Goal: Entertainment & Leisure: Browse casually

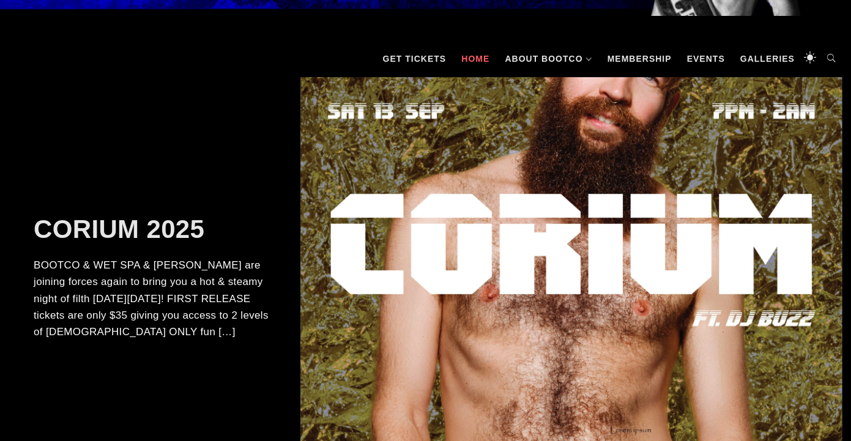
scroll to position [169, 0]
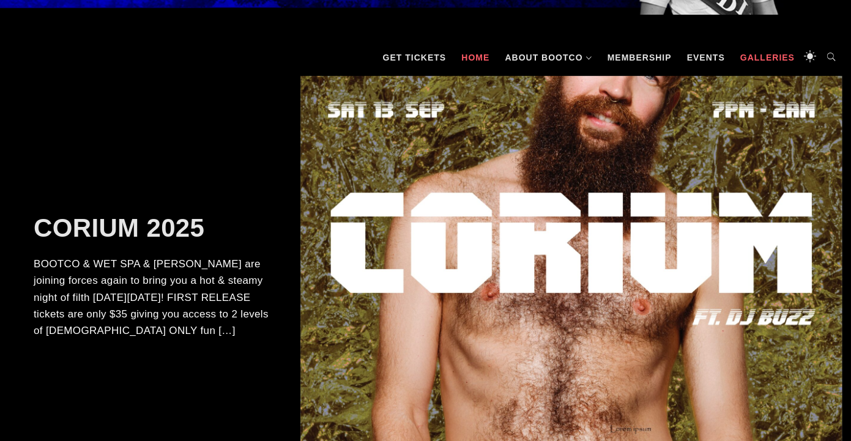
click at [765, 63] on link "Galleries" at bounding box center [766, 57] width 67 height 37
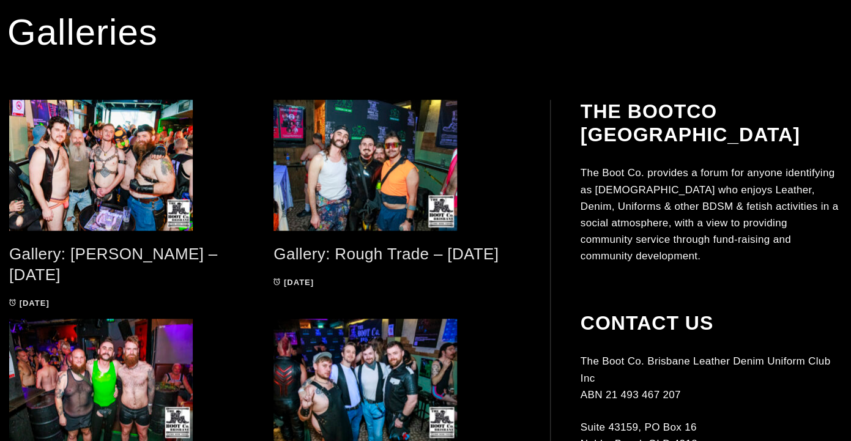
scroll to position [301, 0]
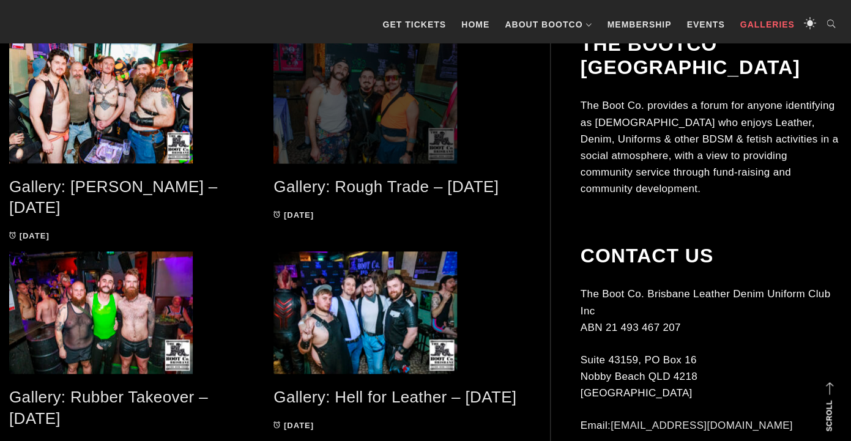
click at [388, 132] on span at bounding box center [396, 97] width 246 height 131
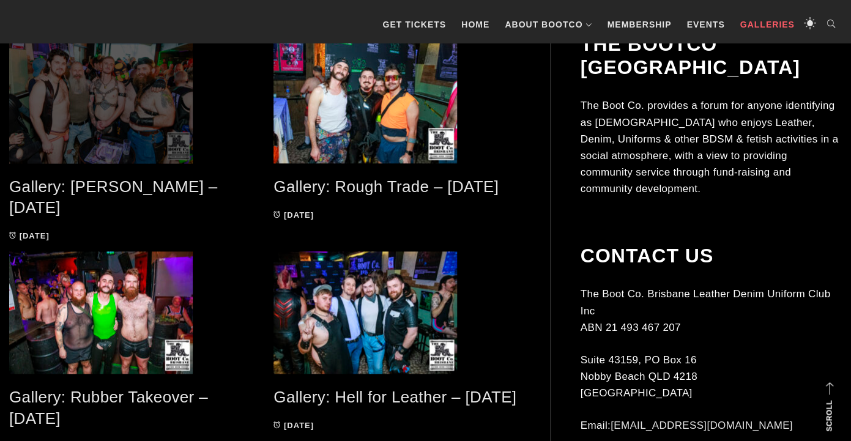
click at [71, 136] on span at bounding box center [132, 97] width 246 height 131
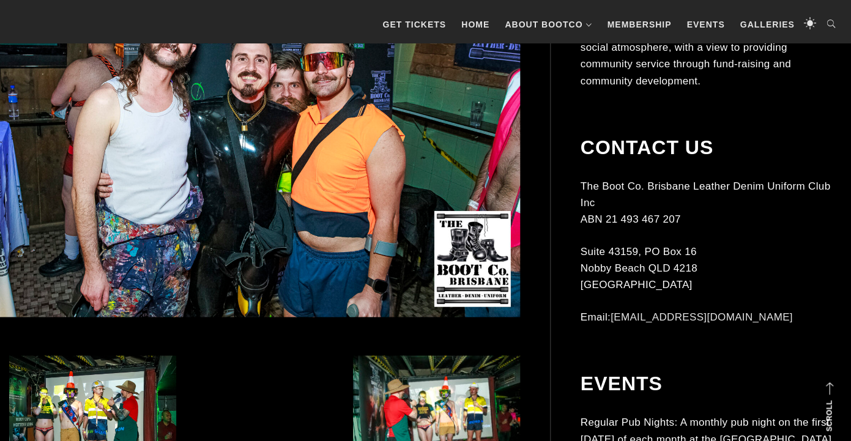
scroll to position [546, 0]
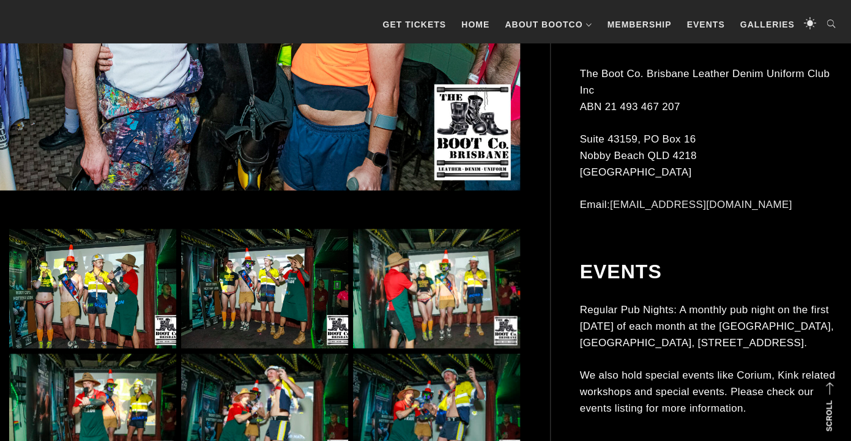
click at [225, 281] on img at bounding box center [264, 288] width 167 height 119
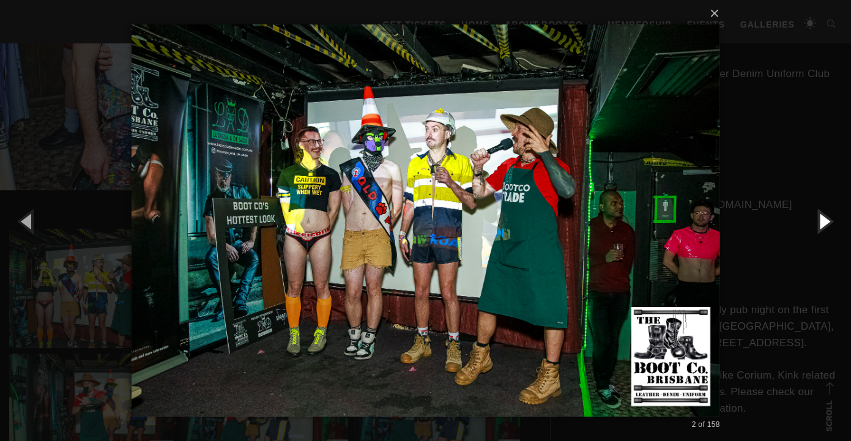
click at [819, 225] on button "button" at bounding box center [823, 220] width 55 height 67
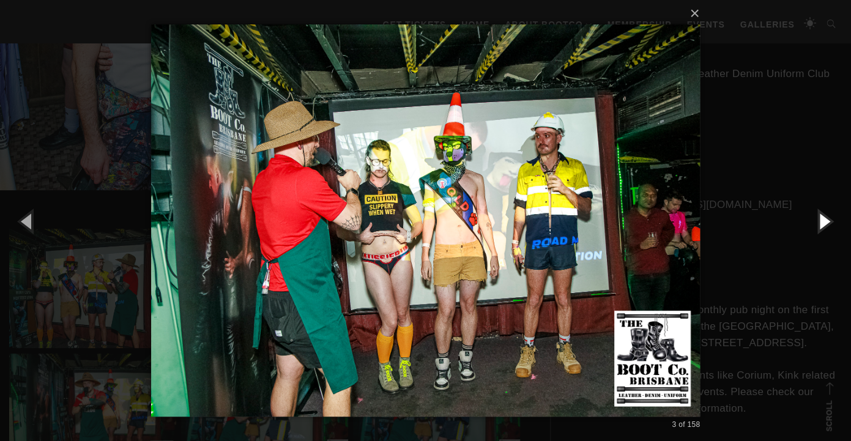
click at [819, 225] on button "button" at bounding box center [823, 220] width 55 height 67
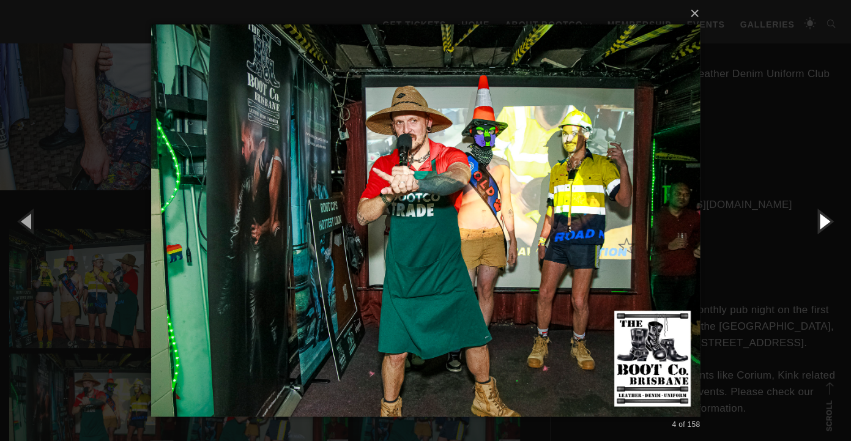
click at [819, 225] on button "button" at bounding box center [823, 220] width 55 height 67
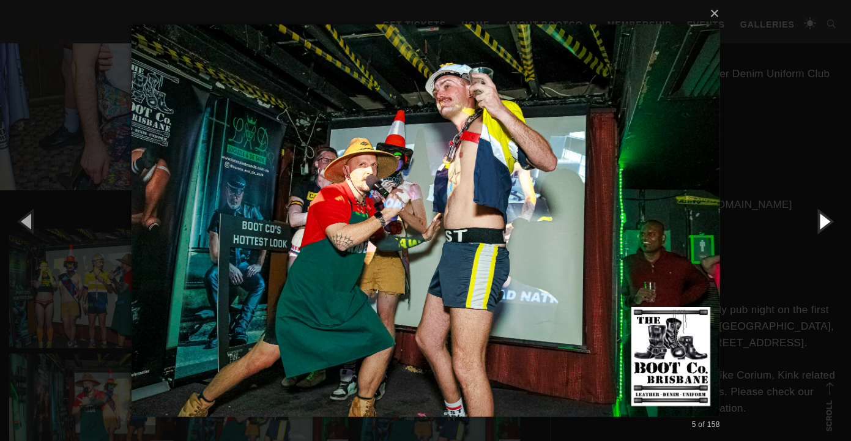
click at [819, 225] on button "button" at bounding box center [823, 220] width 55 height 67
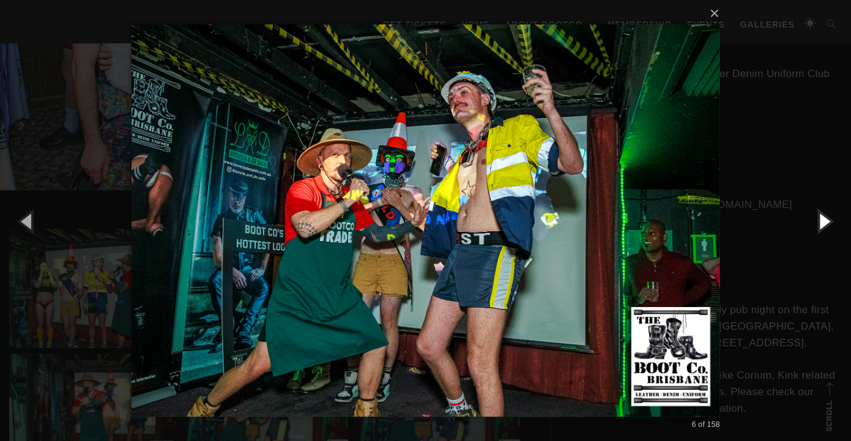
click at [819, 225] on button "button" at bounding box center [823, 220] width 55 height 67
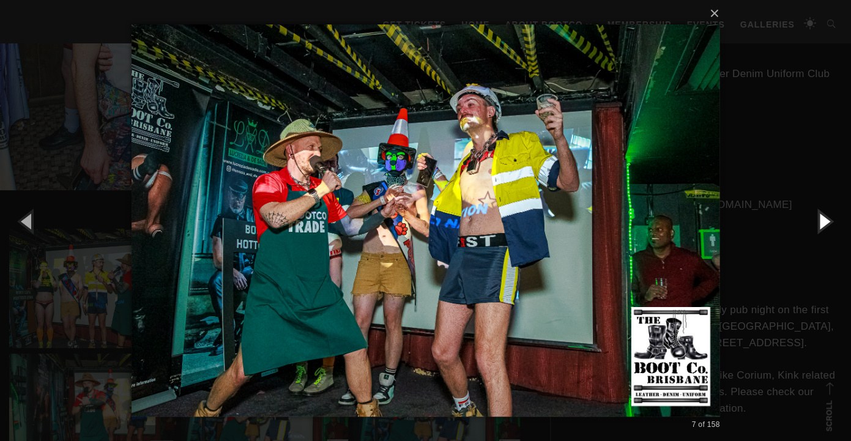
click at [819, 225] on button "button" at bounding box center [823, 220] width 55 height 67
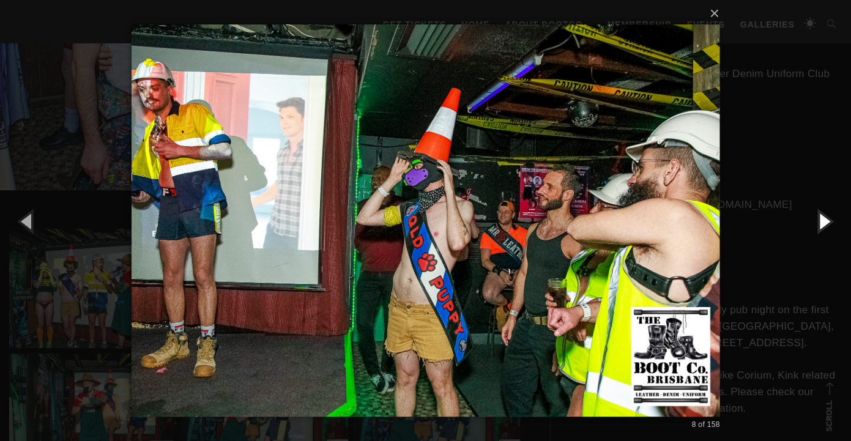
click at [819, 225] on button "button" at bounding box center [823, 220] width 55 height 67
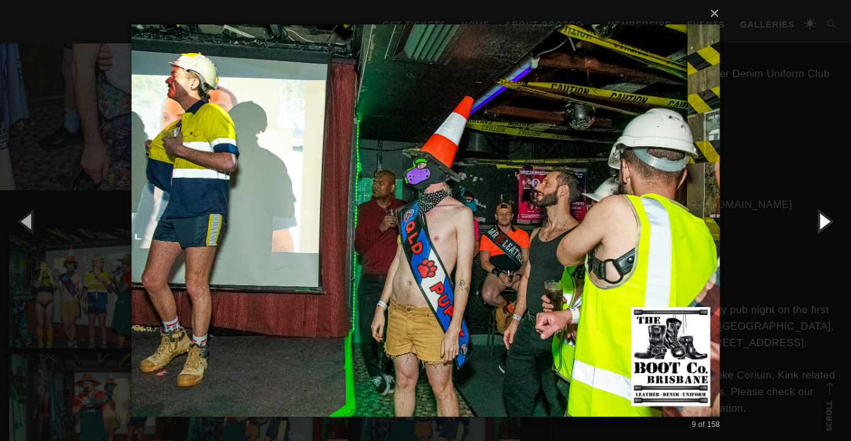
click at [819, 225] on button "button" at bounding box center [823, 220] width 55 height 67
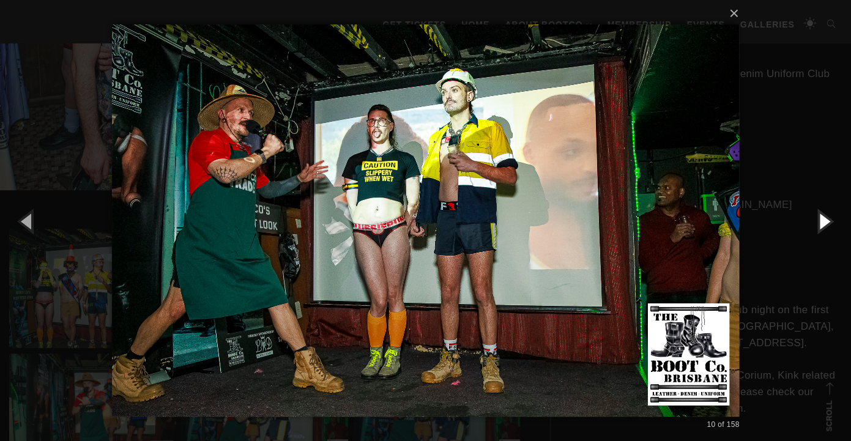
click at [819, 225] on button "button" at bounding box center [823, 220] width 55 height 67
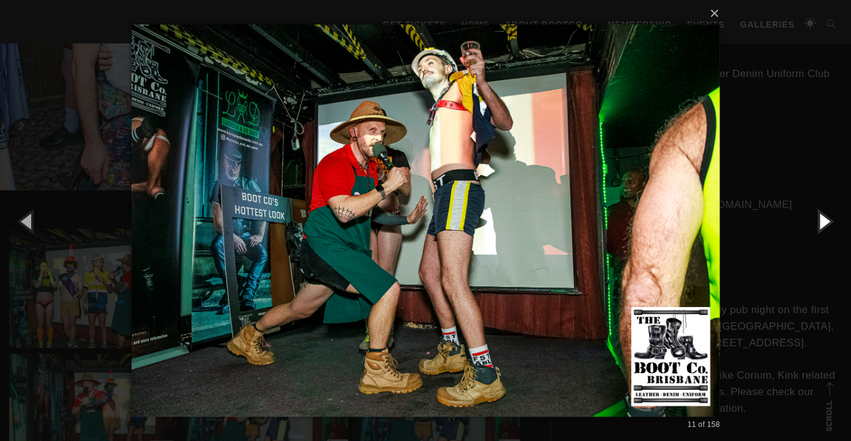
click at [819, 225] on button "button" at bounding box center [823, 220] width 55 height 67
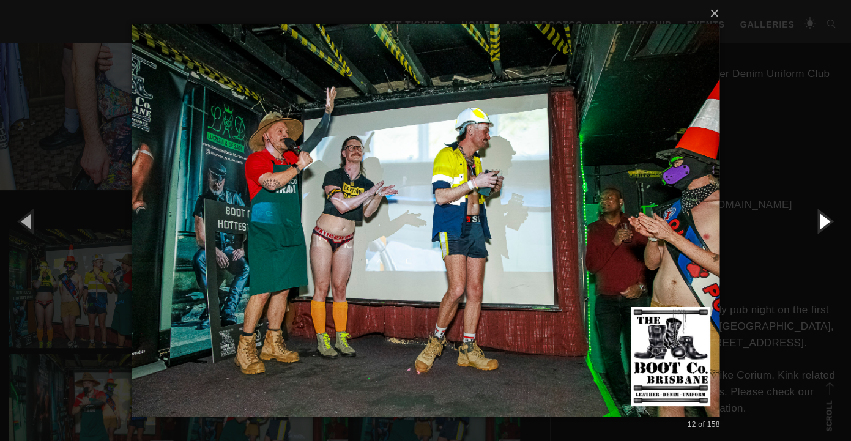
click at [819, 225] on button "button" at bounding box center [823, 220] width 55 height 67
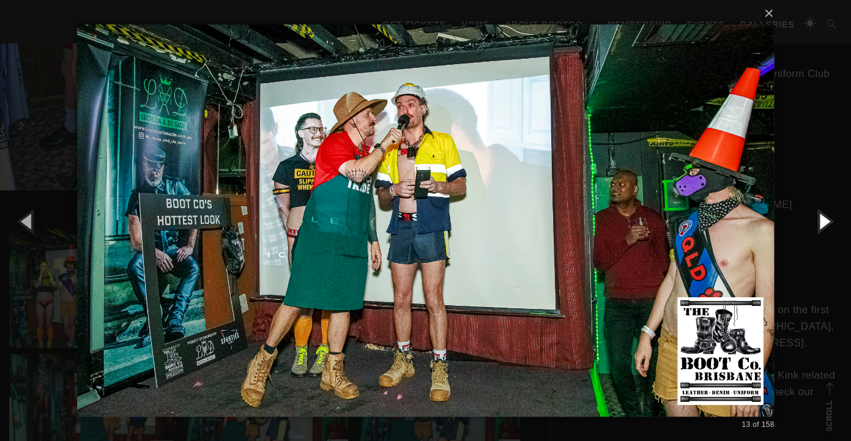
click at [819, 225] on button "button" at bounding box center [823, 220] width 55 height 67
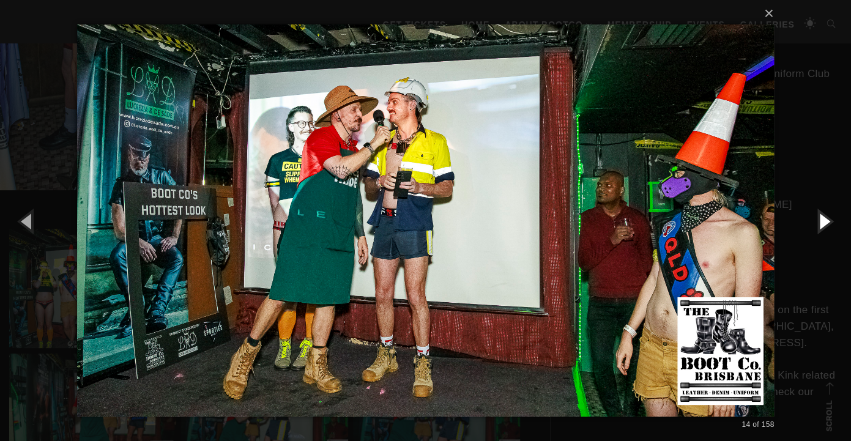
click at [819, 225] on button "button" at bounding box center [823, 220] width 55 height 67
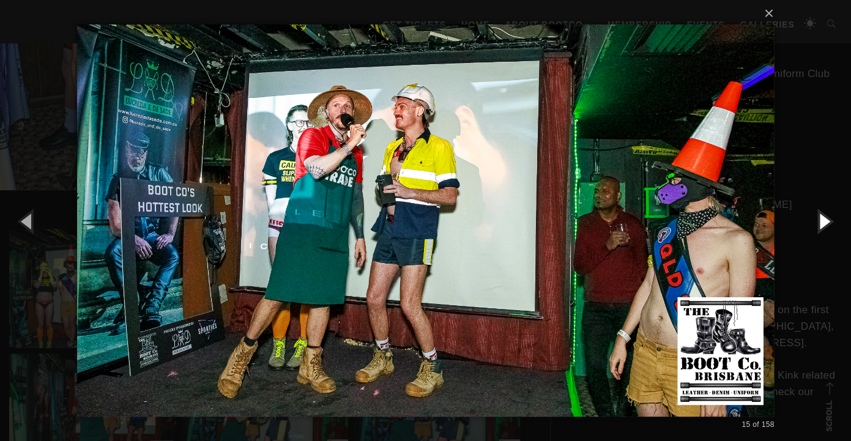
click at [819, 225] on button "button" at bounding box center [823, 220] width 55 height 67
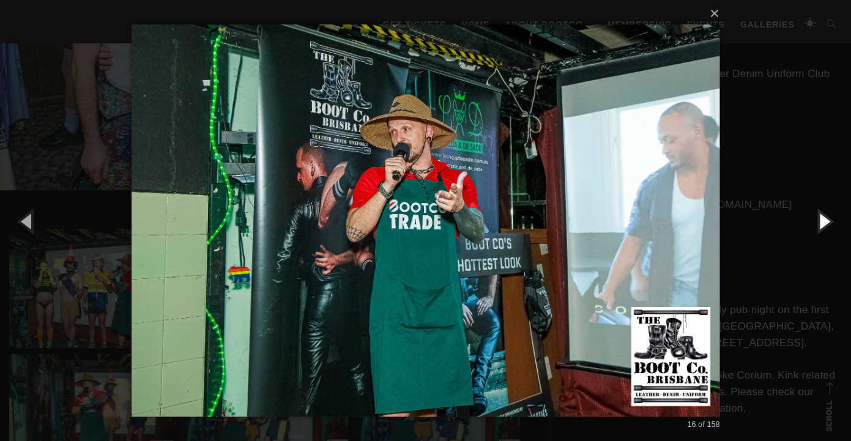
click at [819, 225] on button "button" at bounding box center [823, 220] width 55 height 67
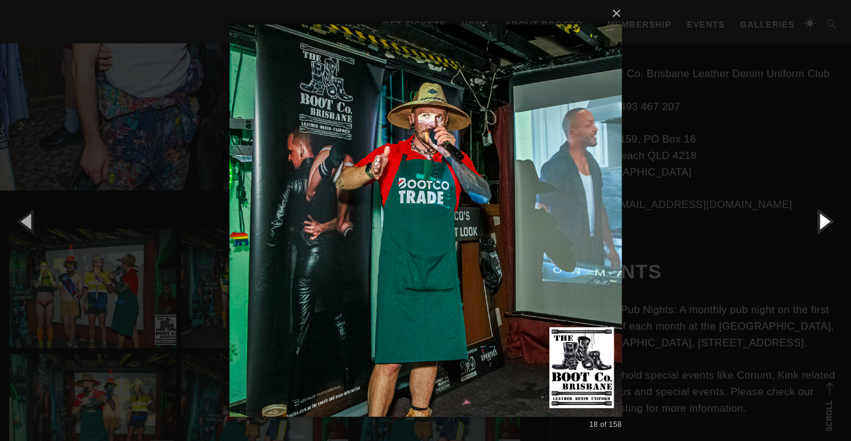
click at [819, 225] on button "button" at bounding box center [823, 220] width 55 height 67
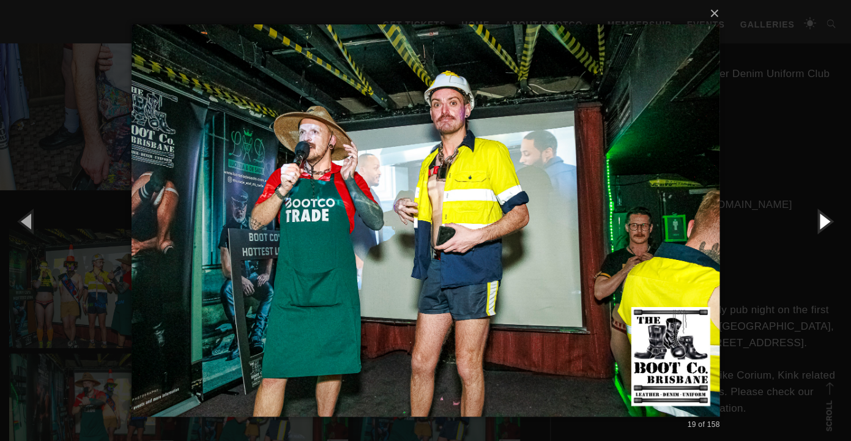
click at [819, 225] on button "button" at bounding box center [823, 220] width 55 height 67
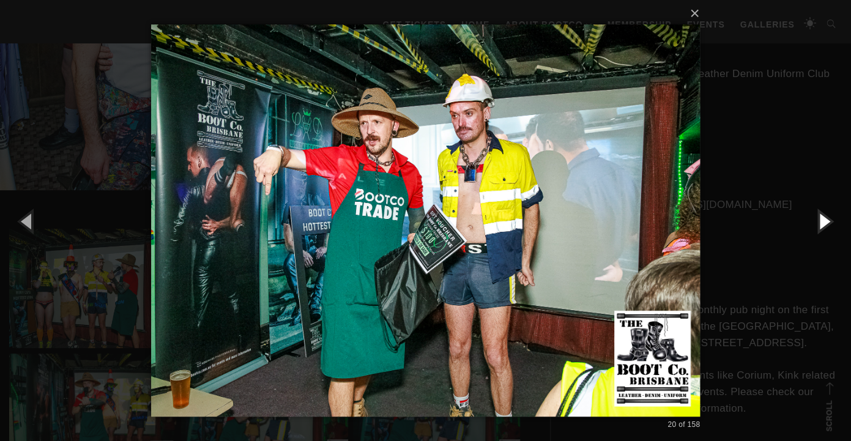
click at [819, 225] on button "button" at bounding box center [823, 220] width 55 height 67
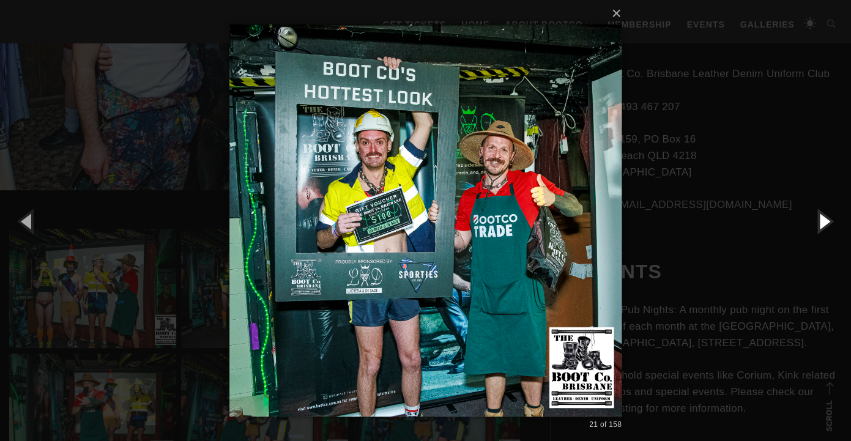
click at [819, 225] on button "button" at bounding box center [823, 220] width 55 height 67
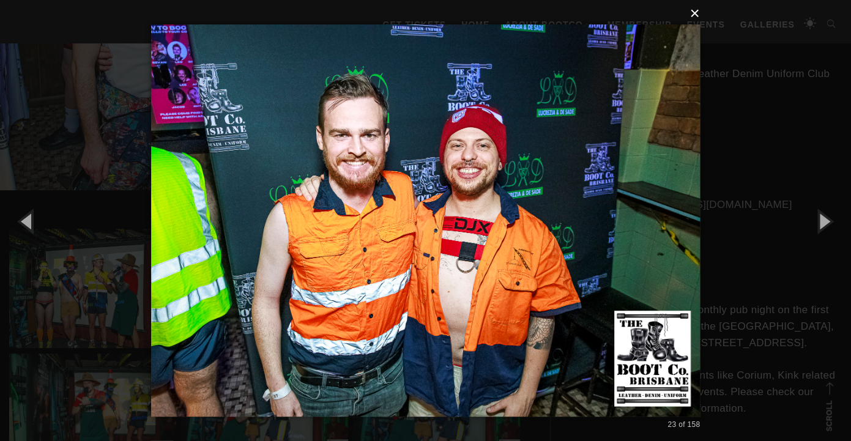
click at [695, 13] on button "×" at bounding box center [429, 13] width 549 height 27
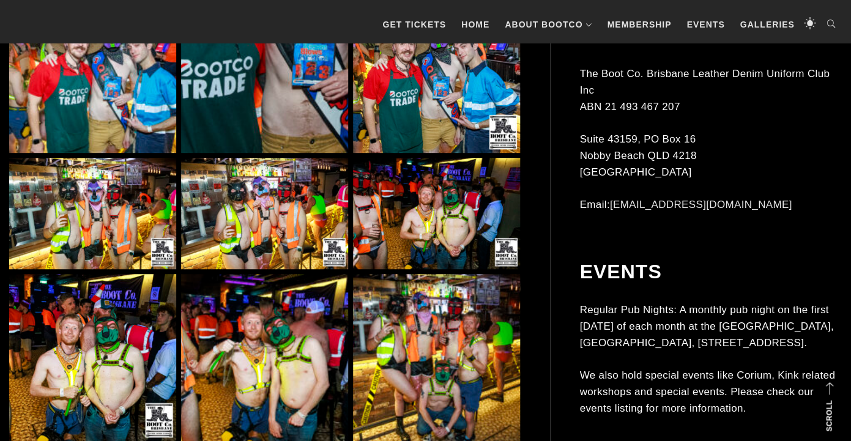
scroll to position [1839, 0]
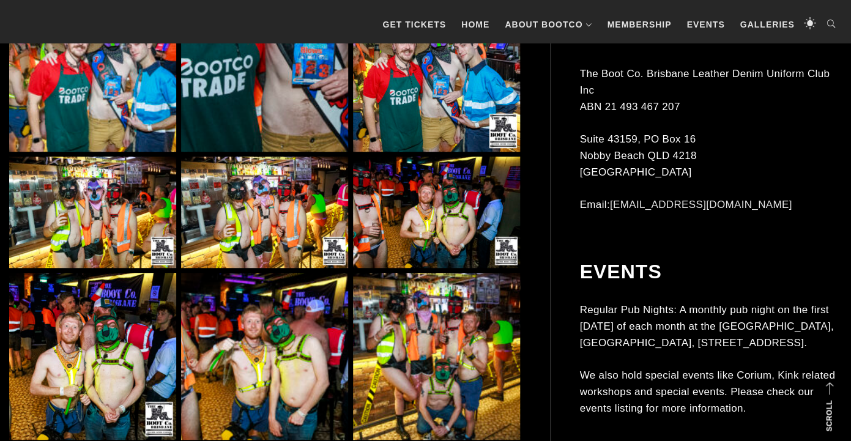
click at [268, 191] on img at bounding box center [264, 212] width 167 height 111
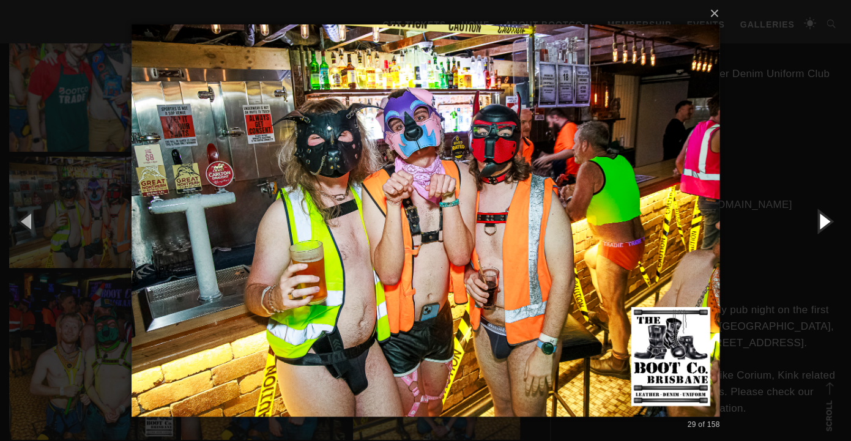
click at [818, 222] on button "button" at bounding box center [823, 220] width 55 height 67
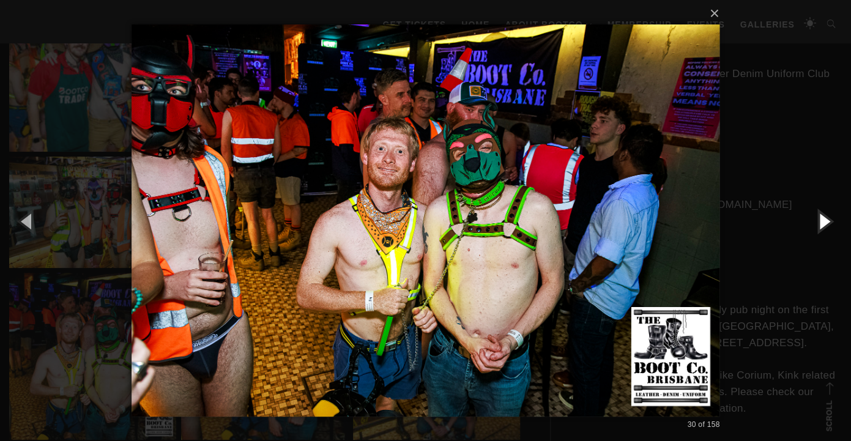
click at [818, 222] on button "button" at bounding box center [823, 220] width 55 height 67
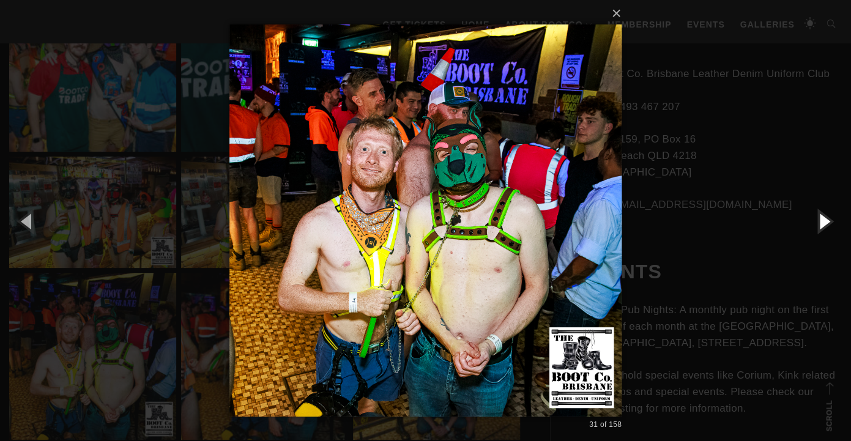
click at [818, 222] on button "button" at bounding box center [823, 220] width 55 height 67
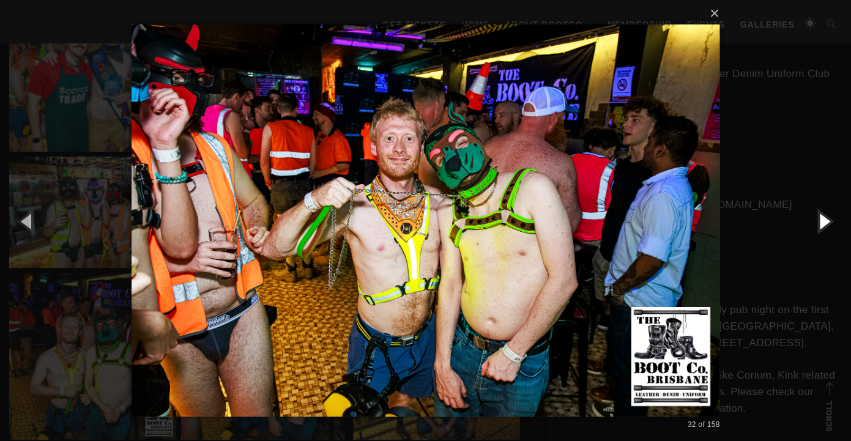
click at [818, 222] on button "button" at bounding box center [823, 220] width 55 height 67
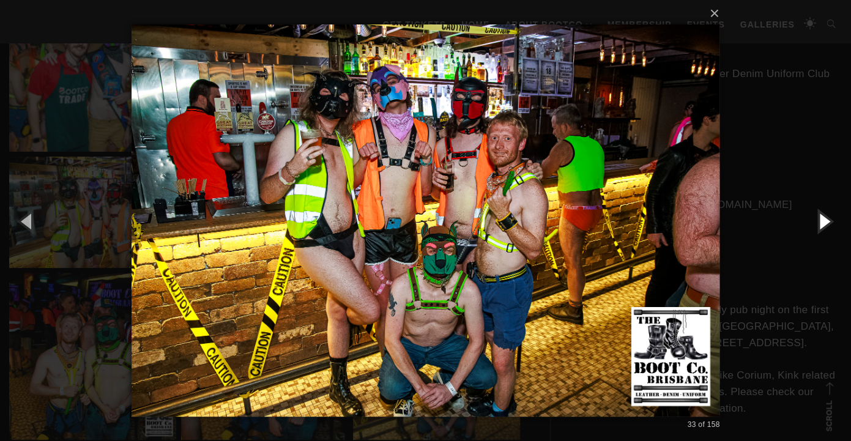
click at [818, 222] on button "button" at bounding box center [823, 220] width 55 height 67
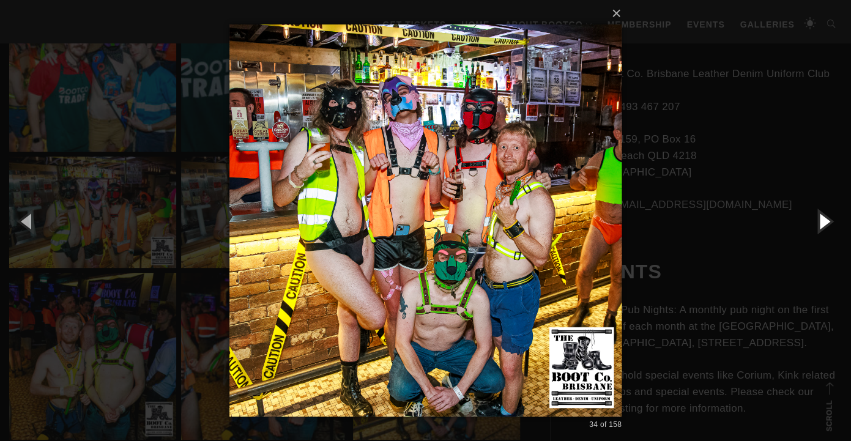
click at [818, 222] on button "button" at bounding box center [823, 220] width 55 height 67
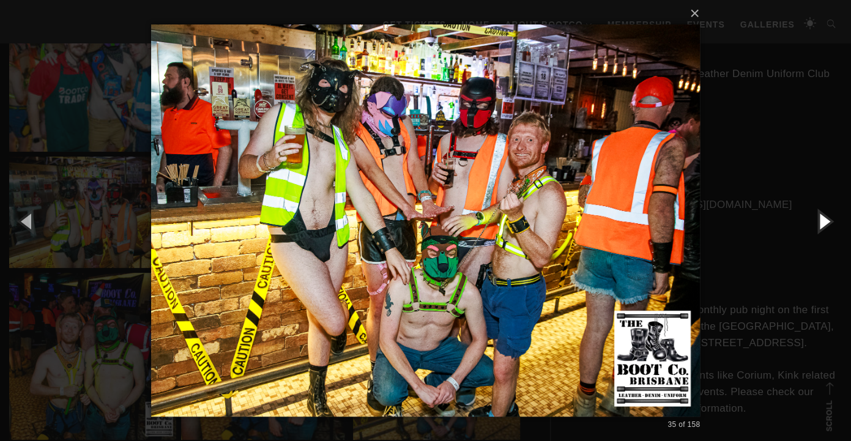
click at [818, 222] on button "button" at bounding box center [823, 220] width 55 height 67
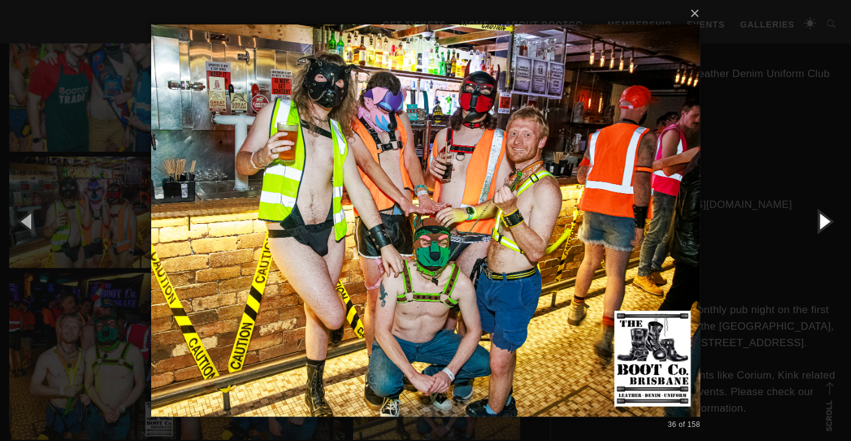
click at [818, 222] on button "button" at bounding box center [823, 220] width 55 height 67
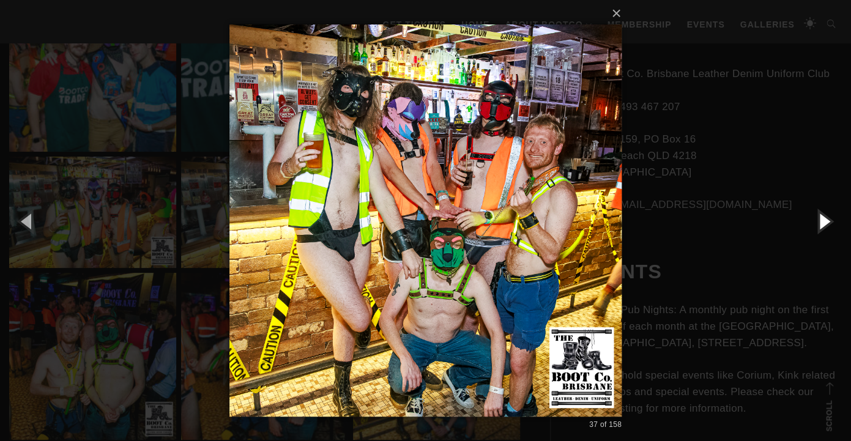
click at [818, 222] on button "button" at bounding box center [823, 220] width 55 height 67
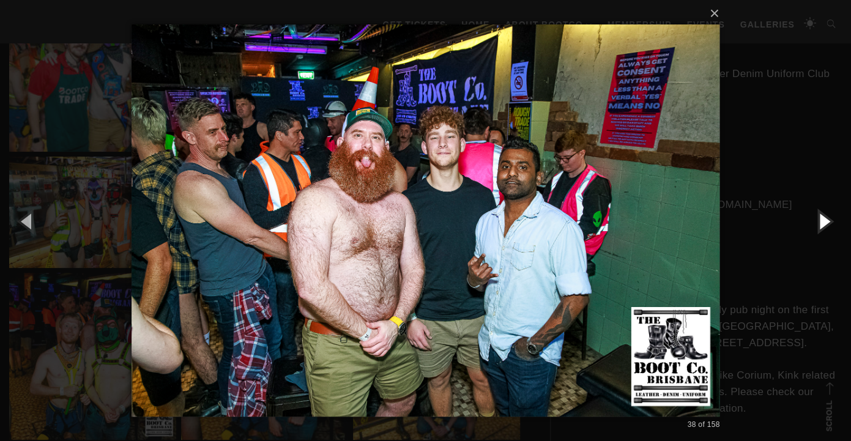
click at [818, 222] on button "button" at bounding box center [823, 220] width 55 height 67
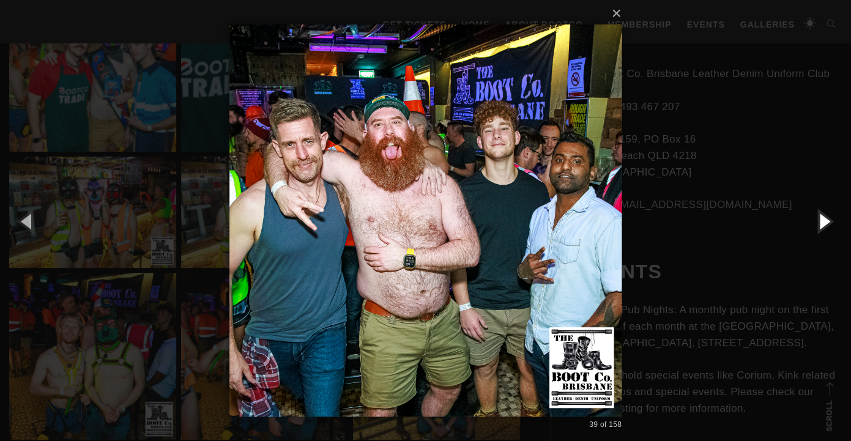
click at [818, 222] on button "button" at bounding box center [823, 220] width 55 height 67
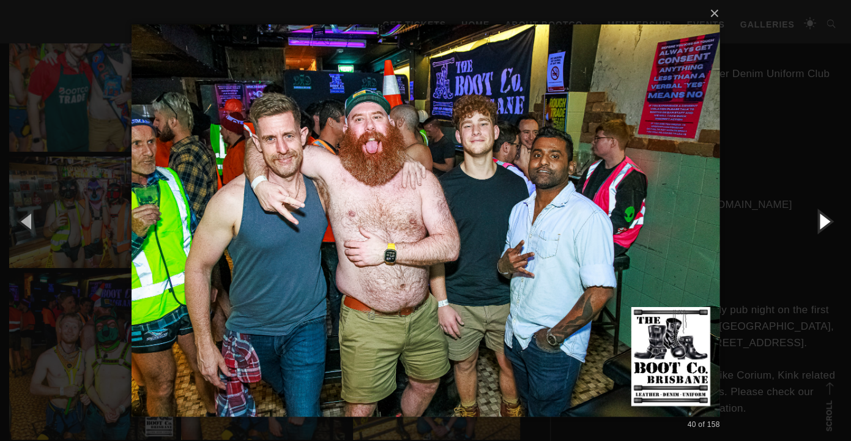
click at [818, 222] on button "button" at bounding box center [823, 220] width 55 height 67
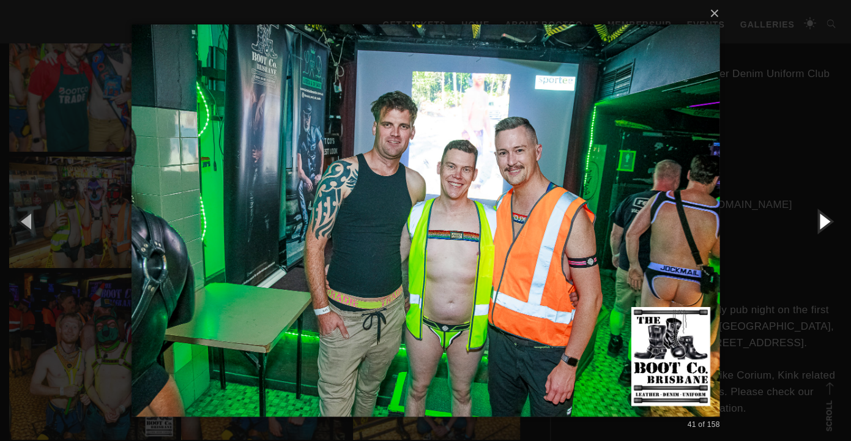
click at [818, 222] on button "button" at bounding box center [823, 220] width 55 height 67
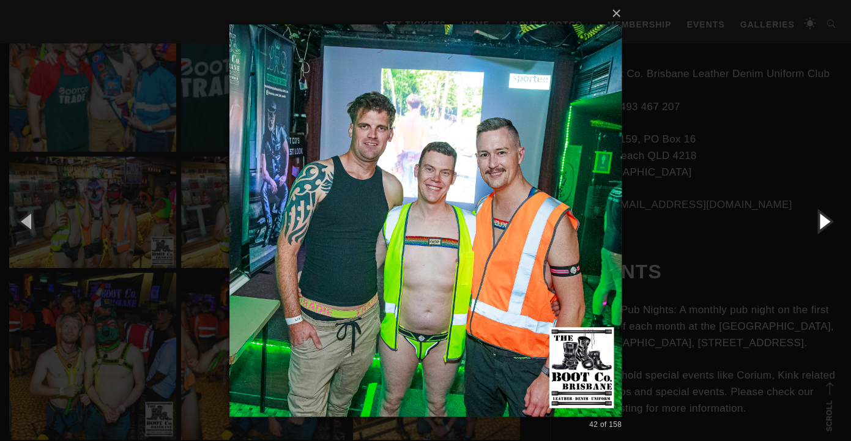
click at [818, 222] on button "button" at bounding box center [823, 220] width 55 height 67
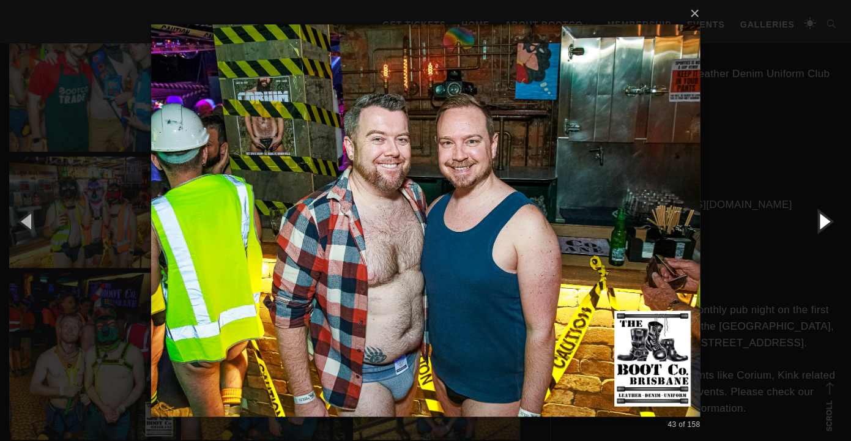
click at [818, 222] on button "button" at bounding box center [823, 220] width 55 height 67
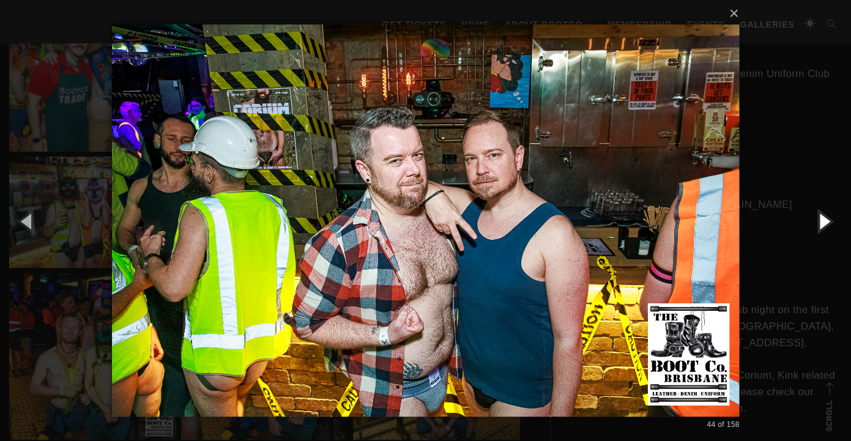
click at [818, 222] on button "button" at bounding box center [823, 220] width 55 height 67
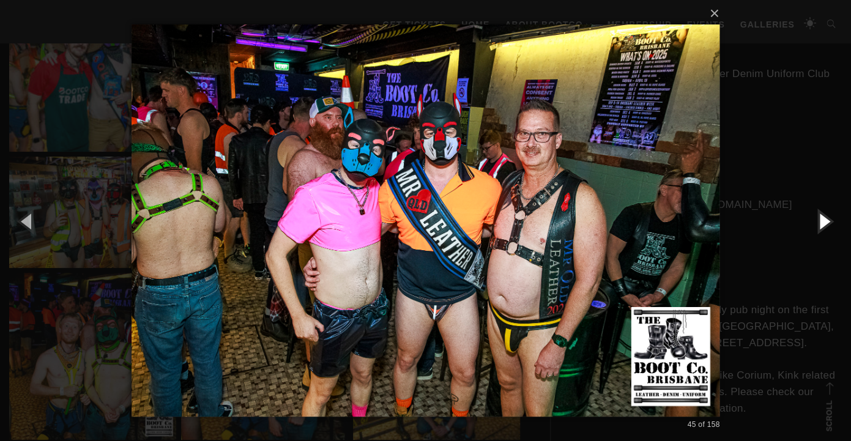
click at [818, 222] on button "button" at bounding box center [823, 220] width 55 height 67
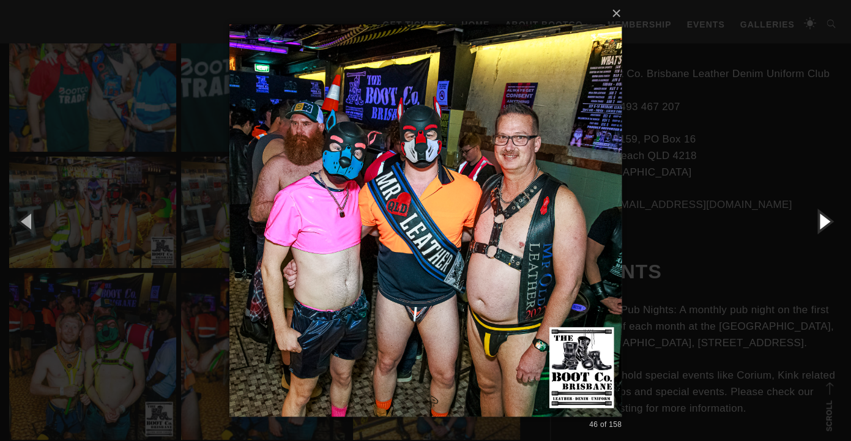
click at [818, 222] on button "button" at bounding box center [823, 220] width 55 height 67
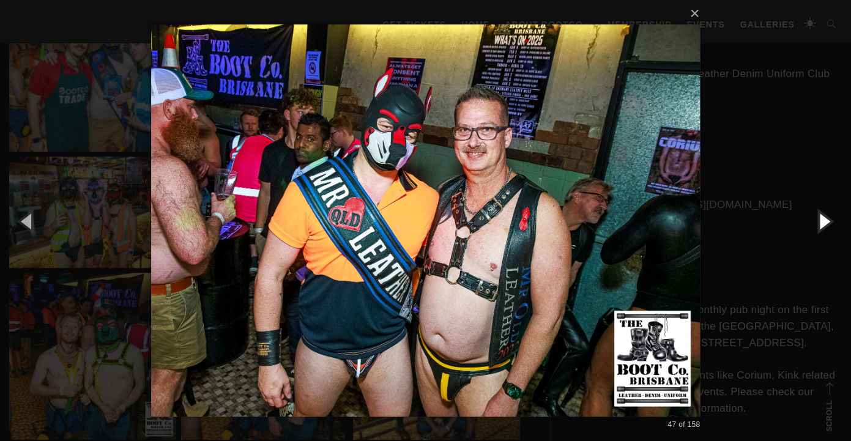
click at [818, 222] on button "button" at bounding box center [823, 220] width 55 height 67
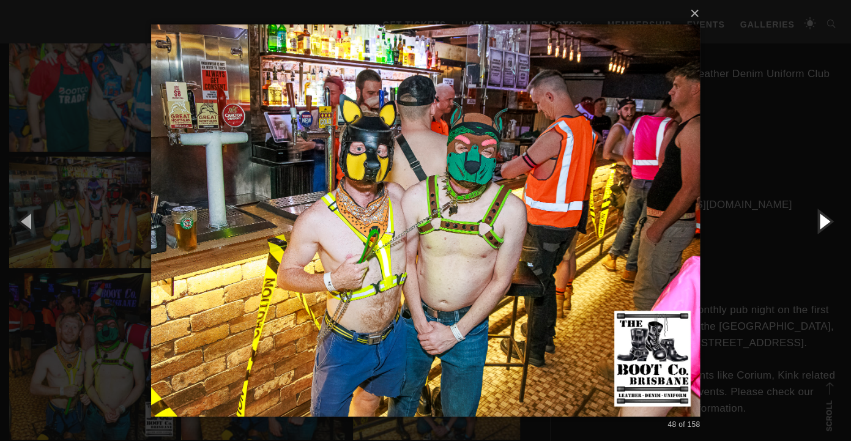
click at [818, 222] on button "button" at bounding box center [823, 220] width 55 height 67
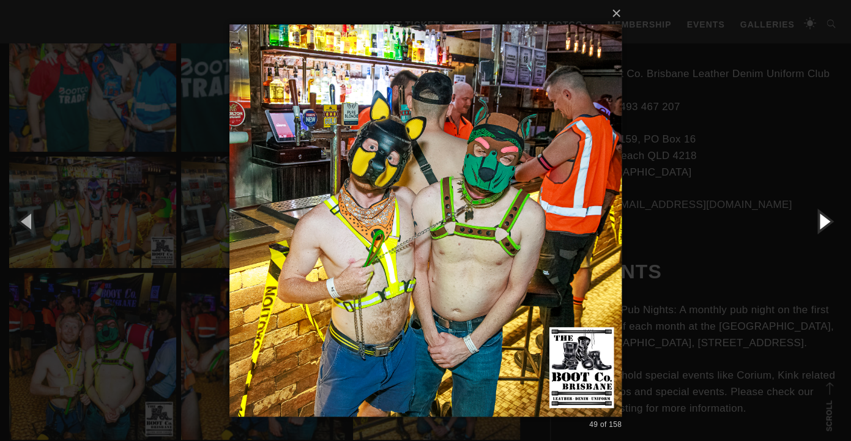
click at [818, 222] on button "button" at bounding box center [823, 220] width 55 height 67
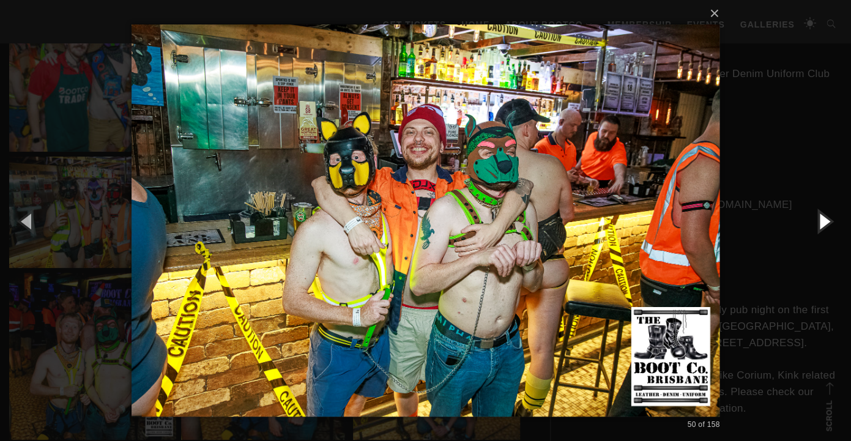
click at [818, 222] on button "button" at bounding box center [823, 220] width 55 height 67
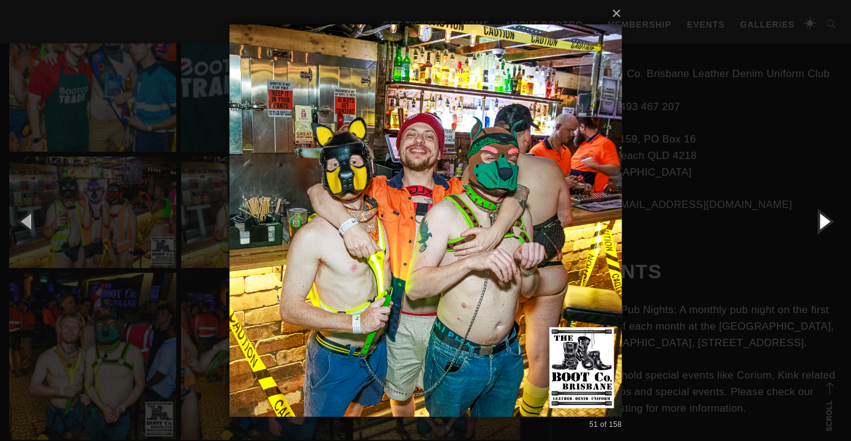
click at [818, 222] on button "button" at bounding box center [823, 220] width 55 height 67
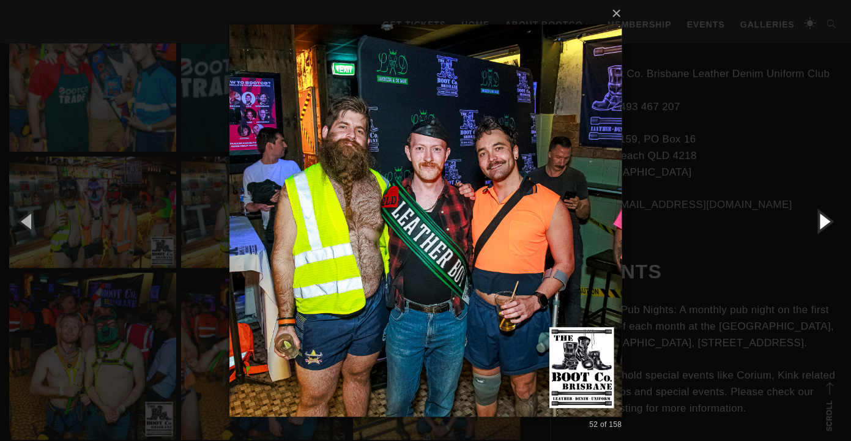
click at [818, 222] on button "button" at bounding box center [823, 220] width 55 height 67
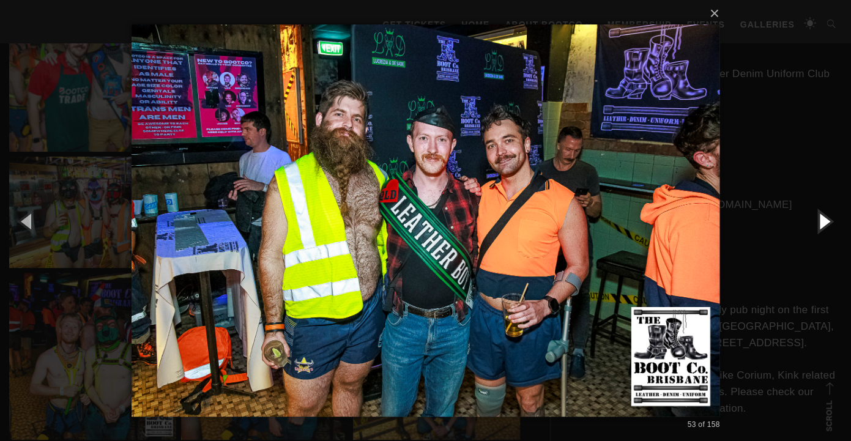
click at [818, 222] on button "button" at bounding box center [823, 220] width 55 height 67
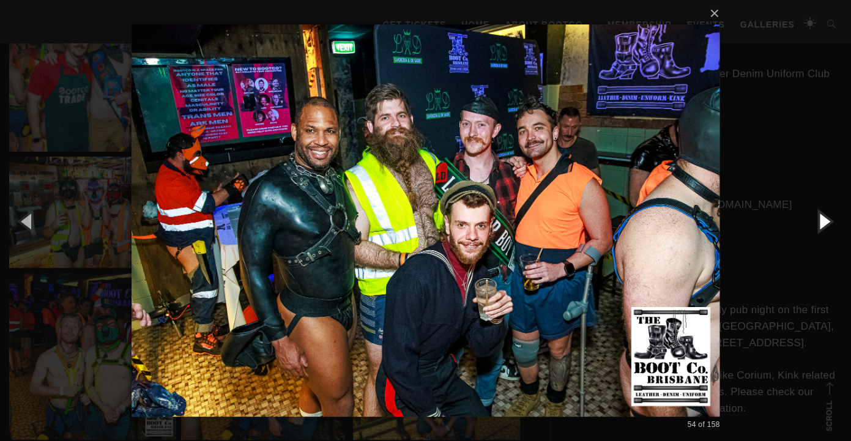
click at [818, 222] on button "button" at bounding box center [823, 220] width 55 height 67
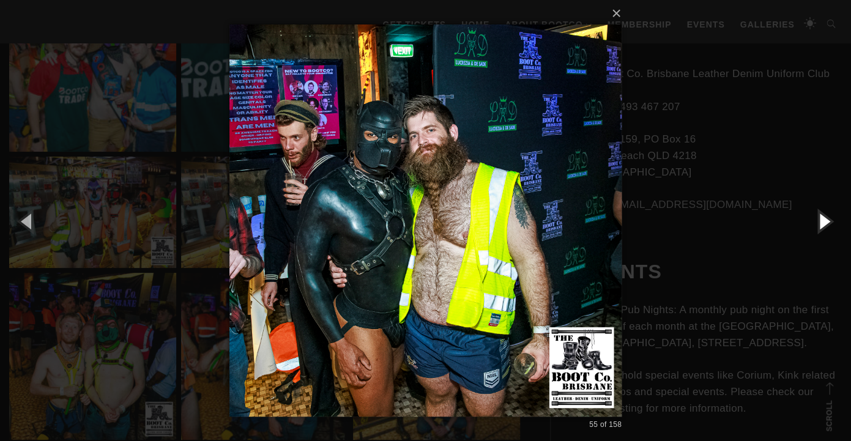
click at [818, 222] on button "button" at bounding box center [823, 220] width 55 height 67
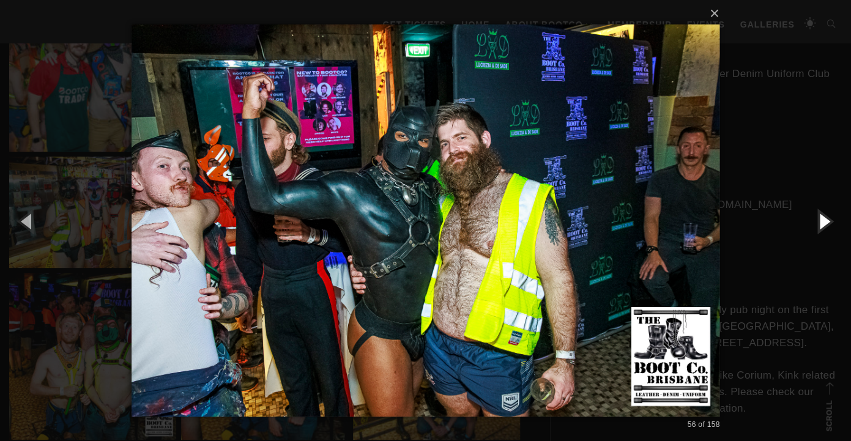
click at [818, 222] on button "button" at bounding box center [823, 220] width 55 height 67
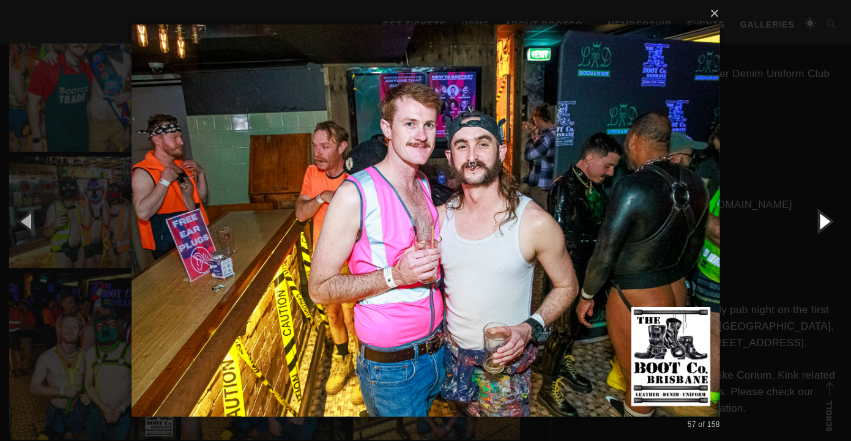
click at [818, 222] on button "button" at bounding box center [823, 220] width 55 height 67
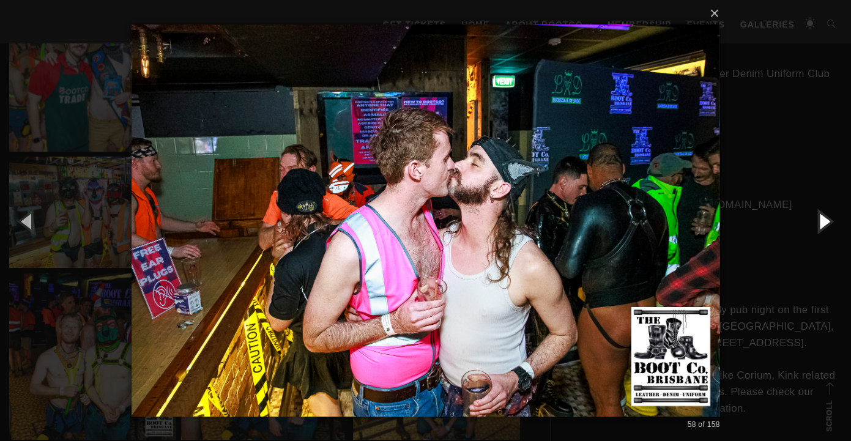
click at [818, 222] on button "button" at bounding box center [823, 220] width 55 height 67
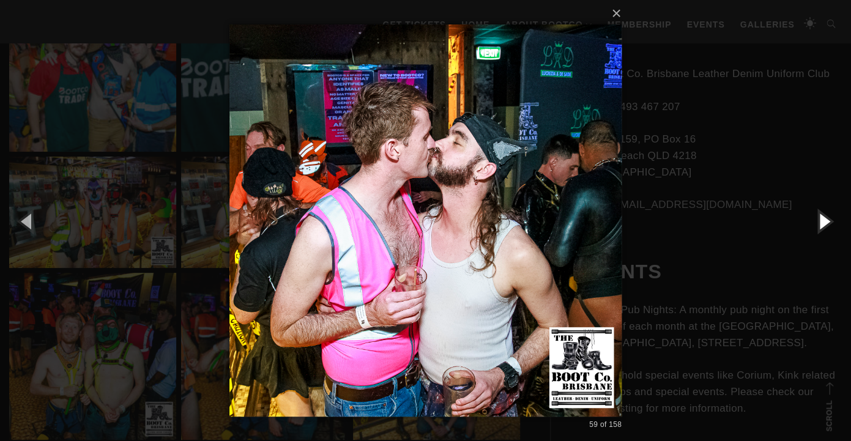
click at [818, 222] on button "button" at bounding box center [823, 220] width 55 height 67
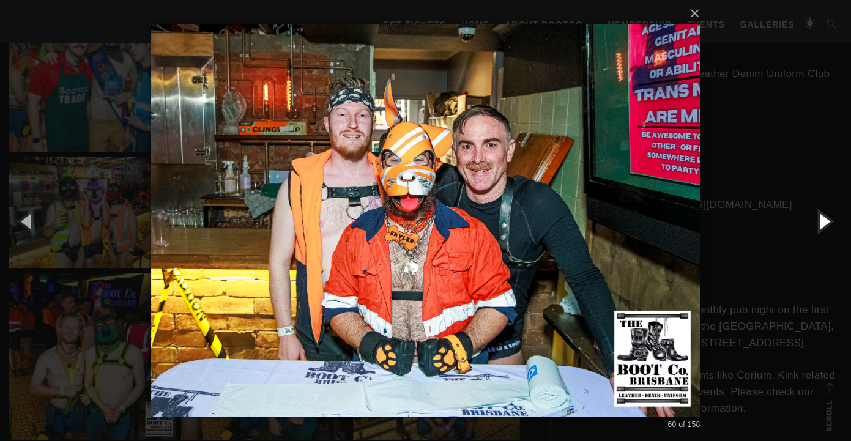
click at [818, 222] on button "button" at bounding box center [823, 220] width 55 height 67
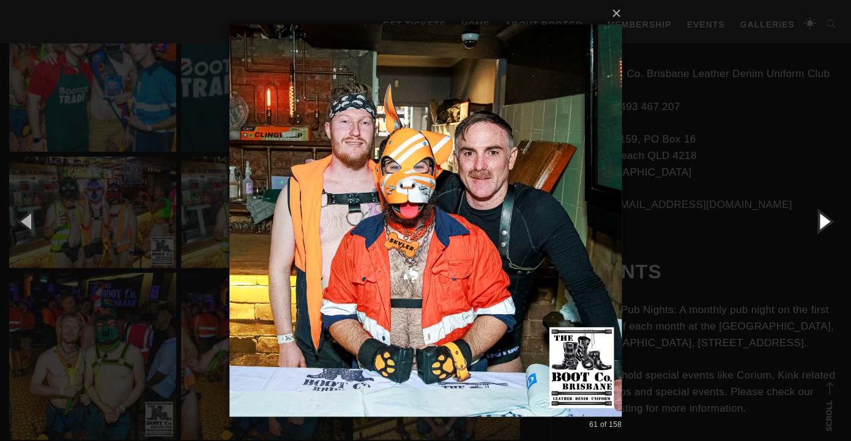
click at [818, 222] on button "button" at bounding box center [823, 220] width 55 height 67
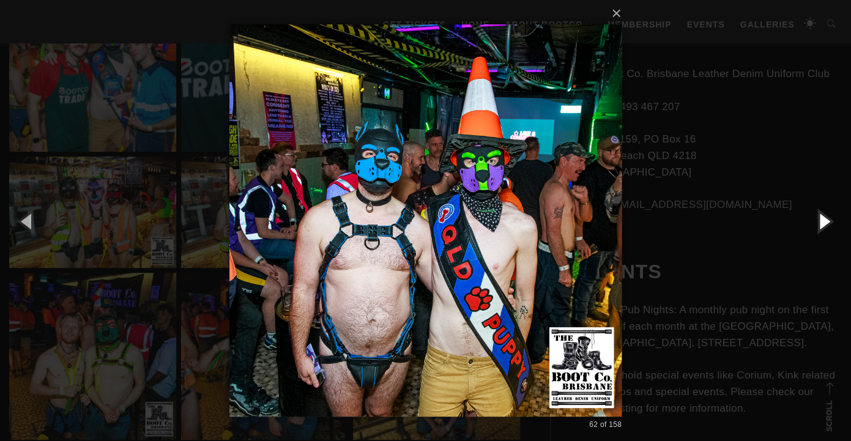
click at [818, 222] on button "button" at bounding box center [823, 220] width 55 height 67
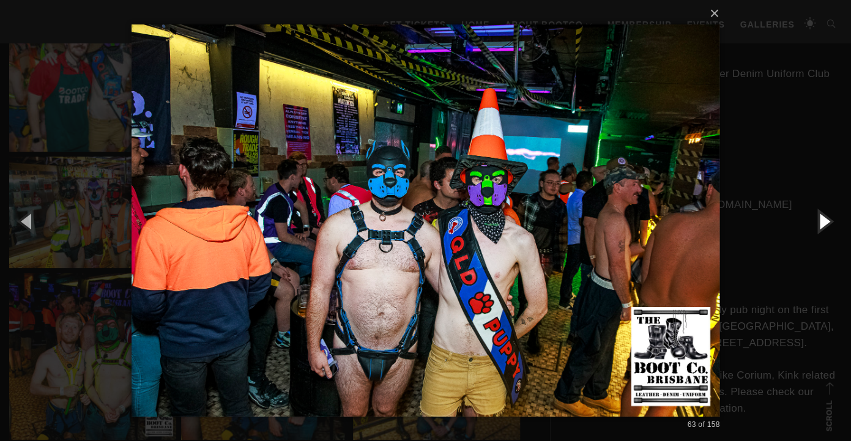
click at [818, 222] on button "button" at bounding box center [823, 220] width 55 height 67
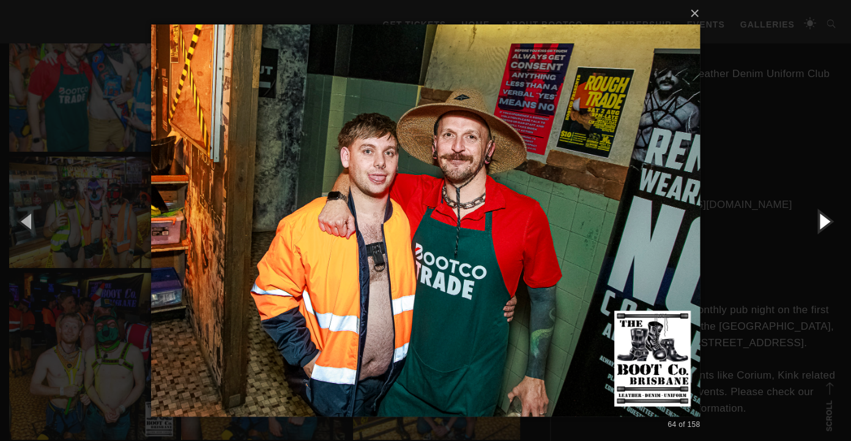
click at [822, 217] on button "button" at bounding box center [823, 220] width 55 height 67
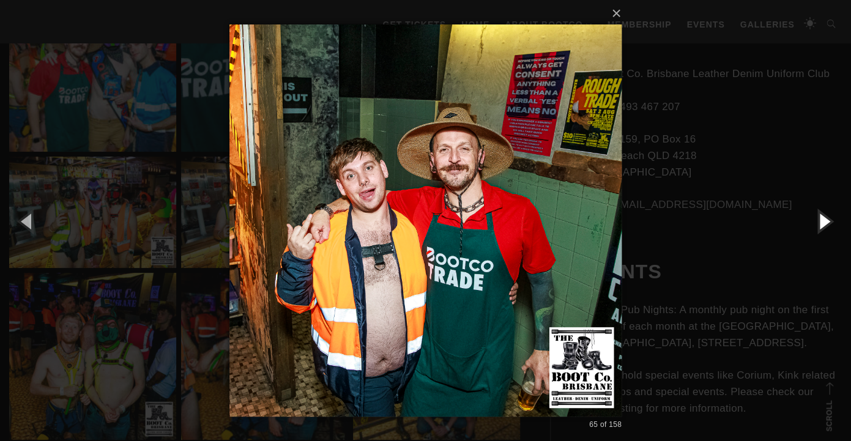
click at [826, 216] on button "button" at bounding box center [823, 220] width 55 height 67
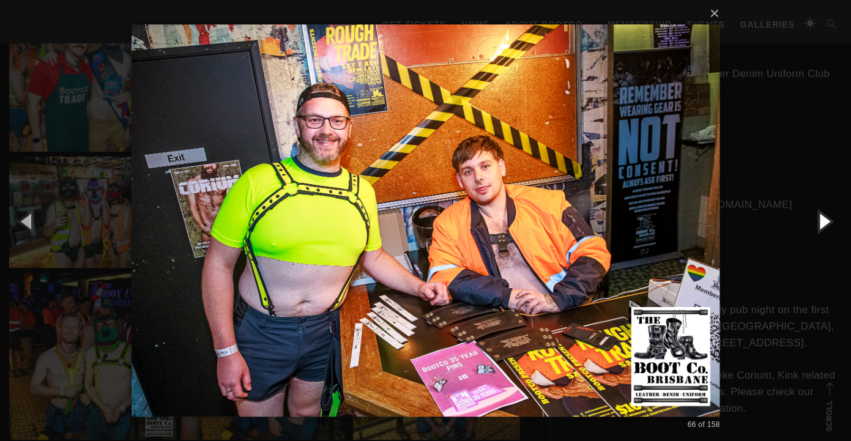
click at [826, 216] on button "button" at bounding box center [823, 220] width 55 height 67
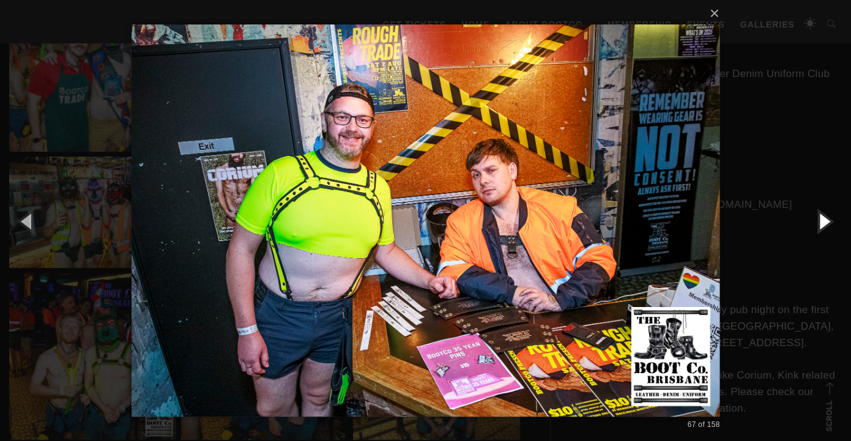
click at [826, 216] on button "button" at bounding box center [823, 220] width 55 height 67
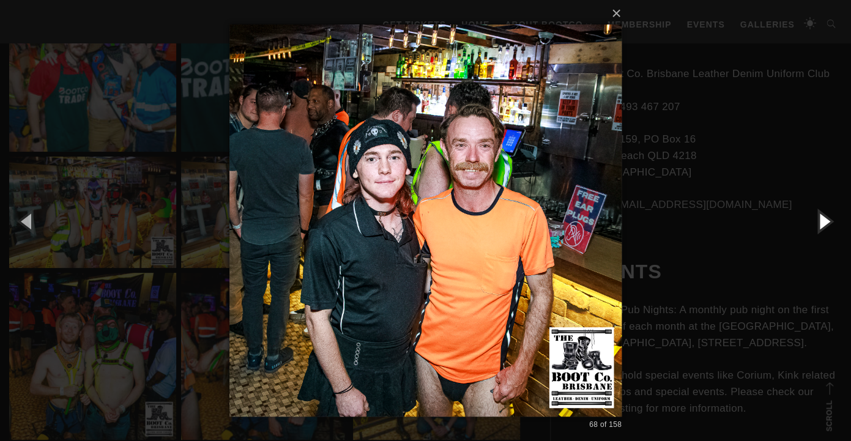
click at [826, 216] on button "button" at bounding box center [823, 220] width 55 height 67
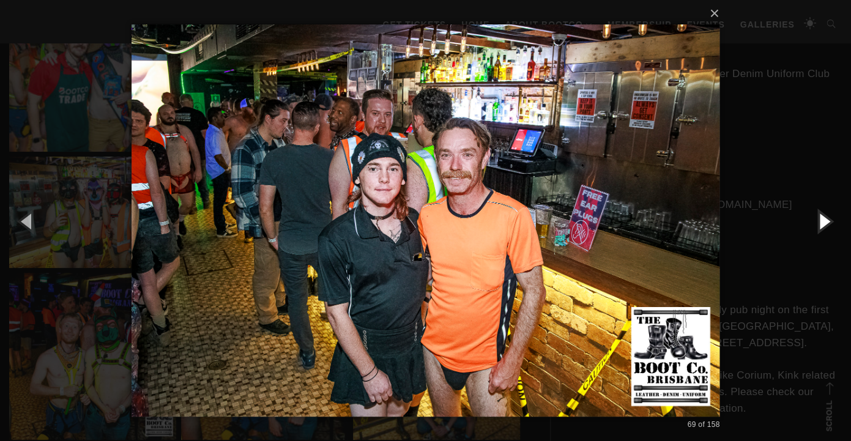
click at [826, 216] on button "button" at bounding box center [823, 220] width 55 height 67
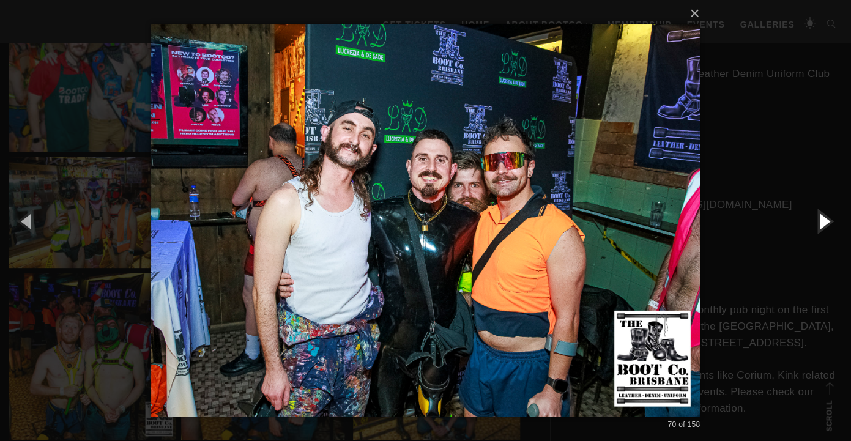
click at [826, 216] on button "button" at bounding box center [823, 220] width 55 height 67
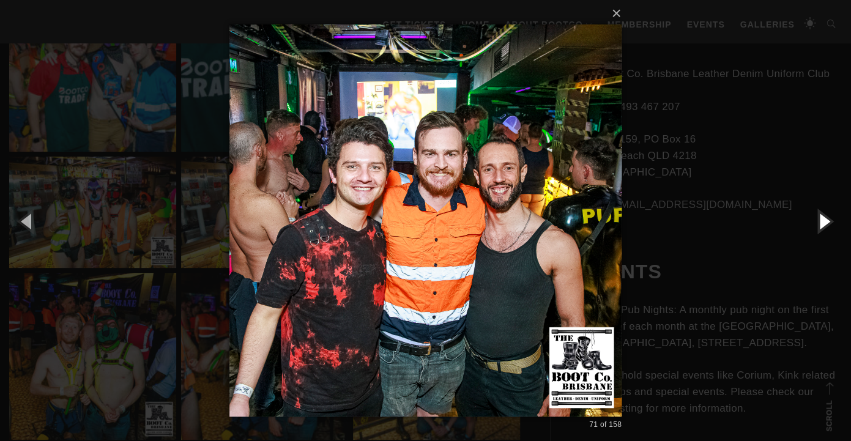
click at [826, 216] on button "button" at bounding box center [823, 220] width 55 height 67
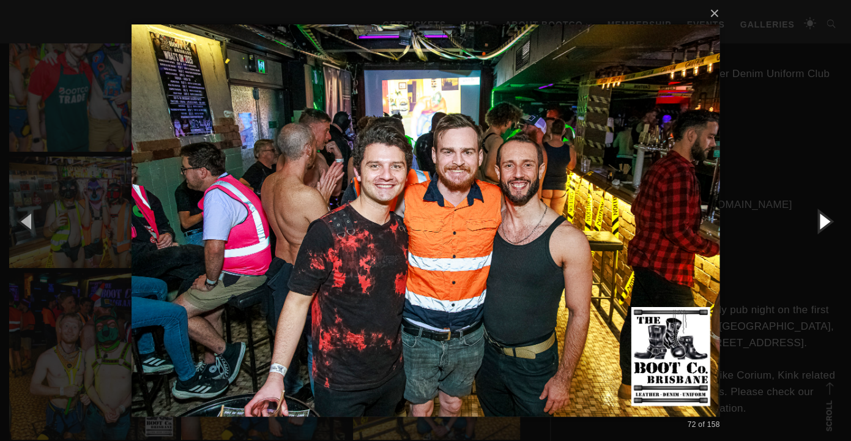
click at [826, 216] on button "button" at bounding box center [823, 220] width 55 height 67
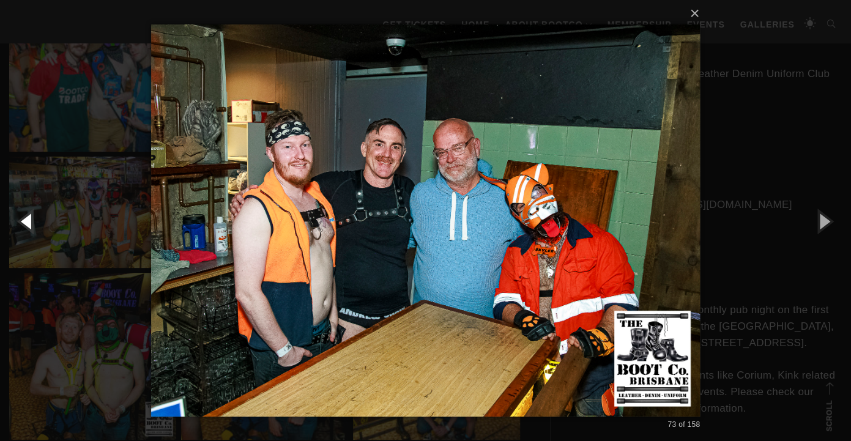
click at [25, 213] on button "button" at bounding box center [27, 220] width 55 height 67
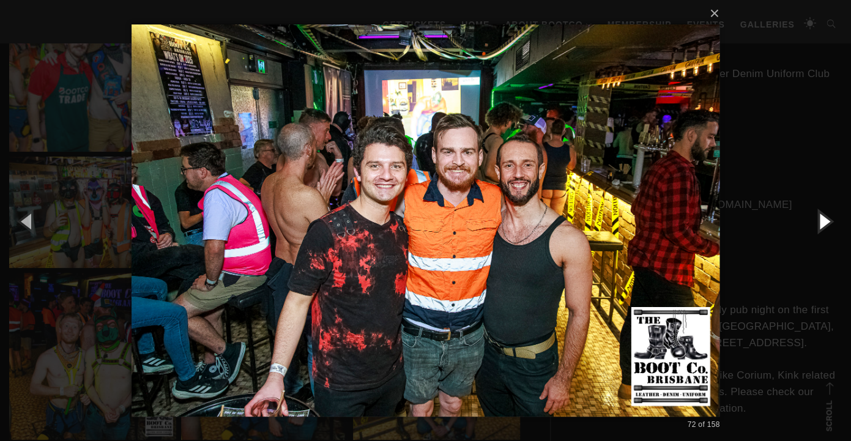
click at [813, 221] on button "button" at bounding box center [823, 220] width 55 height 67
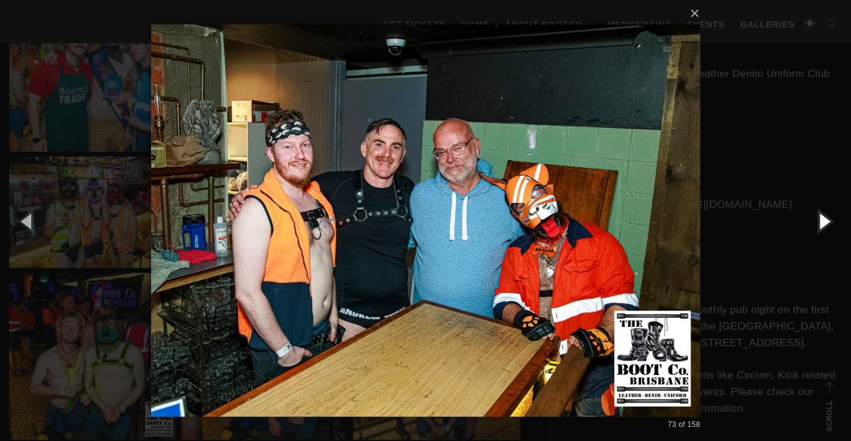
click at [813, 221] on button "button" at bounding box center [823, 220] width 55 height 67
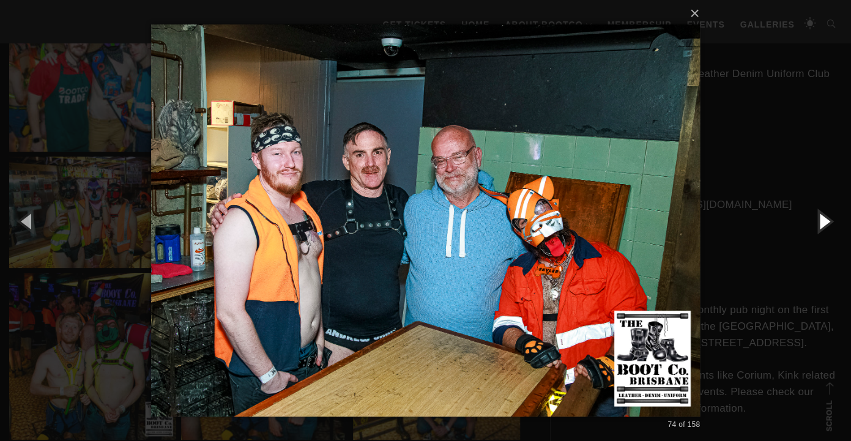
click at [813, 221] on button "button" at bounding box center [823, 220] width 55 height 67
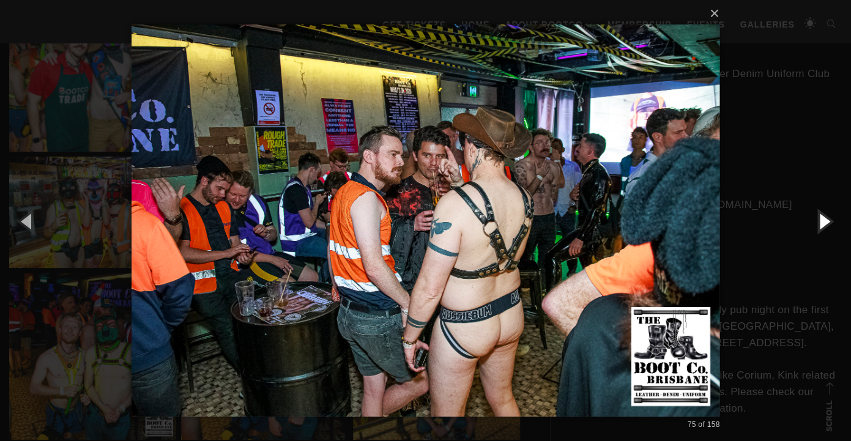
click at [813, 221] on button "button" at bounding box center [823, 220] width 55 height 67
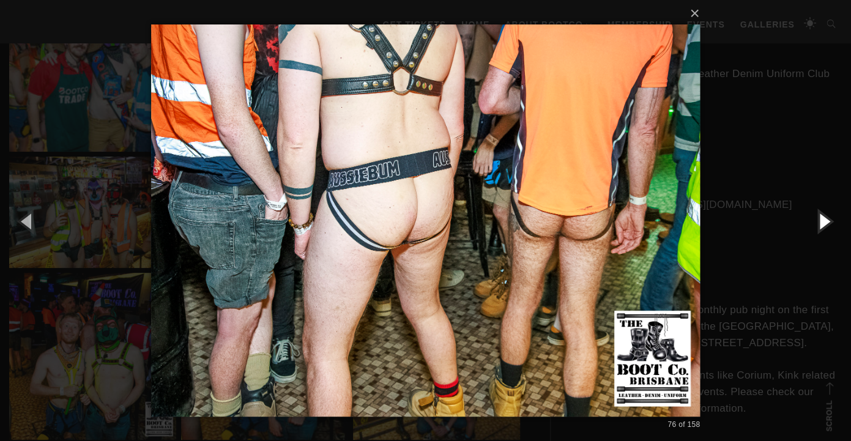
click at [813, 221] on button "button" at bounding box center [823, 220] width 55 height 67
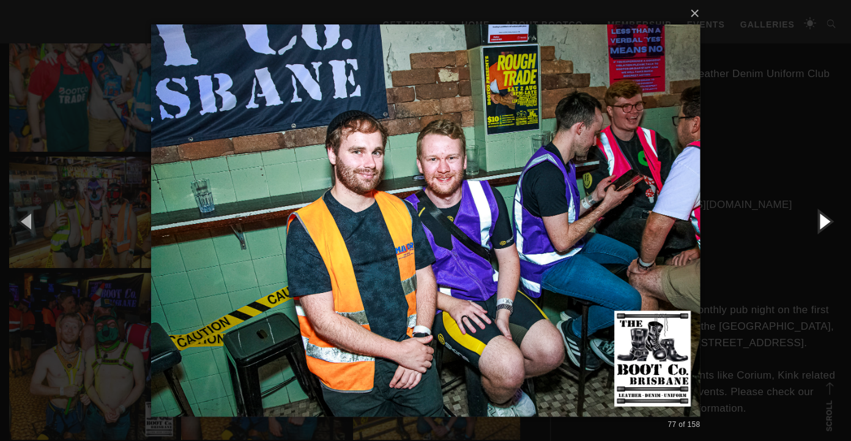
click at [823, 219] on button "button" at bounding box center [823, 220] width 55 height 67
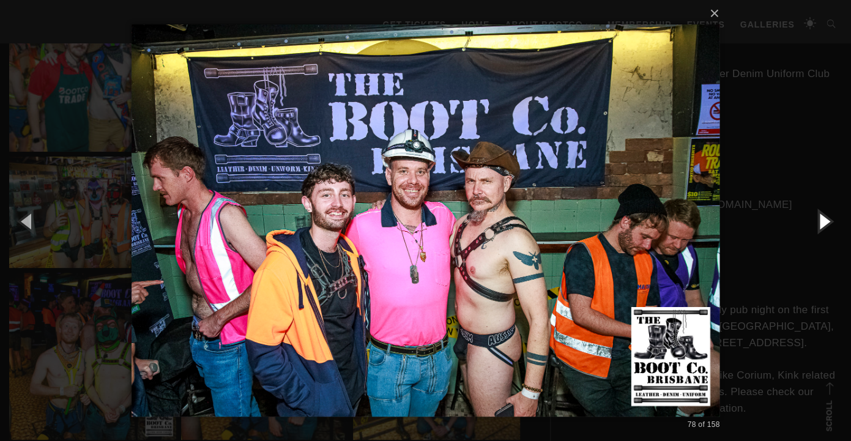
click at [823, 219] on button "button" at bounding box center [823, 220] width 55 height 67
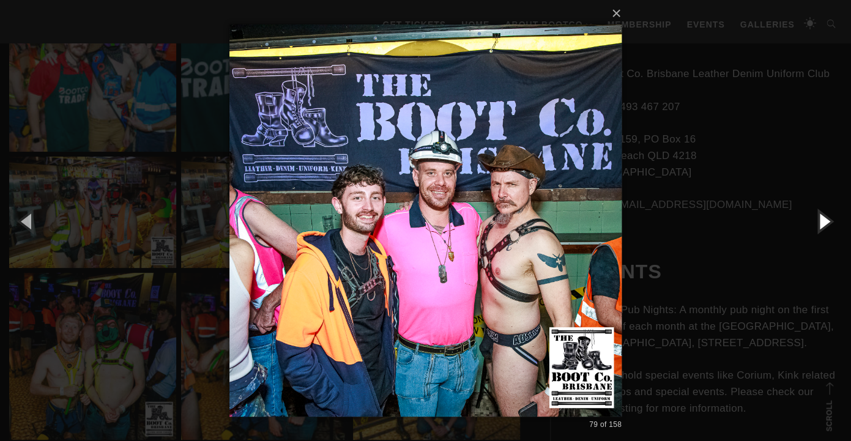
click at [823, 219] on button "button" at bounding box center [823, 220] width 55 height 67
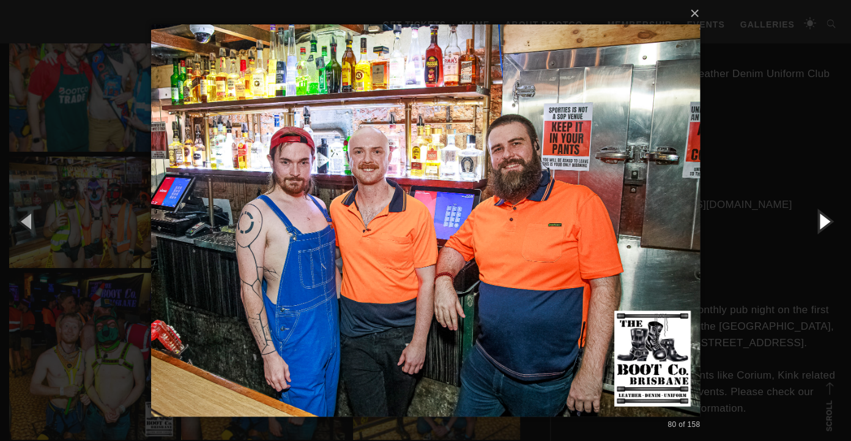
click at [823, 219] on button "button" at bounding box center [823, 220] width 55 height 67
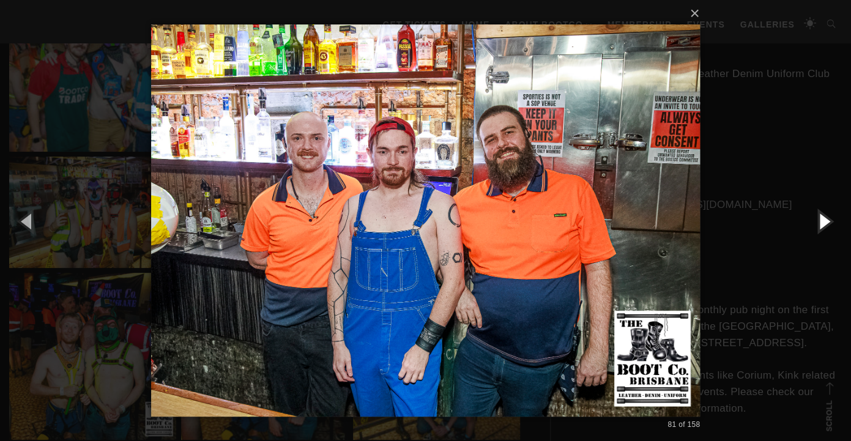
click at [823, 219] on button "button" at bounding box center [823, 220] width 55 height 67
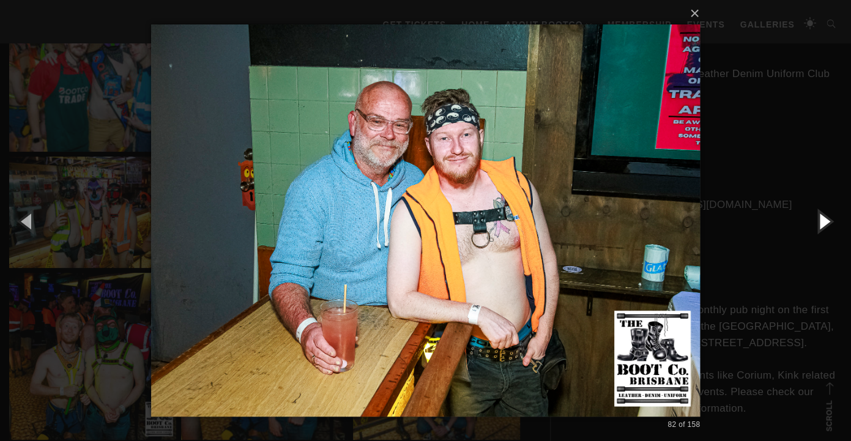
click at [823, 219] on button "button" at bounding box center [823, 220] width 55 height 67
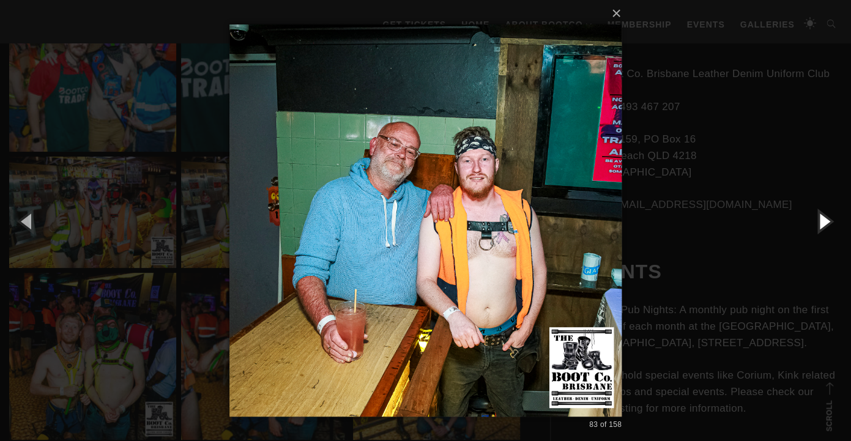
click at [823, 219] on button "button" at bounding box center [823, 220] width 55 height 67
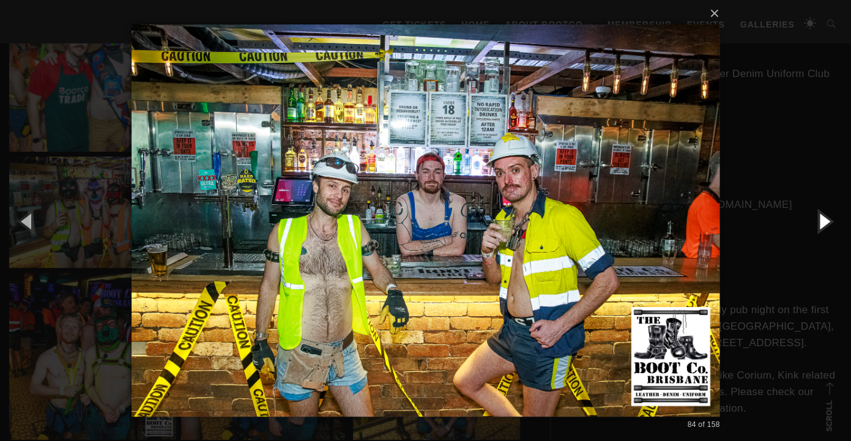
click at [823, 219] on button "button" at bounding box center [823, 220] width 55 height 67
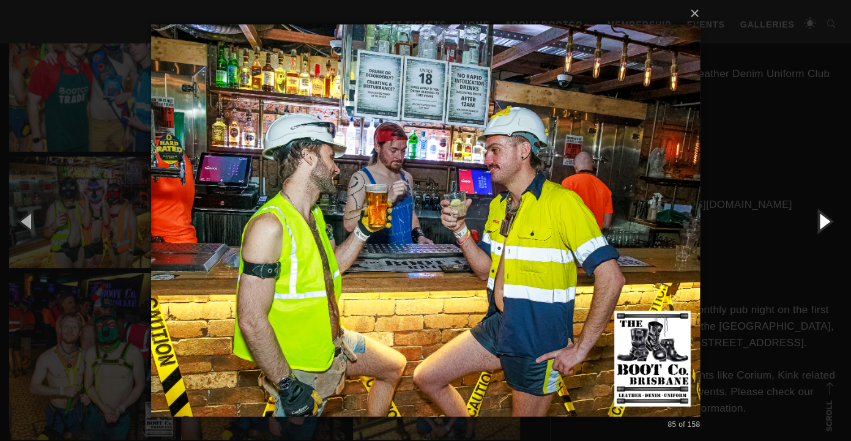
click at [823, 219] on button "button" at bounding box center [823, 220] width 55 height 67
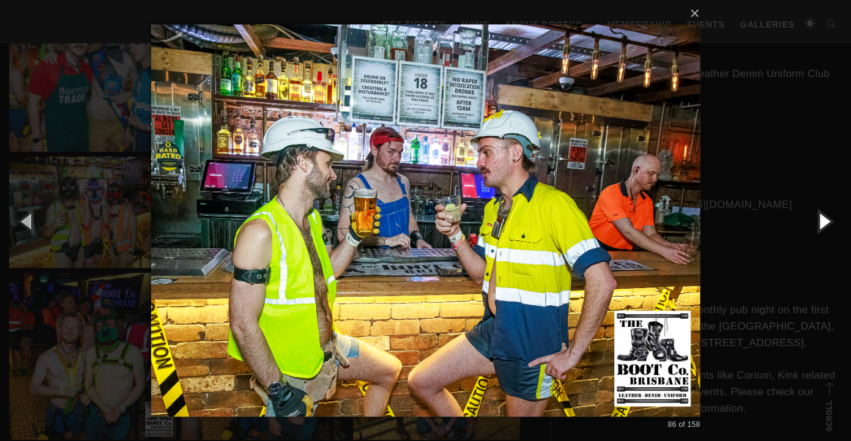
click at [823, 219] on button "button" at bounding box center [823, 220] width 55 height 67
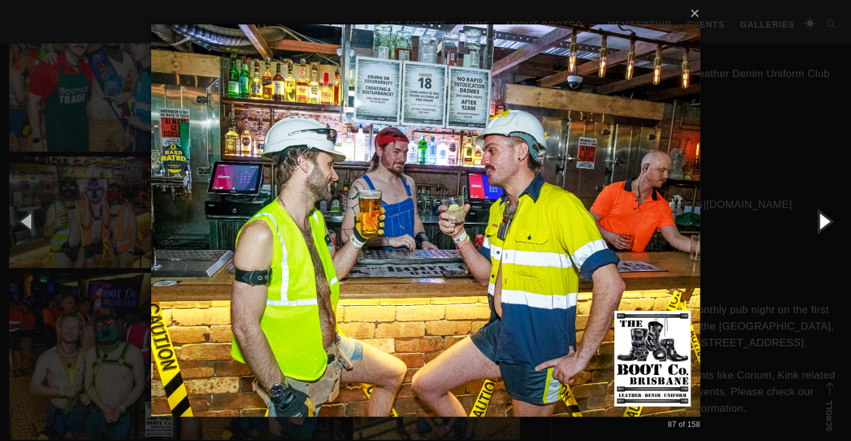
click at [823, 219] on button "button" at bounding box center [823, 220] width 55 height 67
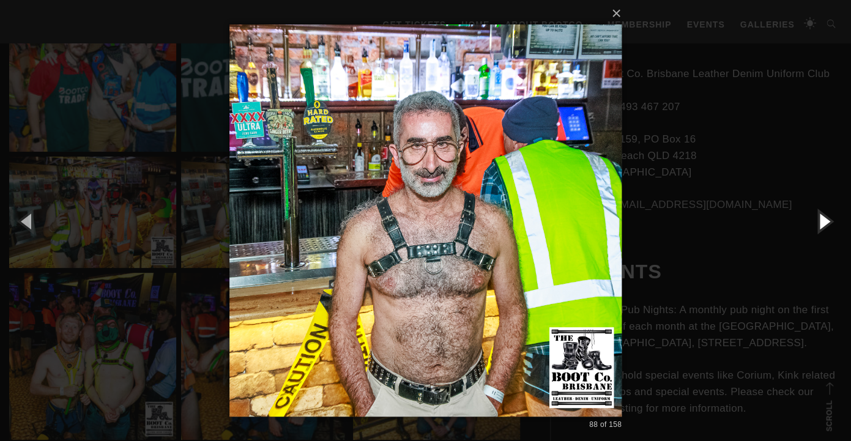
click at [823, 219] on button "button" at bounding box center [823, 220] width 55 height 67
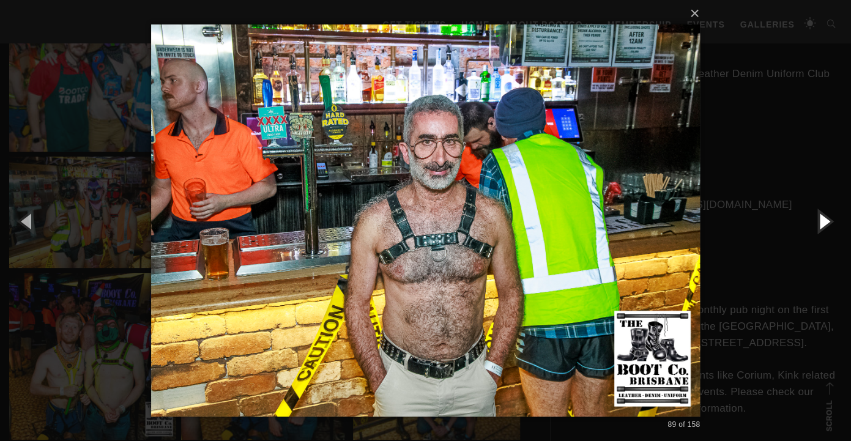
click at [823, 219] on button "button" at bounding box center [823, 220] width 55 height 67
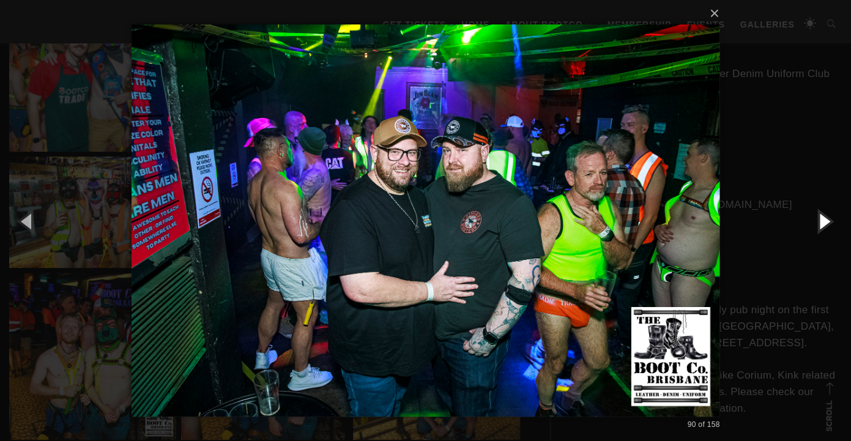
click at [823, 219] on button "button" at bounding box center [823, 220] width 55 height 67
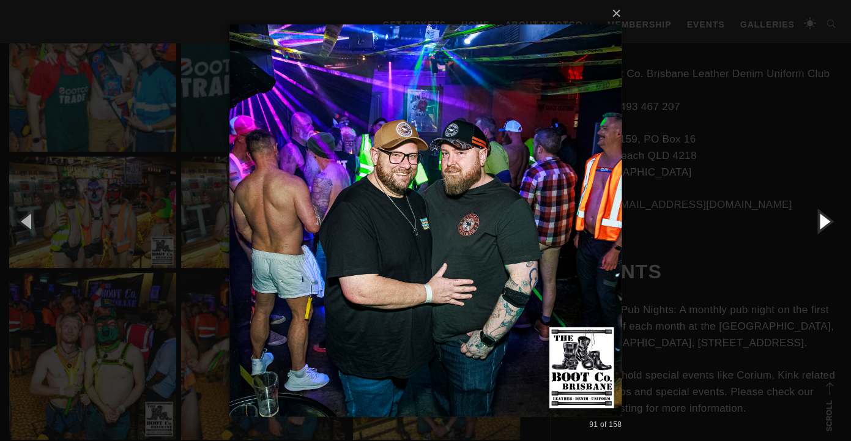
click at [823, 219] on button "button" at bounding box center [823, 220] width 55 height 67
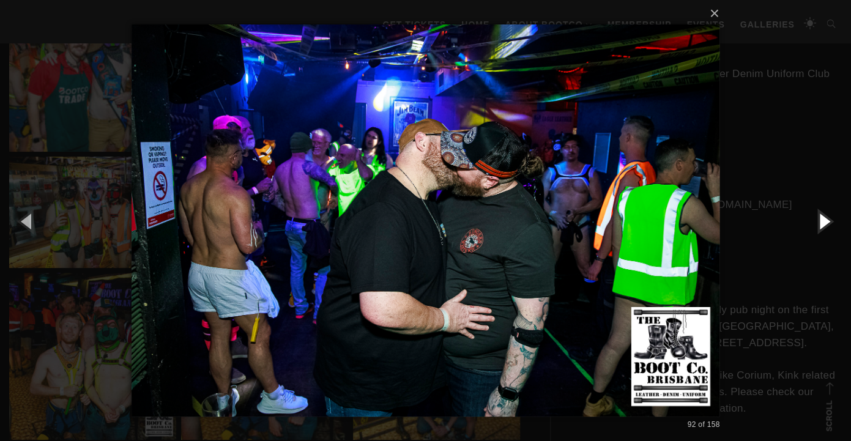
click at [823, 219] on button "button" at bounding box center [823, 220] width 55 height 67
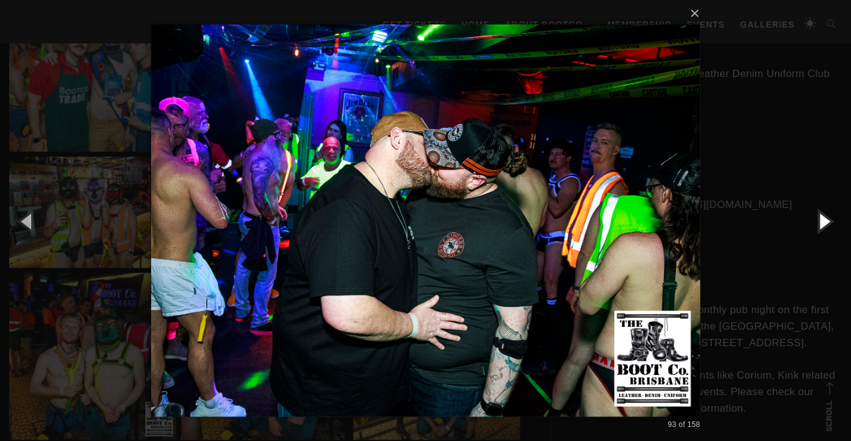
click at [823, 219] on button "button" at bounding box center [823, 220] width 55 height 67
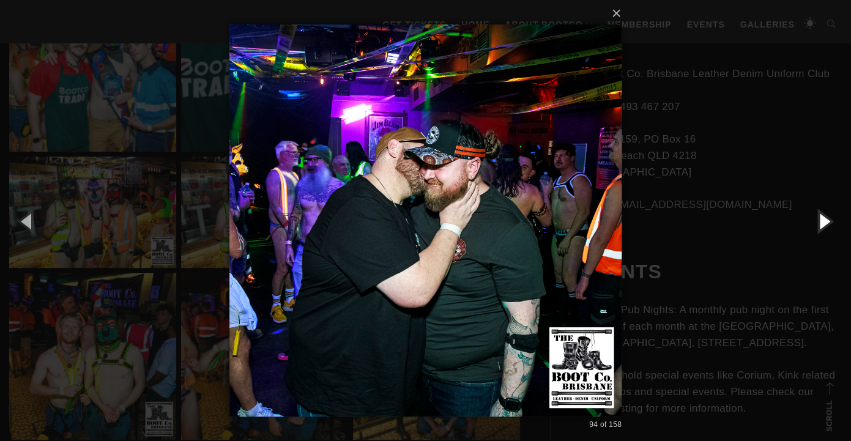
click at [823, 219] on button "button" at bounding box center [823, 220] width 55 height 67
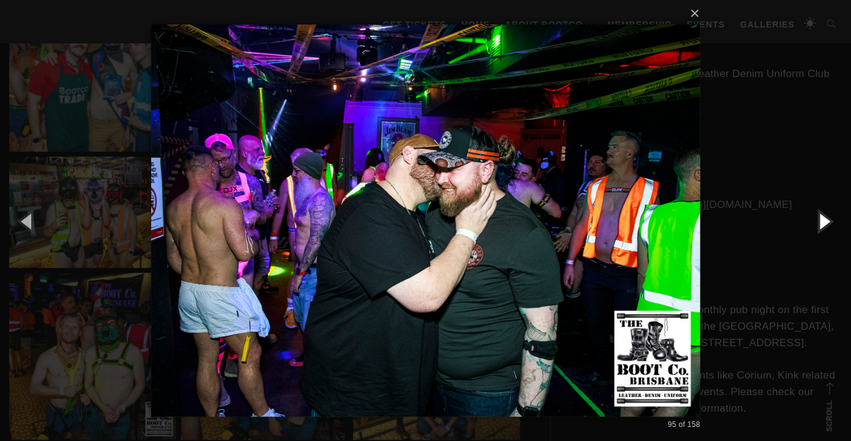
click at [823, 219] on button "button" at bounding box center [823, 220] width 55 height 67
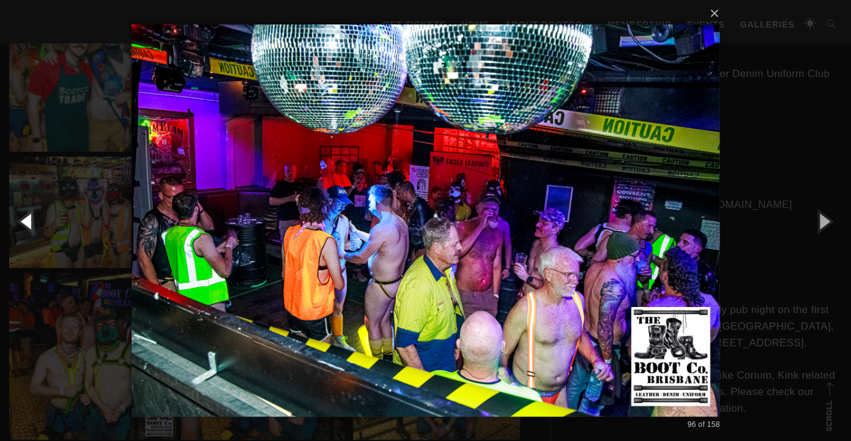
click at [35, 220] on button "button" at bounding box center [27, 220] width 55 height 67
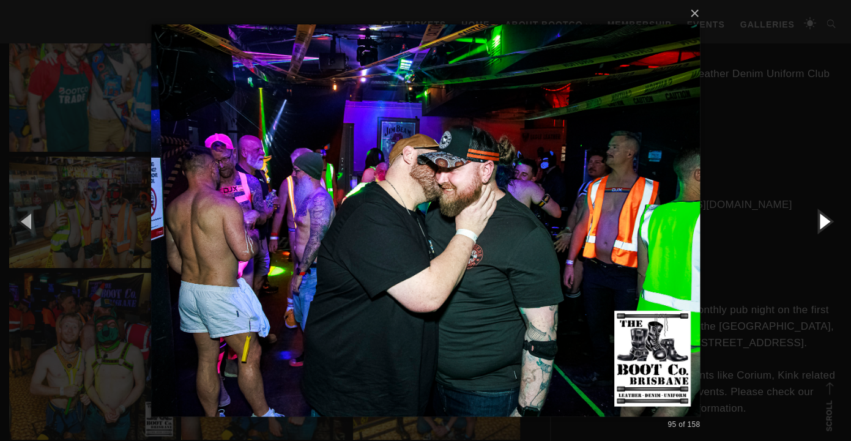
click at [818, 226] on button "button" at bounding box center [823, 220] width 55 height 67
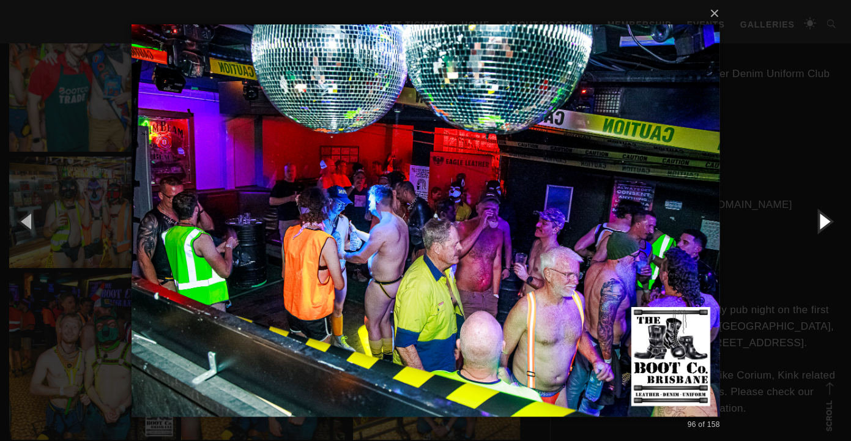
click at [818, 226] on button "button" at bounding box center [823, 220] width 55 height 67
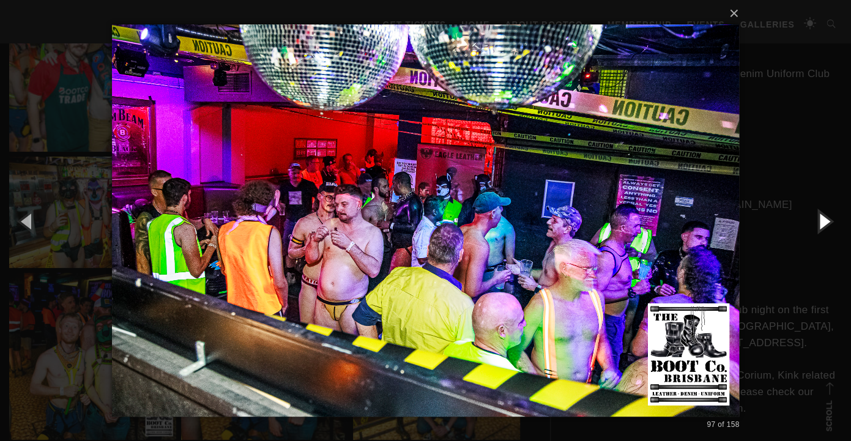
click at [818, 226] on button "button" at bounding box center [823, 220] width 55 height 67
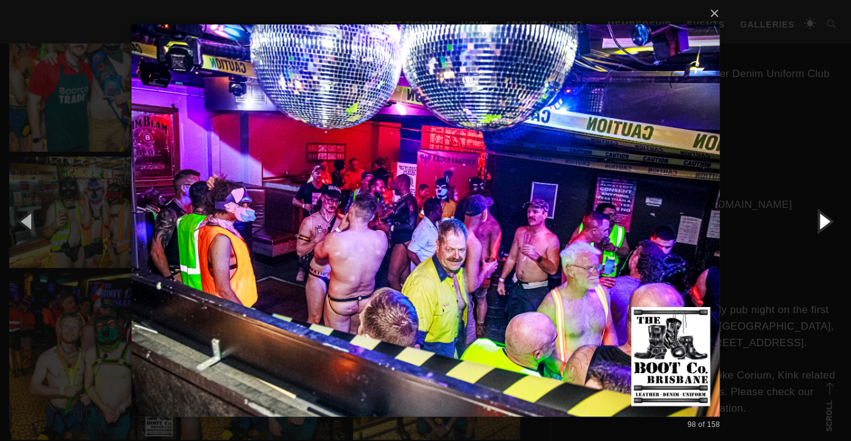
click at [818, 226] on button "button" at bounding box center [823, 220] width 55 height 67
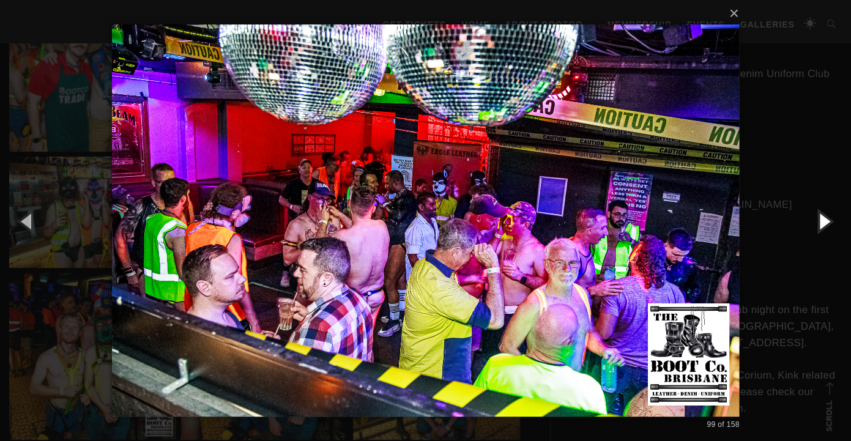
click at [818, 226] on button "button" at bounding box center [823, 220] width 55 height 67
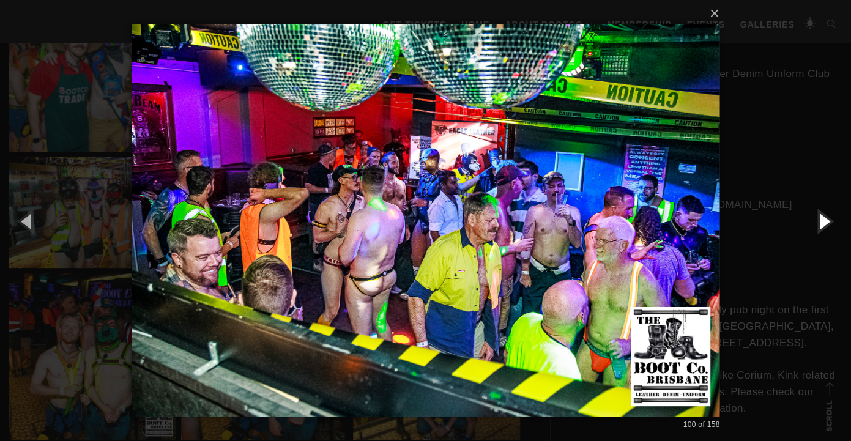
click at [818, 226] on button "button" at bounding box center [823, 220] width 55 height 67
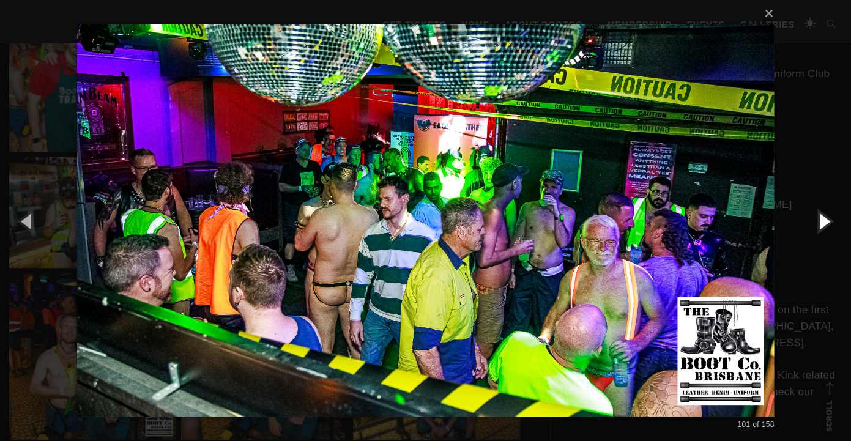
click at [818, 226] on button "button" at bounding box center [823, 220] width 55 height 67
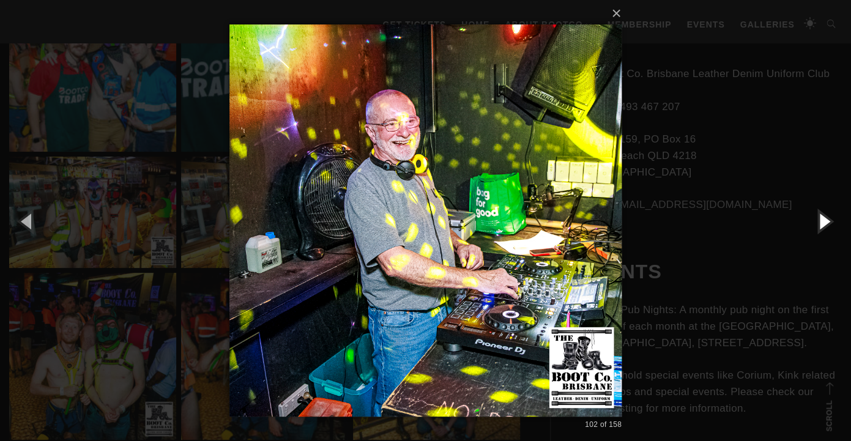
click at [818, 226] on button "button" at bounding box center [823, 220] width 55 height 67
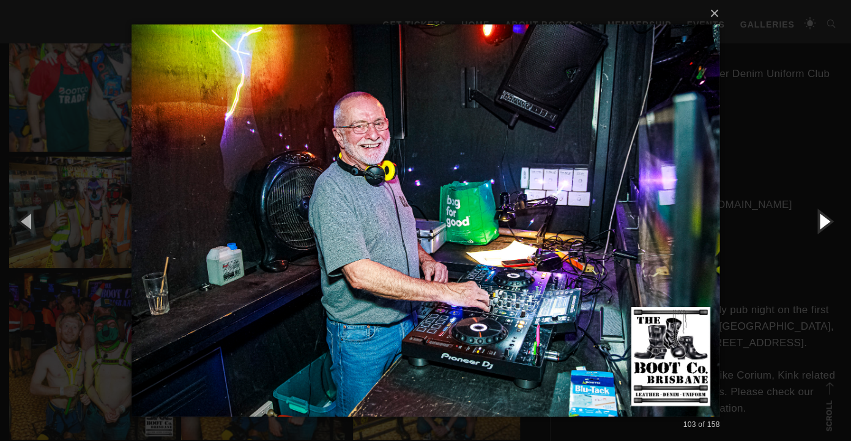
click at [818, 226] on button "button" at bounding box center [823, 220] width 55 height 67
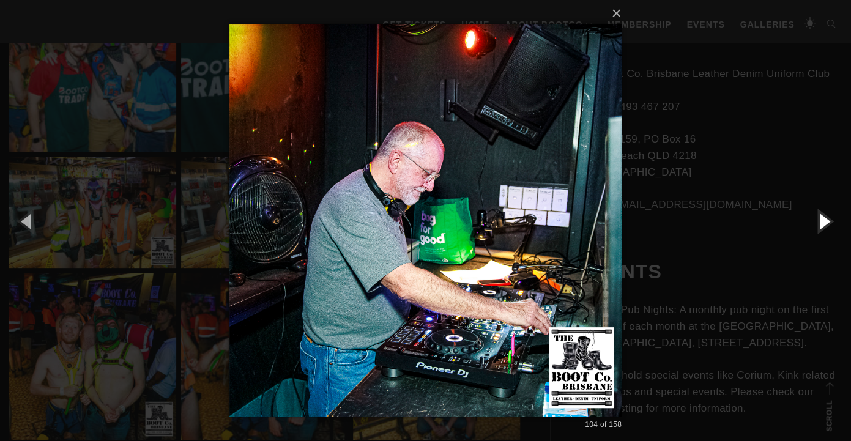
click at [818, 226] on button "button" at bounding box center [823, 220] width 55 height 67
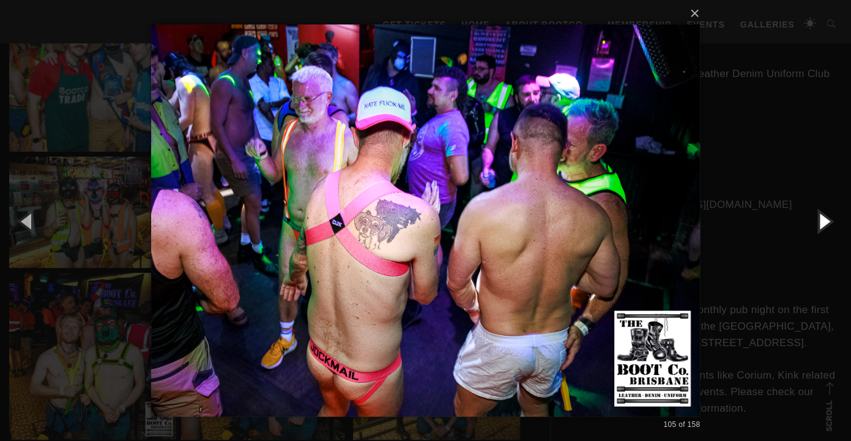
click at [818, 226] on button "button" at bounding box center [823, 220] width 55 height 67
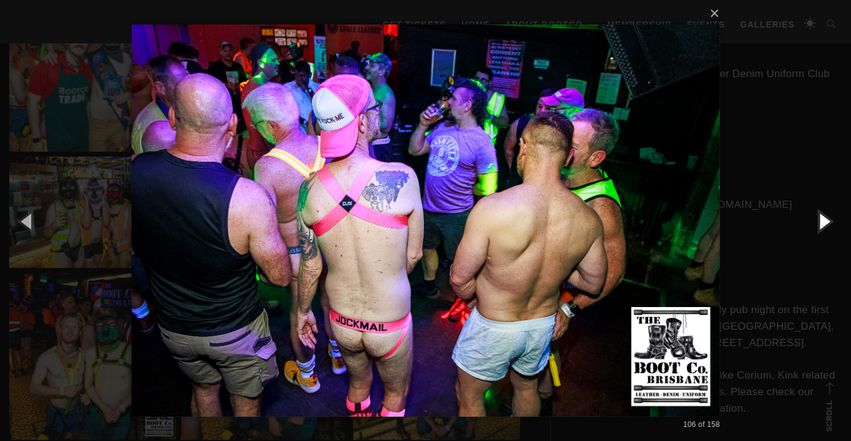
click at [818, 226] on button "button" at bounding box center [823, 220] width 55 height 67
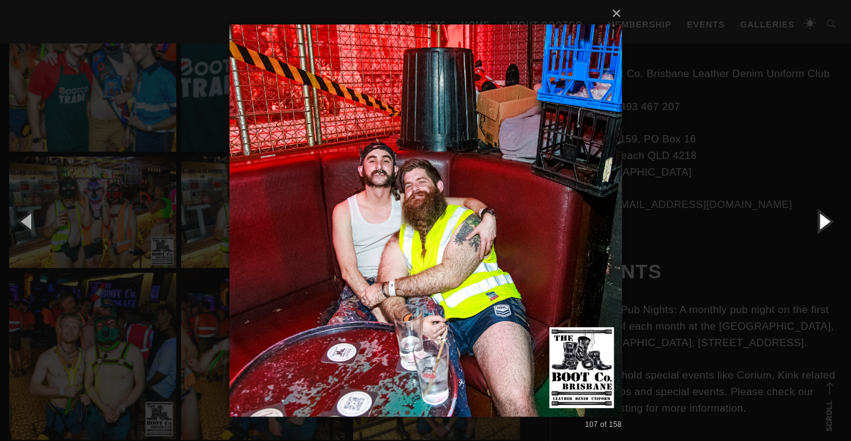
click at [818, 226] on button "button" at bounding box center [823, 220] width 55 height 67
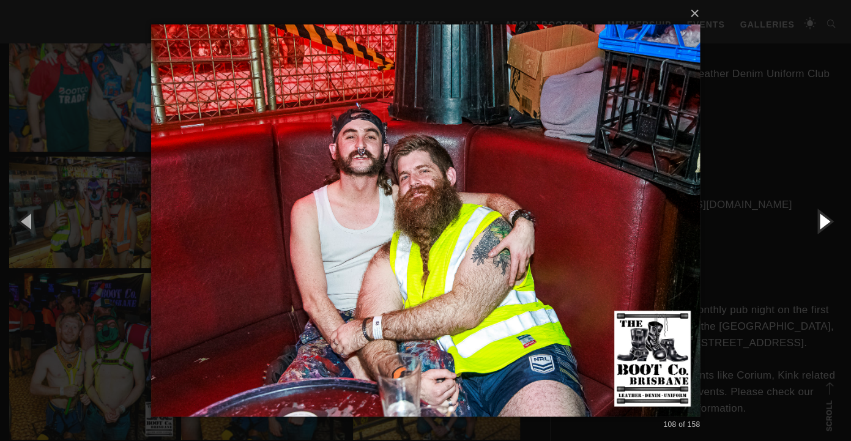
click at [818, 226] on button "button" at bounding box center [823, 220] width 55 height 67
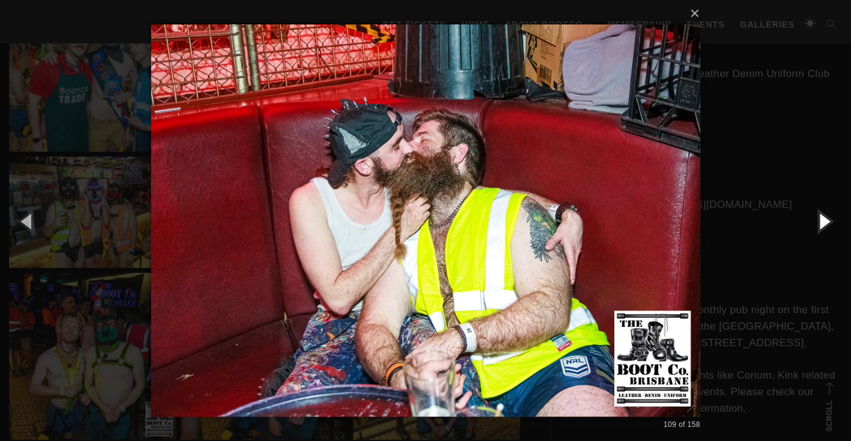
click at [818, 226] on button "button" at bounding box center [823, 220] width 55 height 67
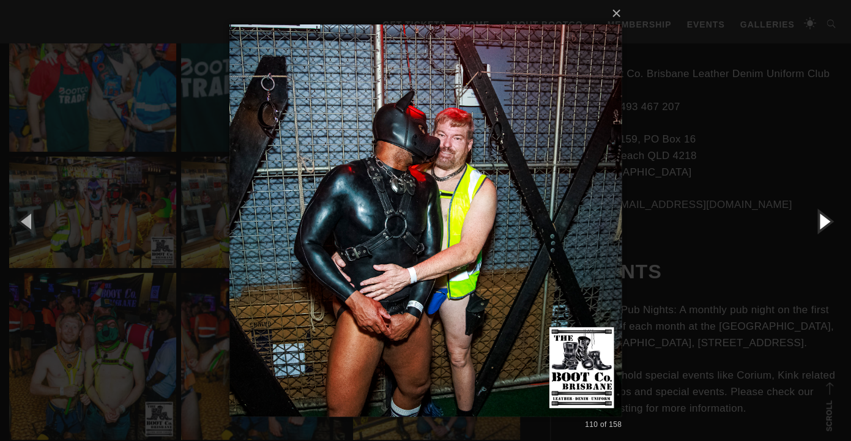
click at [818, 226] on button "button" at bounding box center [823, 220] width 55 height 67
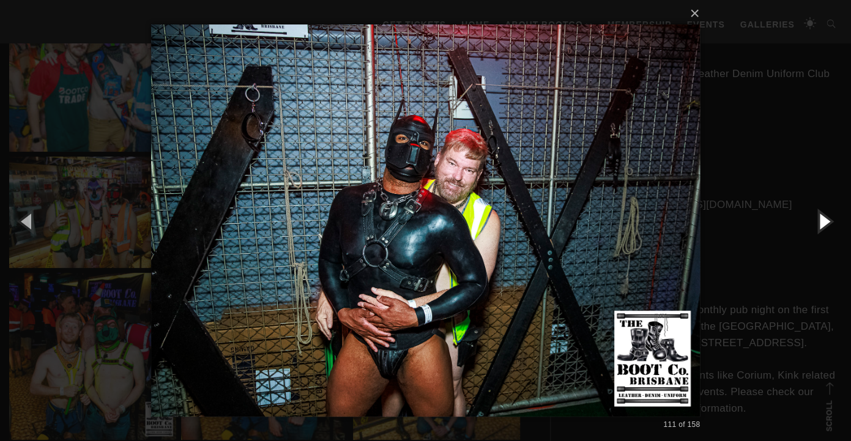
click at [818, 226] on button "button" at bounding box center [823, 220] width 55 height 67
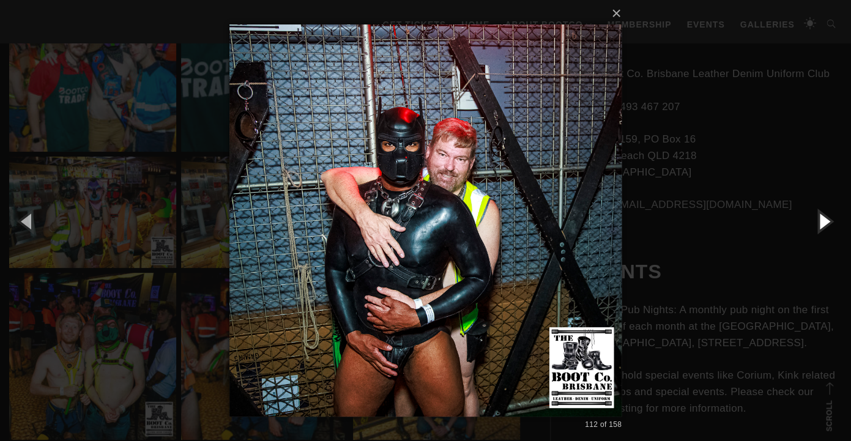
click at [818, 226] on button "button" at bounding box center [823, 220] width 55 height 67
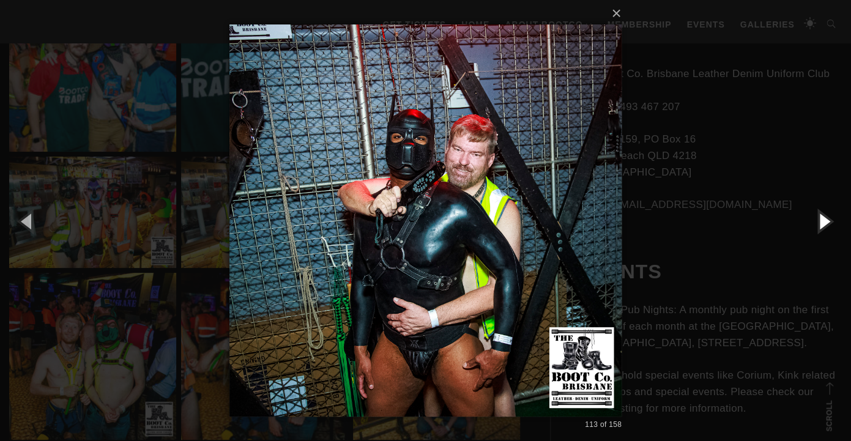
click at [818, 226] on button "button" at bounding box center [823, 220] width 55 height 67
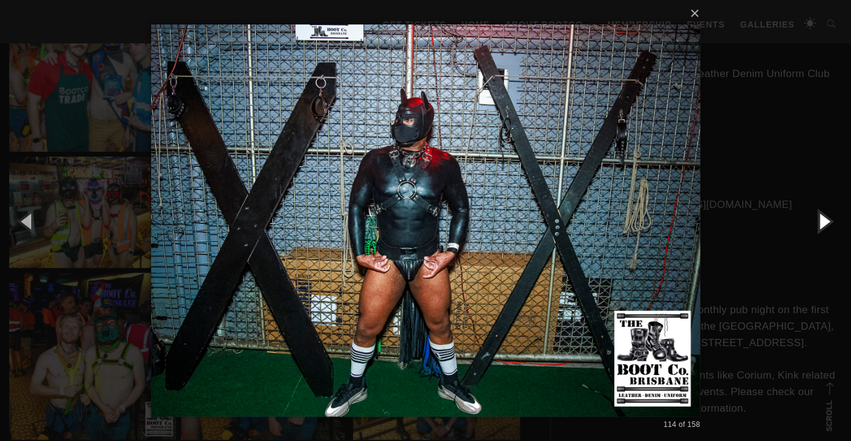
click at [818, 226] on button "button" at bounding box center [823, 220] width 55 height 67
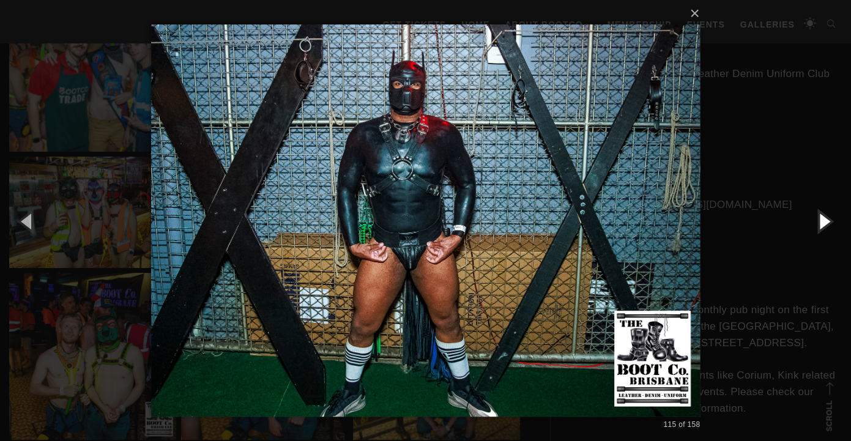
click at [818, 226] on button "button" at bounding box center [823, 220] width 55 height 67
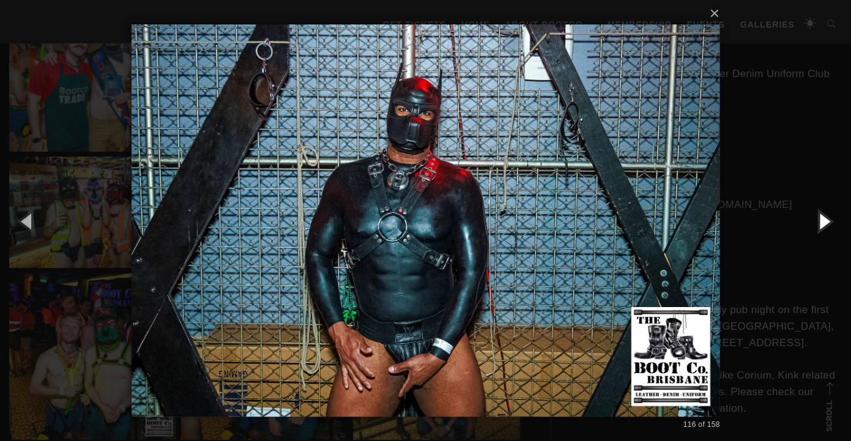
click at [818, 226] on button "button" at bounding box center [823, 220] width 55 height 67
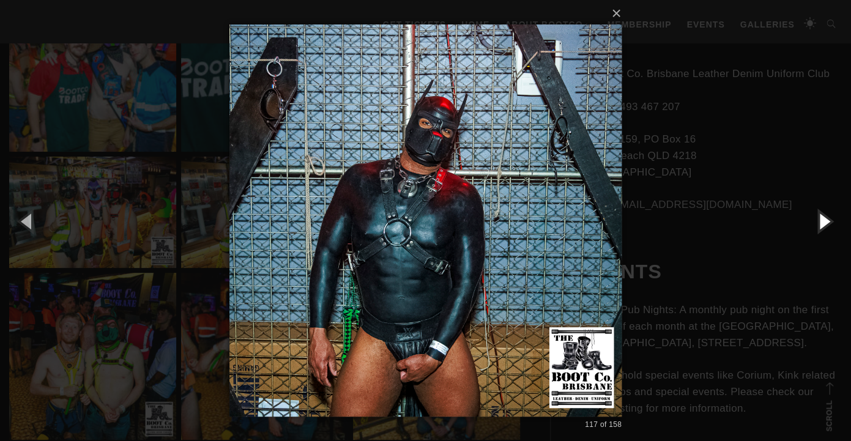
click at [818, 226] on button "button" at bounding box center [823, 220] width 55 height 67
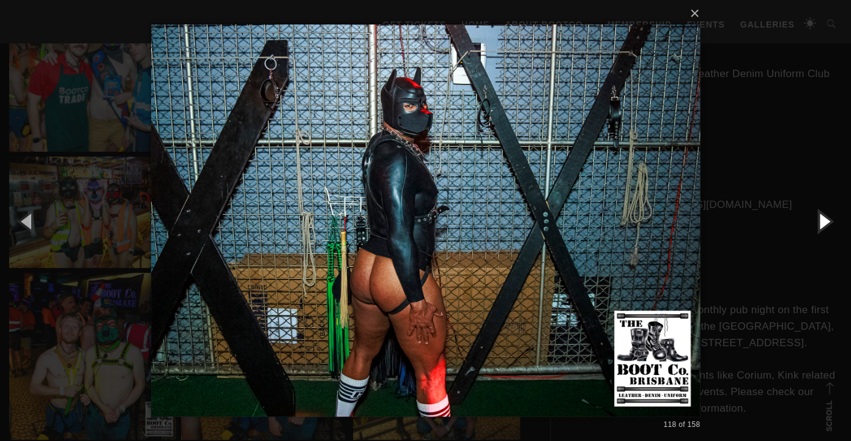
click at [818, 226] on button "button" at bounding box center [823, 220] width 55 height 67
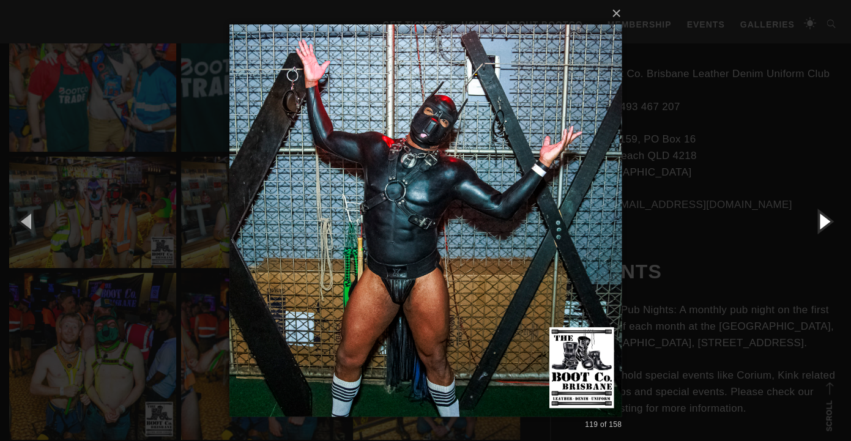
click at [818, 226] on button "button" at bounding box center [823, 220] width 55 height 67
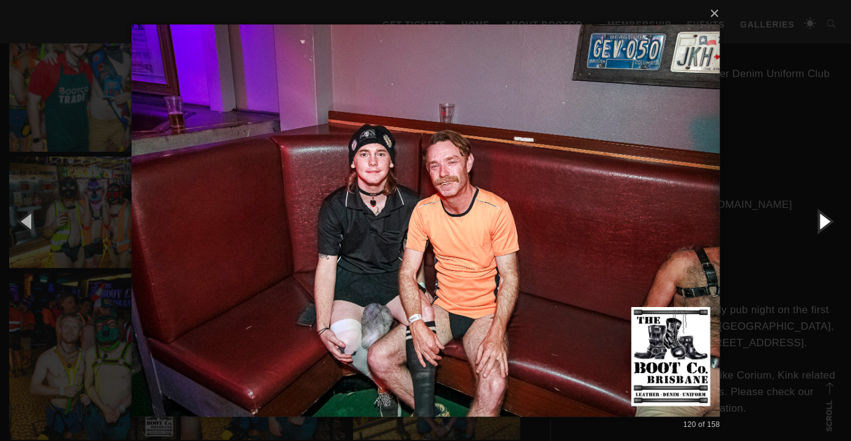
click at [818, 226] on button "button" at bounding box center [823, 220] width 55 height 67
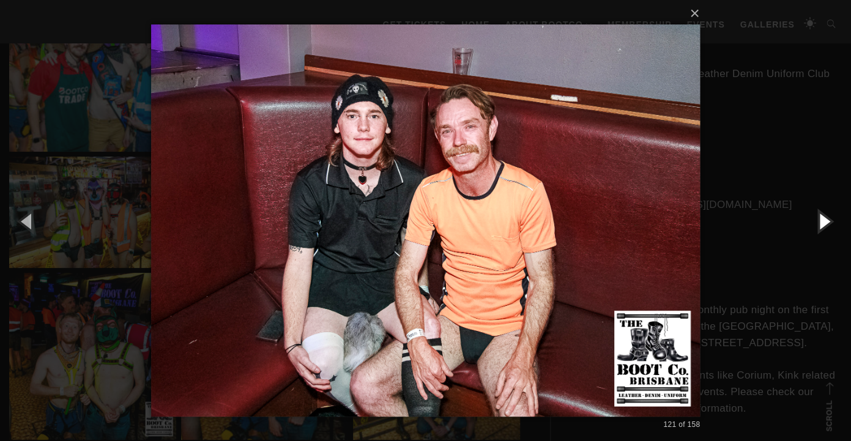
click at [818, 226] on button "button" at bounding box center [823, 220] width 55 height 67
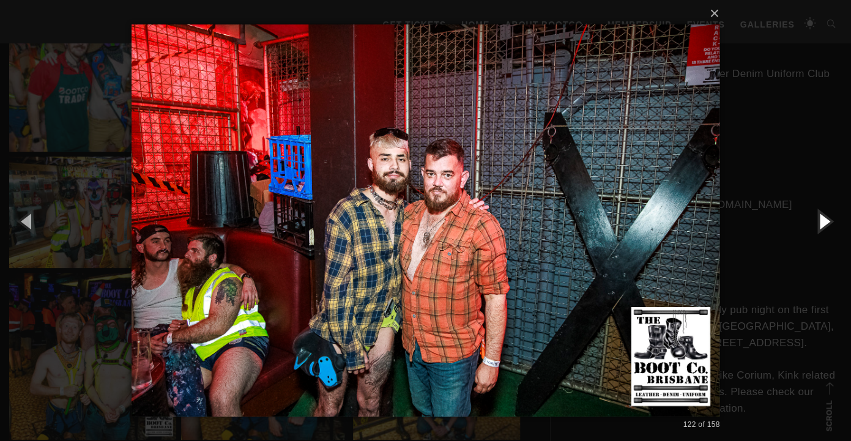
click at [818, 226] on button "button" at bounding box center [823, 220] width 55 height 67
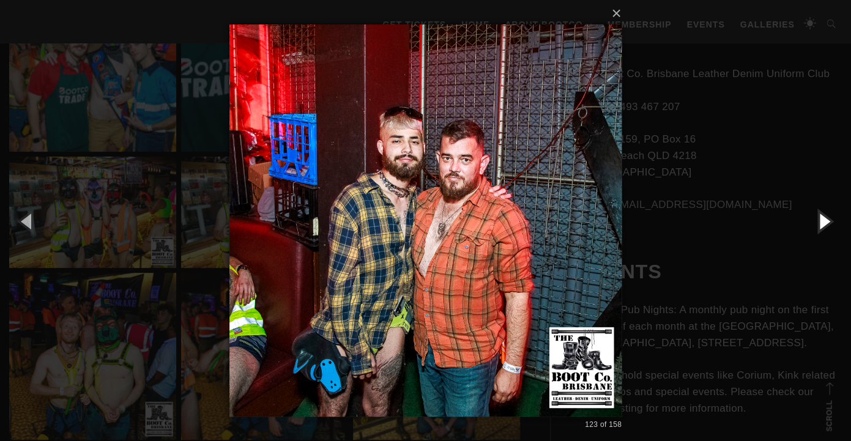
click at [818, 226] on button "button" at bounding box center [823, 220] width 55 height 67
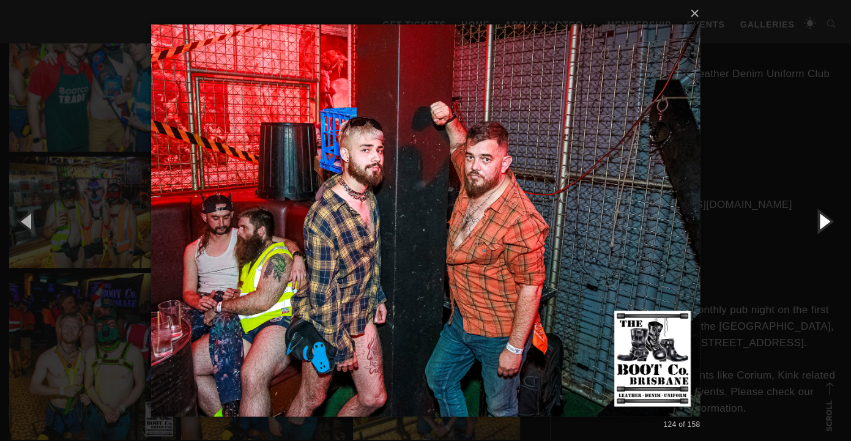
click at [818, 226] on button "button" at bounding box center [823, 220] width 55 height 67
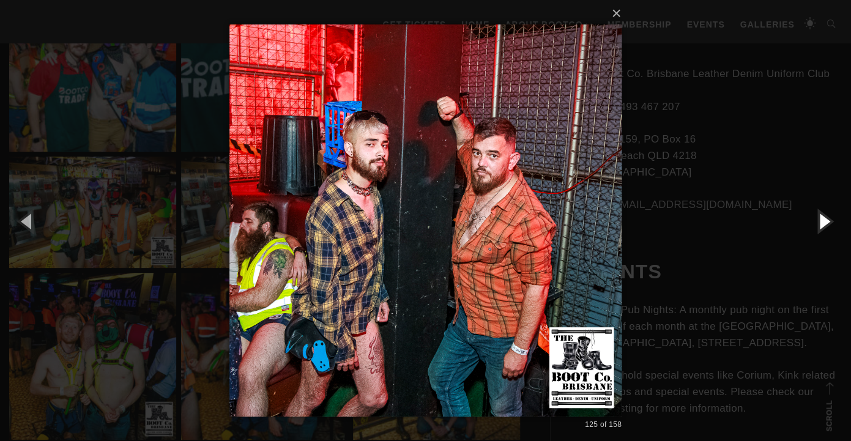
click at [818, 226] on button "button" at bounding box center [823, 220] width 55 height 67
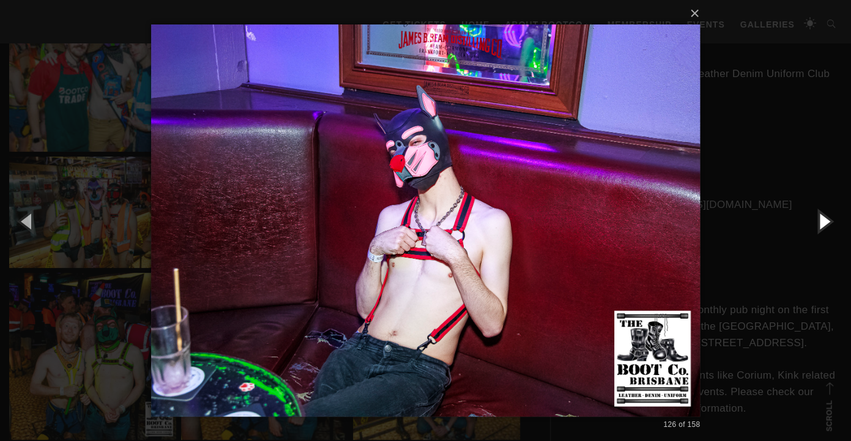
click at [818, 226] on button "button" at bounding box center [823, 220] width 55 height 67
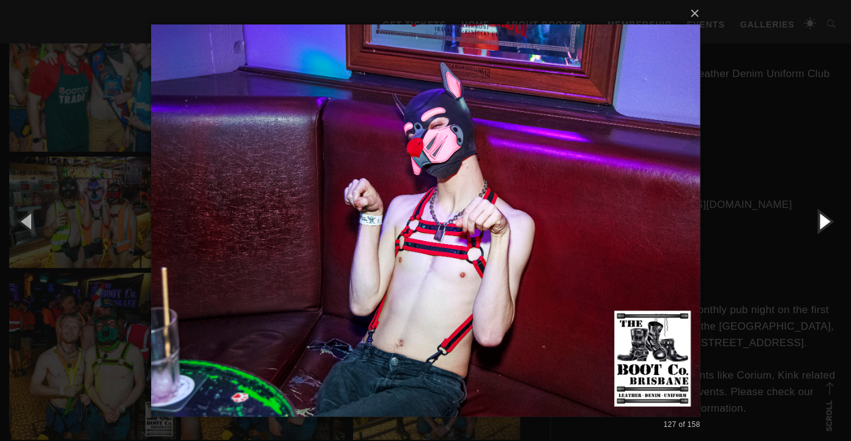
click at [818, 226] on button "button" at bounding box center [823, 220] width 55 height 67
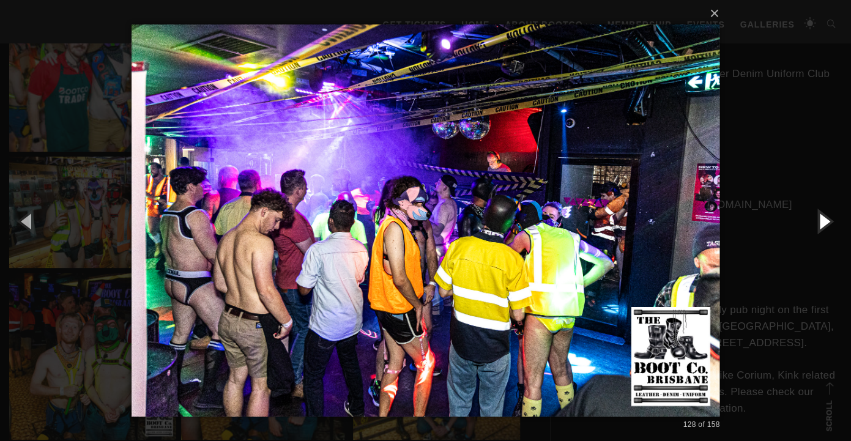
click at [818, 226] on button "button" at bounding box center [823, 220] width 55 height 67
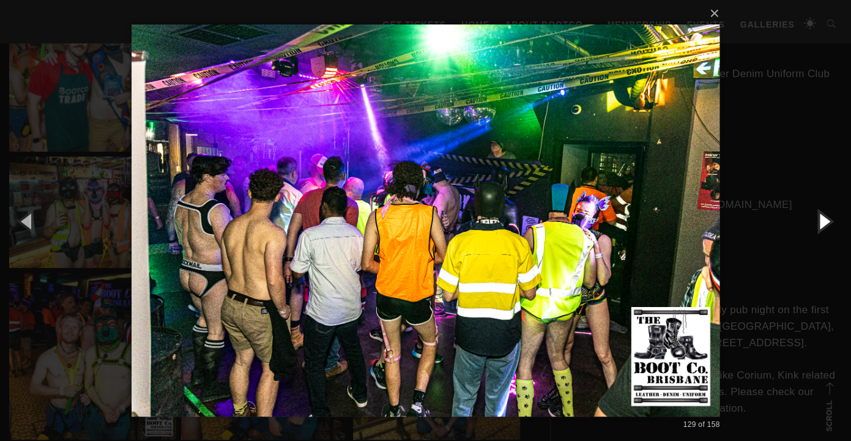
click at [818, 226] on button "button" at bounding box center [823, 220] width 55 height 67
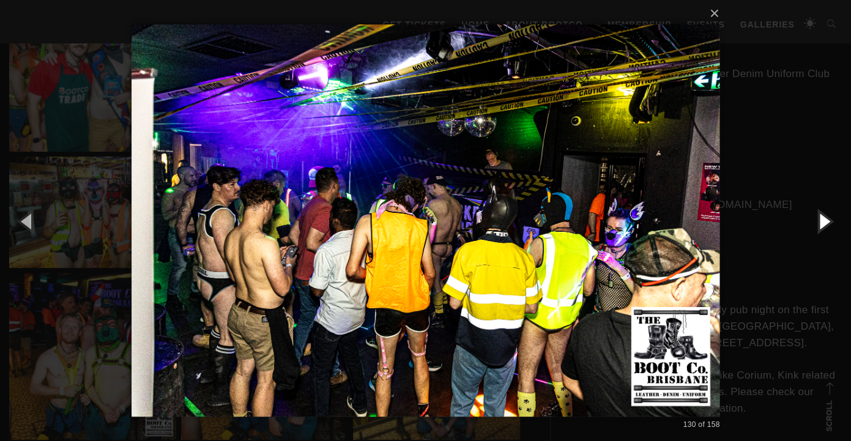
click at [818, 226] on button "button" at bounding box center [823, 220] width 55 height 67
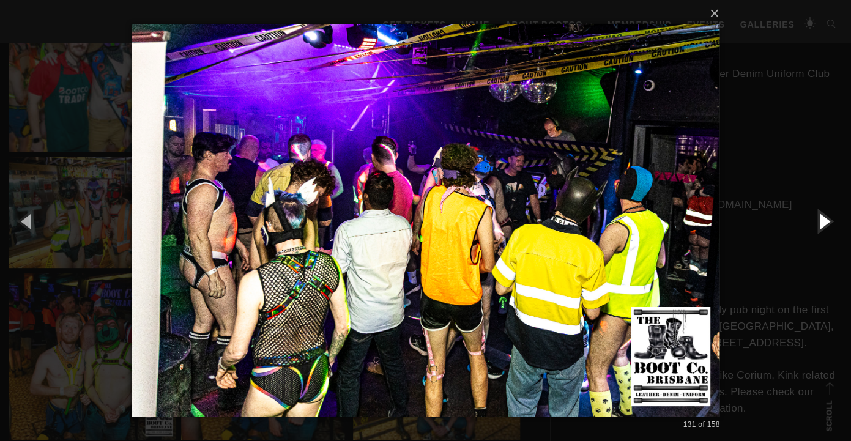
click at [818, 226] on button "button" at bounding box center [823, 220] width 55 height 67
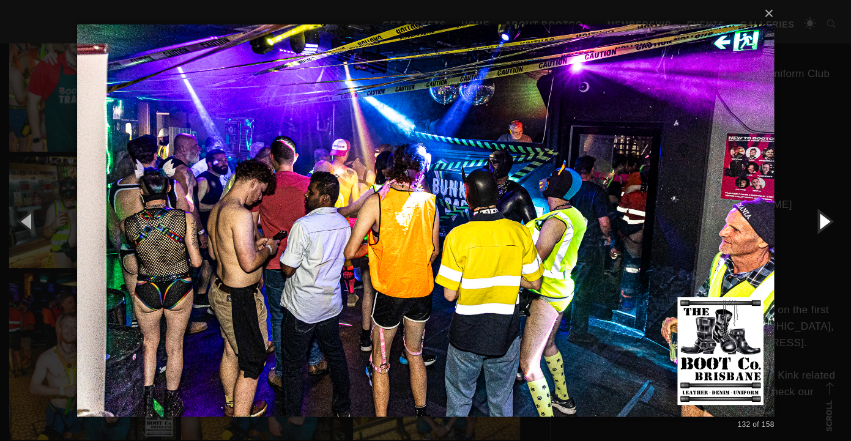
click at [818, 226] on button "button" at bounding box center [823, 220] width 55 height 67
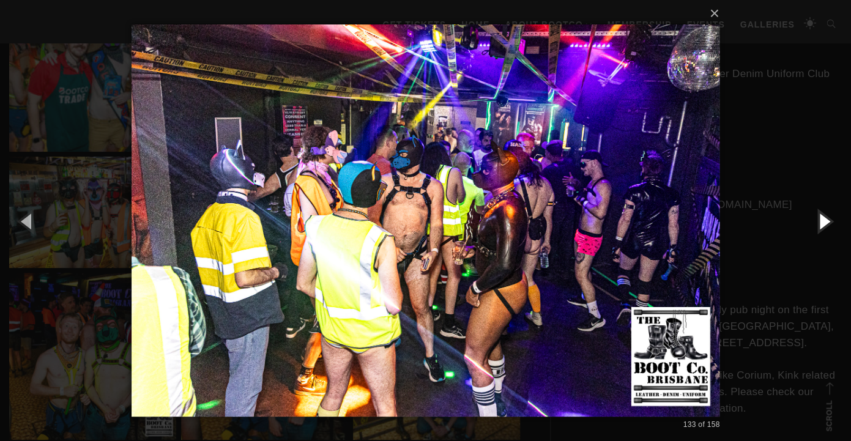
click at [818, 226] on button "button" at bounding box center [823, 220] width 55 height 67
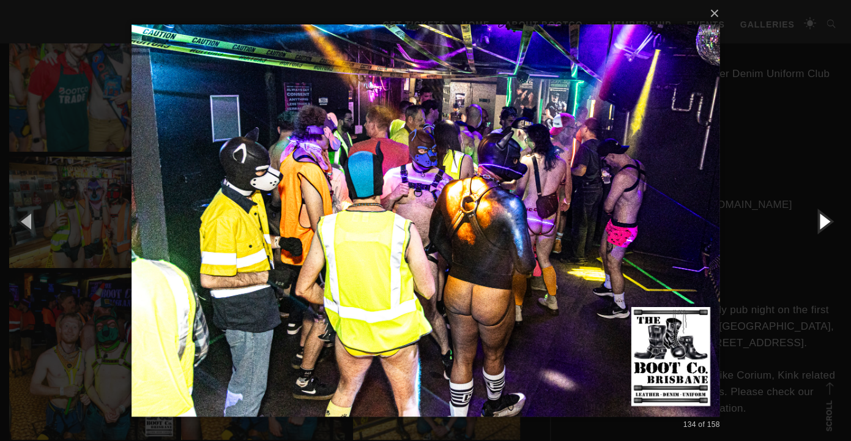
click at [818, 226] on button "button" at bounding box center [823, 220] width 55 height 67
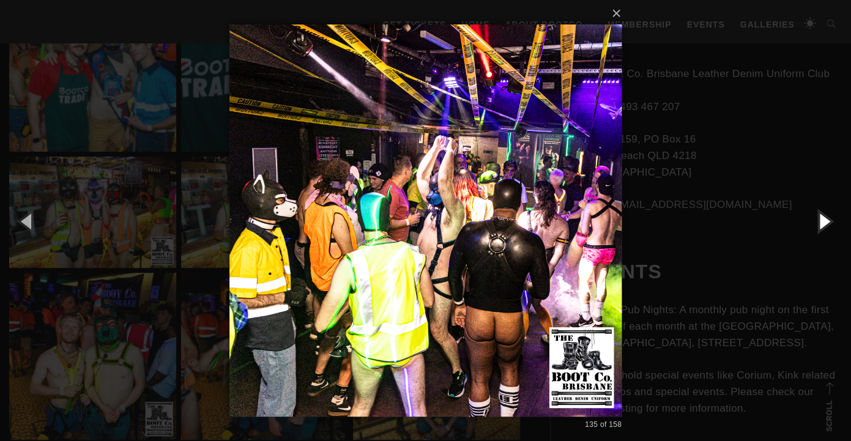
click at [818, 226] on button "button" at bounding box center [823, 220] width 55 height 67
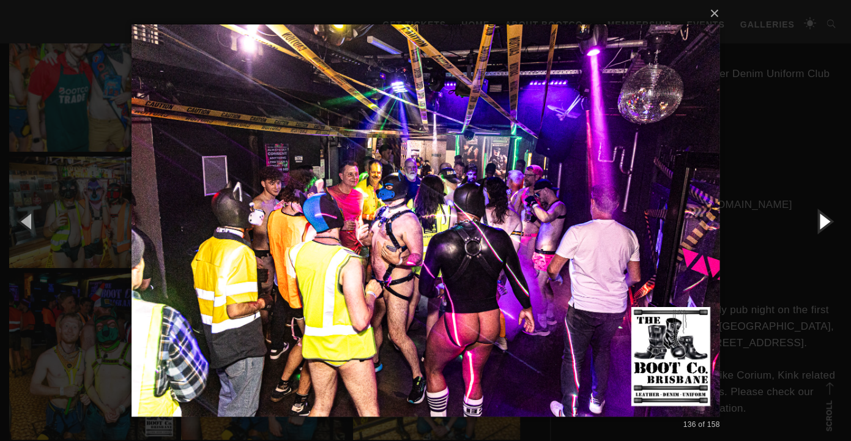
click at [818, 226] on button "button" at bounding box center [823, 220] width 55 height 67
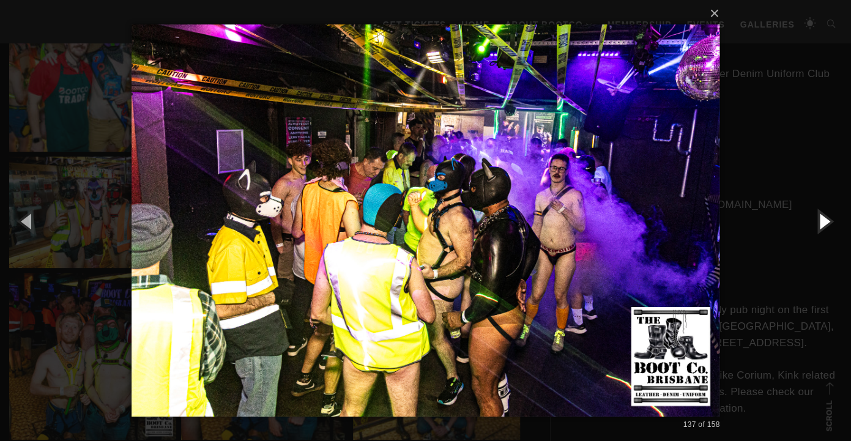
click at [818, 226] on button "button" at bounding box center [823, 220] width 55 height 67
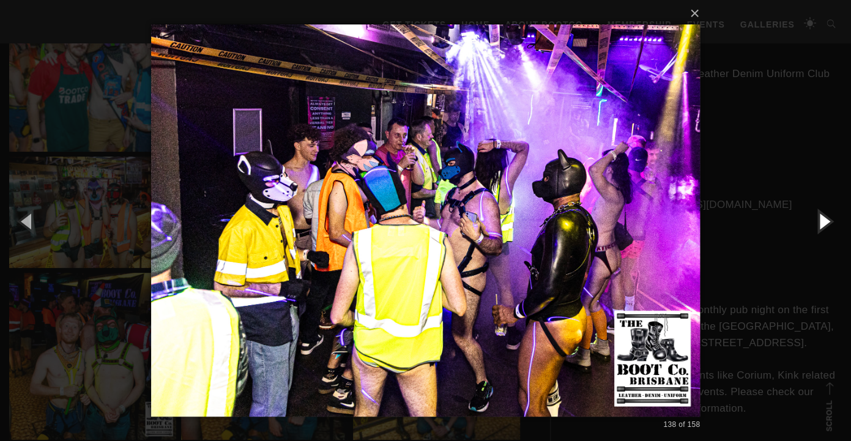
click at [818, 226] on button "button" at bounding box center [823, 220] width 55 height 67
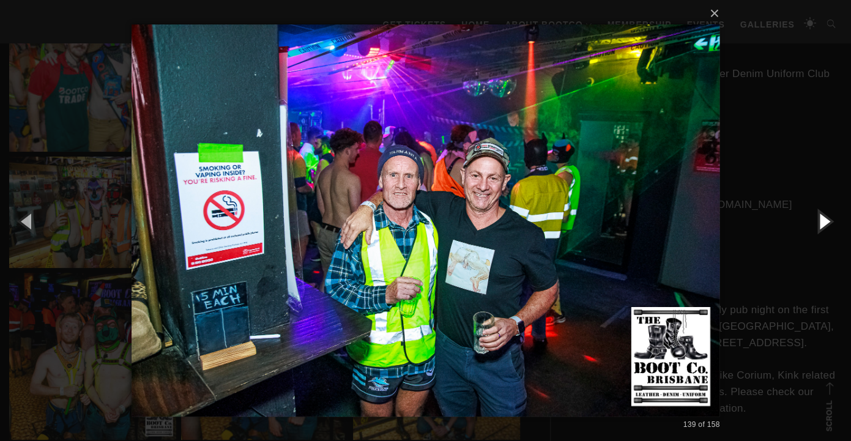
click at [818, 226] on button "button" at bounding box center [823, 220] width 55 height 67
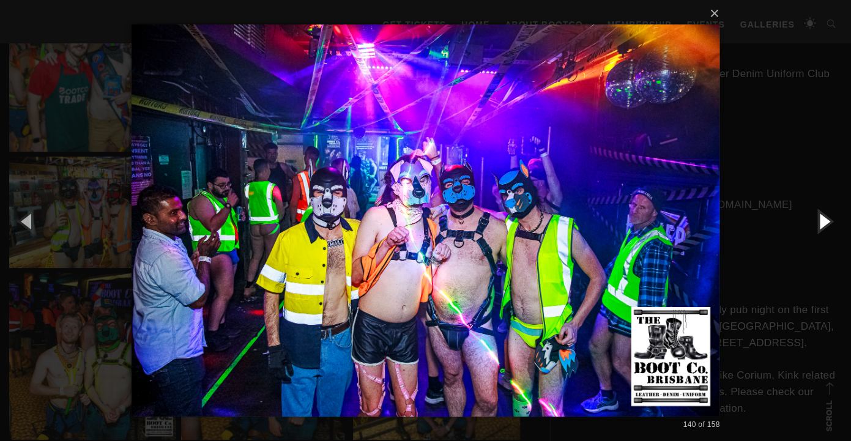
click at [818, 226] on button "button" at bounding box center [823, 220] width 55 height 67
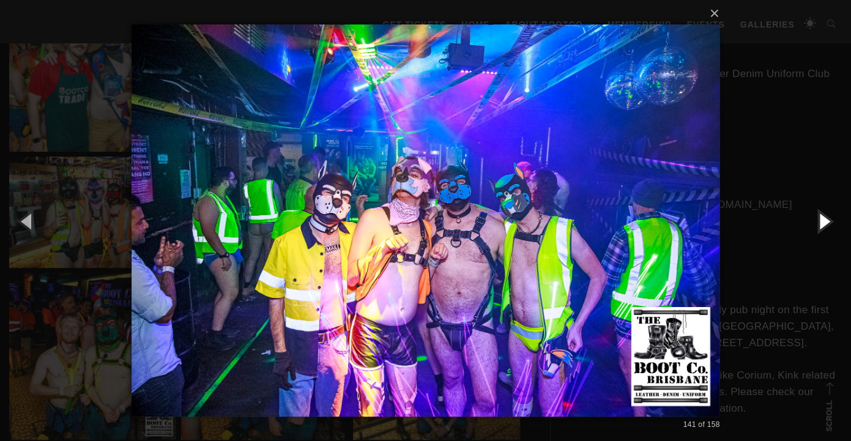
click at [818, 226] on button "button" at bounding box center [823, 220] width 55 height 67
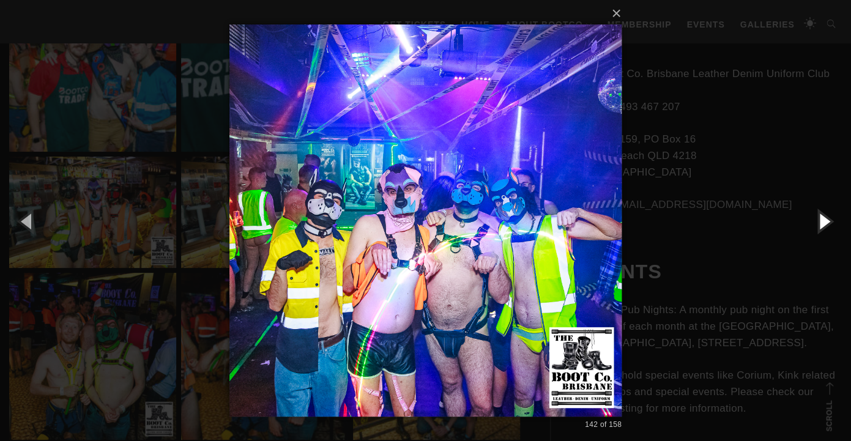
click at [818, 226] on button "button" at bounding box center [823, 220] width 55 height 67
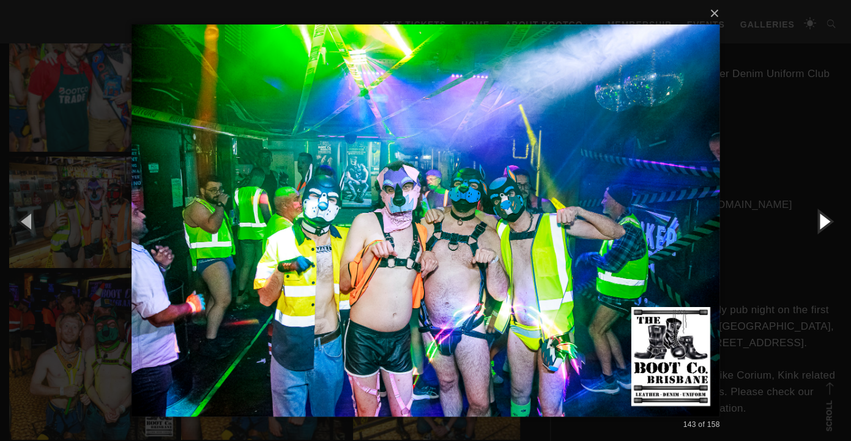
click at [818, 226] on button "button" at bounding box center [823, 220] width 55 height 67
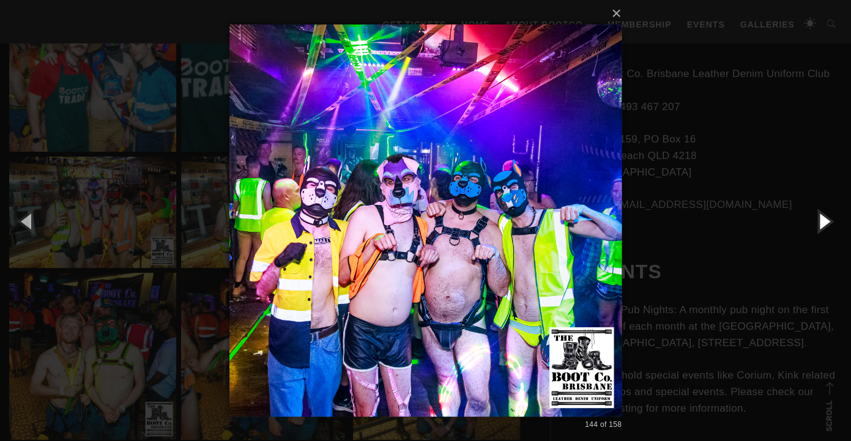
click at [818, 226] on button "button" at bounding box center [823, 220] width 55 height 67
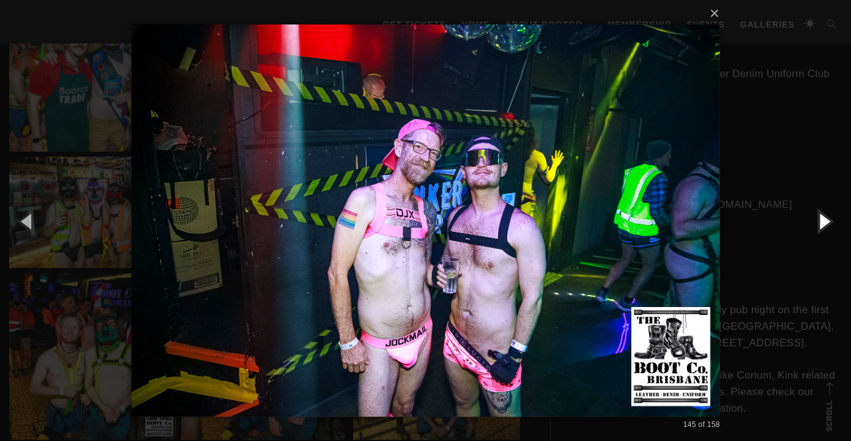
click at [818, 226] on button "button" at bounding box center [823, 220] width 55 height 67
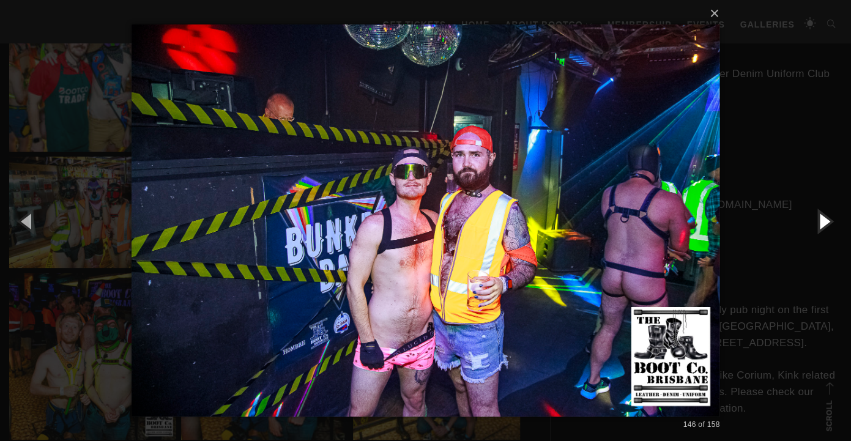
click at [818, 226] on button "button" at bounding box center [823, 220] width 55 height 67
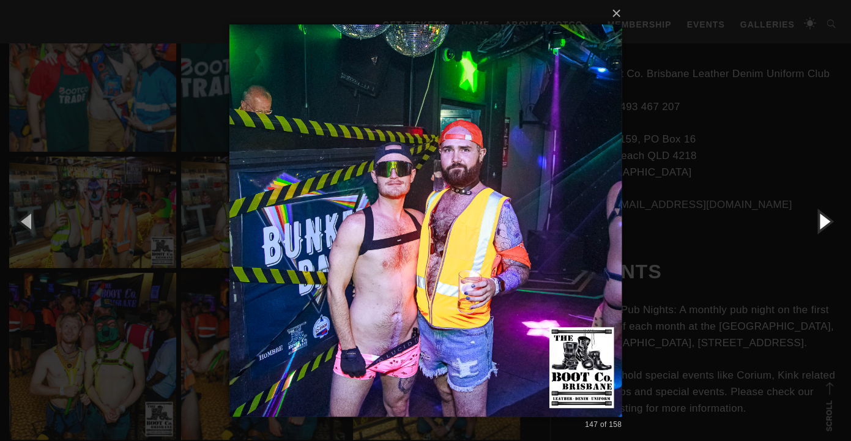
click at [818, 226] on button "button" at bounding box center [823, 220] width 55 height 67
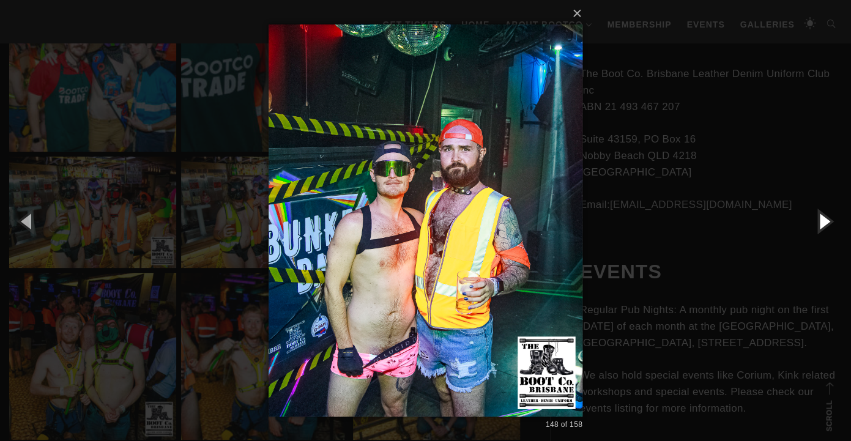
click at [818, 226] on button "button" at bounding box center [823, 220] width 55 height 67
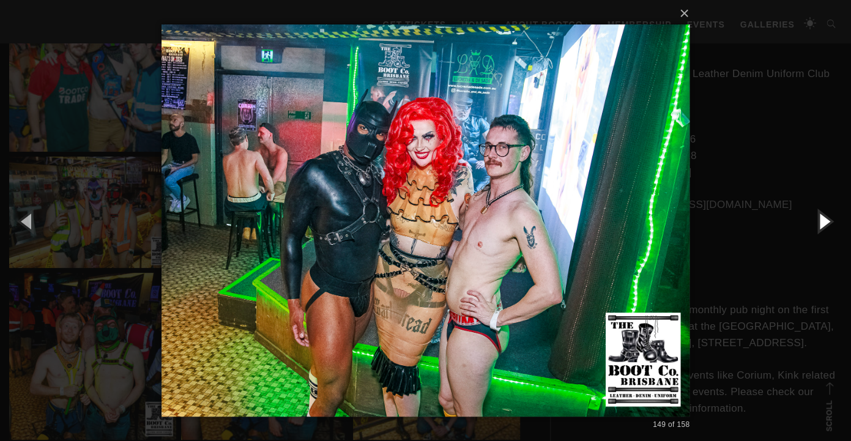
click at [818, 226] on button "button" at bounding box center [823, 220] width 55 height 67
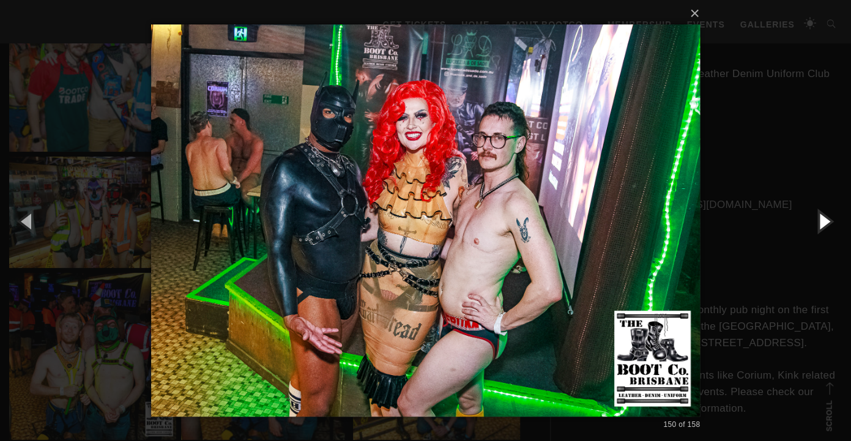
click at [818, 226] on button "button" at bounding box center [823, 220] width 55 height 67
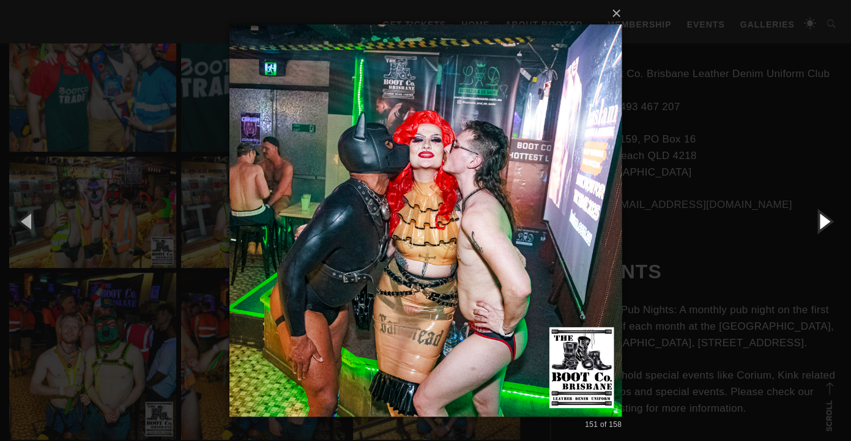
click at [818, 226] on button "button" at bounding box center [823, 220] width 55 height 67
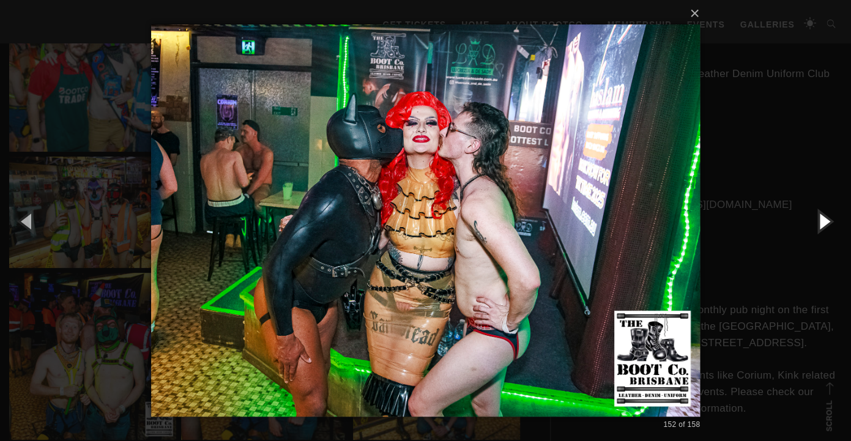
click at [818, 226] on button "button" at bounding box center [823, 220] width 55 height 67
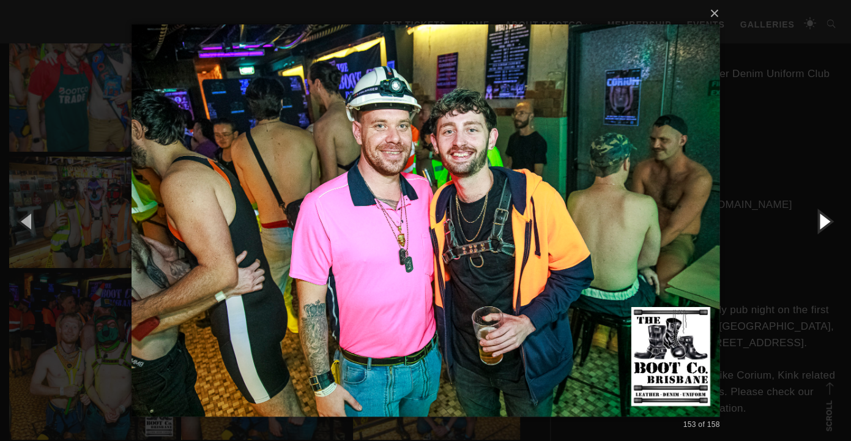
click at [818, 226] on button "button" at bounding box center [823, 220] width 55 height 67
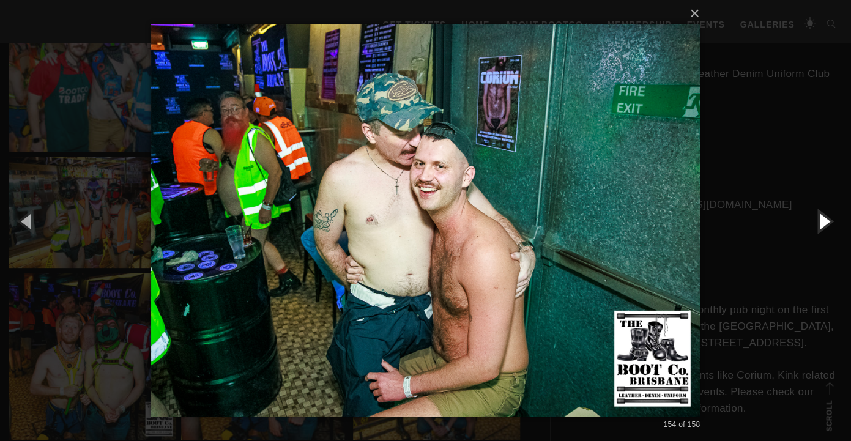
click at [818, 226] on button "button" at bounding box center [823, 220] width 55 height 67
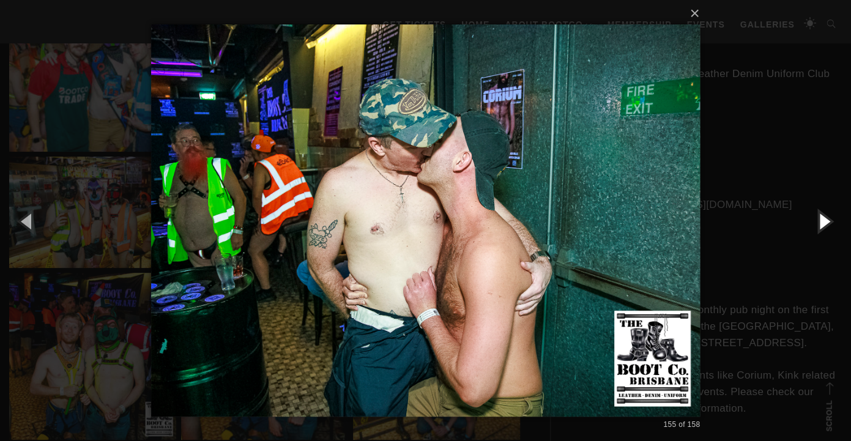
click at [818, 226] on button "button" at bounding box center [823, 220] width 55 height 67
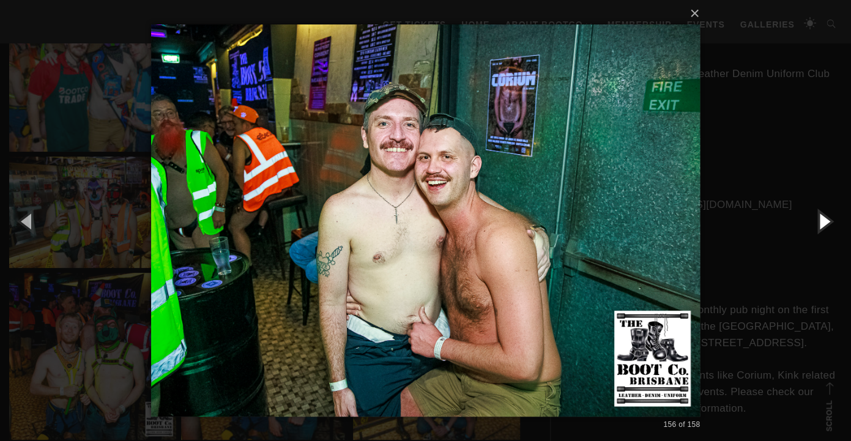
click at [818, 226] on button "button" at bounding box center [823, 220] width 55 height 67
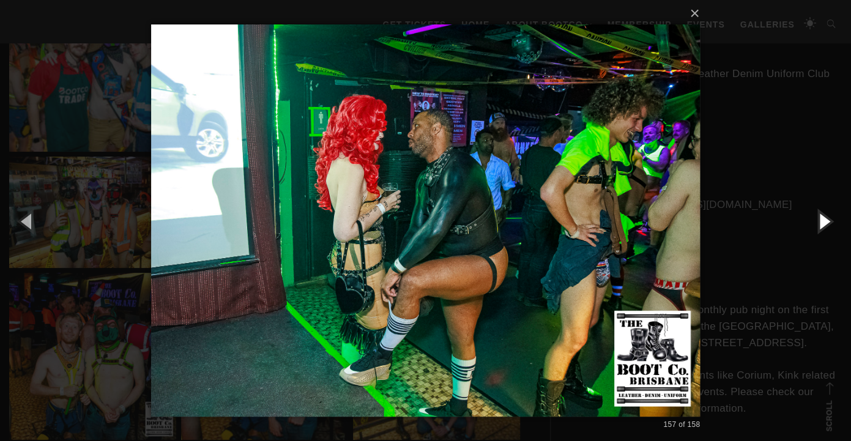
click at [818, 226] on button "button" at bounding box center [823, 220] width 55 height 67
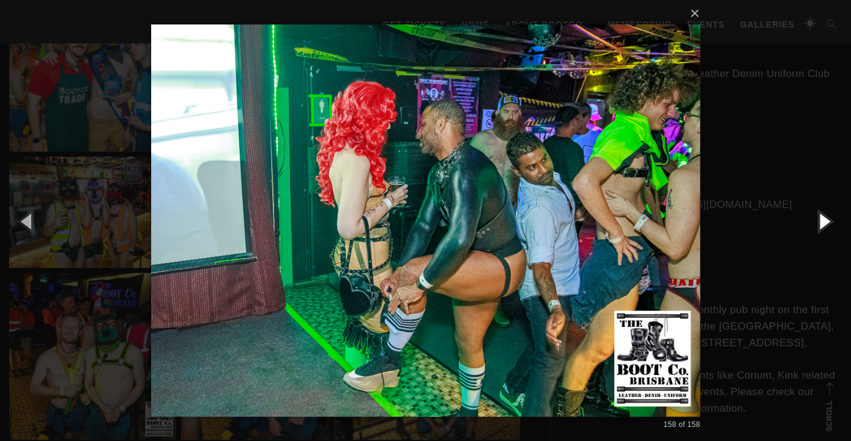
click at [818, 226] on button "button" at bounding box center [823, 220] width 55 height 67
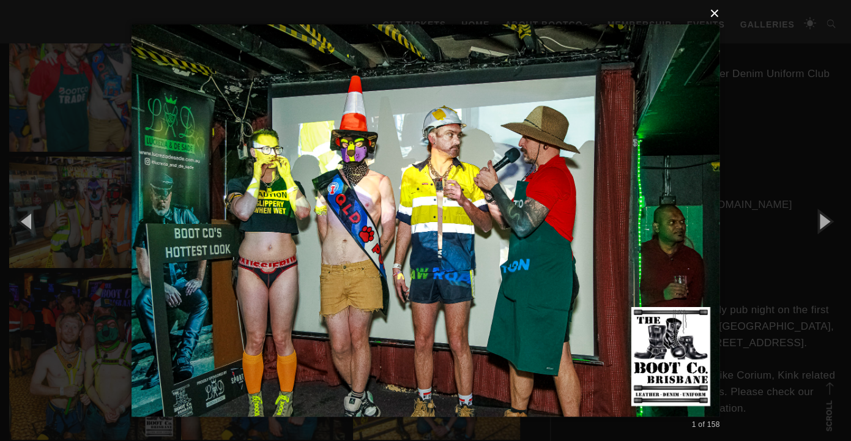
click at [714, 18] on button "×" at bounding box center [429, 13] width 588 height 27
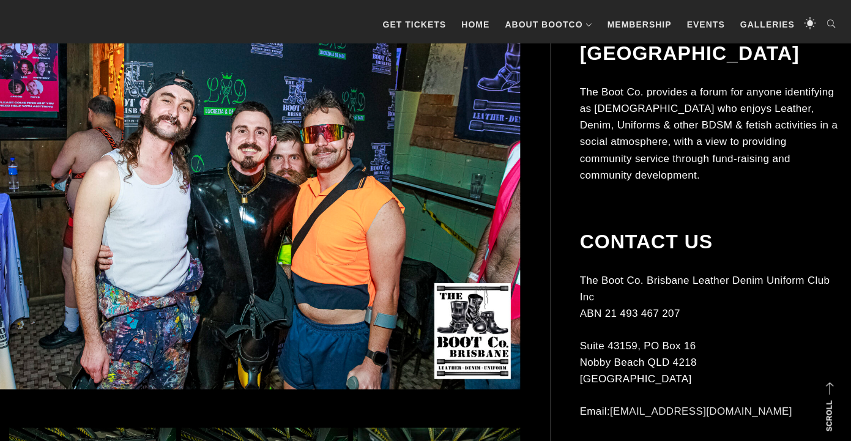
scroll to position [0, 0]
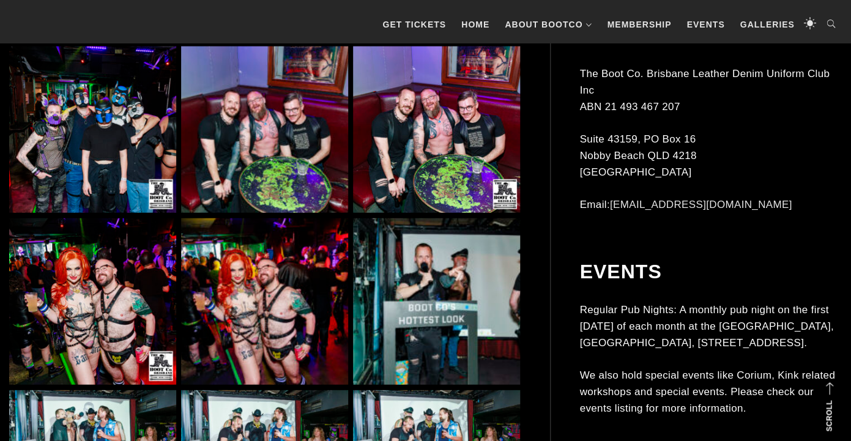
scroll to position [1031, 0]
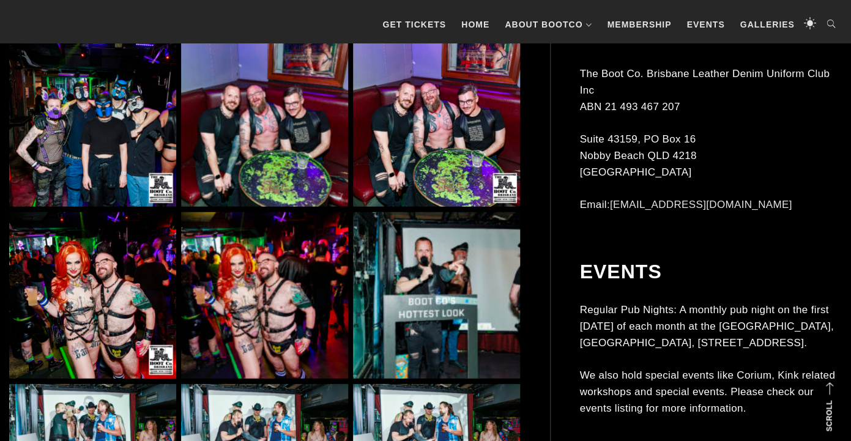
click at [458, 128] on img at bounding box center [436, 123] width 167 height 167
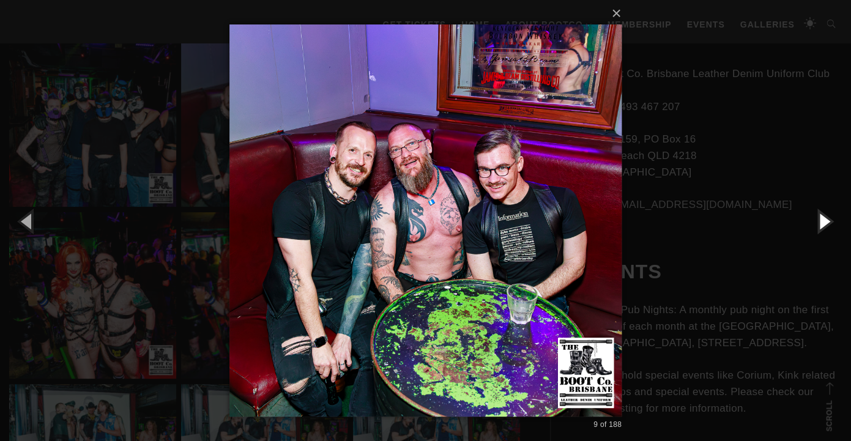
click at [821, 234] on button "button" at bounding box center [823, 220] width 55 height 67
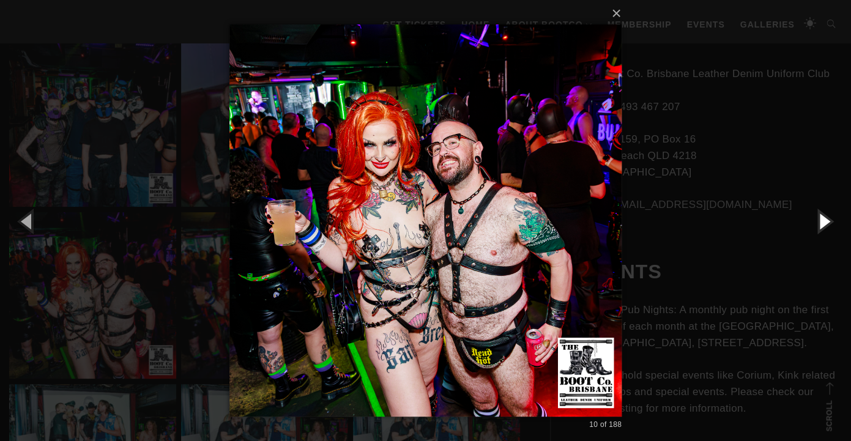
click at [823, 223] on button "button" at bounding box center [823, 220] width 55 height 67
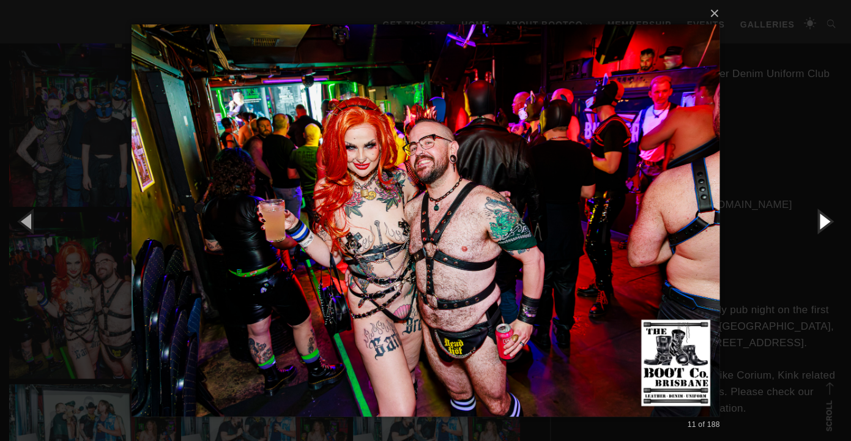
click at [823, 223] on button "button" at bounding box center [823, 220] width 55 height 67
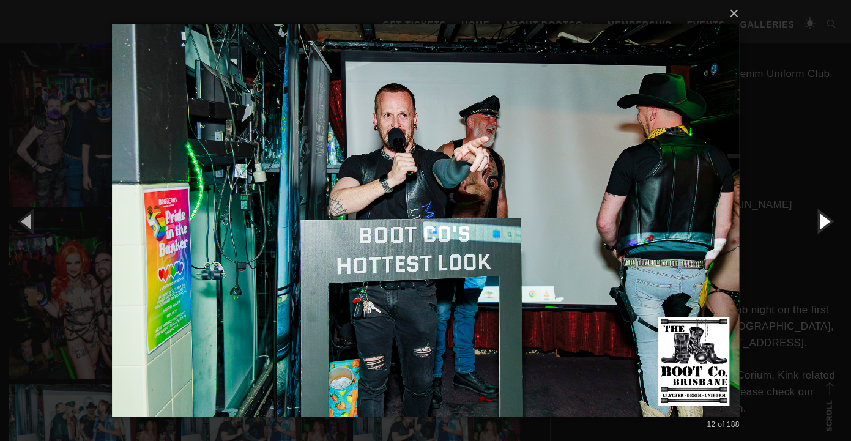
click at [823, 223] on button "button" at bounding box center [823, 220] width 55 height 67
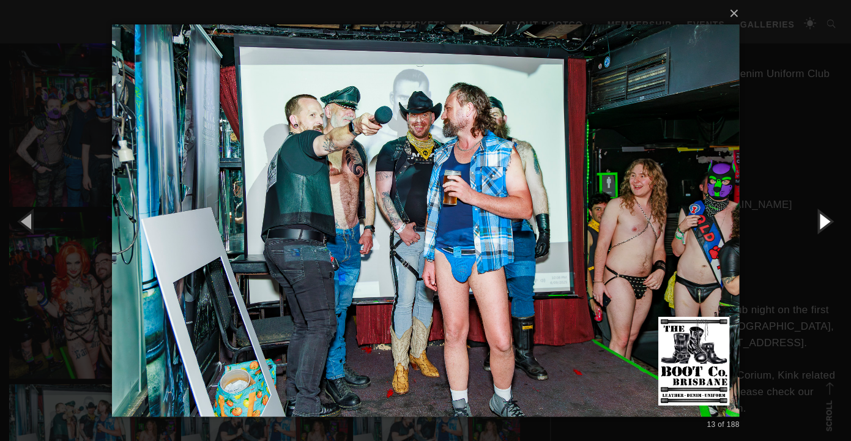
click at [823, 223] on button "button" at bounding box center [823, 220] width 55 height 67
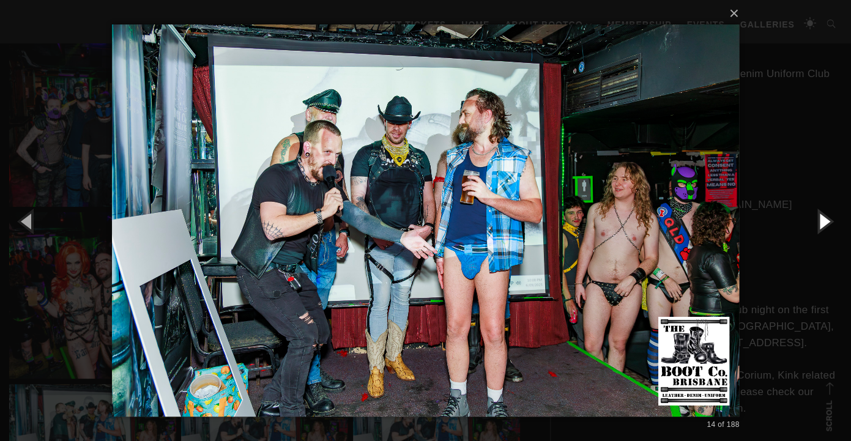
click at [823, 223] on button "button" at bounding box center [823, 220] width 55 height 67
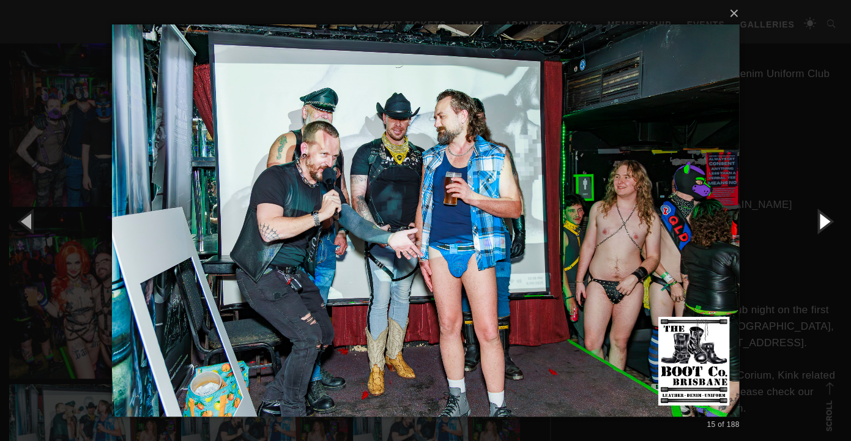
click at [823, 223] on button "button" at bounding box center [823, 220] width 55 height 67
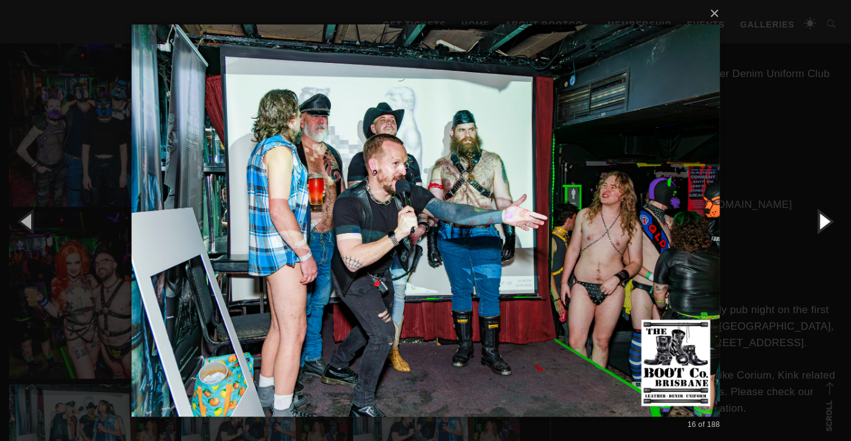
click at [823, 223] on button "button" at bounding box center [823, 220] width 55 height 67
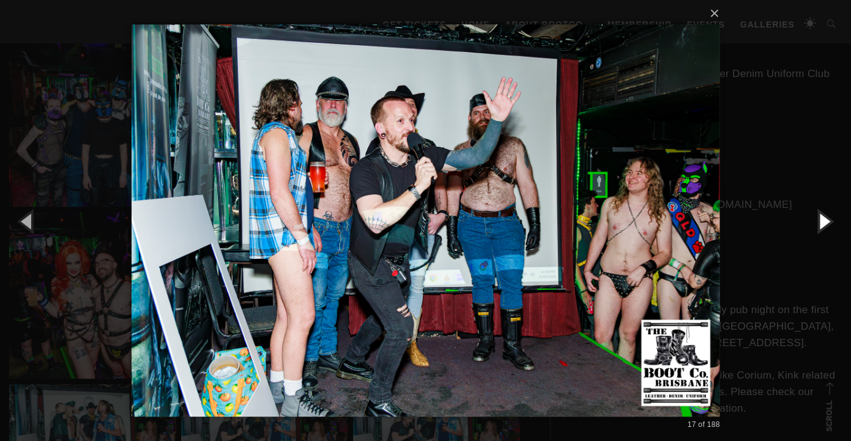
click at [823, 223] on button "button" at bounding box center [823, 220] width 55 height 67
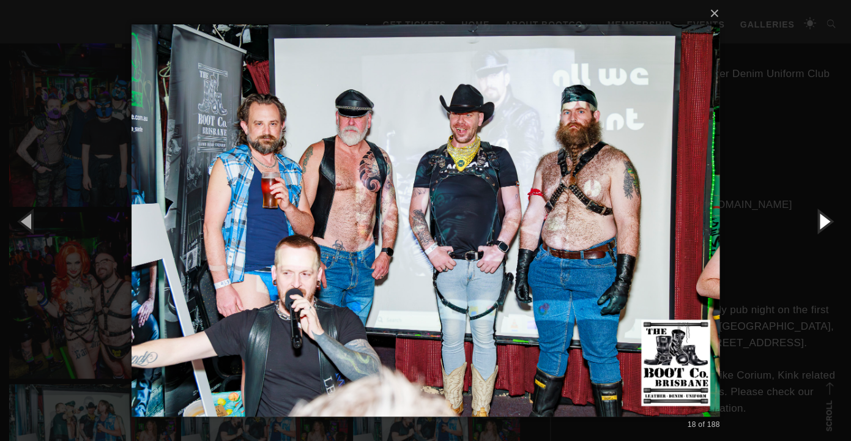
click at [823, 223] on button "button" at bounding box center [823, 220] width 55 height 67
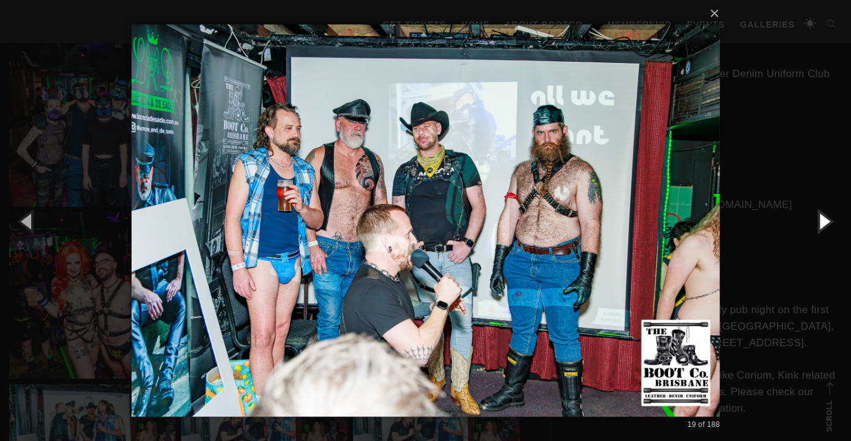
click at [823, 223] on button "button" at bounding box center [823, 220] width 55 height 67
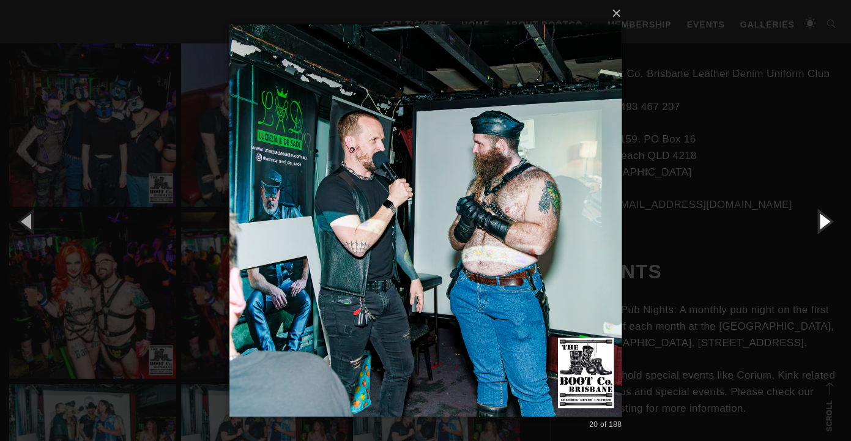
click at [823, 223] on button "button" at bounding box center [823, 220] width 55 height 67
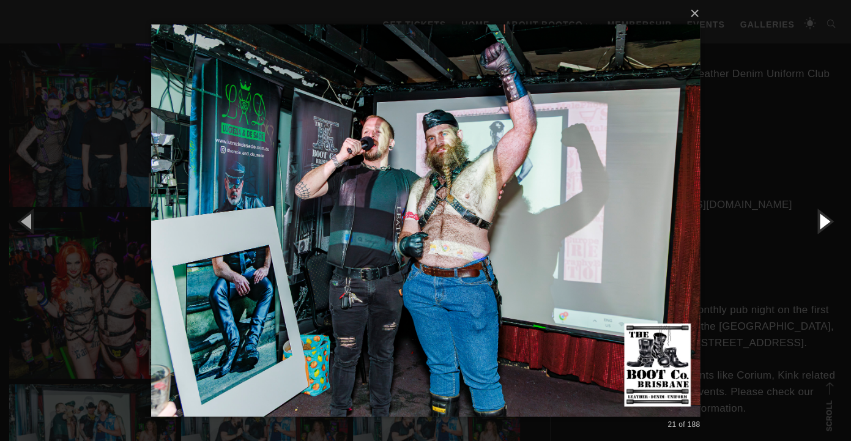
click at [823, 223] on button "button" at bounding box center [823, 220] width 55 height 67
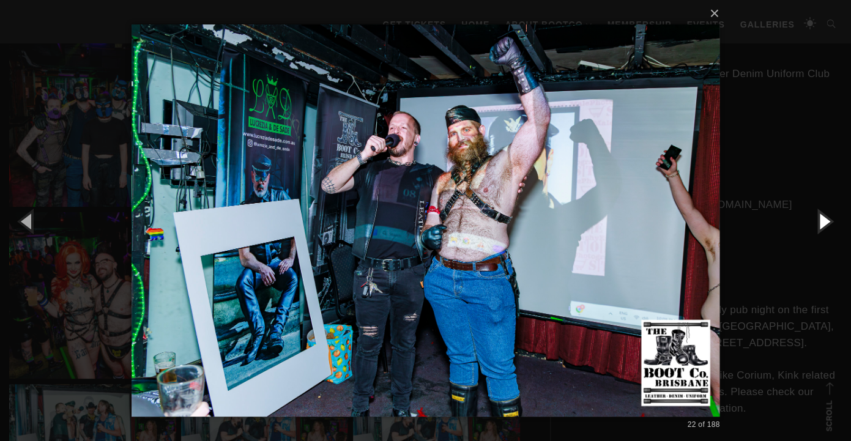
click at [823, 223] on button "button" at bounding box center [823, 220] width 55 height 67
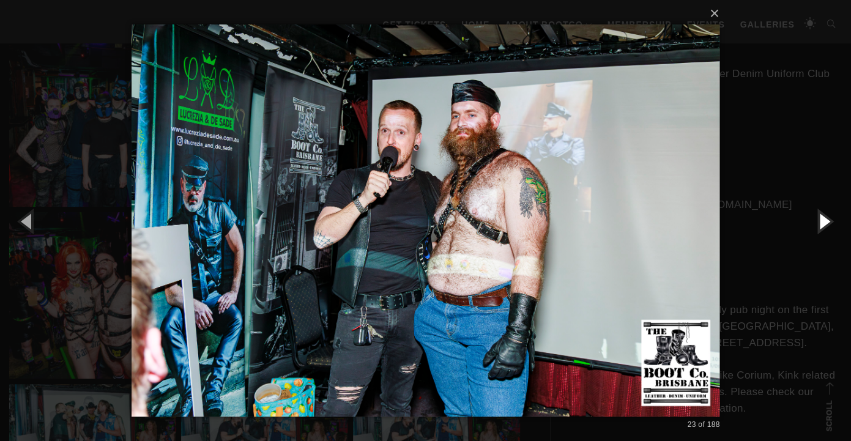
click at [823, 223] on button "button" at bounding box center [823, 220] width 55 height 67
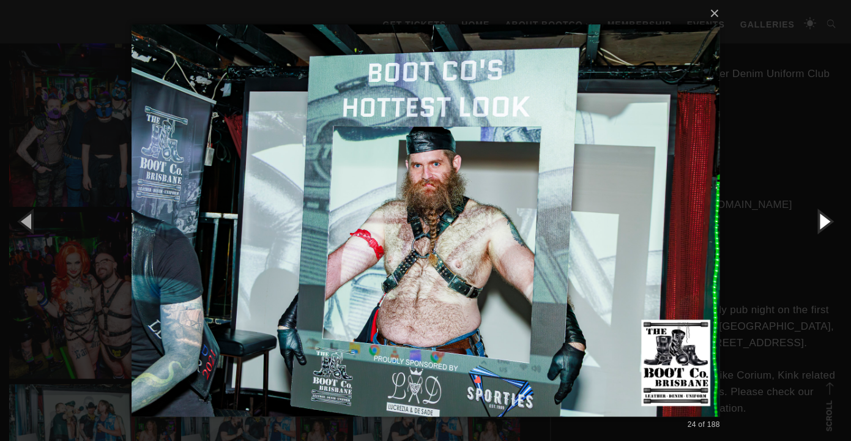
click at [823, 223] on button "button" at bounding box center [823, 220] width 55 height 67
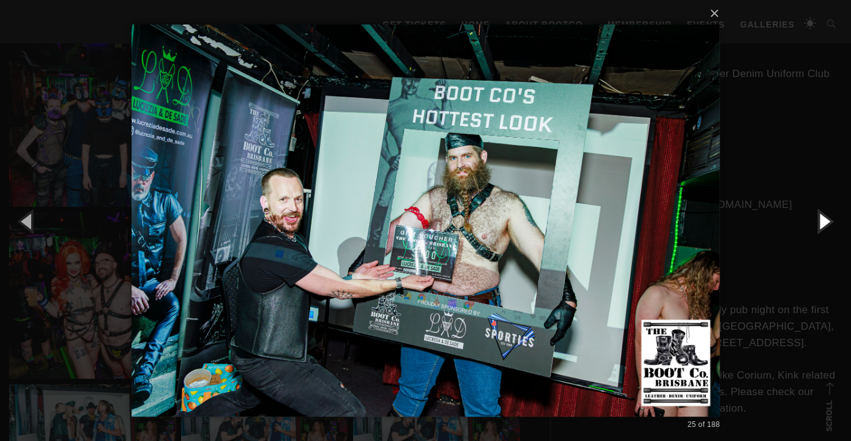
click at [823, 223] on button "button" at bounding box center [823, 220] width 55 height 67
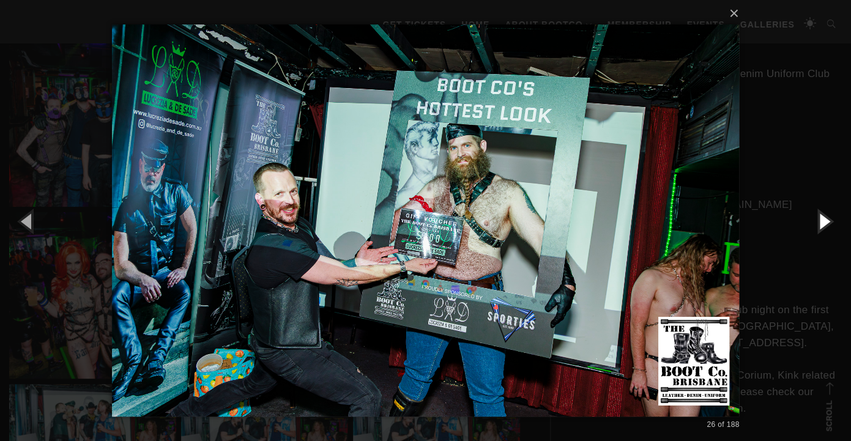
click at [823, 223] on button "button" at bounding box center [823, 220] width 55 height 67
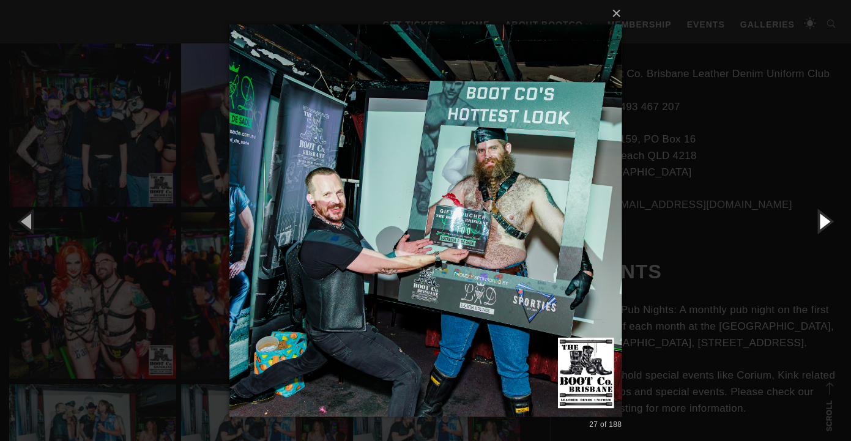
click at [823, 223] on button "button" at bounding box center [823, 220] width 55 height 67
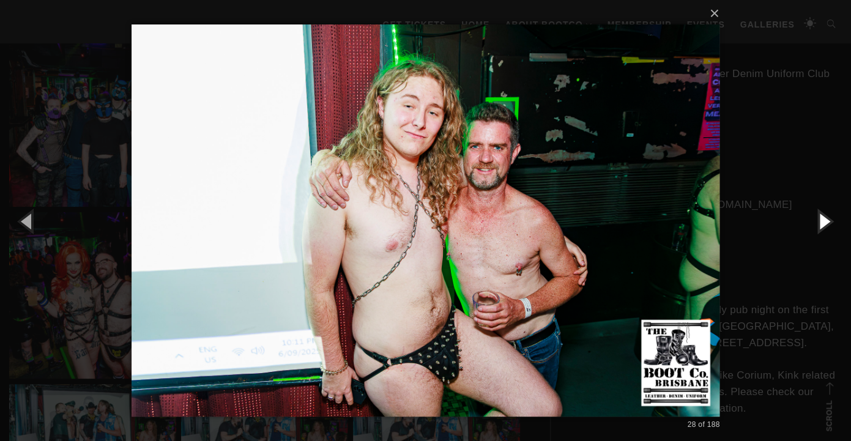
click at [823, 223] on button "button" at bounding box center [823, 220] width 55 height 67
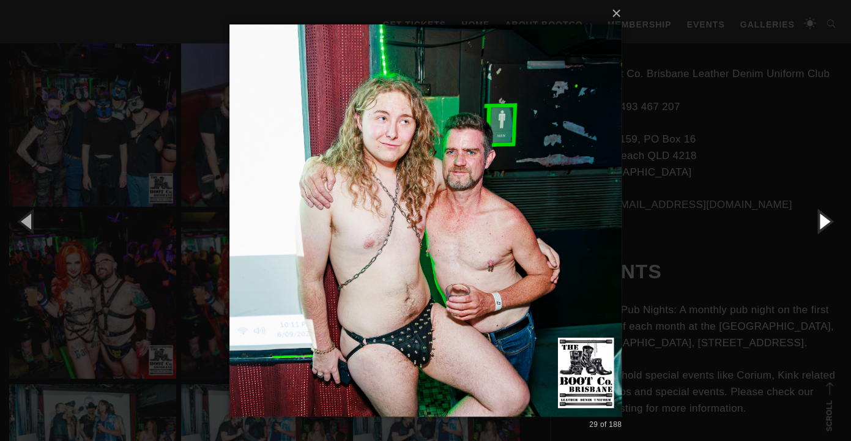
click at [823, 223] on button "button" at bounding box center [823, 220] width 55 height 67
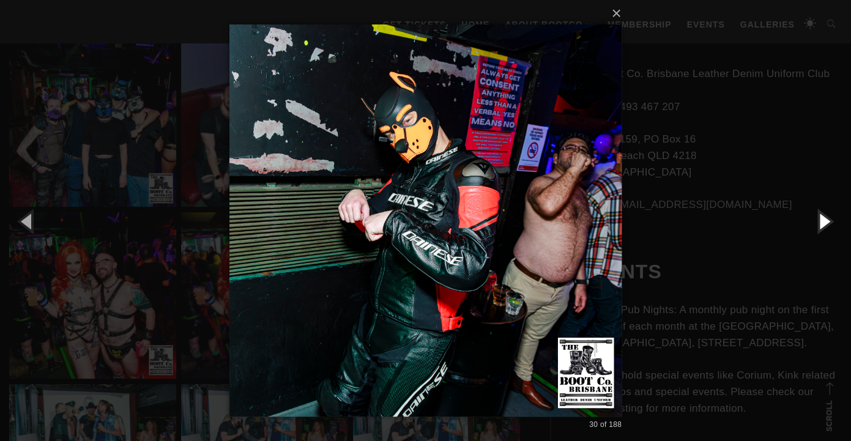
click at [823, 223] on button "button" at bounding box center [823, 220] width 55 height 67
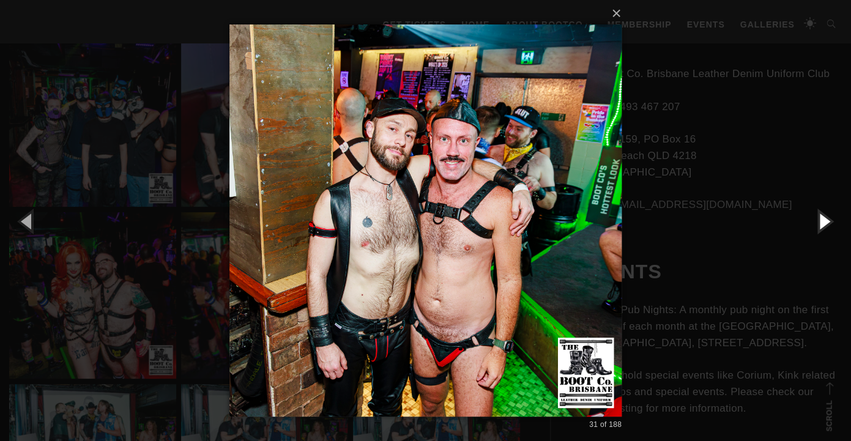
click at [823, 223] on button "button" at bounding box center [823, 220] width 55 height 67
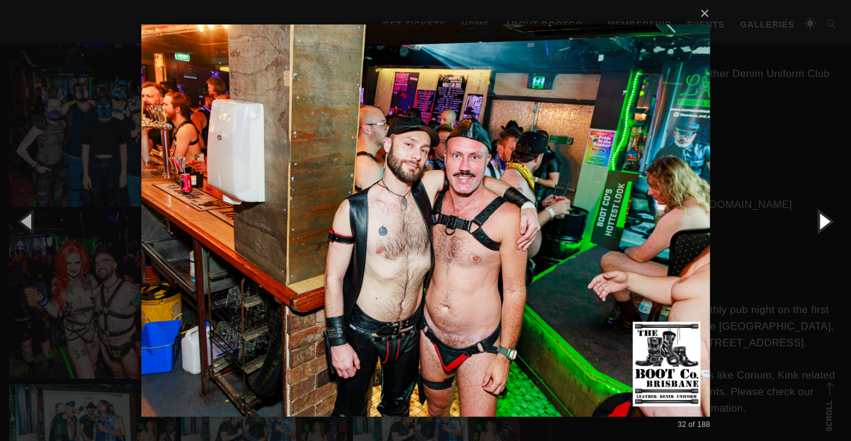
click at [823, 223] on button "button" at bounding box center [823, 220] width 55 height 67
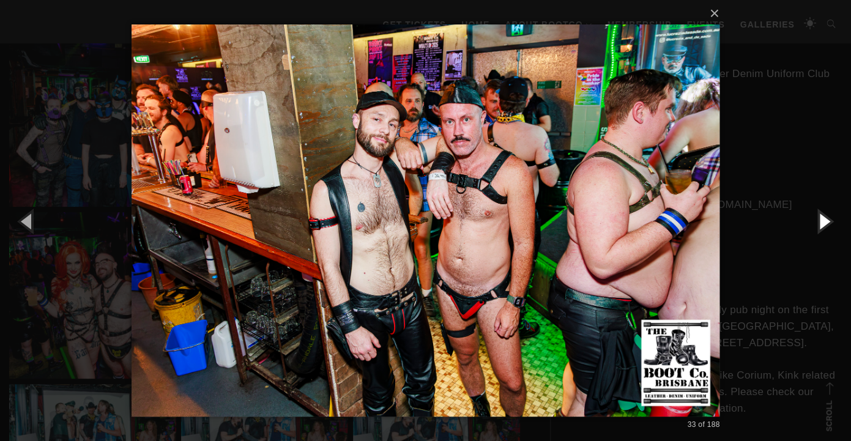
click at [823, 223] on button "button" at bounding box center [823, 220] width 55 height 67
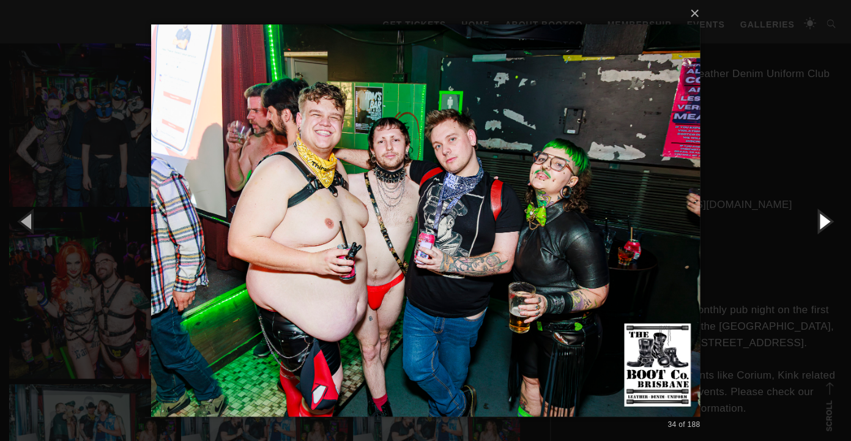
click at [823, 223] on button "button" at bounding box center [823, 220] width 55 height 67
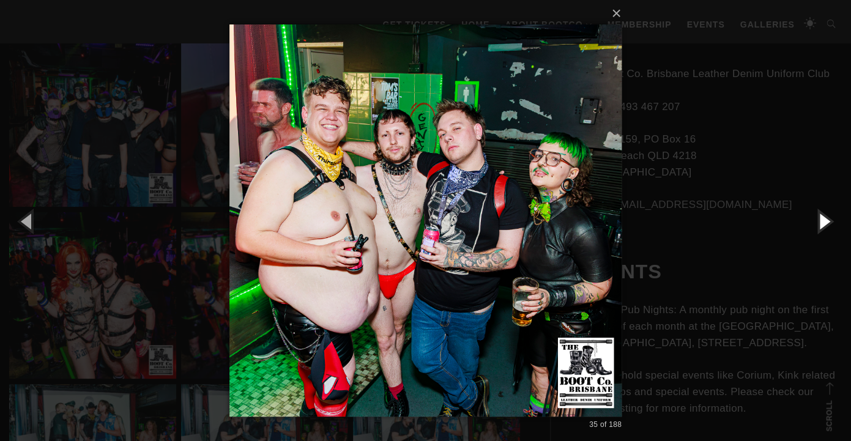
click at [823, 223] on button "button" at bounding box center [823, 220] width 55 height 67
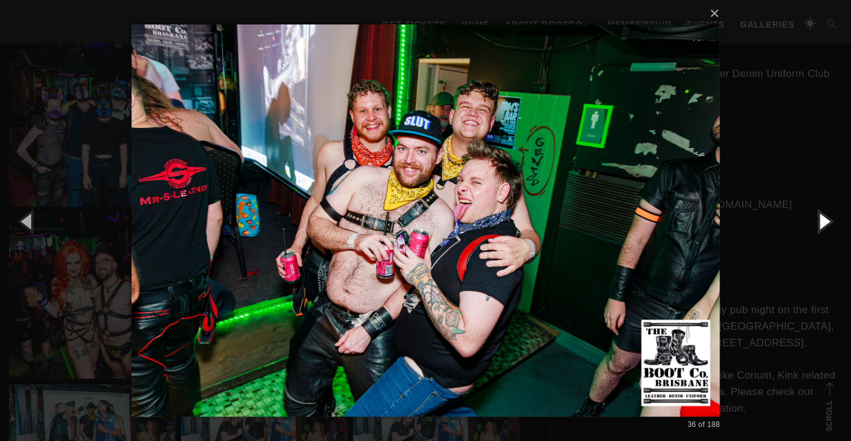
click at [823, 223] on button "button" at bounding box center [823, 220] width 55 height 67
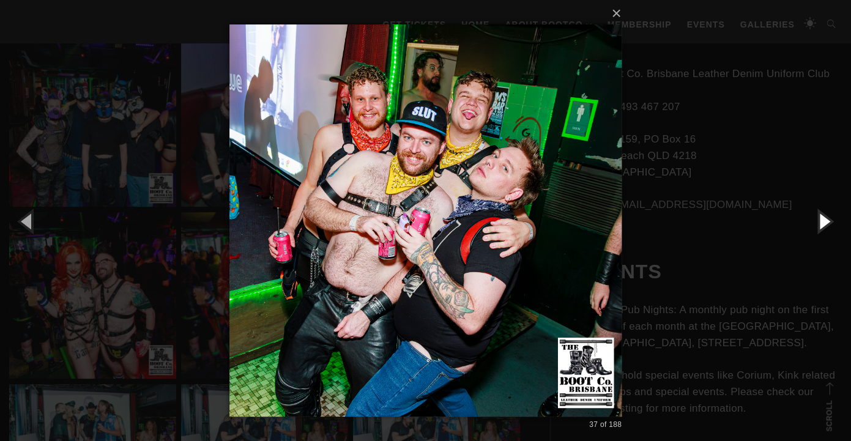
click at [823, 223] on button "button" at bounding box center [823, 220] width 55 height 67
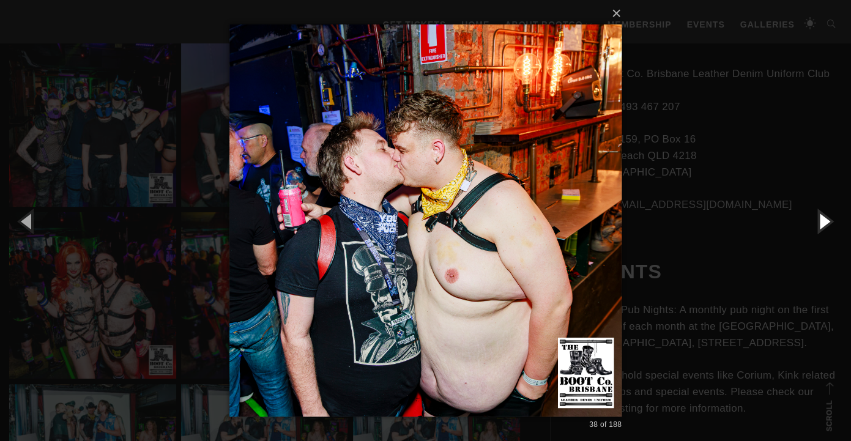
click at [823, 223] on button "button" at bounding box center [823, 220] width 55 height 67
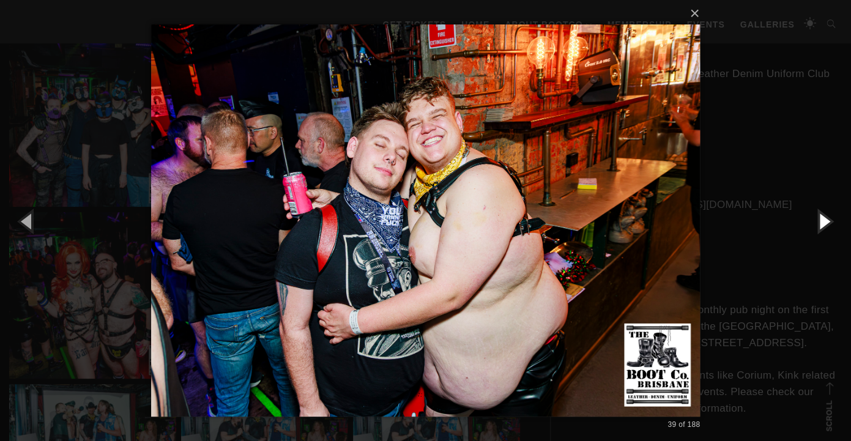
click at [823, 223] on button "button" at bounding box center [823, 220] width 55 height 67
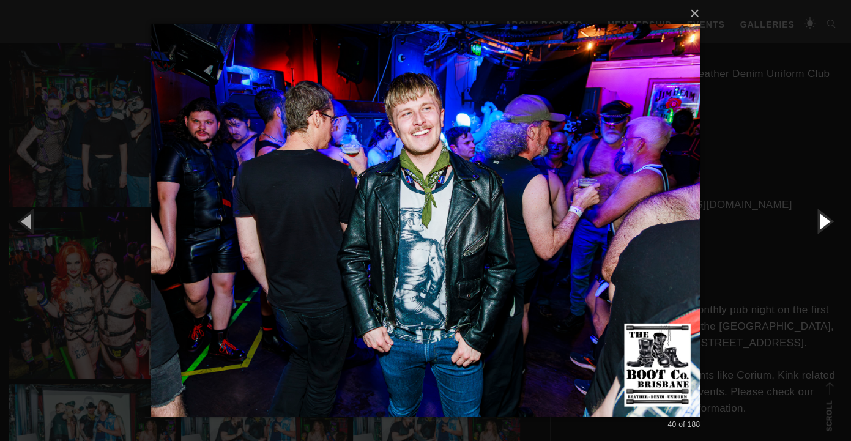
click at [823, 223] on button "button" at bounding box center [823, 220] width 55 height 67
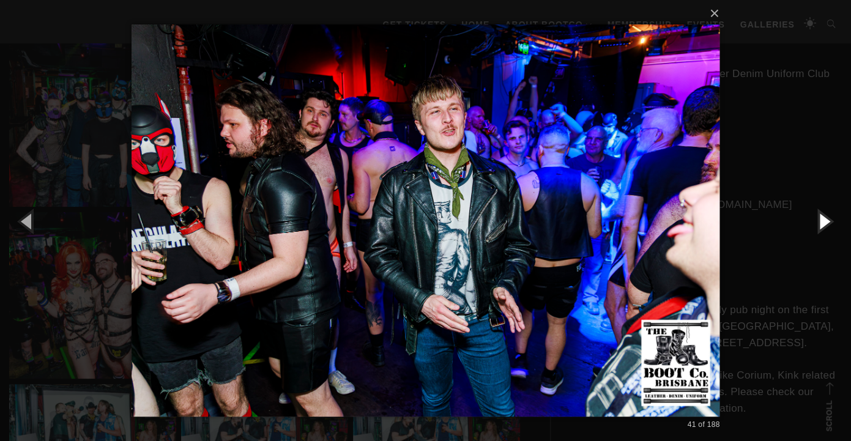
click at [823, 223] on button "button" at bounding box center [823, 220] width 55 height 67
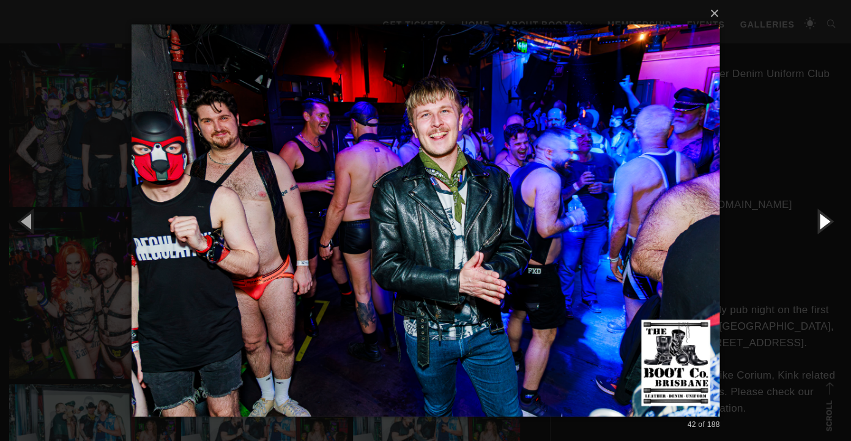
click at [823, 223] on button "button" at bounding box center [823, 220] width 55 height 67
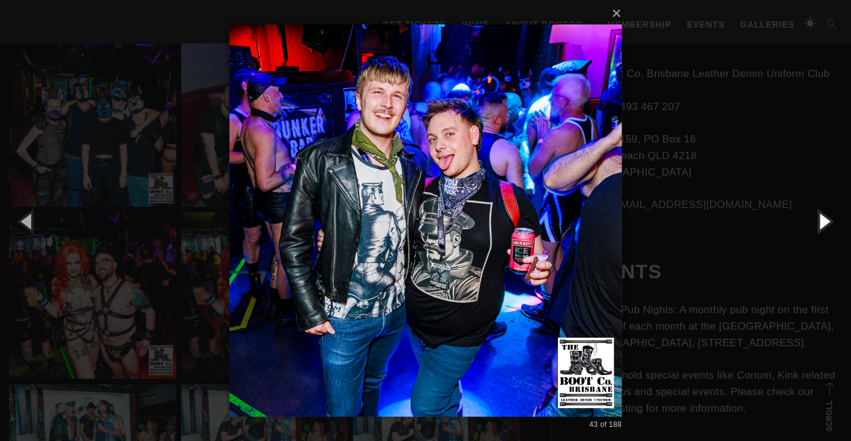
click at [823, 223] on button "button" at bounding box center [823, 220] width 55 height 67
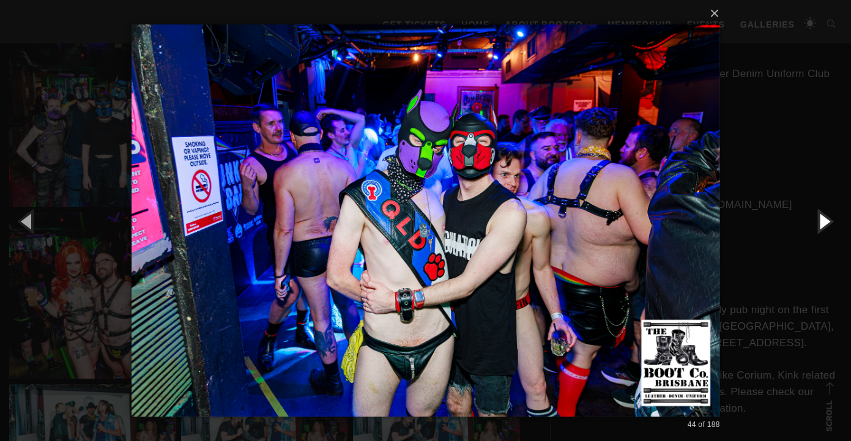
click at [823, 223] on button "button" at bounding box center [823, 220] width 55 height 67
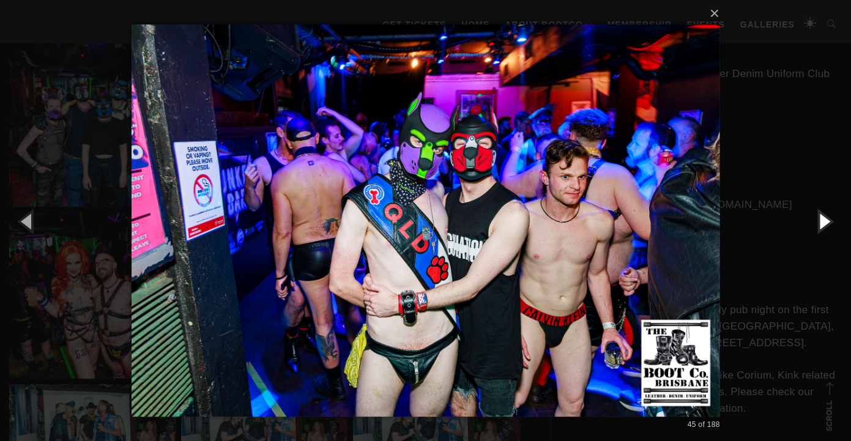
click at [823, 223] on button "button" at bounding box center [823, 220] width 55 height 67
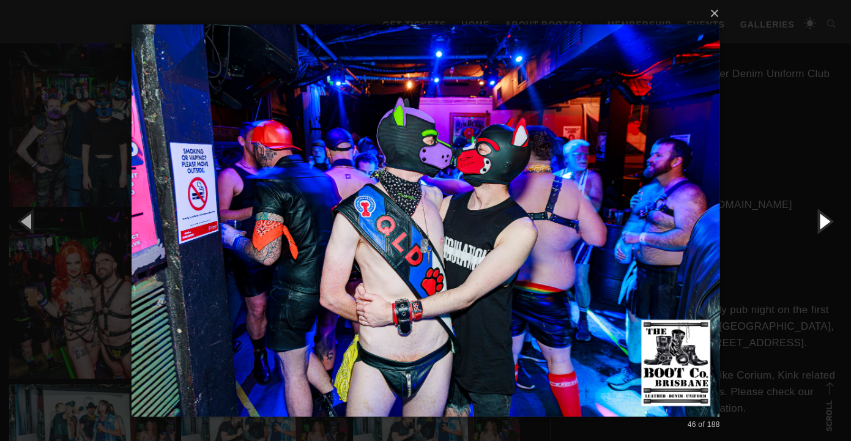
click at [823, 223] on button "button" at bounding box center [823, 220] width 55 height 67
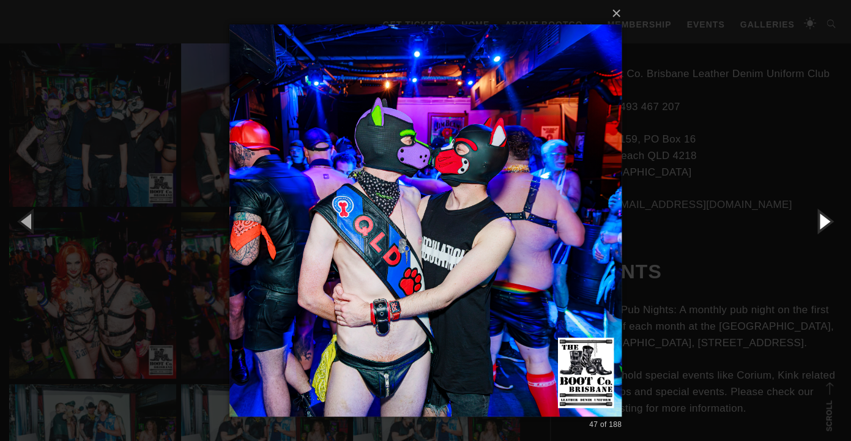
click at [823, 223] on button "button" at bounding box center [823, 220] width 55 height 67
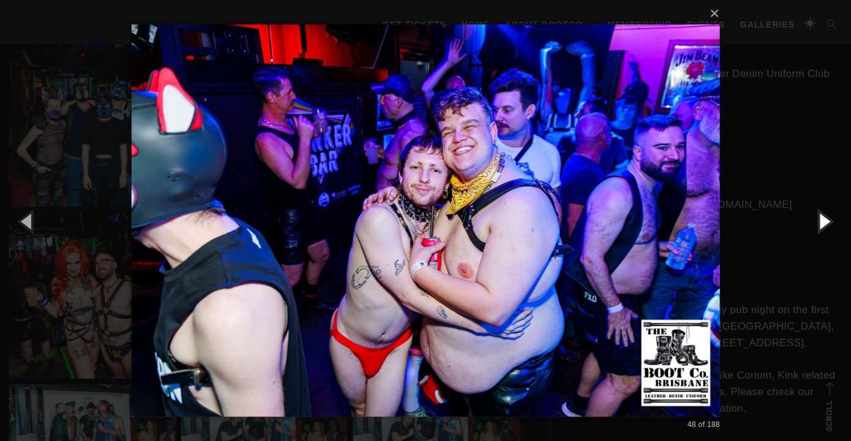
click at [823, 223] on button "button" at bounding box center [823, 220] width 55 height 67
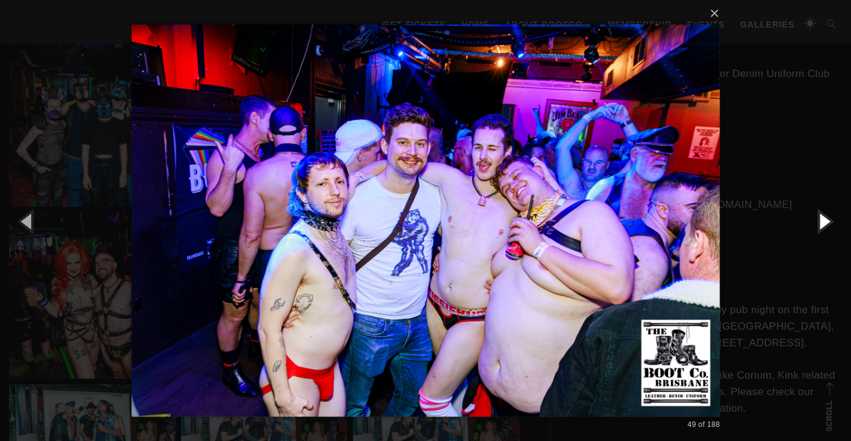
click at [823, 223] on button "button" at bounding box center [823, 220] width 55 height 67
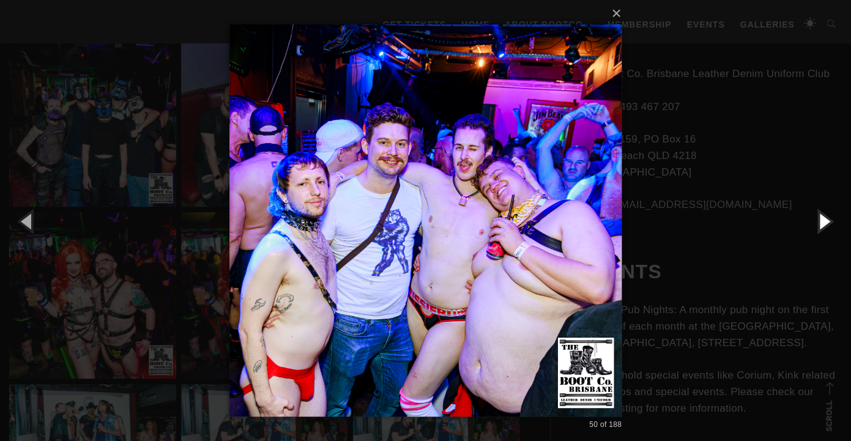
click at [823, 223] on button "button" at bounding box center [823, 220] width 55 height 67
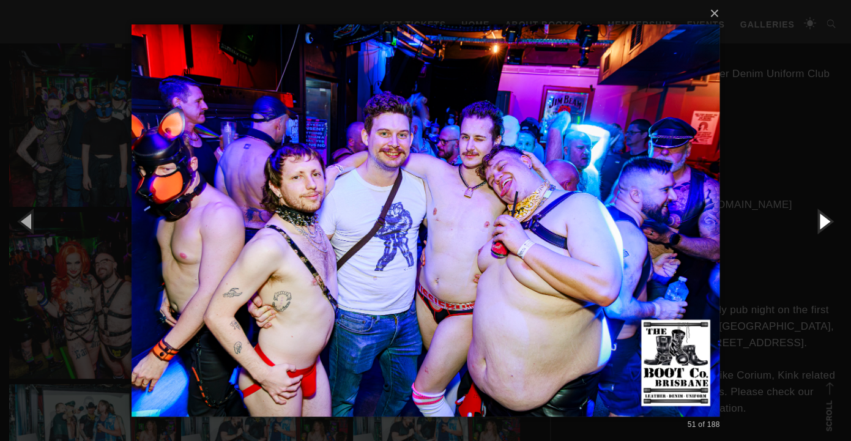
click at [823, 221] on button "button" at bounding box center [823, 220] width 55 height 67
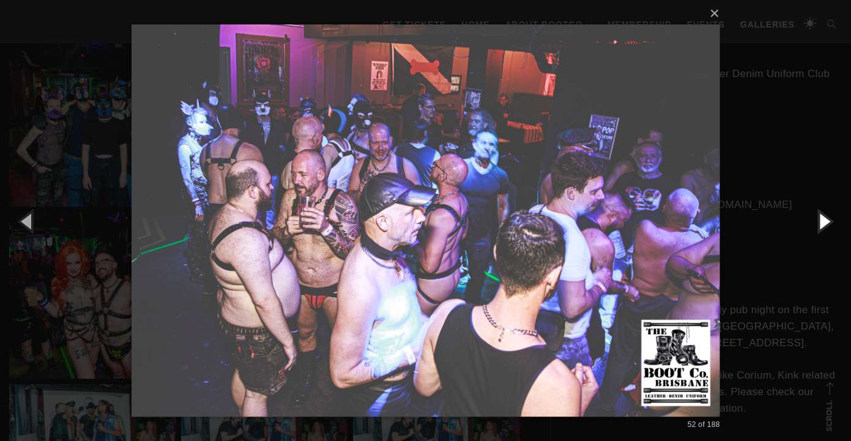
click at [817, 226] on button "button" at bounding box center [823, 220] width 55 height 67
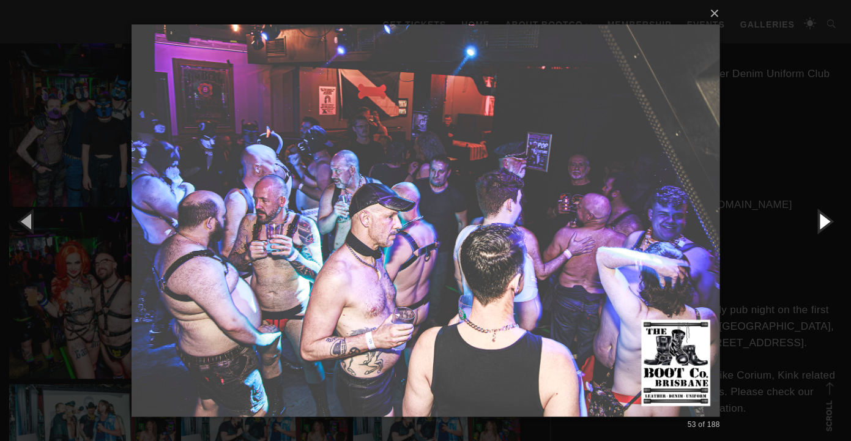
click at [817, 226] on button "button" at bounding box center [823, 220] width 55 height 67
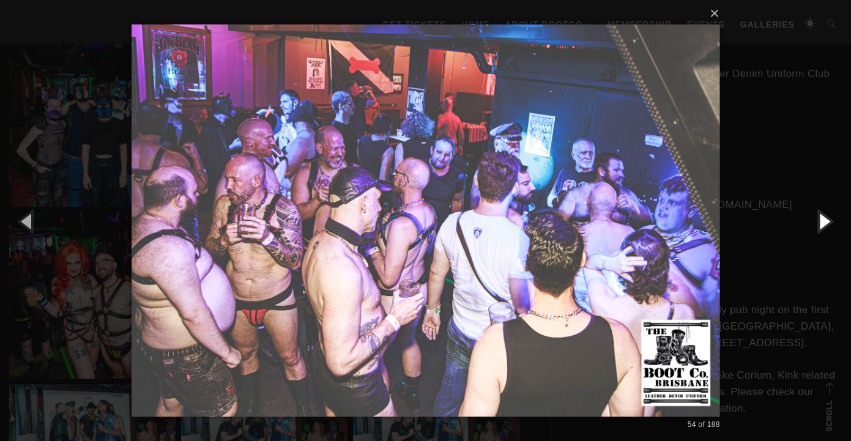
click at [817, 226] on button "button" at bounding box center [823, 220] width 55 height 67
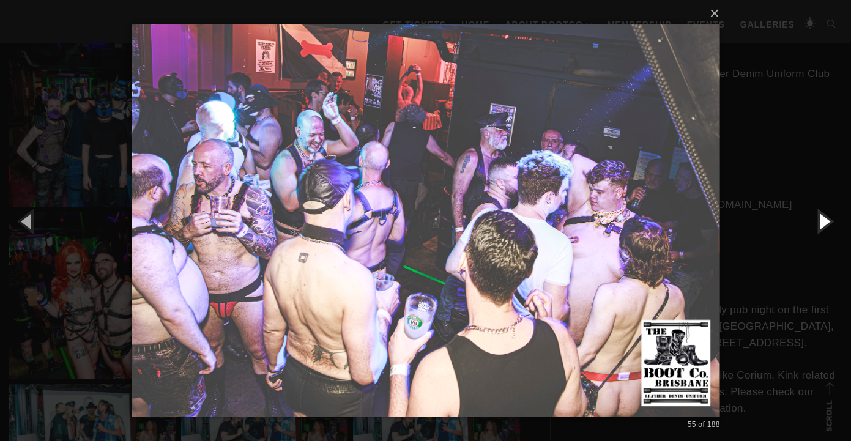
click at [817, 226] on button "button" at bounding box center [823, 220] width 55 height 67
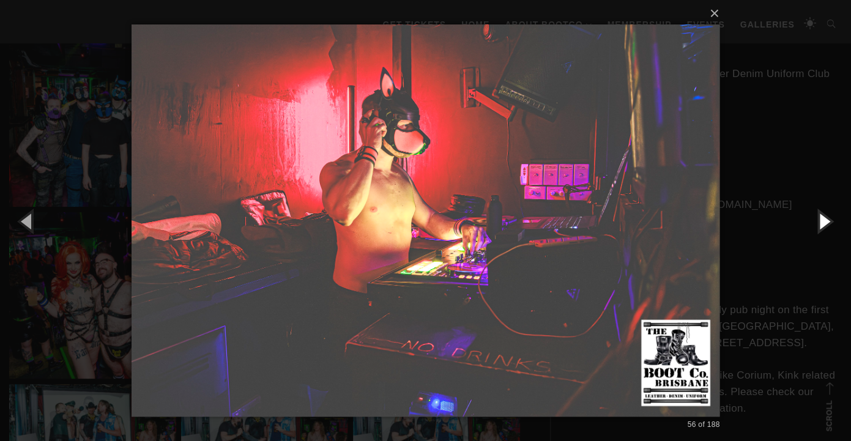
click at [817, 226] on button "button" at bounding box center [823, 220] width 55 height 67
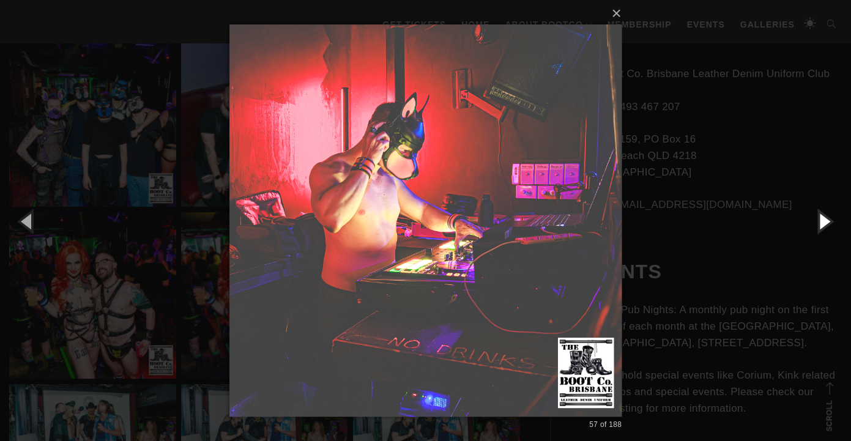
click at [817, 226] on button "button" at bounding box center [823, 220] width 55 height 67
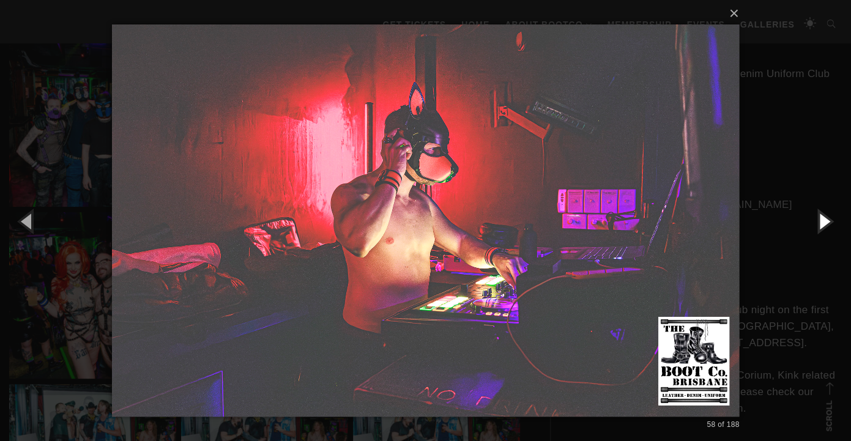
click at [817, 226] on button "button" at bounding box center [823, 220] width 55 height 67
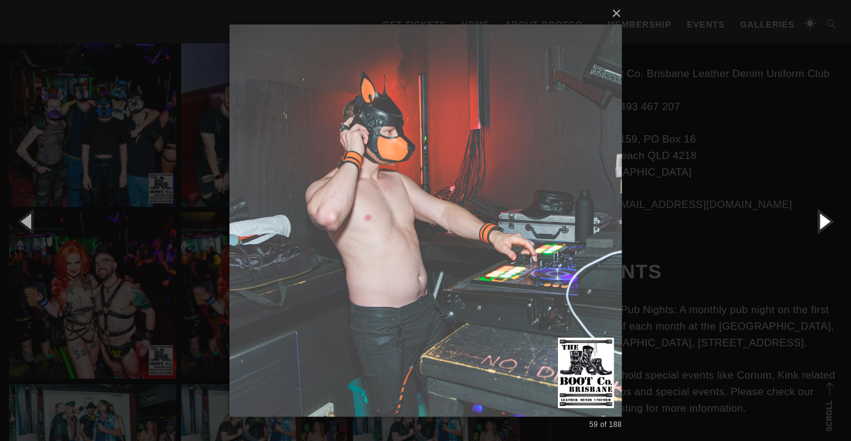
click at [817, 226] on button "button" at bounding box center [823, 220] width 55 height 67
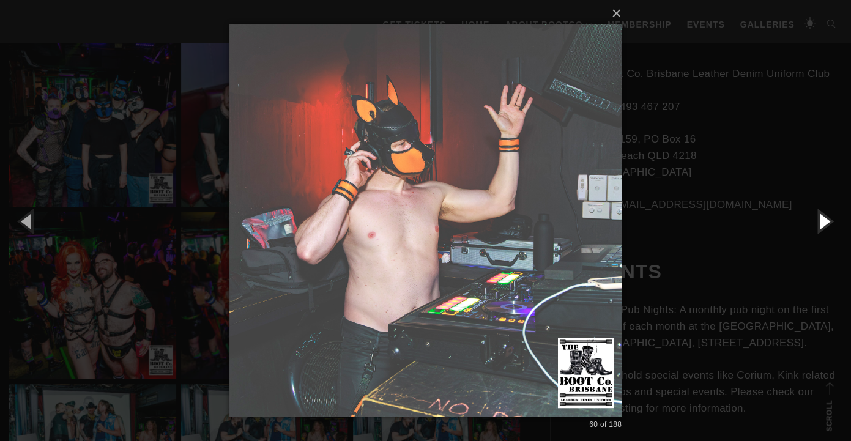
click at [817, 226] on button "button" at bounding box center [823, 220] width 55 height 67
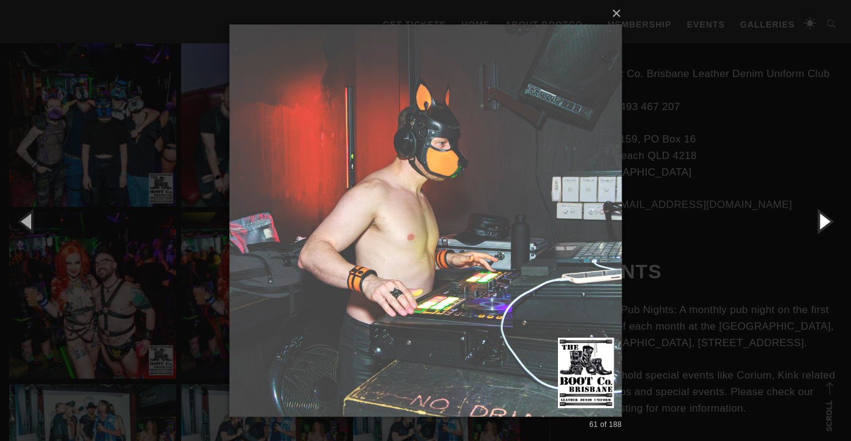
click at [817, 226] on button "button" at bounding box center [823, 220] width 55 height 67
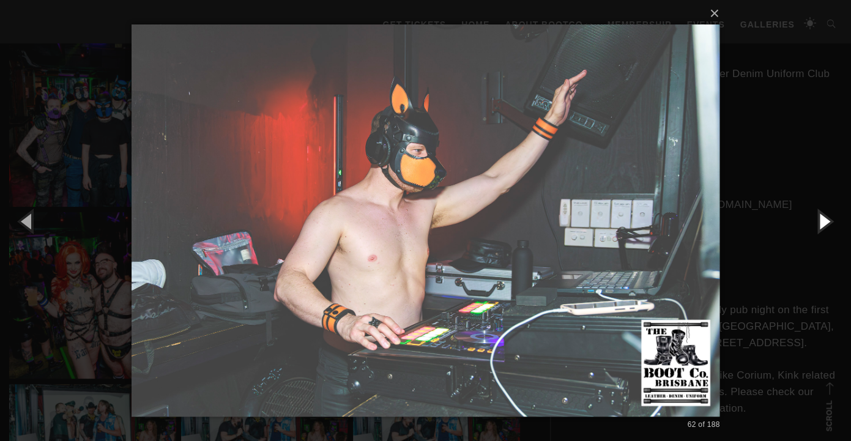
click at [817, 226] on button "button" at bounding box center [823, 220] width 55 height 67
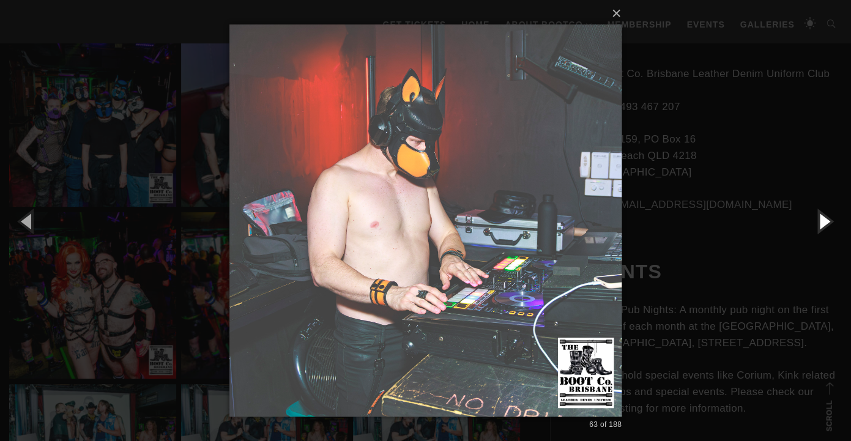
click at [817, 226] on button "button" at bounding box center [823, 220] width 55 height 67
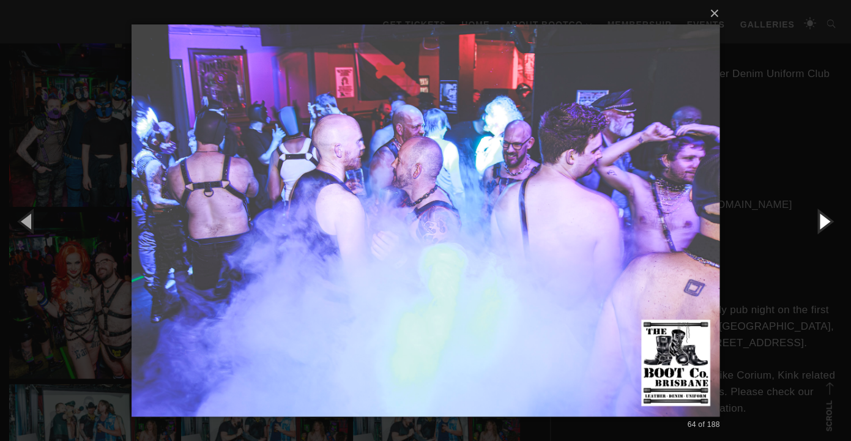
click at [817, 226] on button "button" at bounding box center [823, 220] width 55 height 67
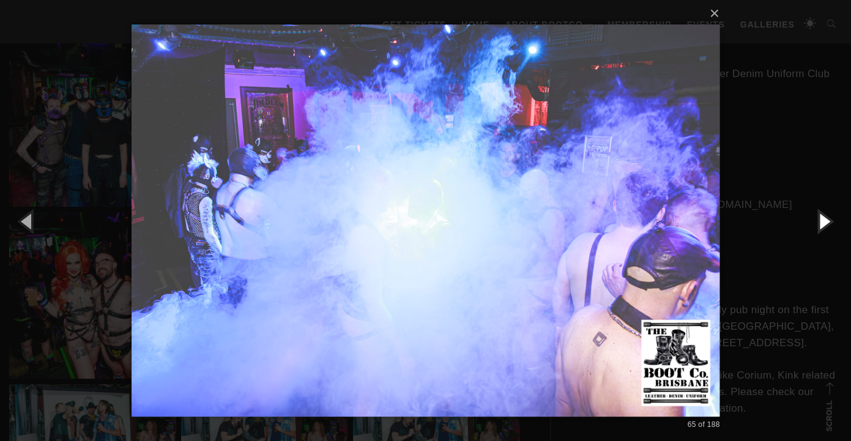
click at [817, 226] on button "button" at bounding box center [823, 220] width 55 height 67
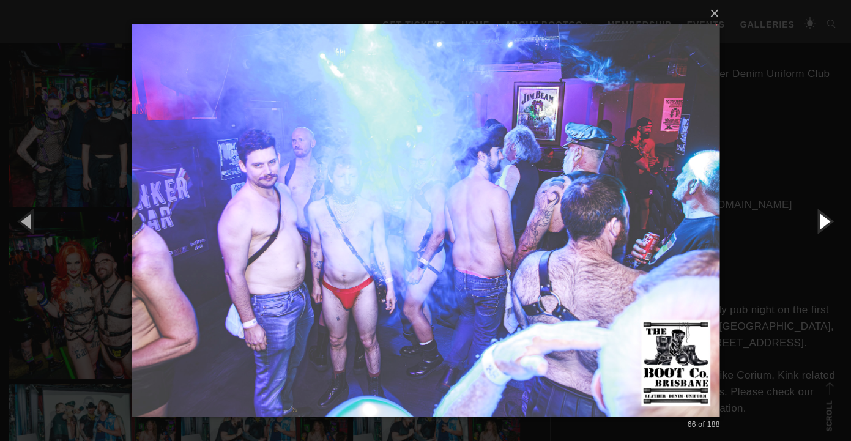
click at [817, 226] on button "button" at bounding box center [823, 220] width 55 height 67
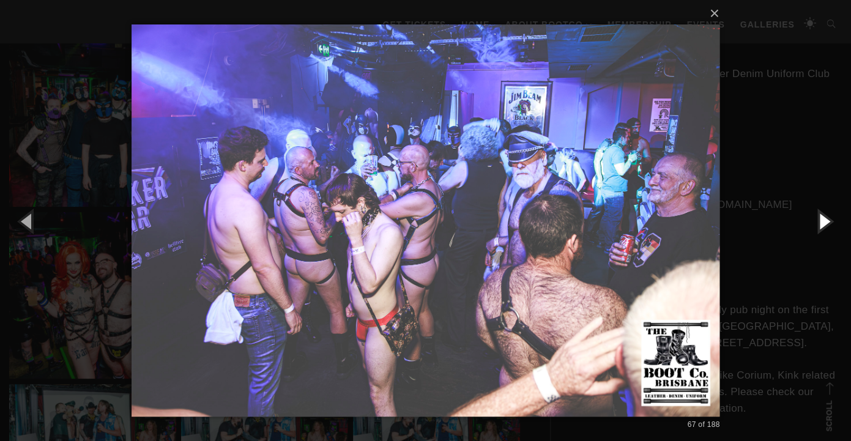
click at [817, 226] on button "button" at bounding box center [823, 220] width 55 height 67
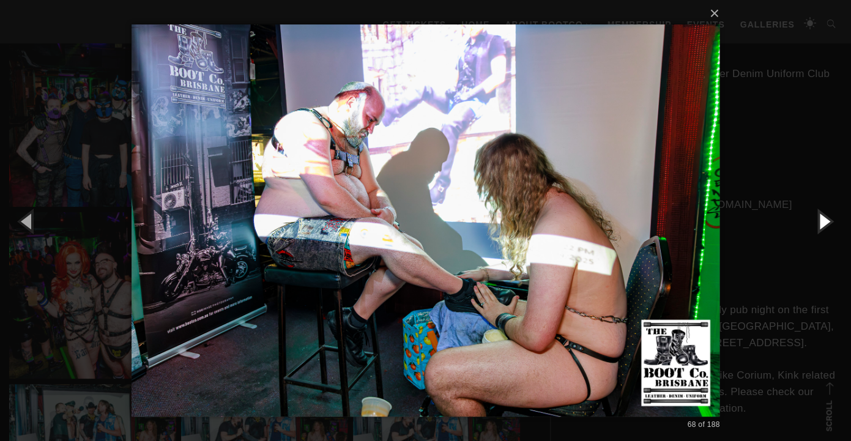
click at [817, 226] on button "button" at bounding box center [823, 220] width 55 height 67
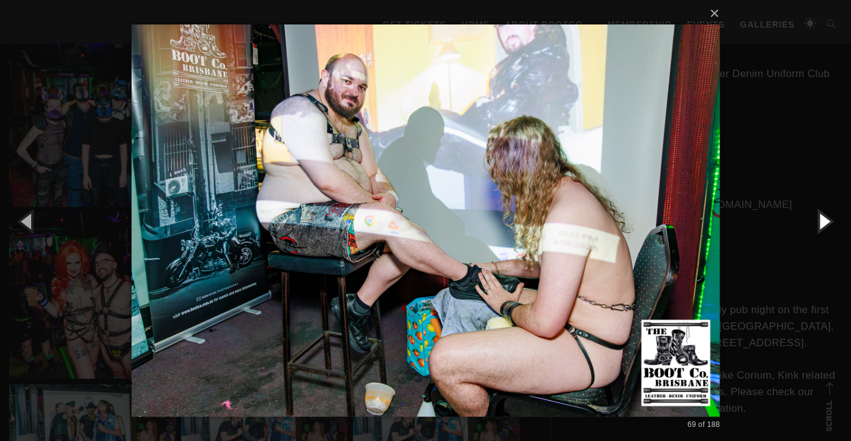
click at [817, 226] on button "button" at bounding box center [823, 220] width 55 height 67
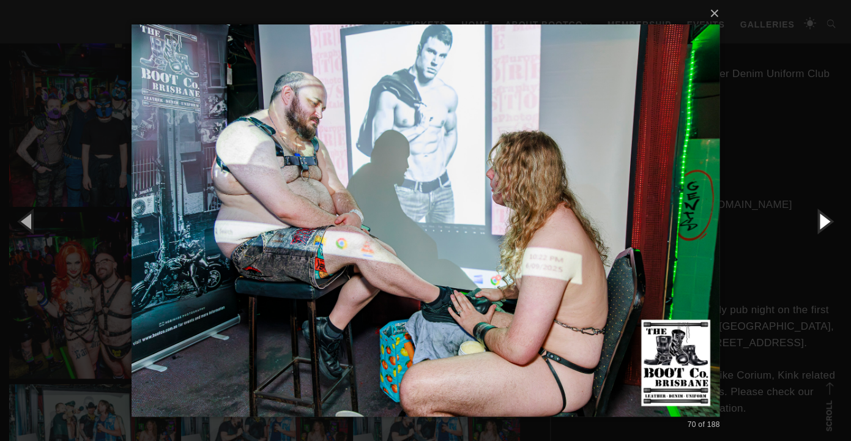
click at [817, 226] on button "button" at bounding box center [823, 220] width 55 height 67
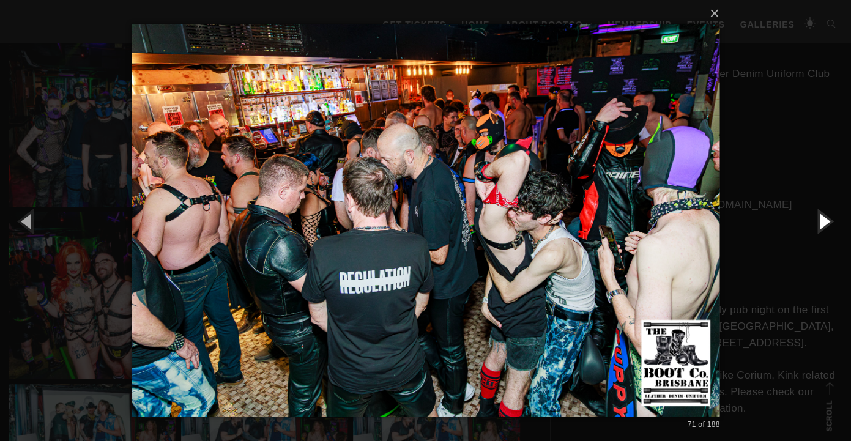
click at [817, 226] on button "button" at bounding box center [823, 220] width 55 height 67
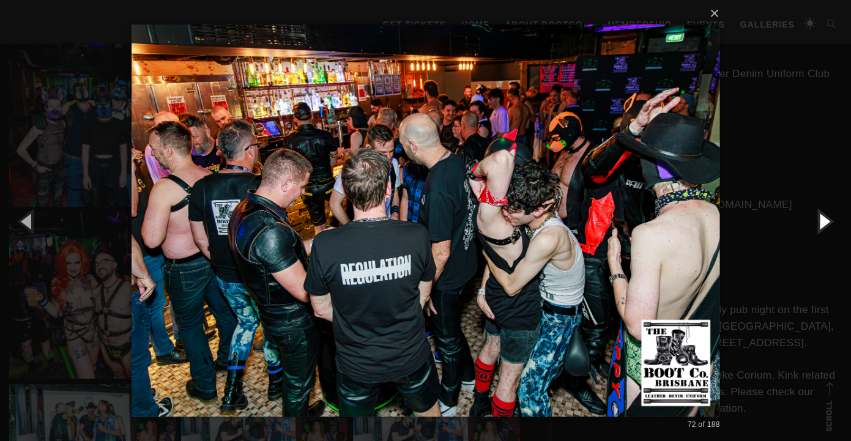
click at [817, 226] on button "button" at bounding box center [823, 220] width 55 height 67
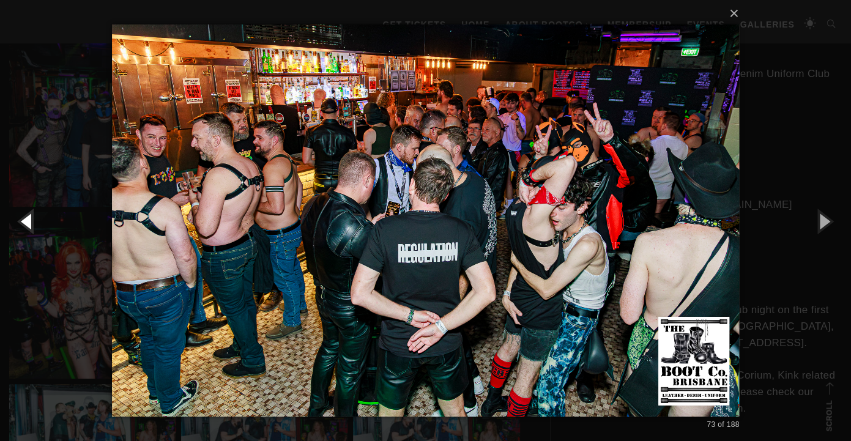
click at [26, 223] on button "button" at bounding box center [27, 220] width 55 height 67
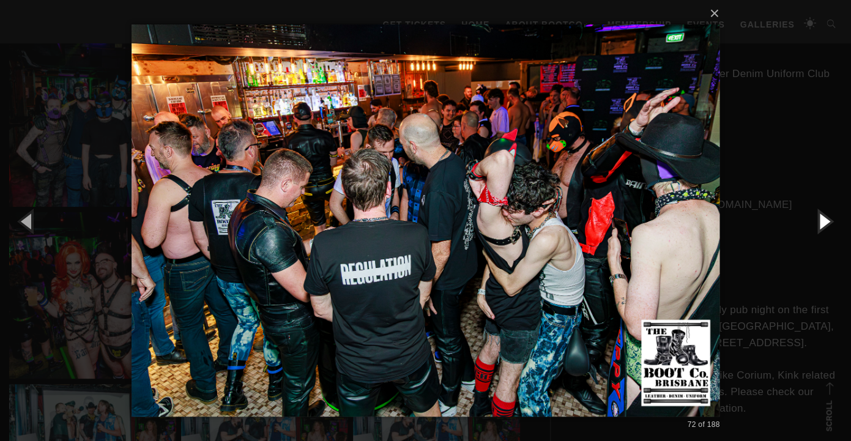
click at [818, 224] on button "button" at bounding box center [823, 220] width 55 height 67
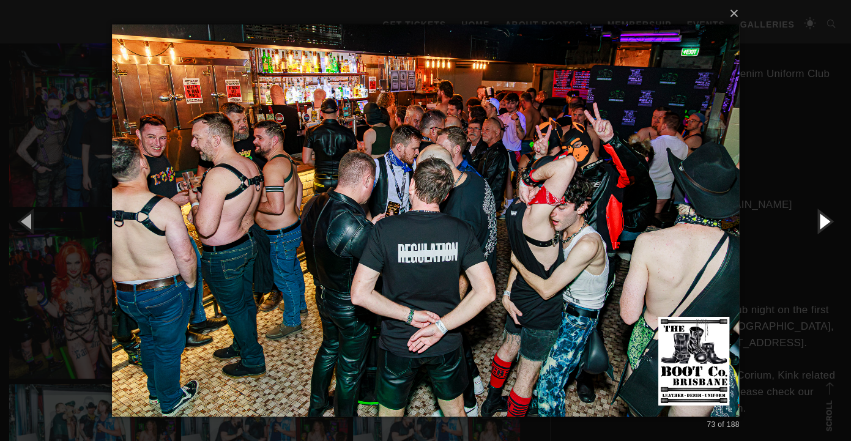
click at [818, 224] on button "button" at bounding box center [823, 220] width 55 height 67
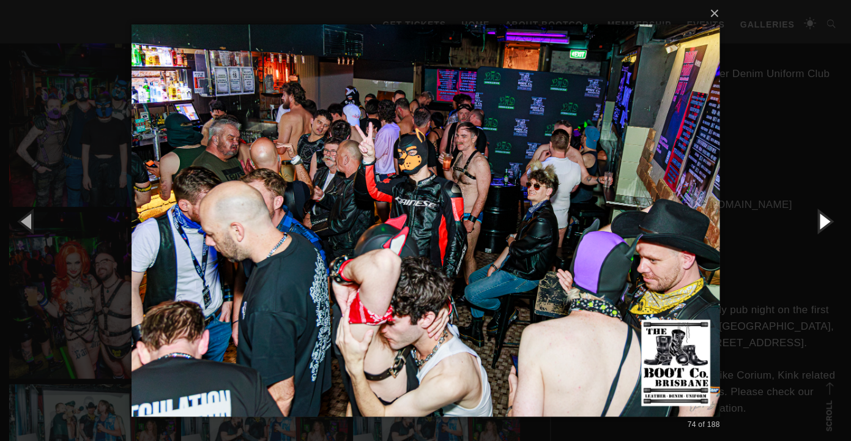
click at [818, 224] on button "button" at bounding box center [823, 220] width 55 height 67
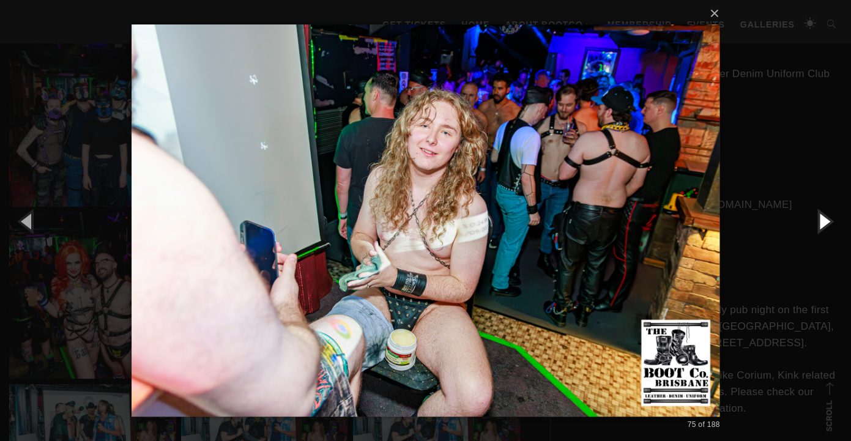
click at [818, 224] on button "button" at bounding box center [823, 220] width 55 height 67
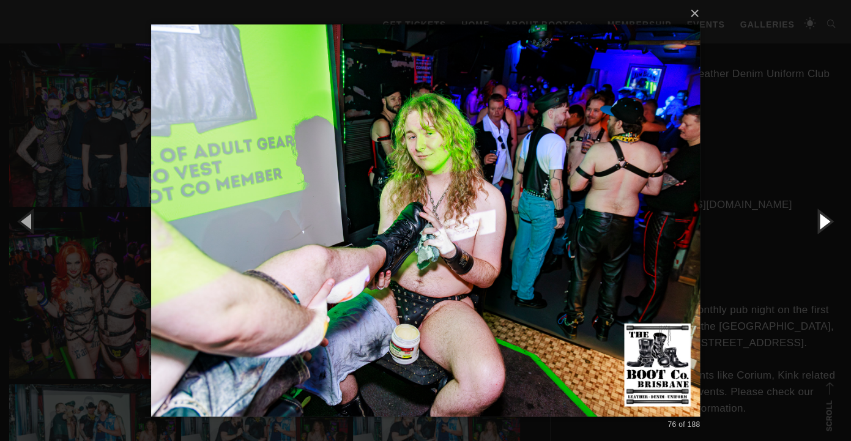
click at [818, 224] on button "button" at bounding box center [823, 220] width 55 height 67
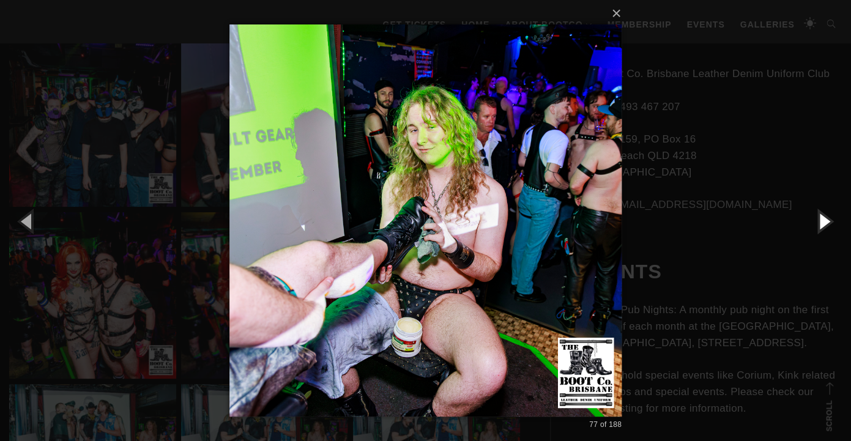
click at [818, 224] on button "button" at bounding box center [823, 220] width 55 height 67
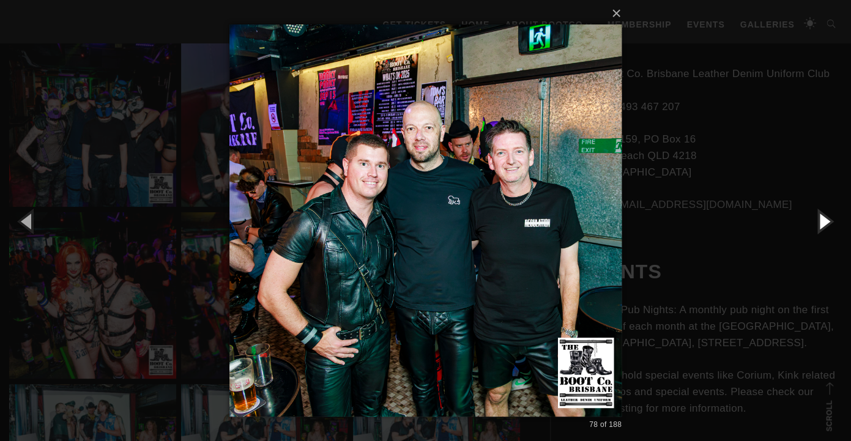
click at [818, 224] on button "button" at bounding box center [823, 220] width 55 height 67
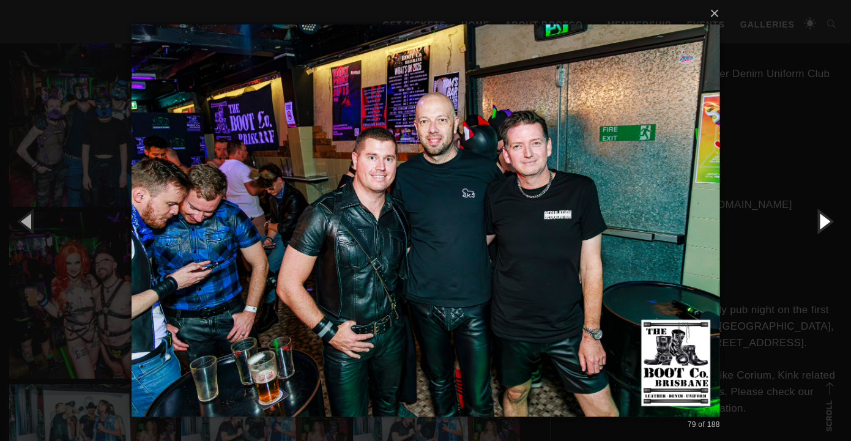
click at [818, 224] on button "button" at bounding box center [823, 220] width 55 height 67
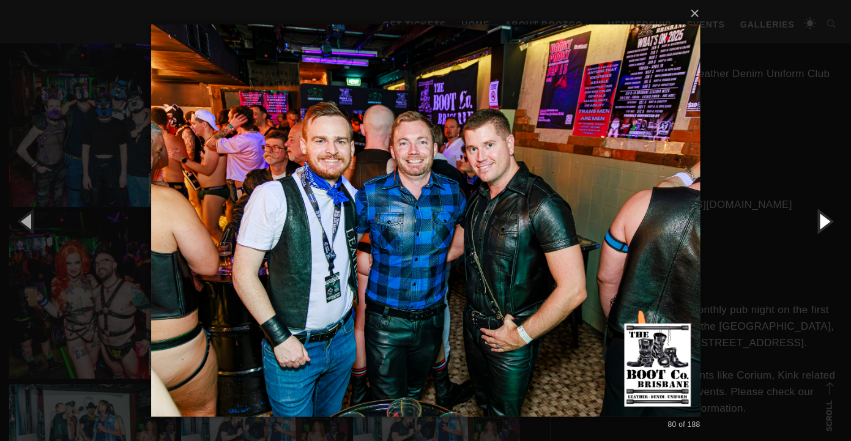
click at [818, 224] on button "button" at bounding box center [823, 220] width 55 height 67
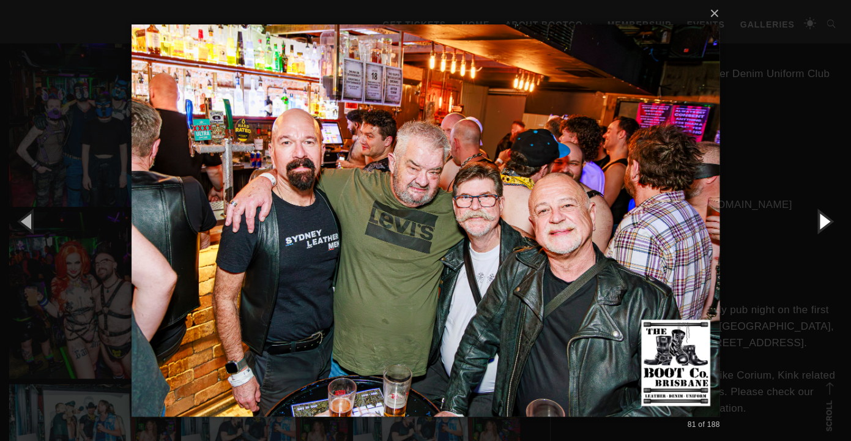
click at [818, 224] on button "button" at bounding box center [823, 220] width 55 height 67
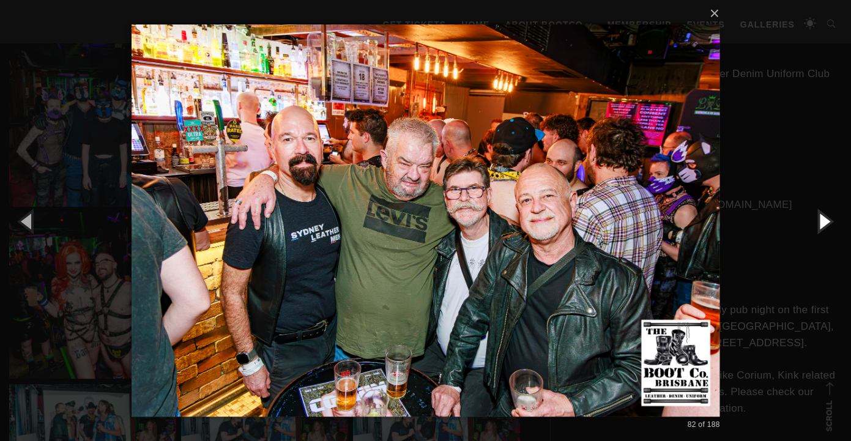
click at [818, 224] on button "button" at bounding box center [823, 220] width 55 height 67
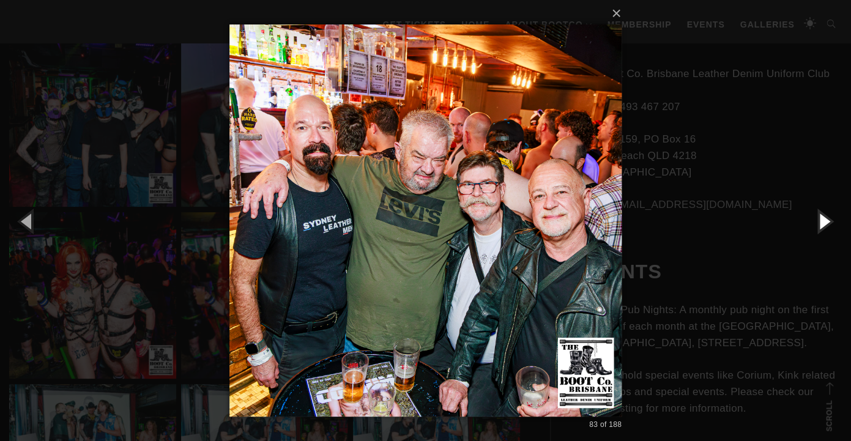
click at [818, 224] on button "button" at bounding box center [823, 220] width 55 height 67
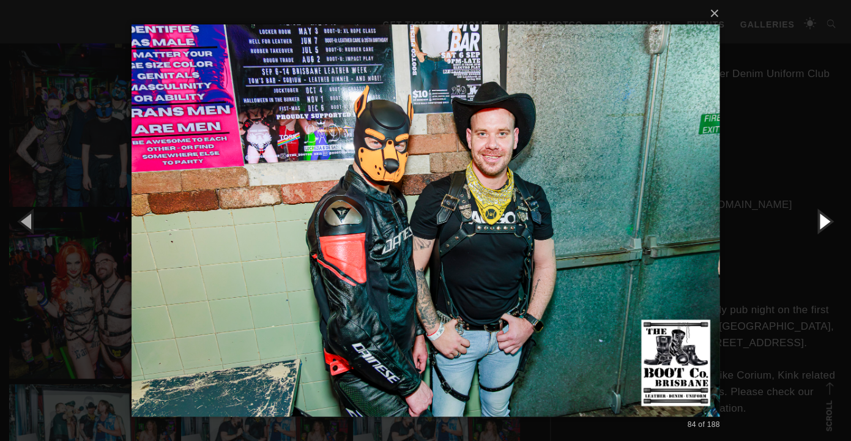
click at [818, 224] on button "button" at bounding box center [823, 220] width 55 height 67
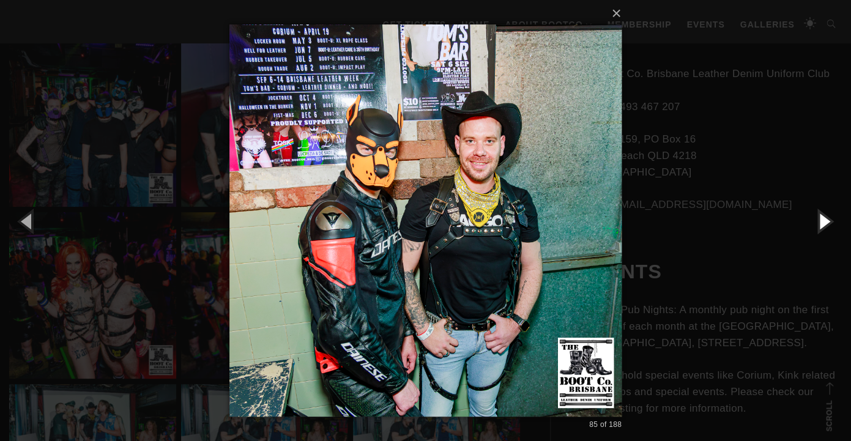
click at [818, 224] on button "button" at bounding box center [823, 220] width 55 height 67
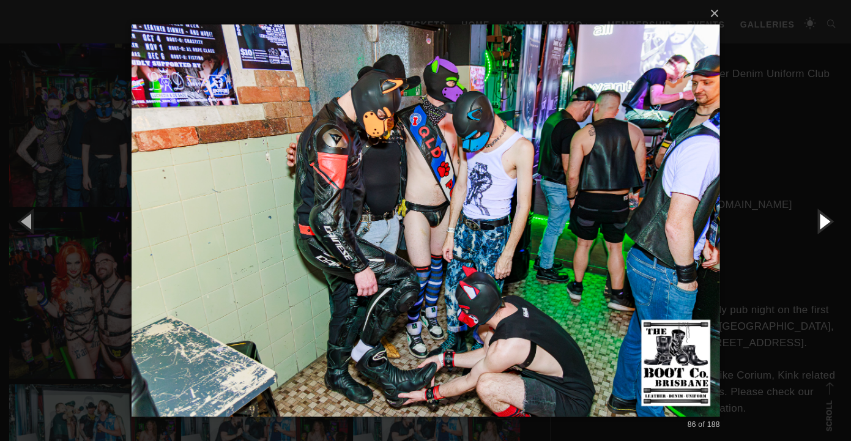
click at [818, 224] on button "button" at bounding box center [823, 220] width 55 height 67
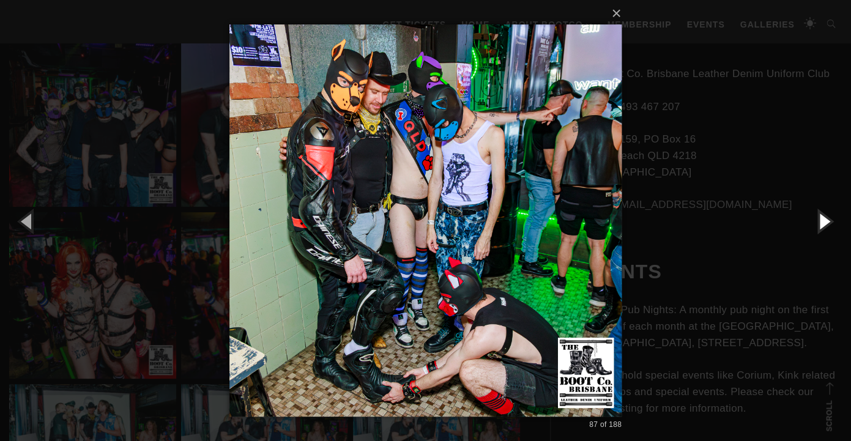
click at [818, 224] on button "button" at bounding box center [823, 220] width 55 height 67
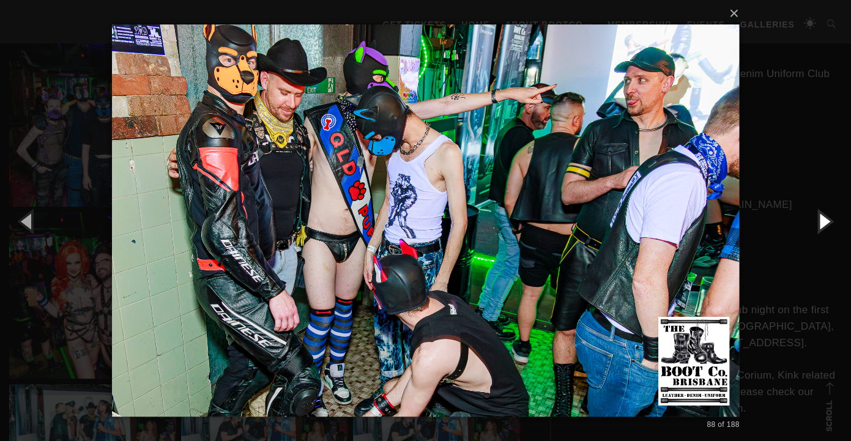
click at [818, 224] on button "button" at bounding box center [823, 220] width 55 height 67
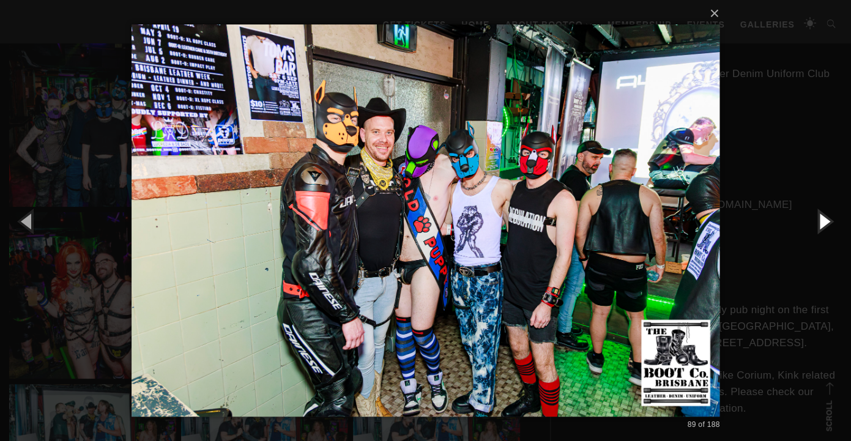
click at [818, 224] on button "button" at bounding box center [823, 220] width 55 height 67
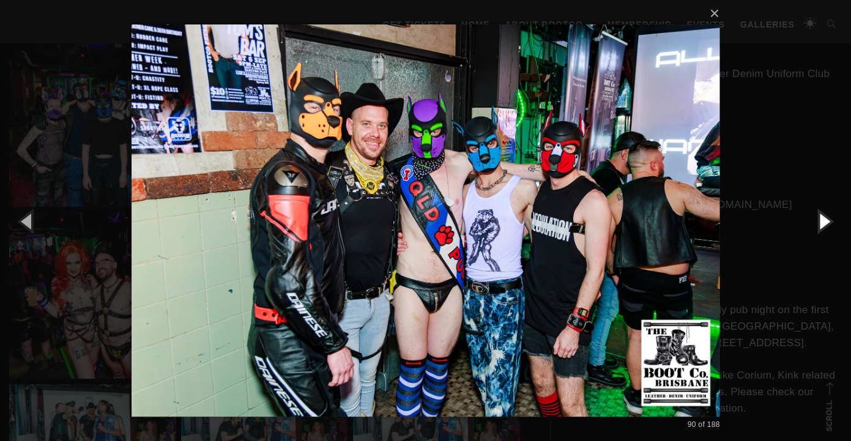
click at [818, 224] on button "button" at bounding box center [823, 220] width 55 height 67
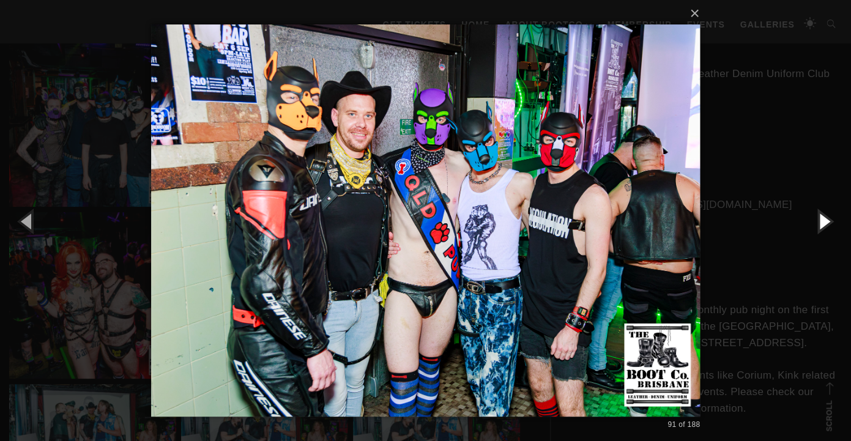
click at [818, 224] on button "button" at bounding box center [823, 220] width 55 height 67
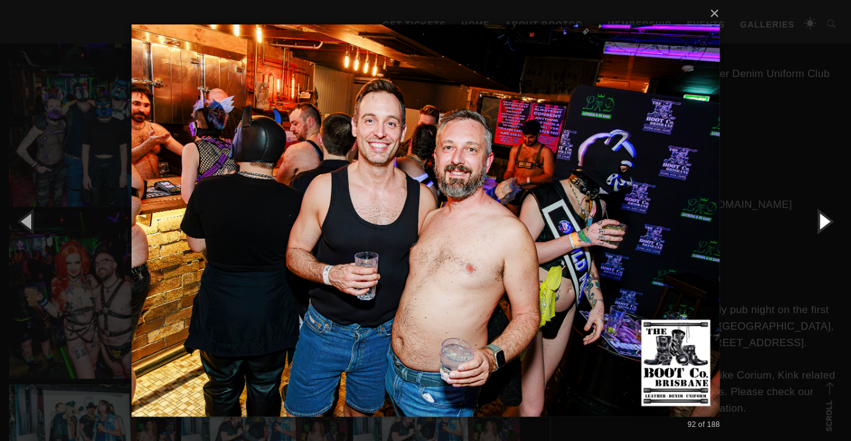
click at [818, 224] on button "button" at bounding box center [823, 220] width 55 height 67
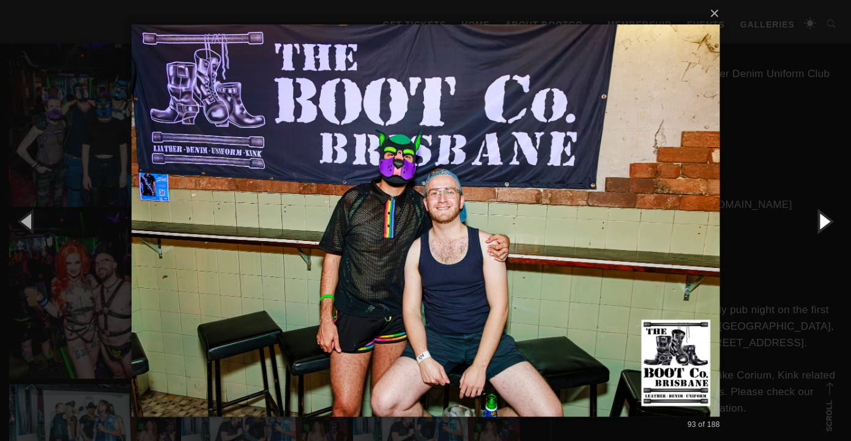
click at [818, 224] on button "button" at bounding box center [823, 220] width 55 height 67
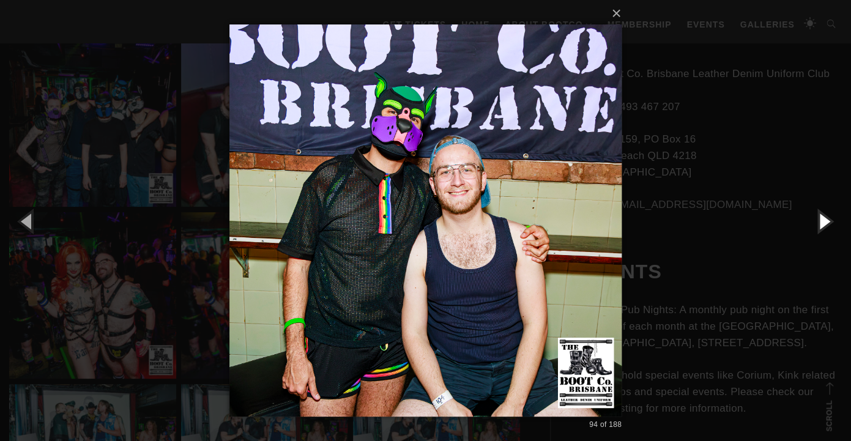
click at [818, 224] on button "button" at bounding box center [823, 220] width 55 height 67
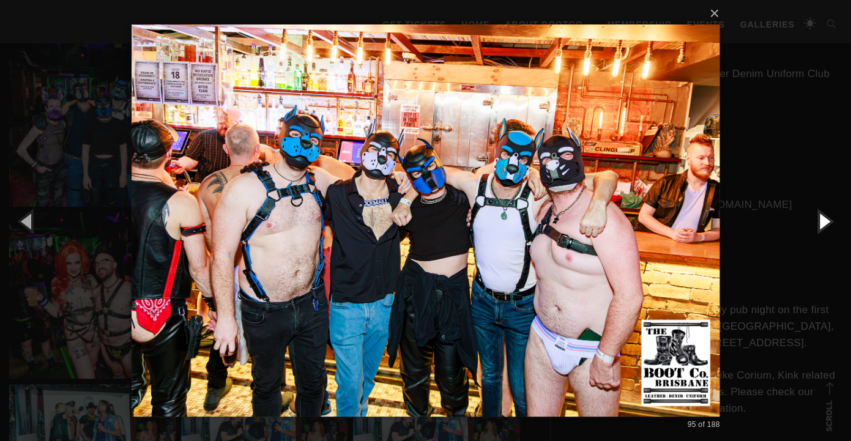
click at [818, 224] on button "button" at bounding box center [823, 220] width 55 height 67
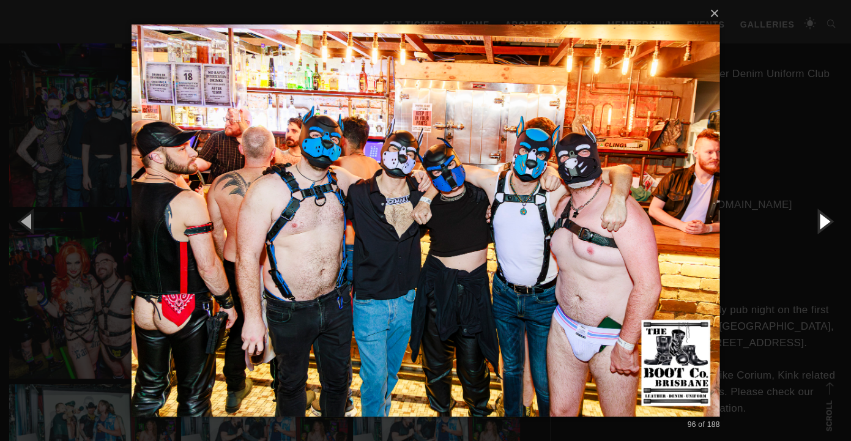
click at [818, 224] on button "button" at bounding box center [823, 220] width 55 height 67
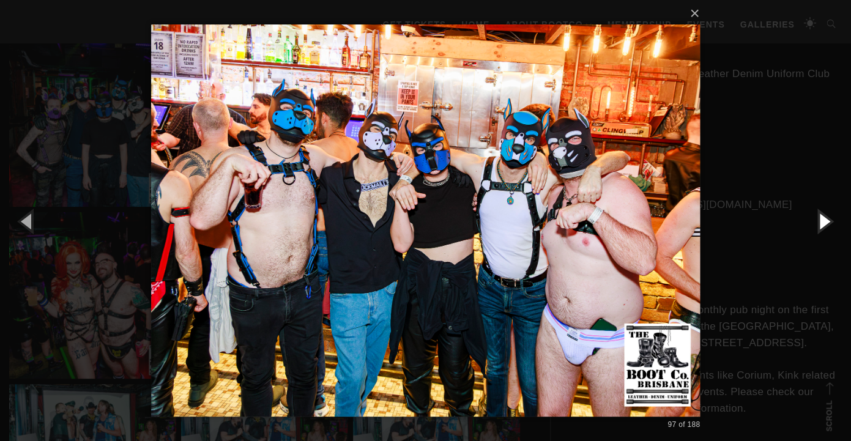
click at [818, 224] on button "button" at bounding box center [823, 220] width 55 height 67
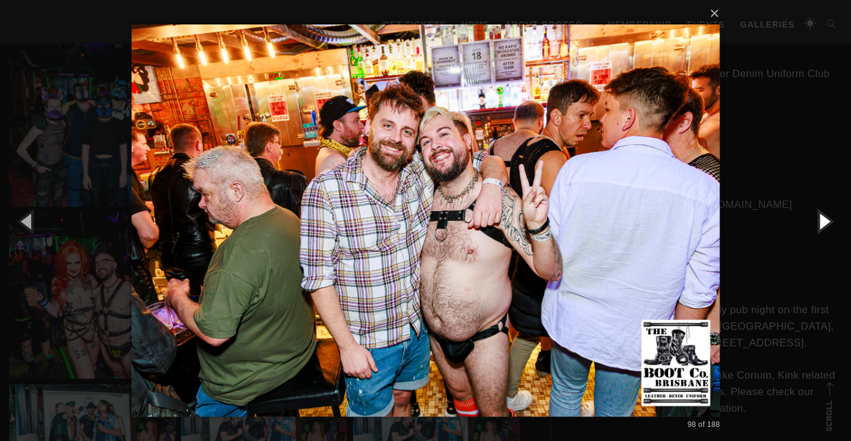
click at [818, 224] on button "button" at bounding box center [823, 220] width 55 height 67
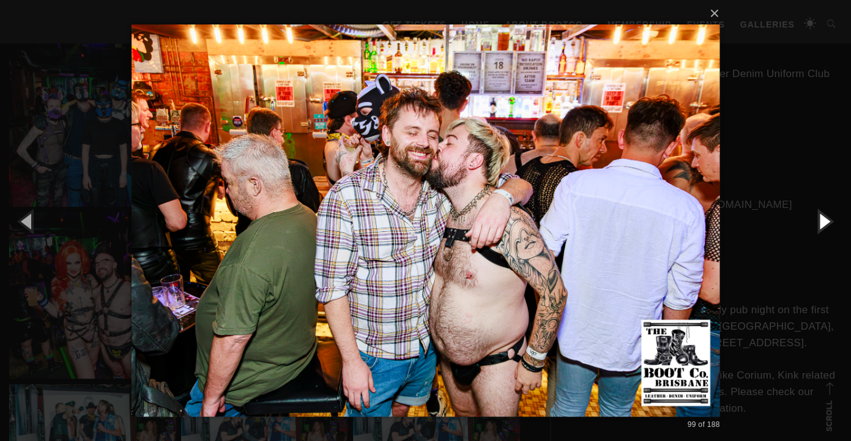
click at [818, 224] on button "button" at bounding box center [823, 220] width 55 height 67
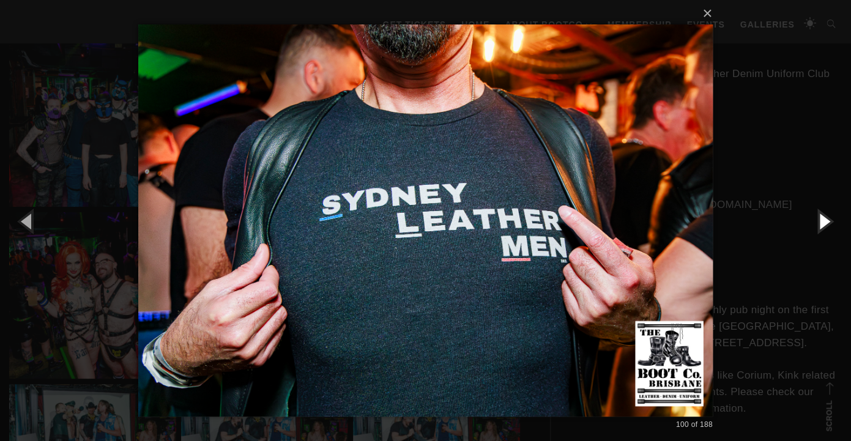
click at [818, 224] on button "button" at bounding box center [823, 220] width 55 height 67
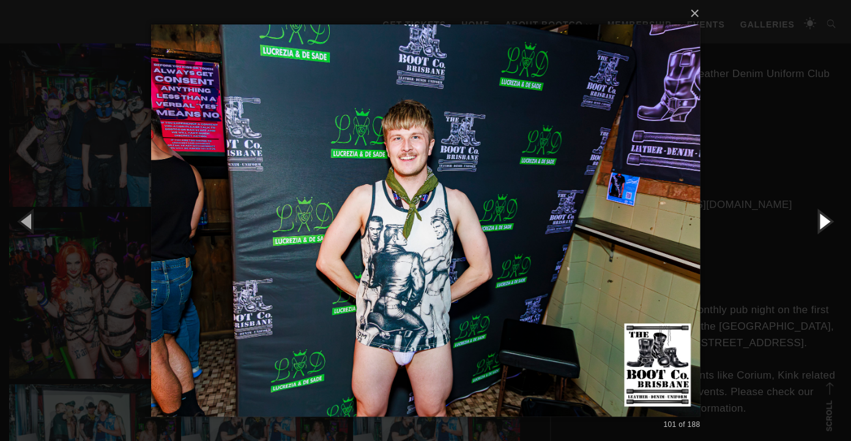
click at [818, 224] on button "button" at bounding box center [823, 220] width 55 height 67
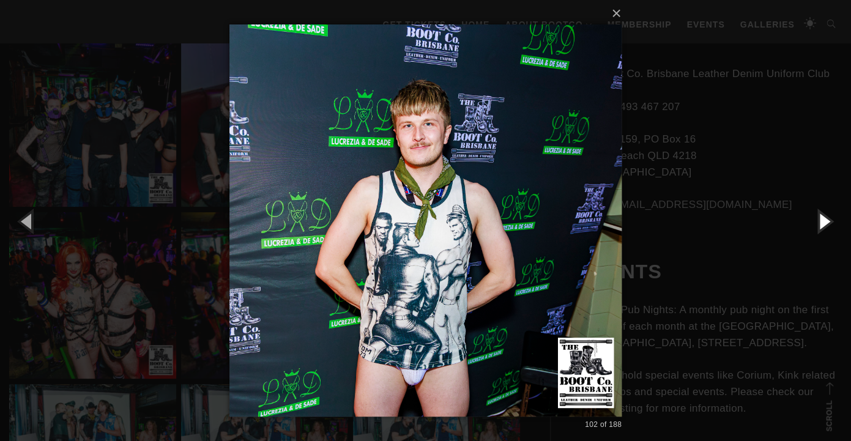
click at [818, 224] on button "button" at bounding box center [823, 220] width 55 height 67
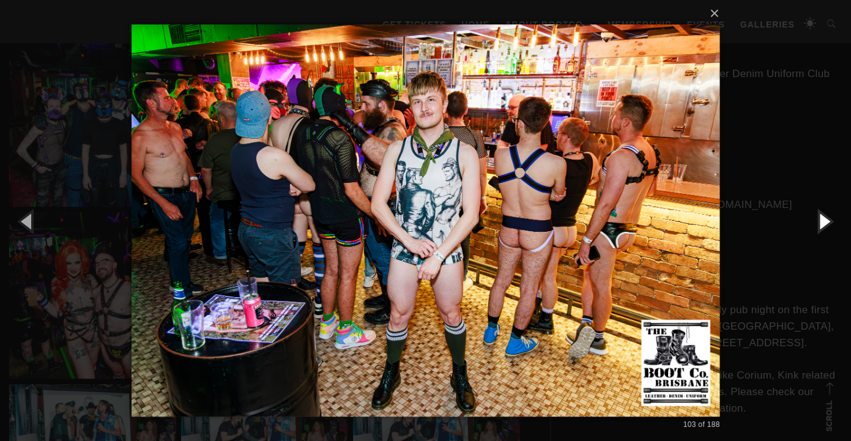
click at [818, 224] on button "button" at bounding box center [823, 220] width 55 height 67
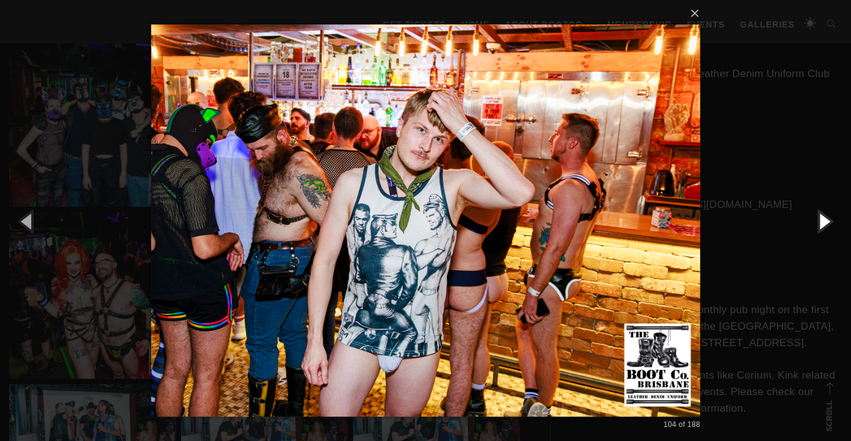
click at [818, 224] on button "button" at bounding box center [823, 220] width 55 height 67
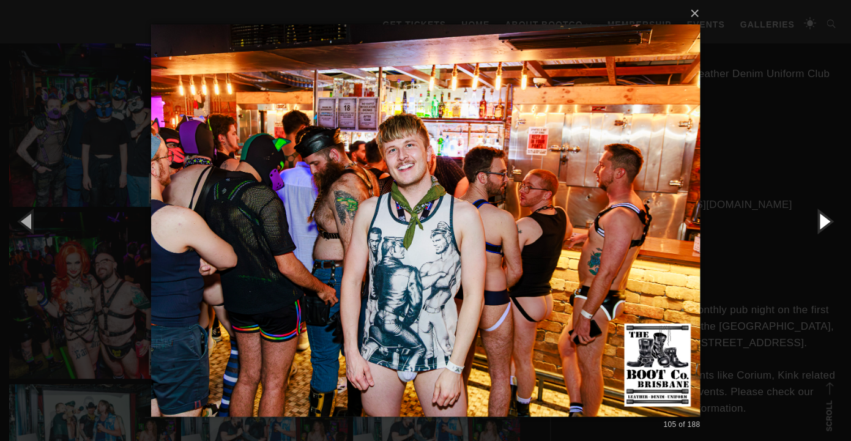
click at [818, 224] on button "button" at bounding box center [823, 220] width 55 height 67
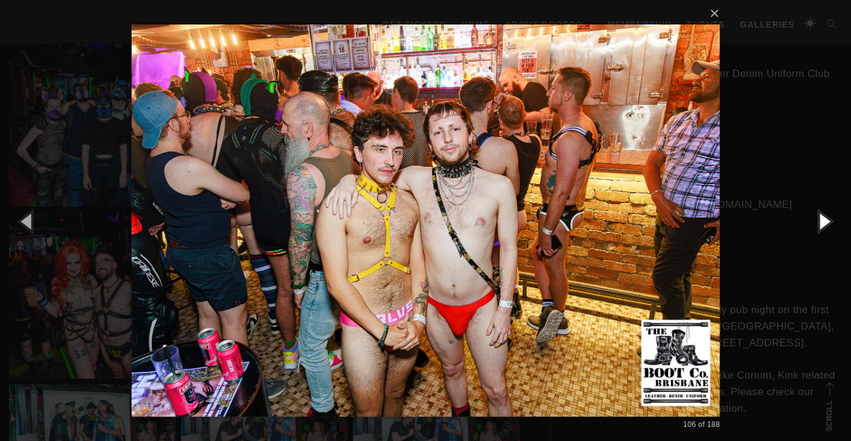
click at [818, 224] on button "button" at bounding box center [823, 220] width 55 height 67
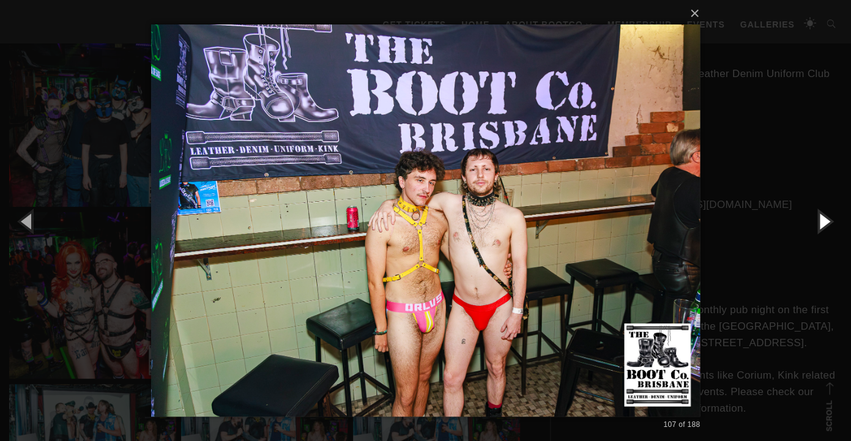
click at [818, 224] on button "button" at bounding box center [823, 220] width 55 height 67
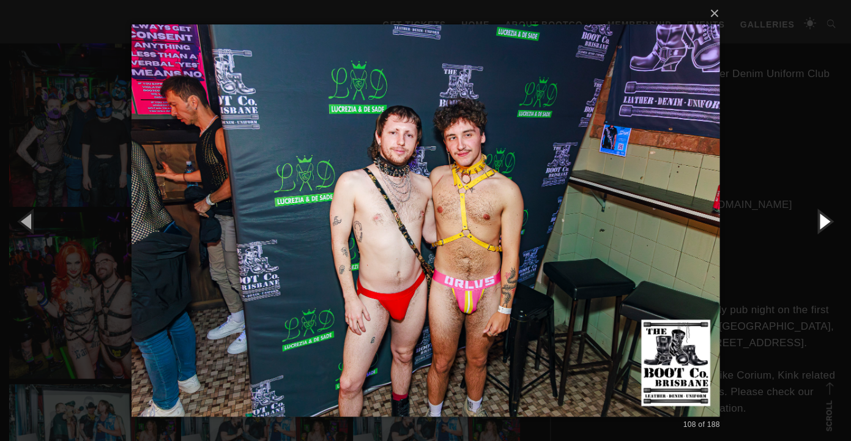
click at [818, 224] on button "button" at bounding box center [823, 220] width 55 height 67
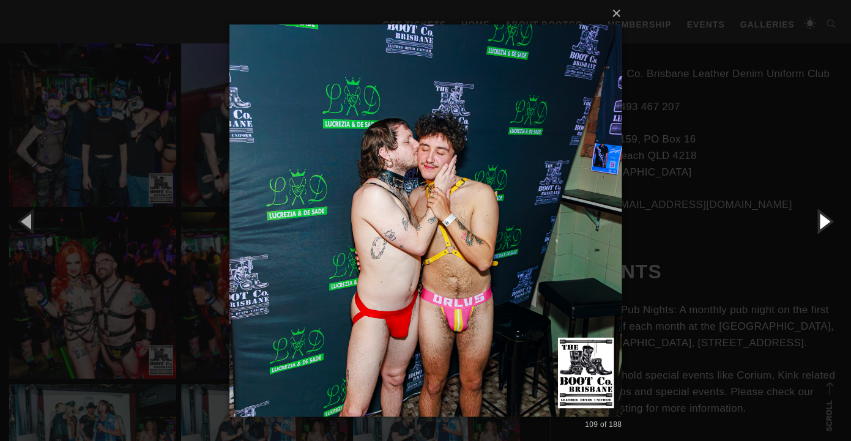
click at [818, 224] on button "button" at bounding box center [823, 220] width 55 height 67
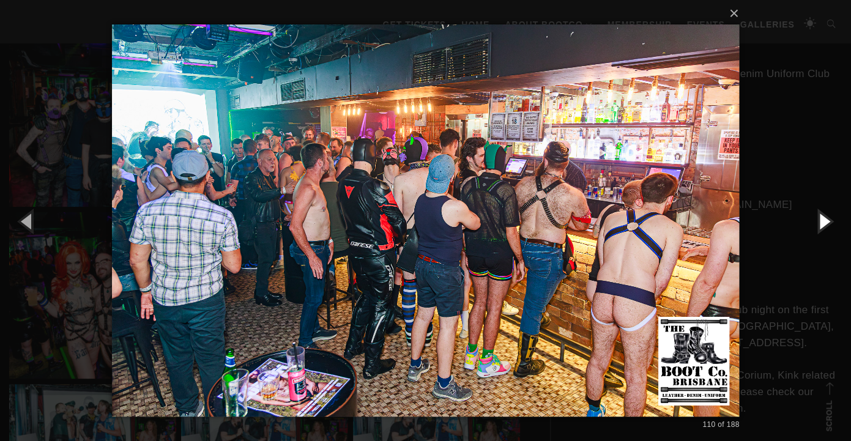
click at [818, 224] on button "button" at bounding box center [823, 220] width 55 height 67
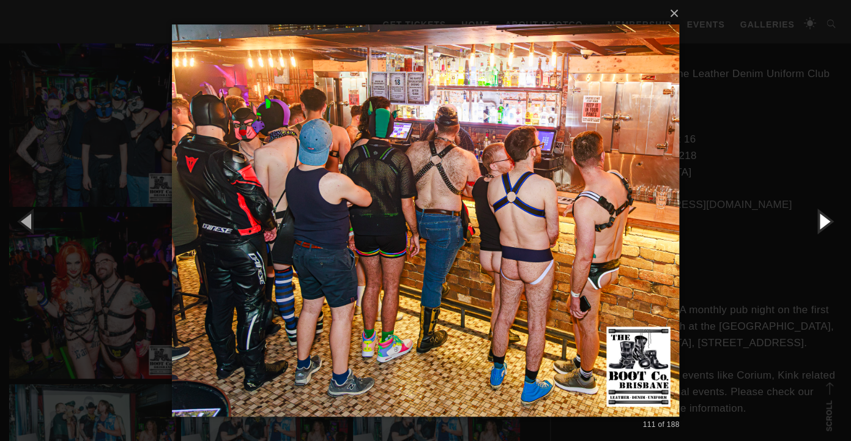
click at [818, 224] on button "button" at bounding box center [823, 220] width 55 height 67
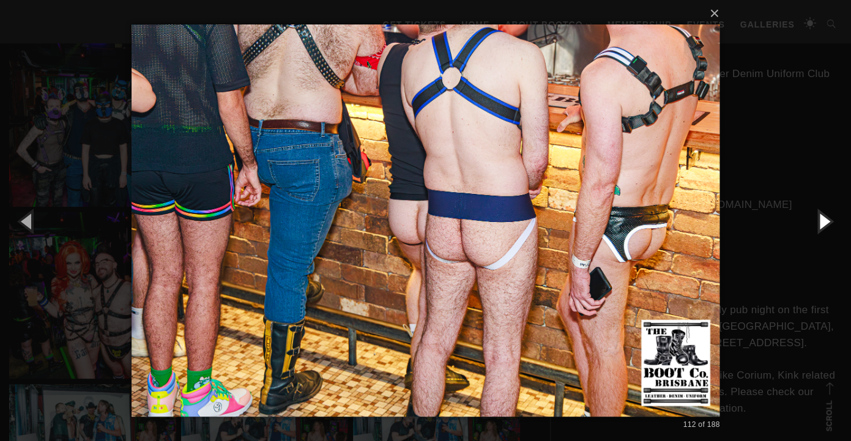
click at [818, 224] on button "button" at bounding box center [823, 220] width 55 height 67
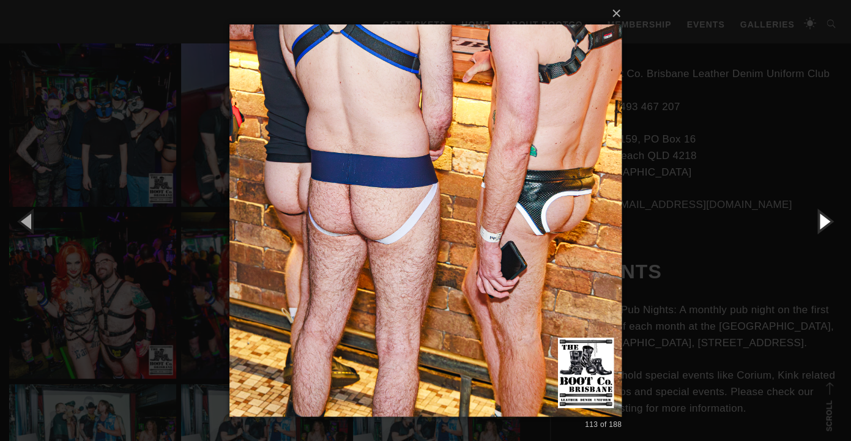
click at [818, 224] on button "button" at bounding box center [823, 220] width 55 height 67
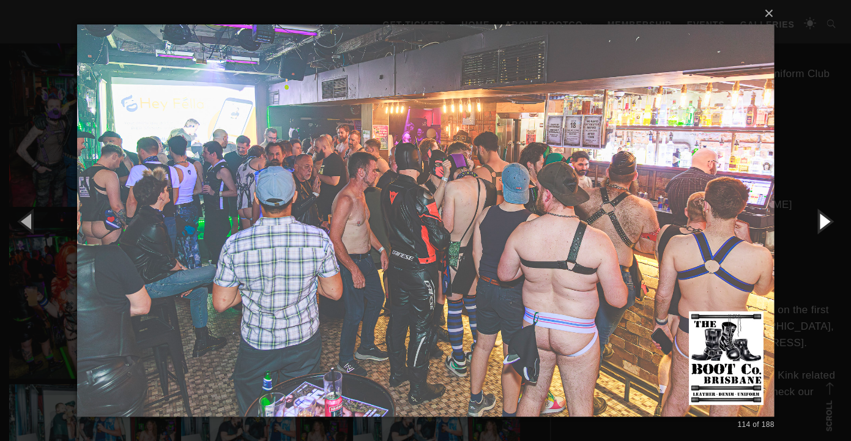
click at [818, 224] on button "button" at bounding box center [823, 220] width 55 height 67
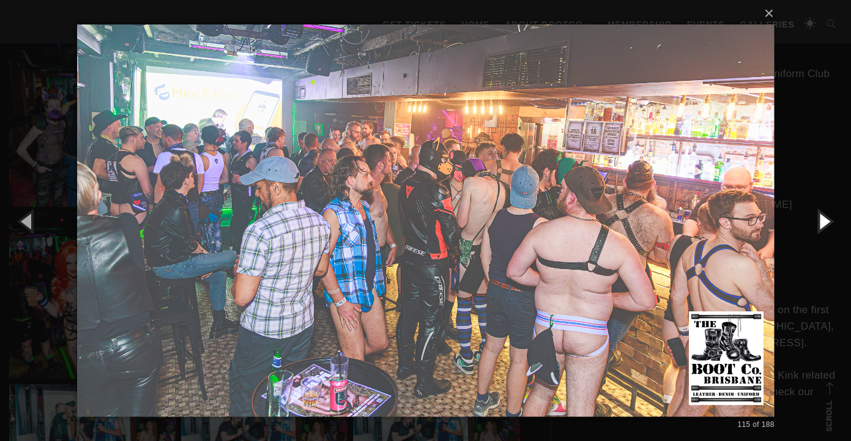
click at [818, 224] on button "button" at bounding box center [823, 220] width 55 height 67
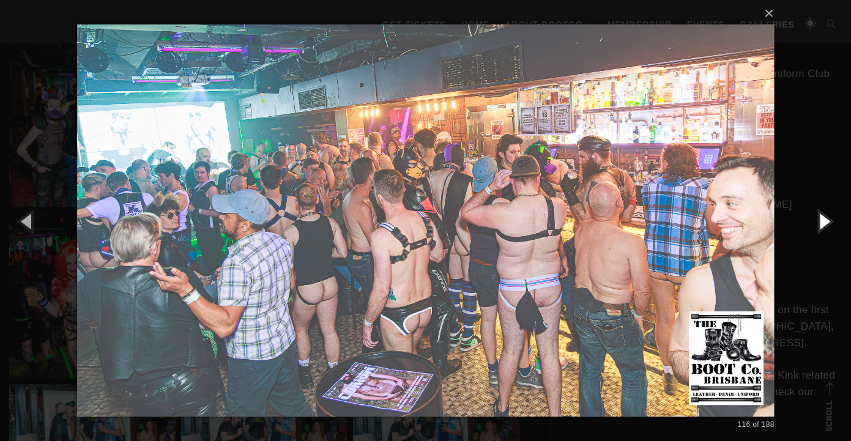
click at [818, 224] on button "button" at bounding box center [823, 220] width 55 height 67
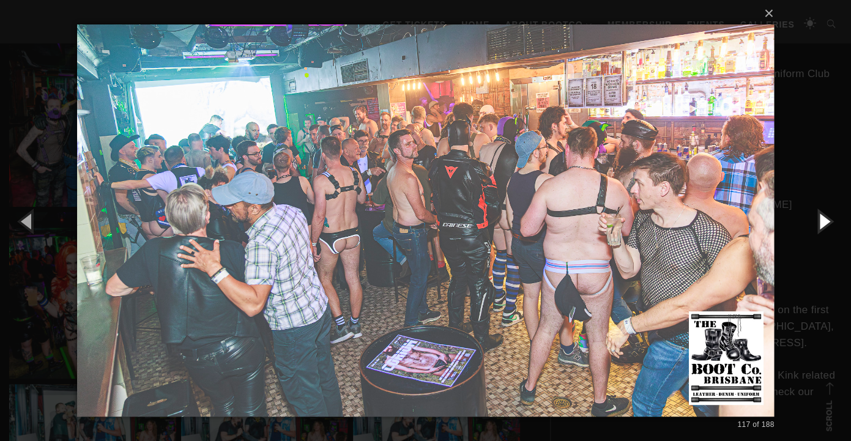
click at [818, 224] on button "button" at bounding box center [823, 220] width 55 height 67
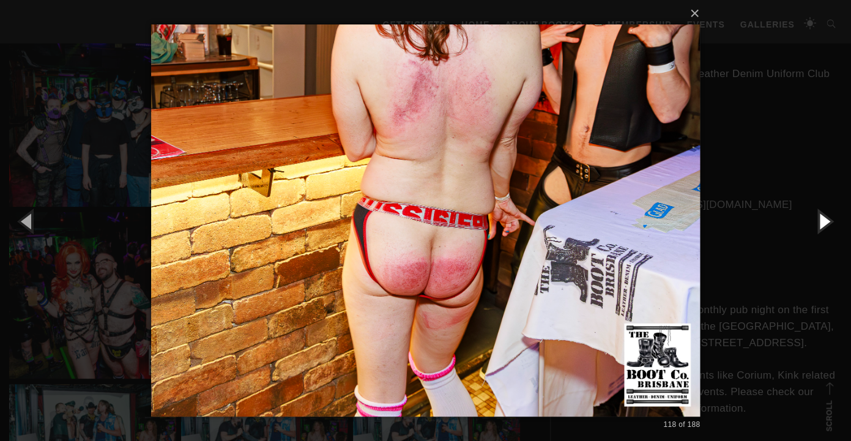
click at [818, 224] on button "button" at bounding box center [823, 220] width 55 height 67
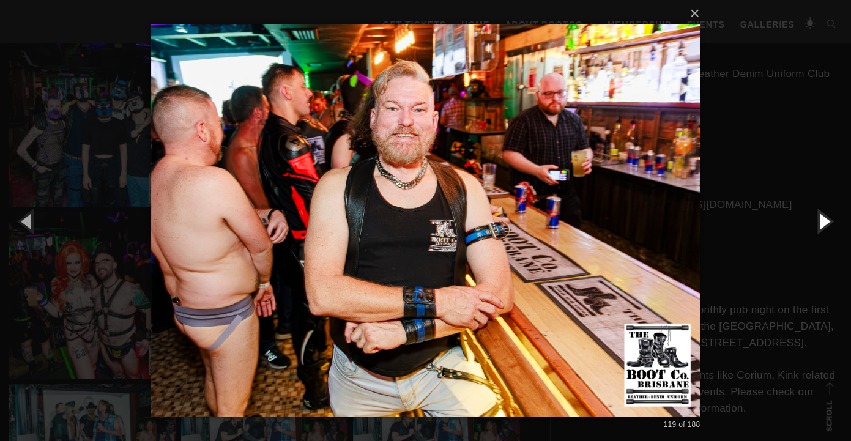
click at [818, 224] on button "button" at bounding box center [823, 220] width 55 height 67
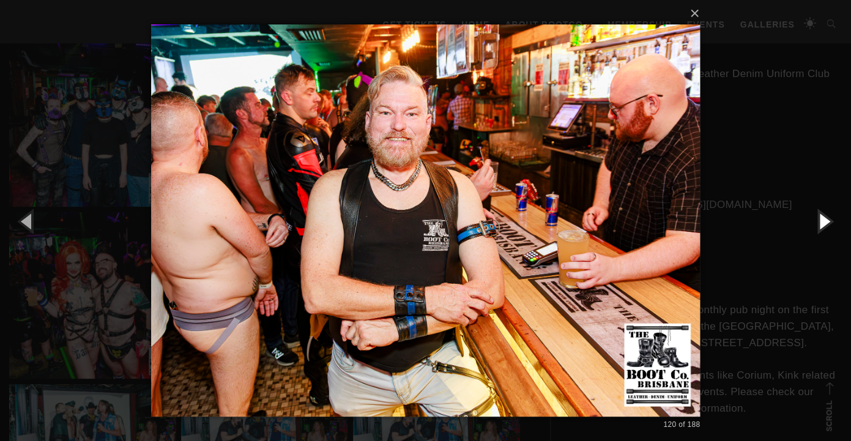
click at [818, 224] on button "button" at bounding box center [823, 220] width 55 height 67
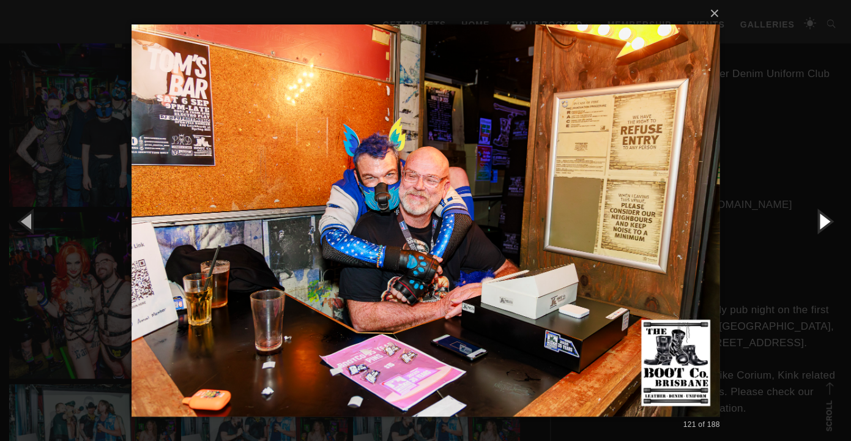
click at [818, 224] on button "button" at bounding box center [823, 220] width 55 height 67
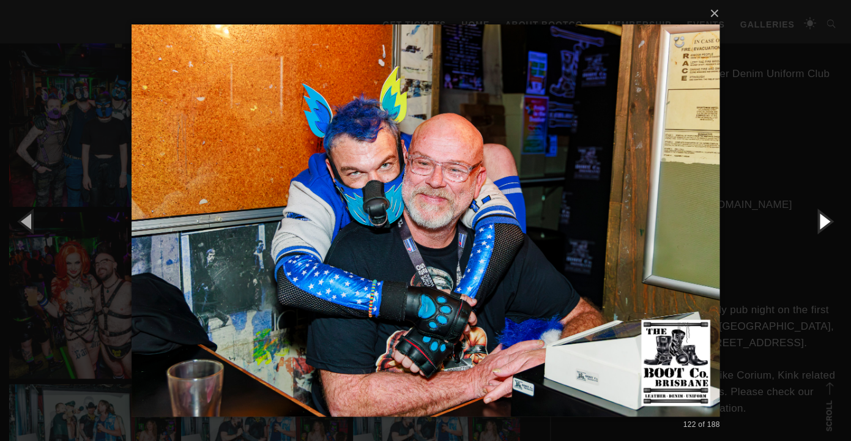
click at [818, 224] on button "button" at bounding box center [823, 220] width 55 height 67
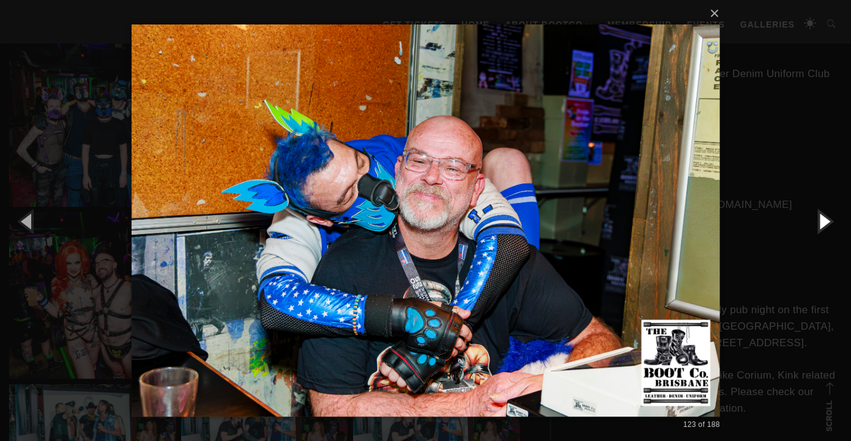
click at [818, 224] on button "button" at bounding box center [823, 220] width 55 height 67
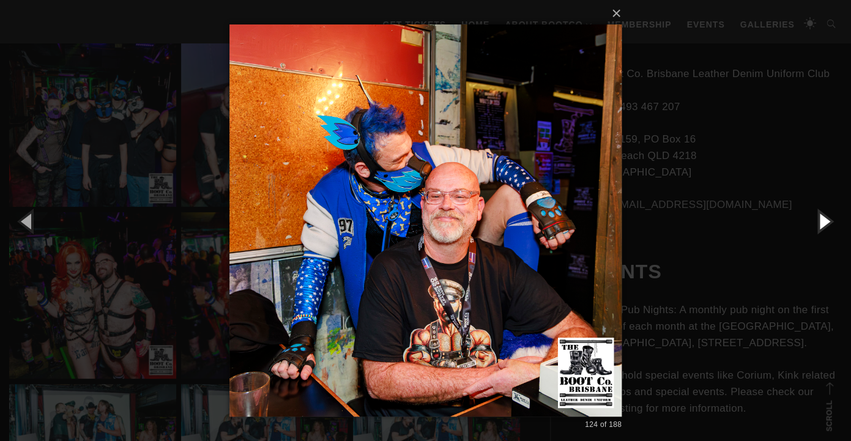
click at [818, 224] on button "button" at bounding box center [823, 220] width 55 height 67
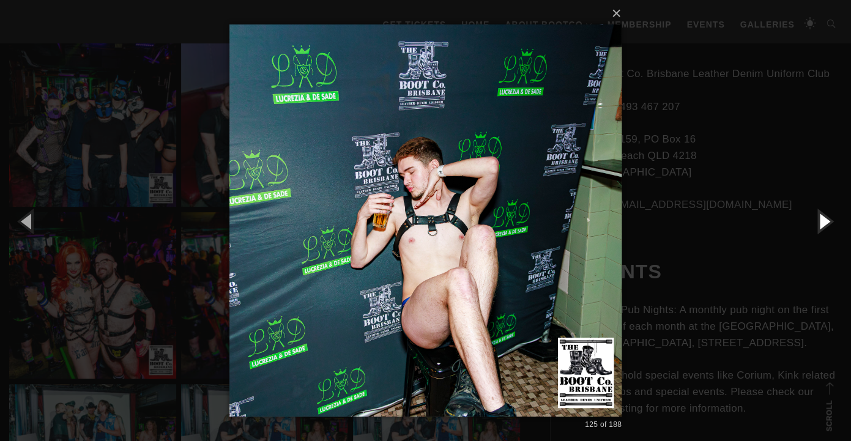
click at [818, 224] on button "button" at bounding box center [823, 220] width 55 height 67
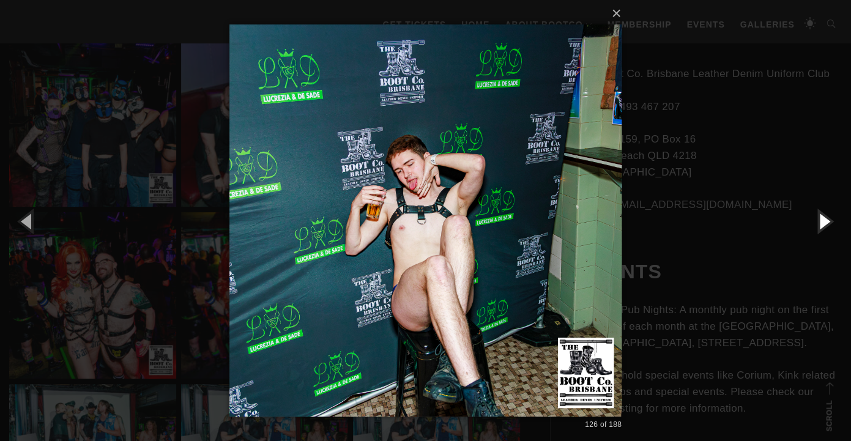
click at [818, 224] on button "button" at bounding box center [823, 220] width 55 height 67
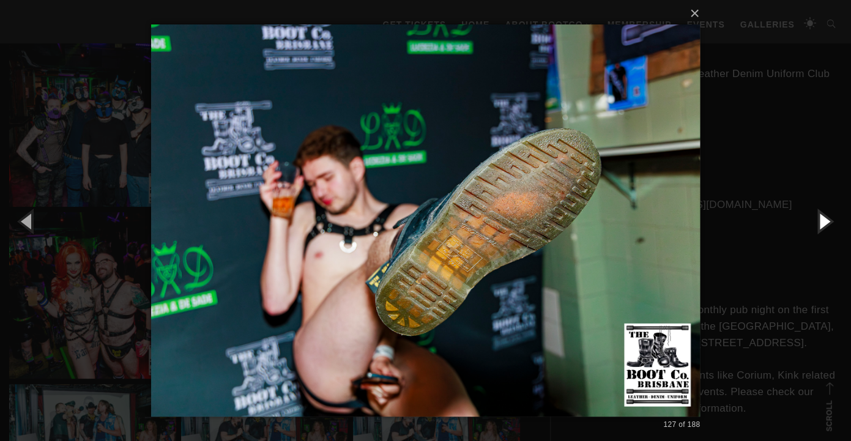
click at [818, 224] on button "button" at bounding box center [823, 220] width 55 height 67
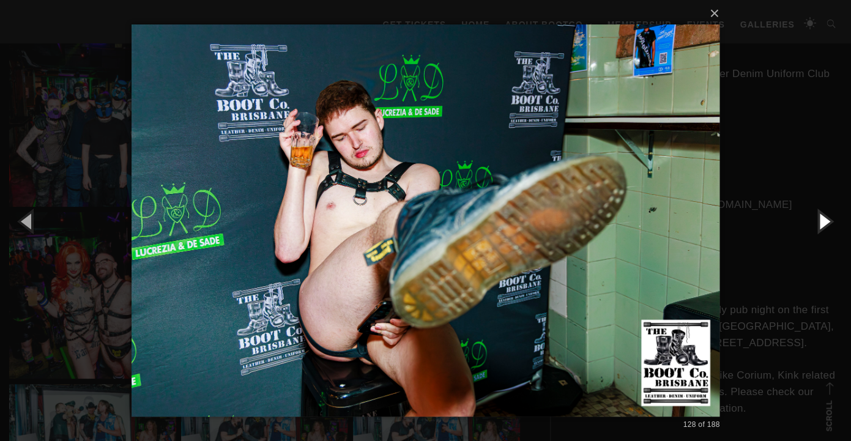
click at [818, 224] on button "button" at bounding box center [823, 220] width 55 height 67
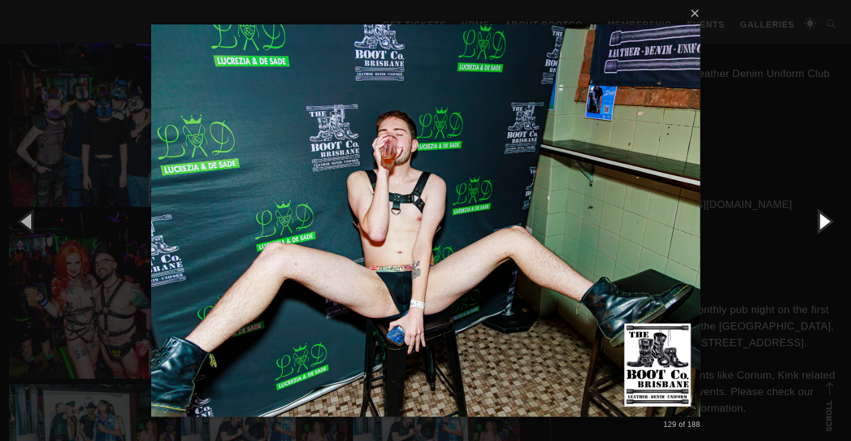
click at [818, 224] on button "button" at bounding box center [823, 220] width 55 height 67
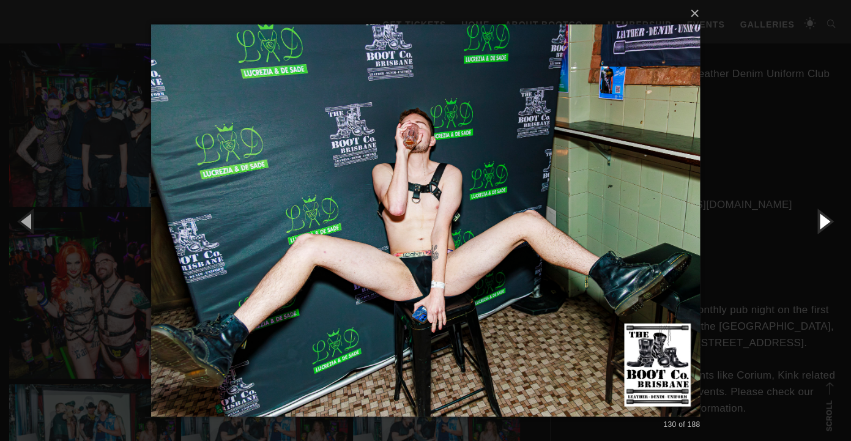
click at [818, 224] on button "button" at bounding box center [823, 220] width 55 height 67
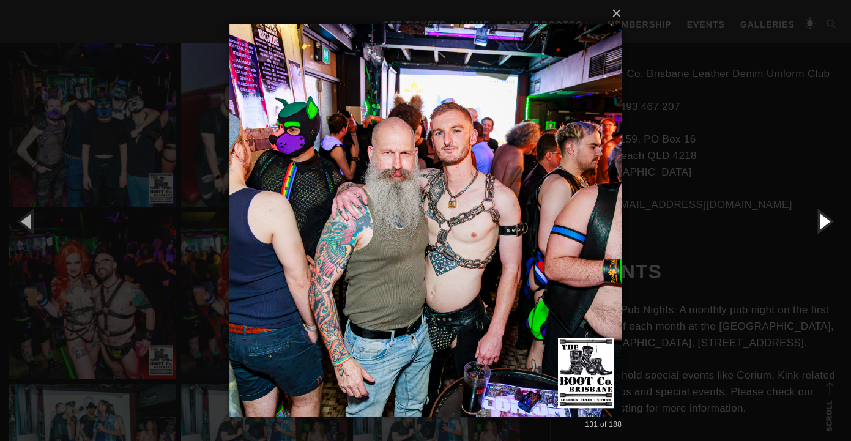
click at [818, 224] on button "button" at bounding box center [823, 220] width 55 height 67
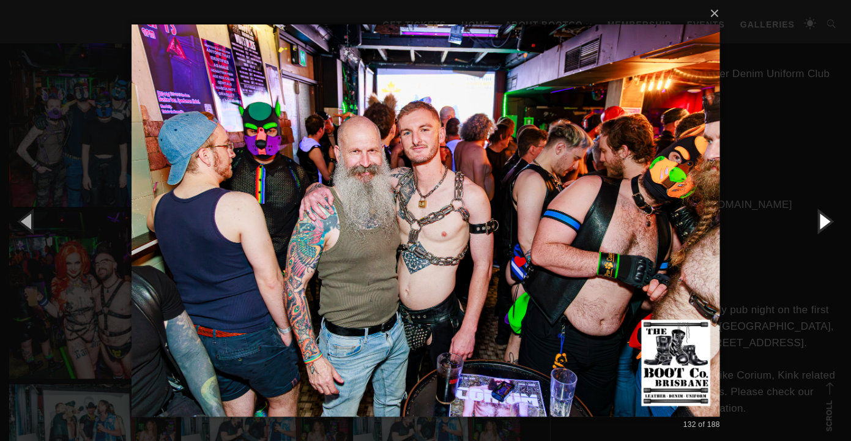
click at [818, 224] on button "button" at bounding box center [823, 220] width 55 height 67
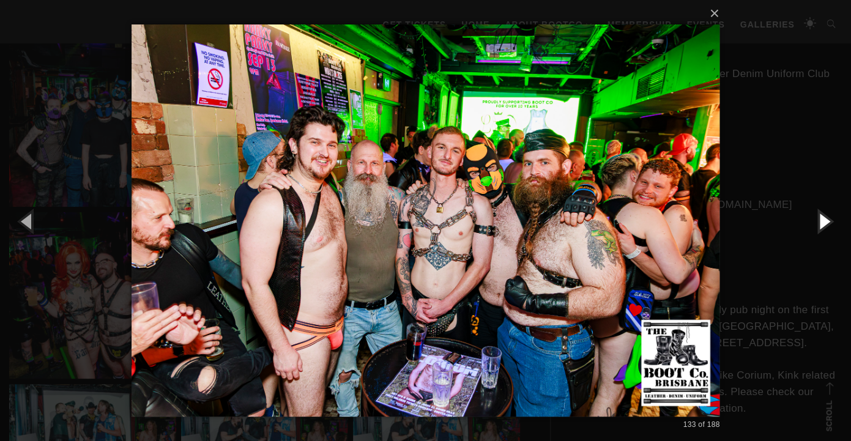
click at [818, 224] on button "button" at bounding box center [823, 220] width 55 height 67
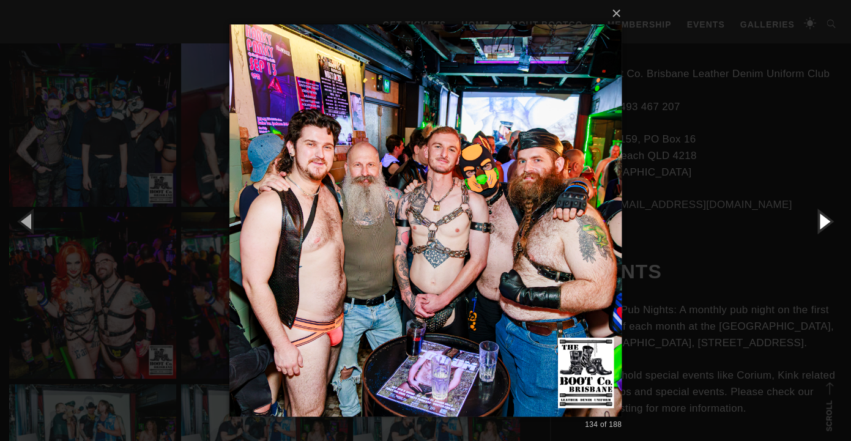
click at [818, 224] on button "button" at bounding box center [823, 220] width 55 height 67
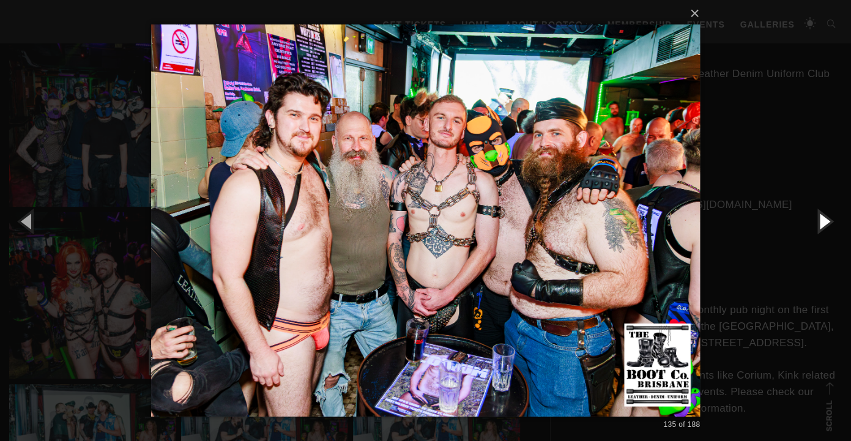
click at [818, 224] on button "button" at bounding box center [823, 220] width 55 height 67
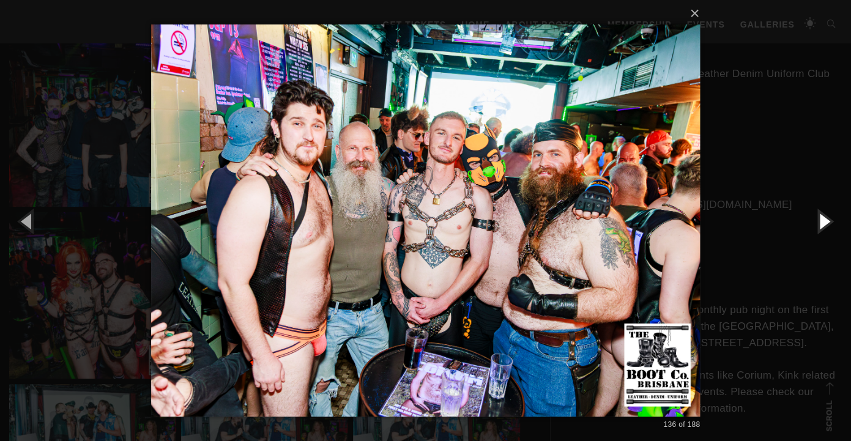
click at [818, 224] on button "button" at bounding box center [823, 220] width 55 height 67
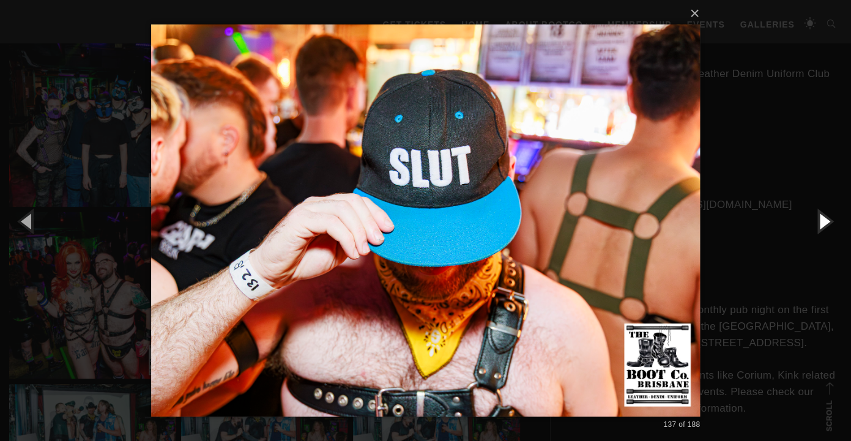
click at [818, 224] on button "button" at bounding box center [823, 220] width 55 height 67
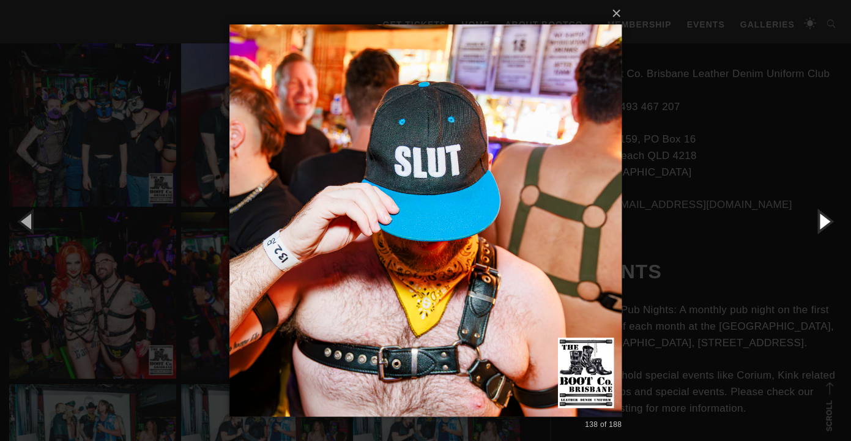
click at [818, 224] on button "button" at bounding box center [823, 220] width 55 height 67
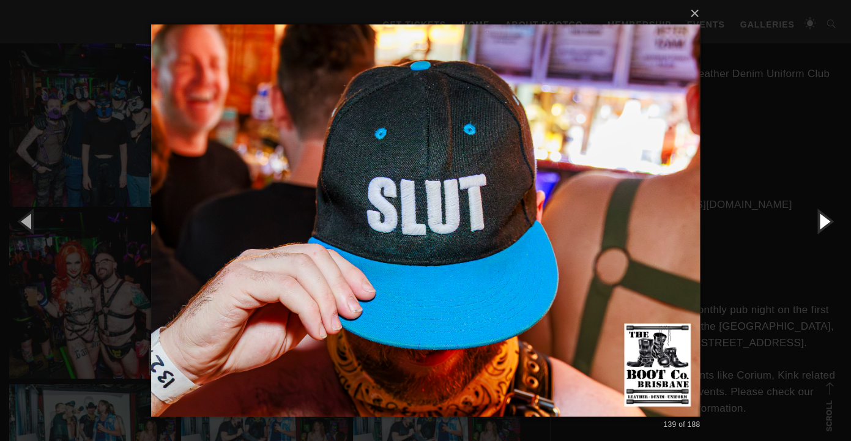
click at [818, 224] on button "button" at bounding box center [823, 220] width 55 height 67
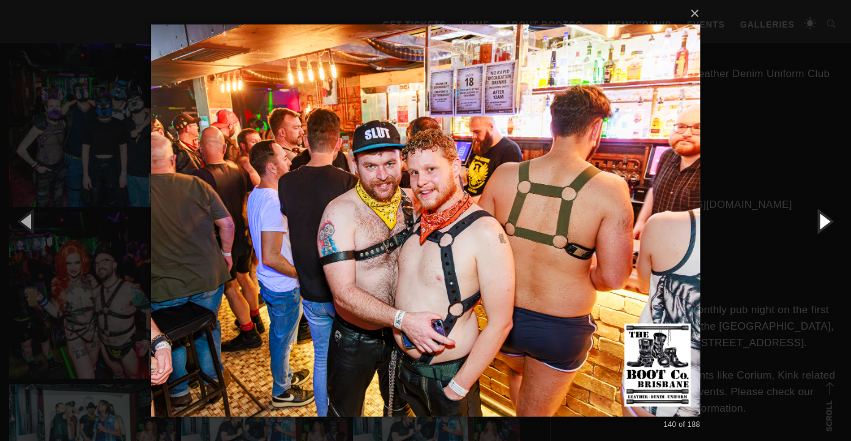
click at [818, 224] on button "button" at bounding box center [823, 220] width 55 height 67
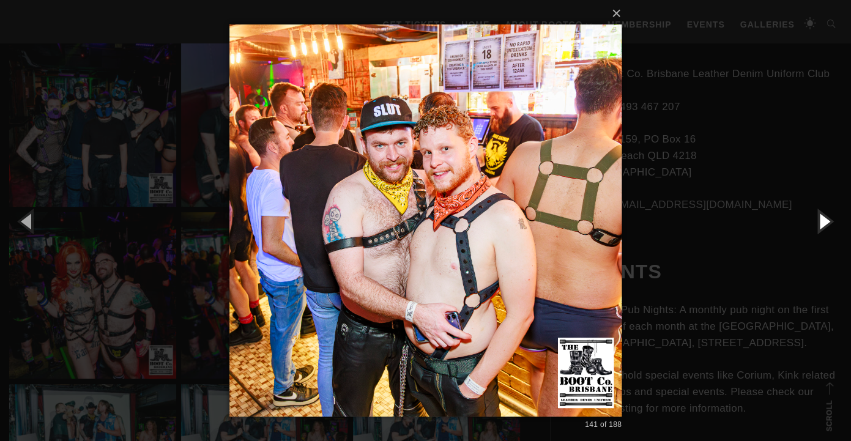
click at [818, 224] on button "button" at bounding box center [823, 220] width 55 height 67
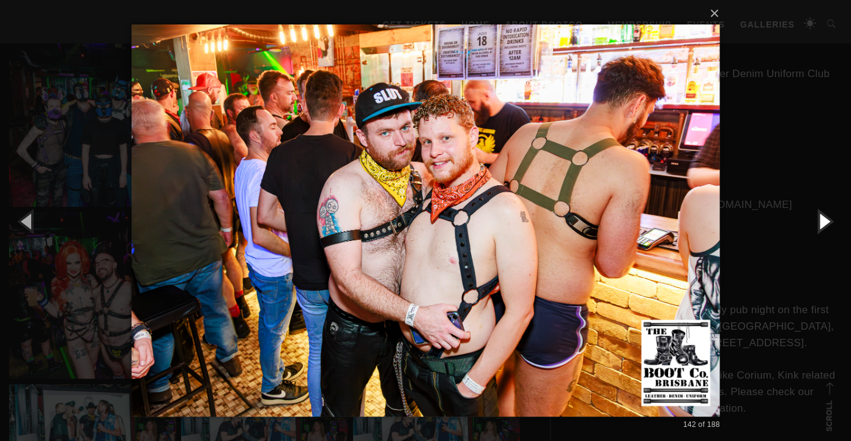
click at [818, 224] on button "button" at bounding box center [823, 220] width 55 height 67
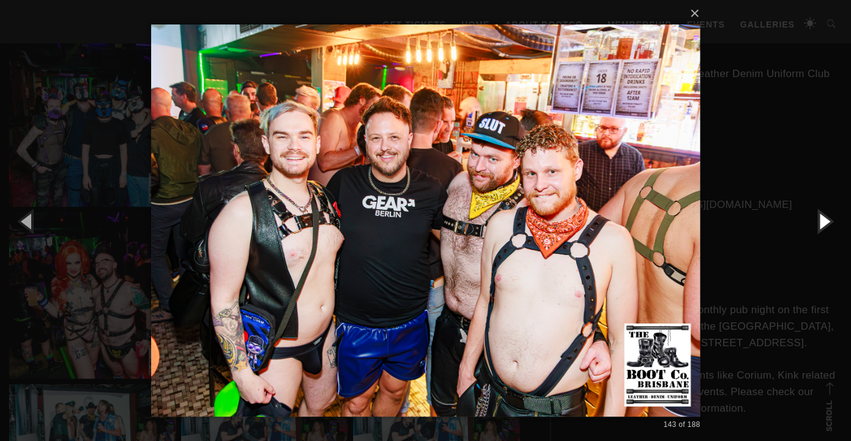
click at [818, 224] on button "button" at bounding box center [823, 220] width 55 height 67
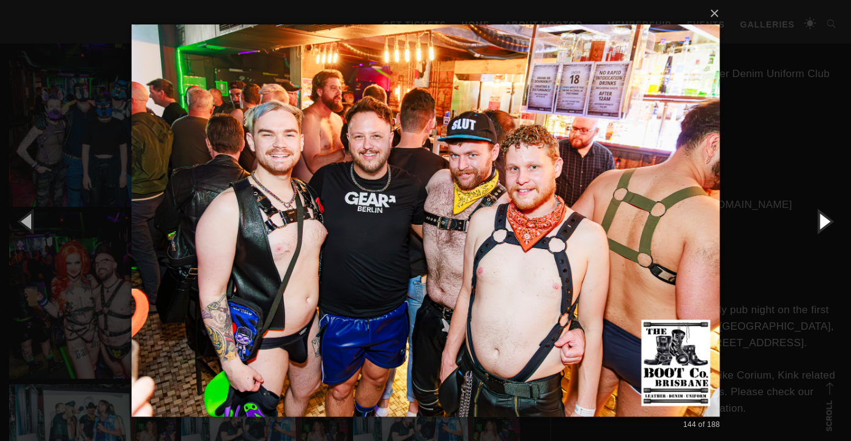
click at [818, 224] on button "button" at bounding box center [823, 220] width 55 height 67
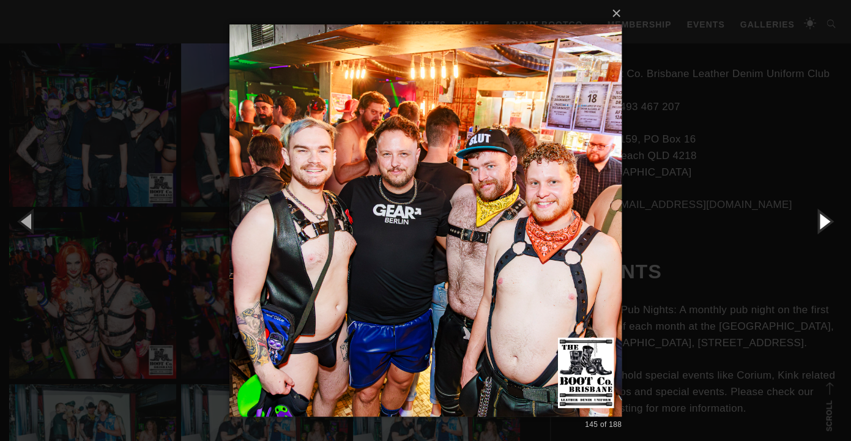
click at [818, 224] on button "button" at bounding box center [823, 220] width 55 height 67
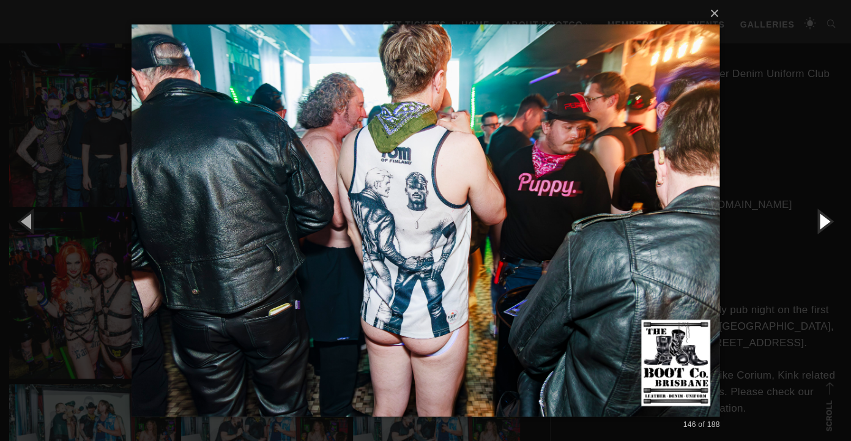
click at [818, 224] on button "button" at bounding box center [823, 220] width 55 height 67
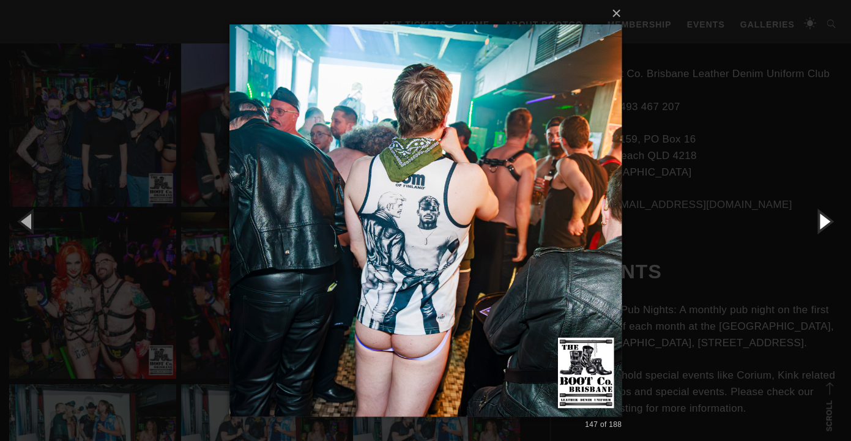
click at [818, 224] on button "button" at bounding box center [823, 220] width 55 height 67
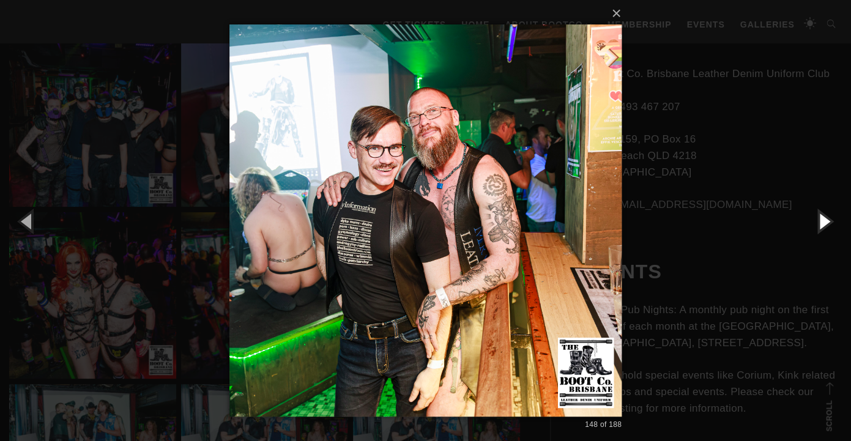
click at [818, 224] on button "button" at bounding box center [823, 220] width 55 height 67
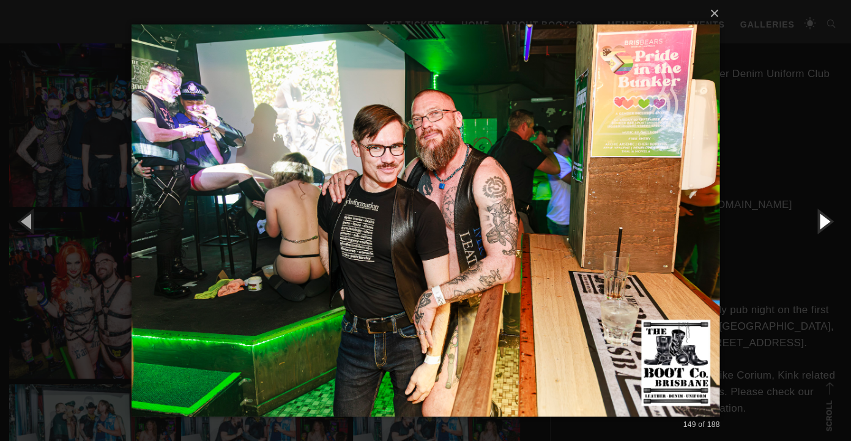
click at [818, 224] on button "button" at bounding box center [823, 220] width 55 height 67
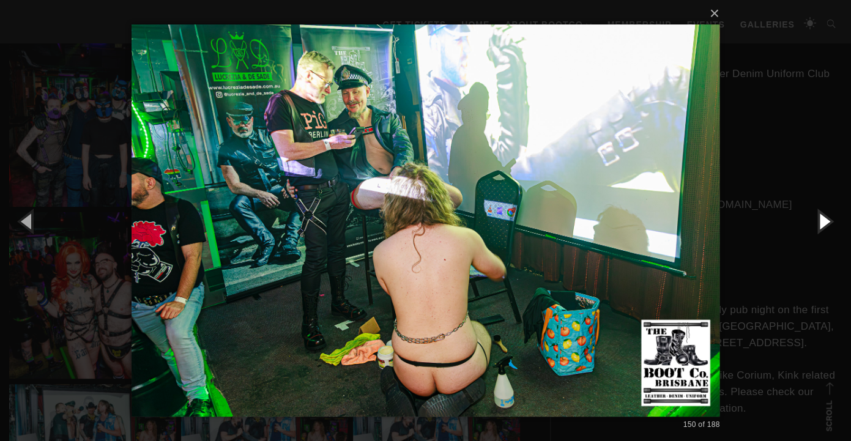
click at [818, 224] on button "button" at bounding box center [823, 220] width 55 height 67
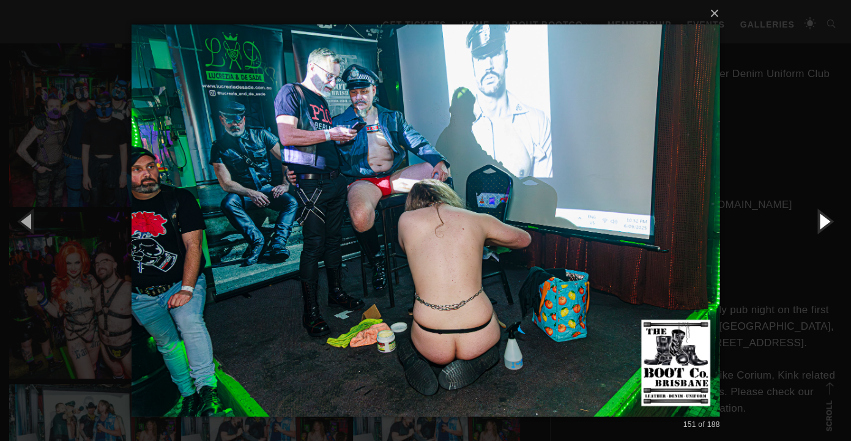
click at [818, 224] on button "button" at bounding box center [823, 220] width 55 height 67
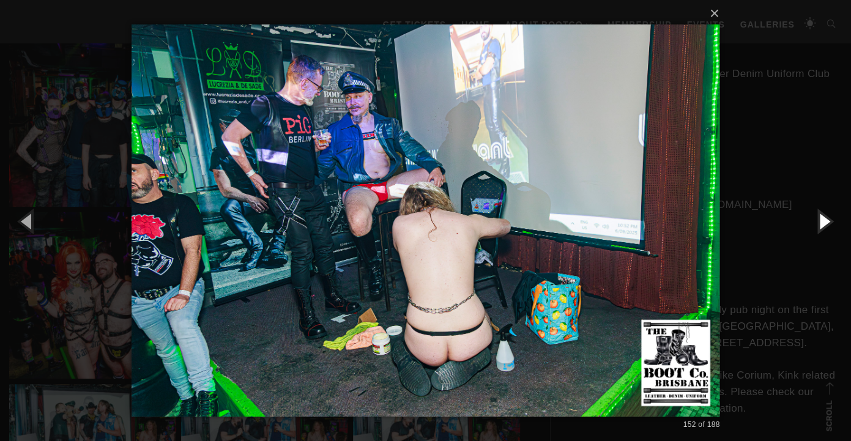
click at [818, 224] on button "button" at bounding box center [823, 220] width 55 height 67
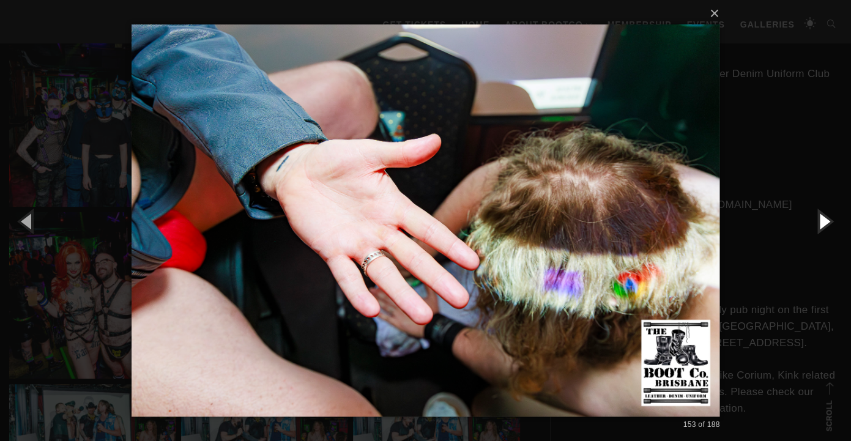
click at [818, 224] on button "button" at bounding box center [823, 220] width 55 height 67
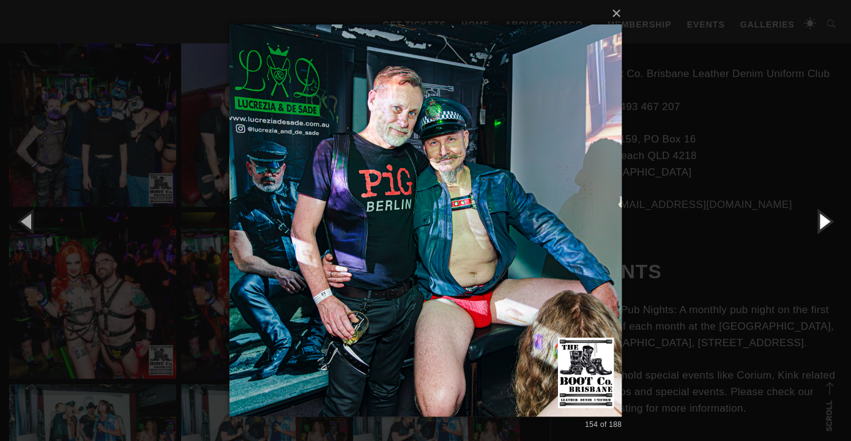
click at [818, 224] on button "button" at bounding box center [823, 220] width 55 height 67
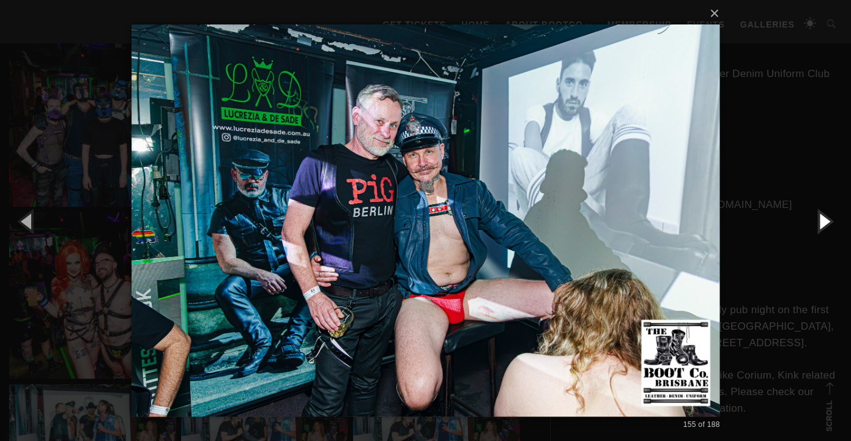
click at [818, 224] on button "button" at bounding box center [823, 220] width 55 height 67
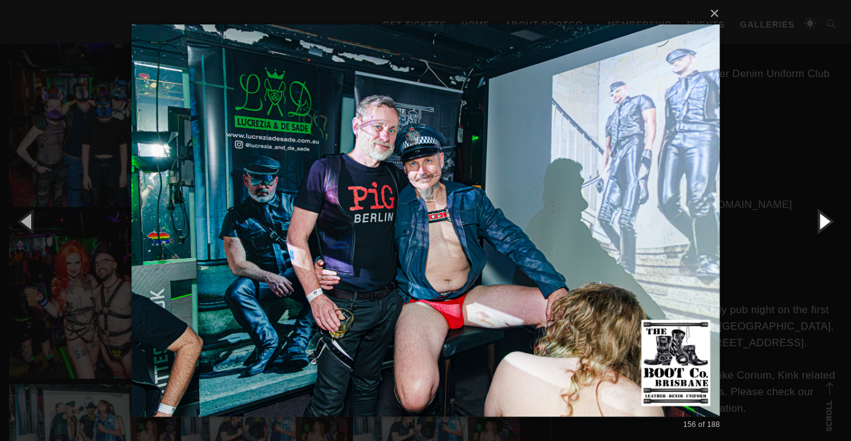
click at [818, 224] on button "button" at bounding box center [823, 220] width 55 height 67
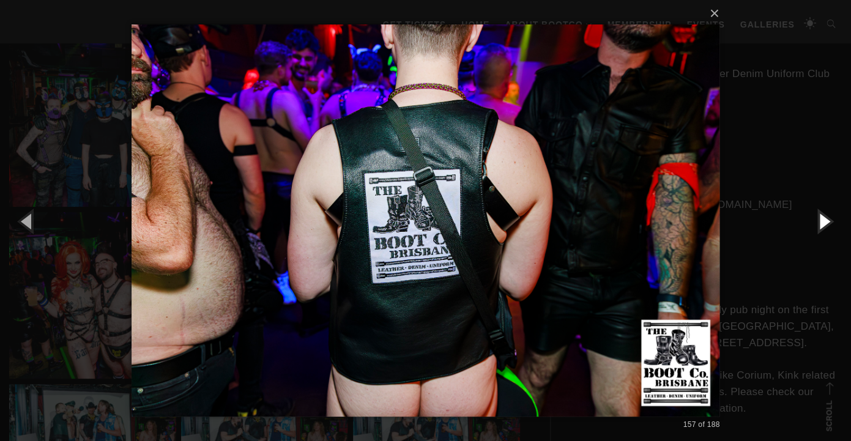
click at [818, 224] on button "button" at bounding box center [823, 220] width 55 height 67
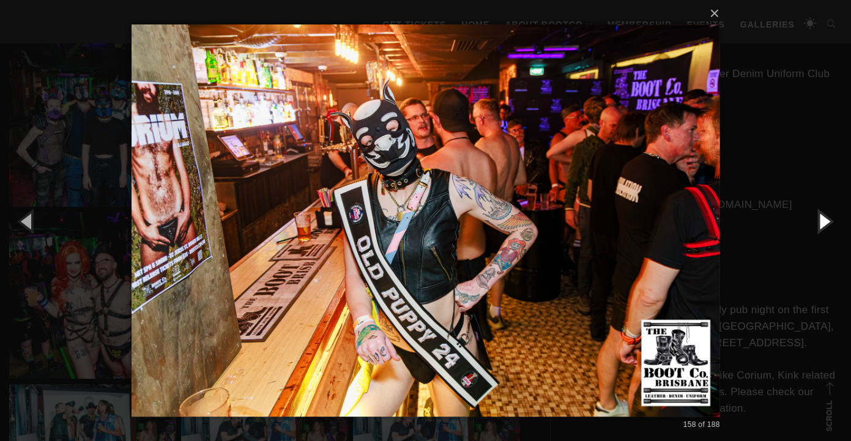
click at [818, 224] on button "button" at bounding box center [823, 220] width 55 height 67
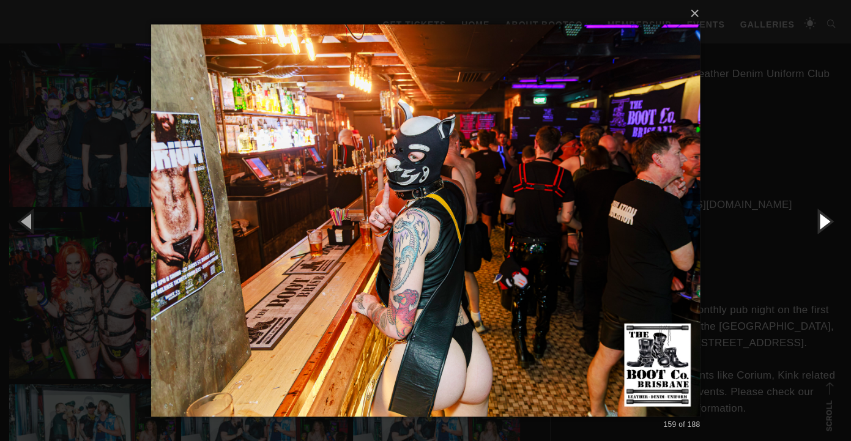
click at [818, 224] on button "button" at bounding box center [823, 220] width 55 height 67
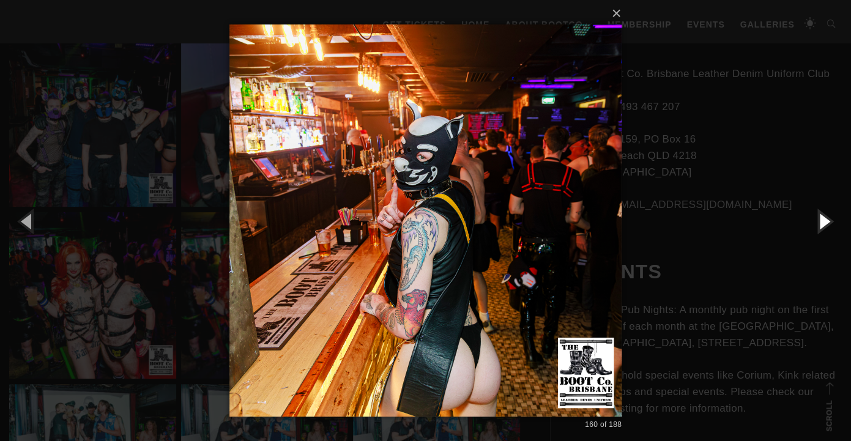
click at [818, 224] on button "button" at bounding box center [823, 220] width 55 height 67
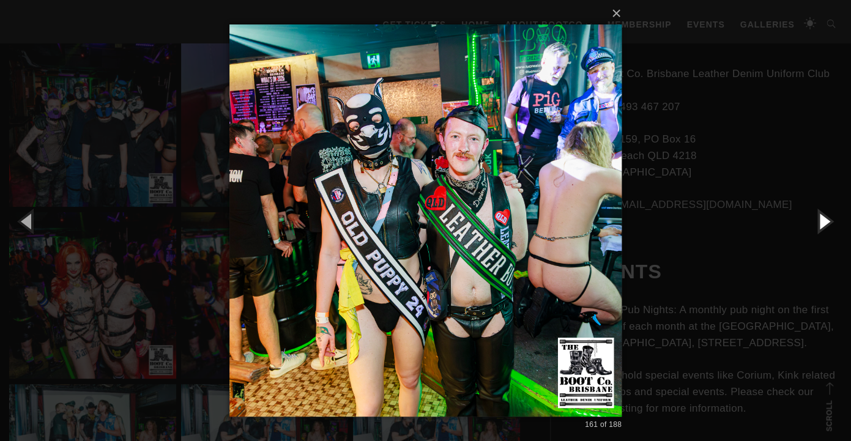
click at [818, 224] on button "button" at bounding box center [823, 220] width 55 height 67
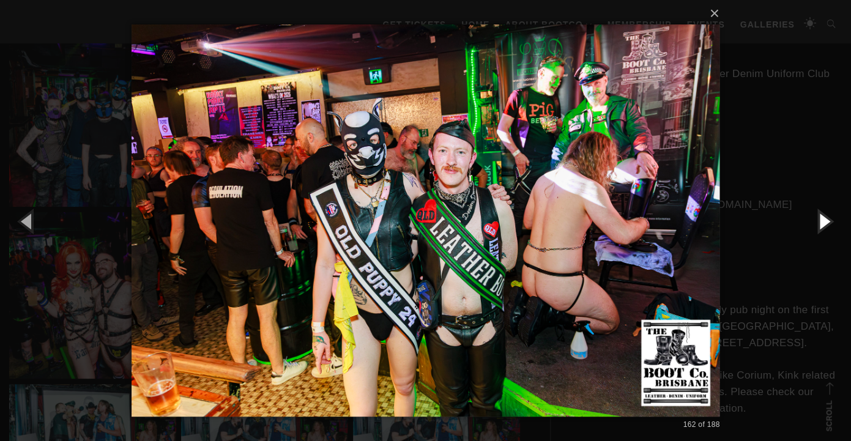
click at [818, 224] on button "button" at bounding box center [823, 220] width 55 height 67
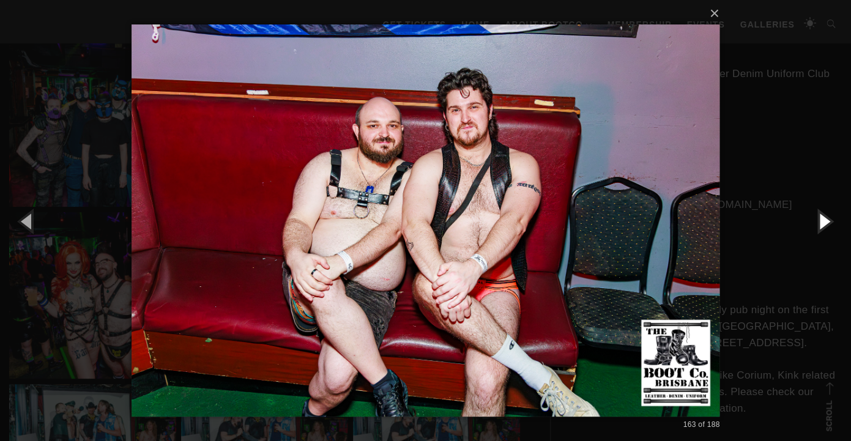
click at [818, 224] on button "button" at bounding box center [823, 220] width 55 height 67
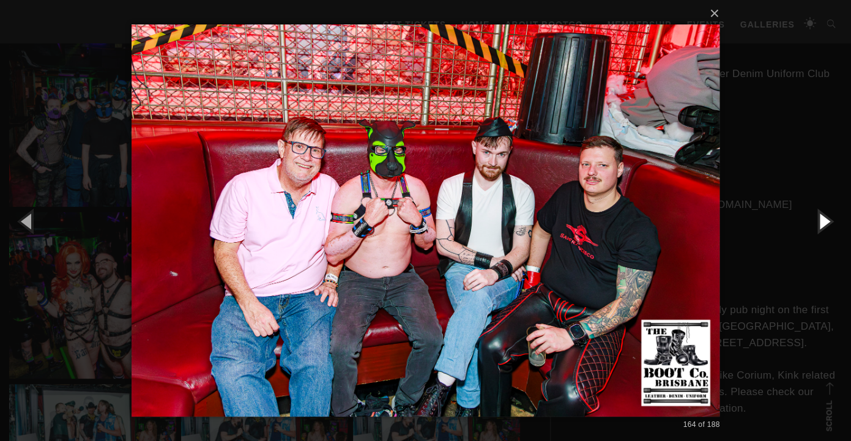
click at [824, 215] on button "button" at bounding box center [823, 220] width 55 height 67
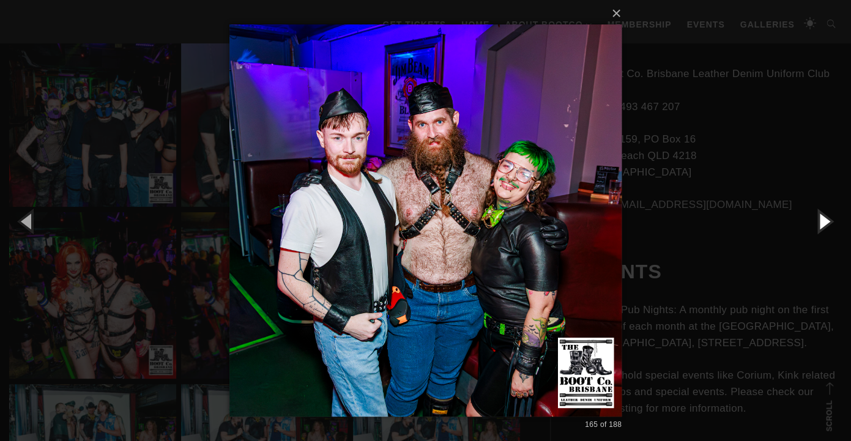
click at [824, 215] on button "button" at bounding box center [823, 220] width 55 height 67
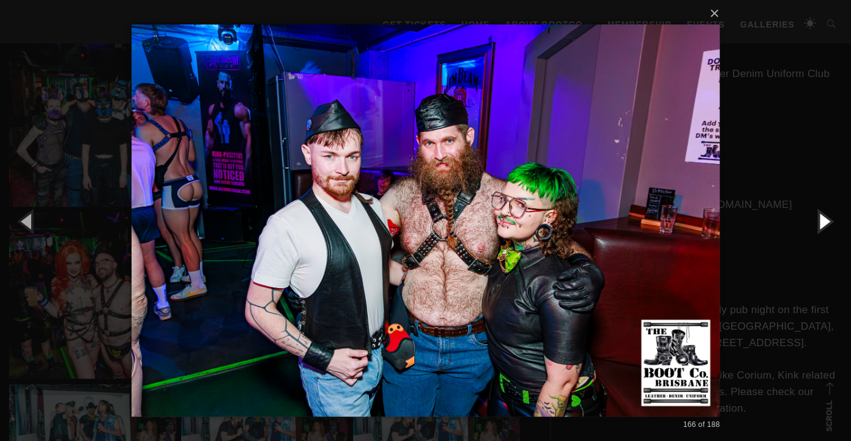
click at [824, 215] on button "button" at bounding box center [823, 220] width 55 height 67
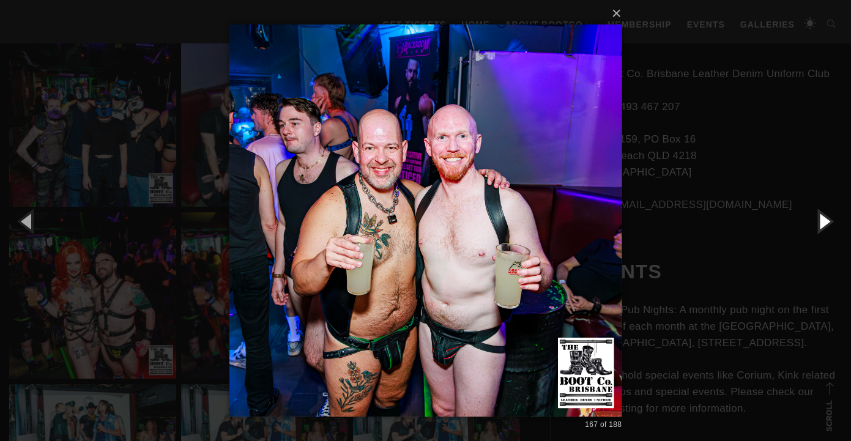
click at [824, 215] on button "button" at bounding box center [823, 220] width 55 height 67
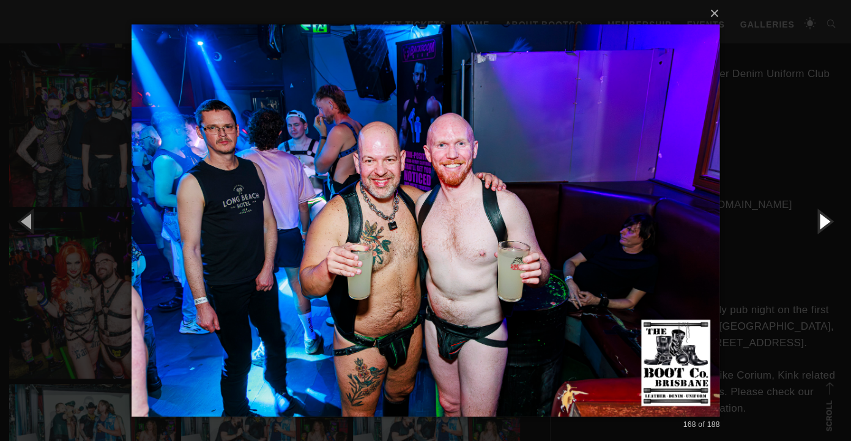
click at [824, 215] on button "button" at bounding box center [823, 220] width 55 height 67
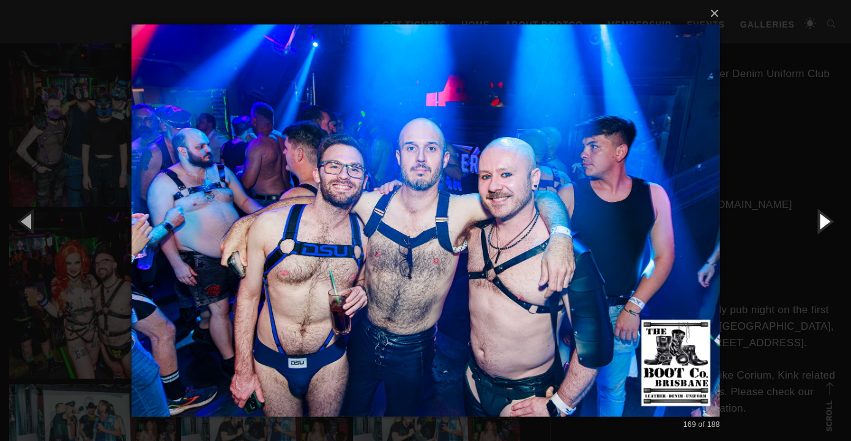
click at [824, 215] on button "button" at bounding box center [823, 220] width 55 height 67
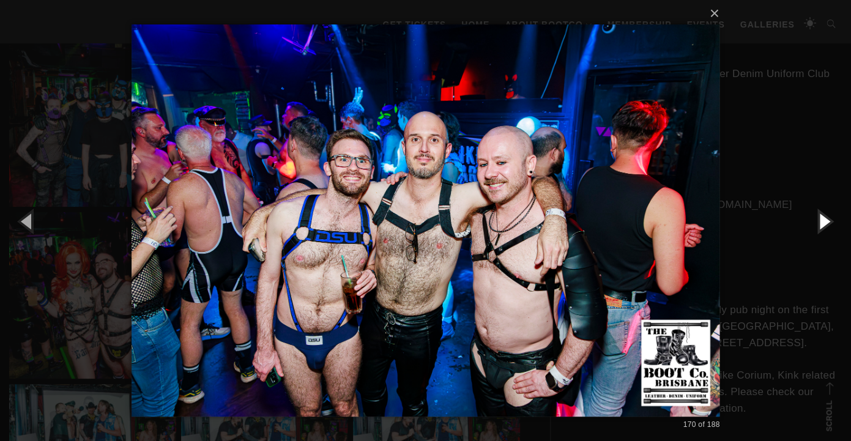
click at [824, 215] on button "button" at bounding box center [823, 220] width 55 height 67
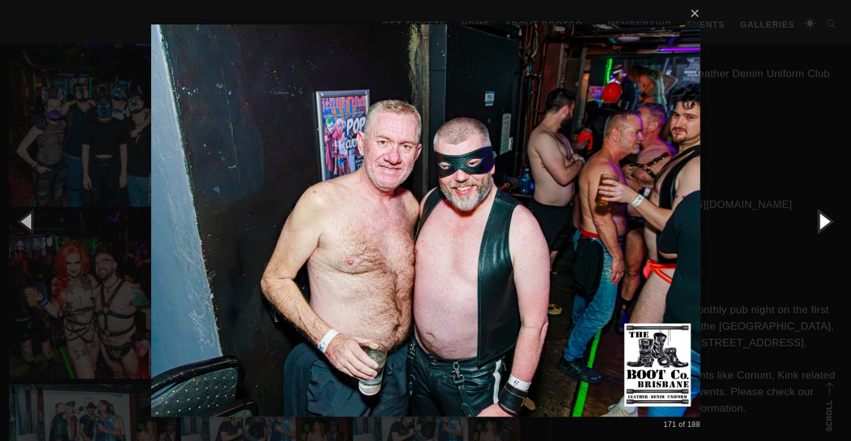
click at [824, 215] on button "button" at bounding box center [823, 220] width 55 height 67
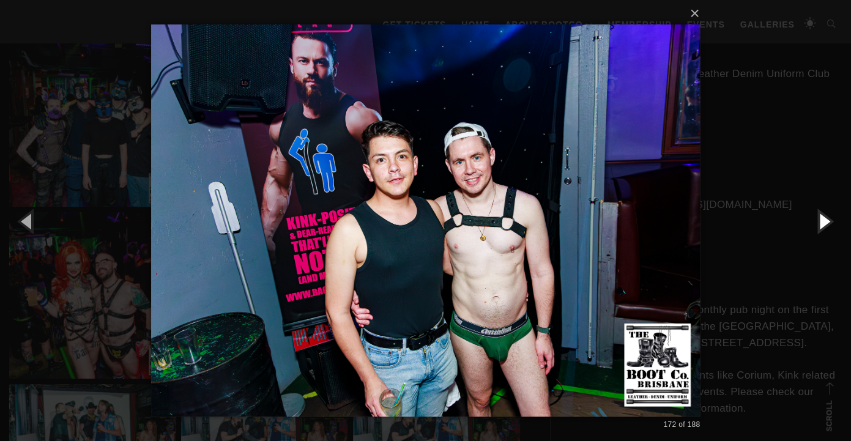
click at [824, 215] on button "button" at bounding box center [823, 220] width 55 height 67
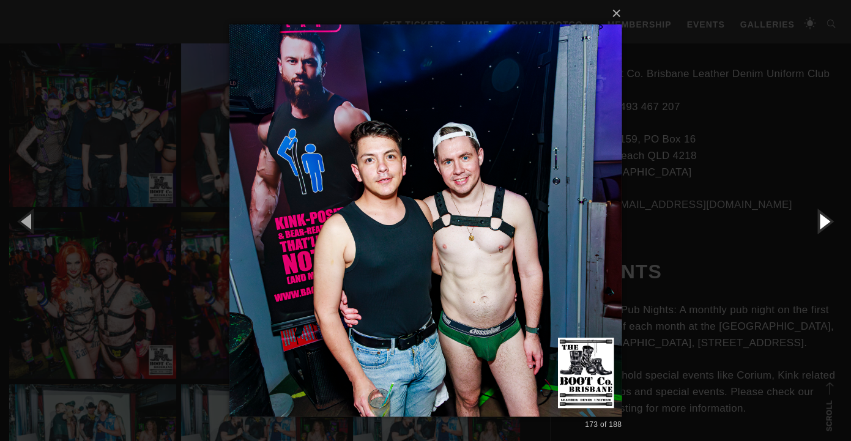
click at [824, 215] on button "button" at bounding box center [823, 220] width 55 height 67
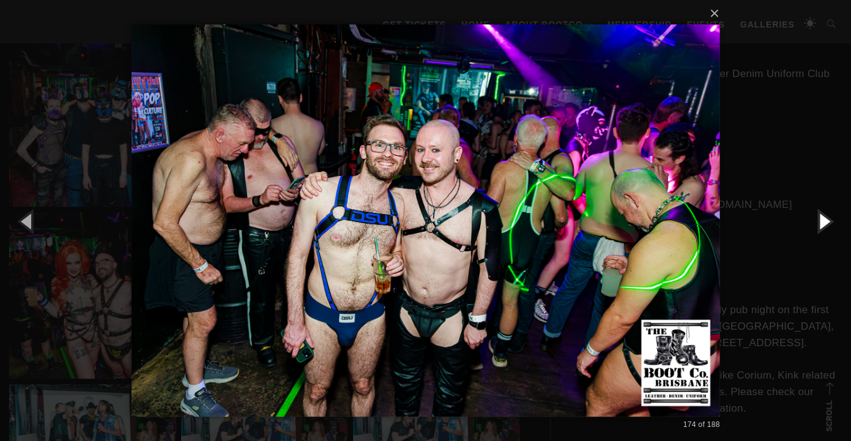
click at [824, 215] on button "button" at bounding box center [823, 220] width 55 height 67
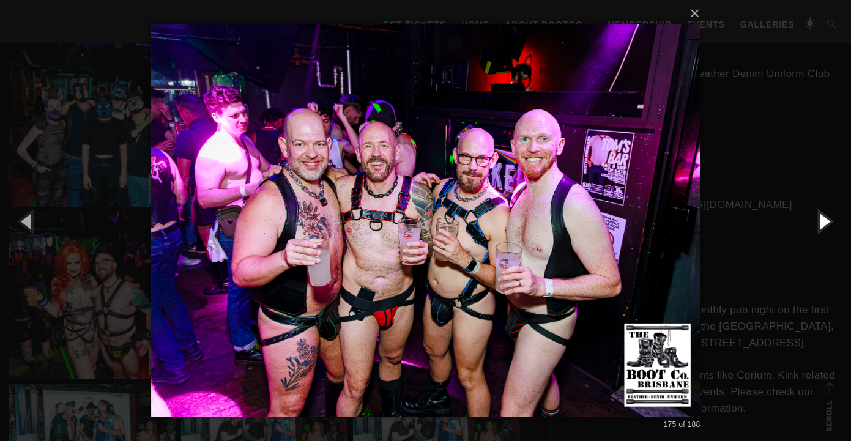
click at [824, 215] on button "button" at bounding box center [823, 220] width 55 height 67
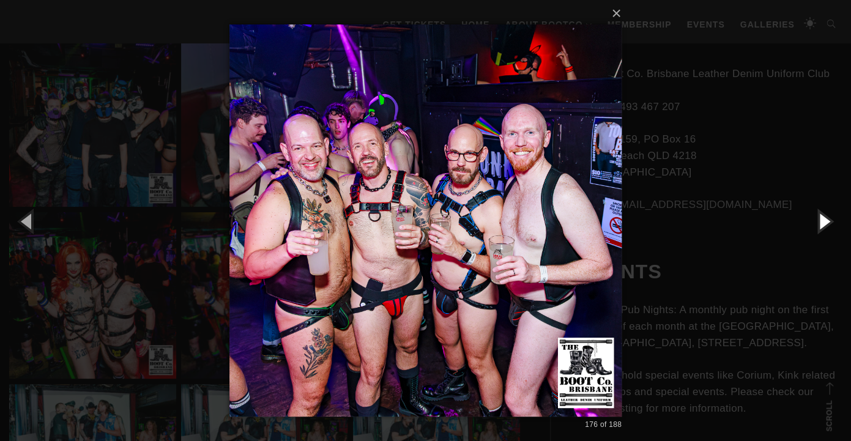
click at [824, 215] on button "button" at bounding box center [823, 220] width 55 height 67
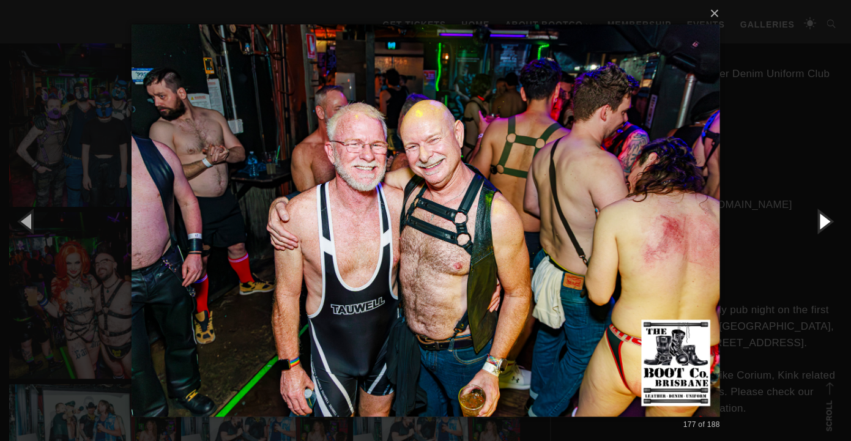
click at [824, 215] on button "button" at bounding box center [823, 220] width 55 height 67
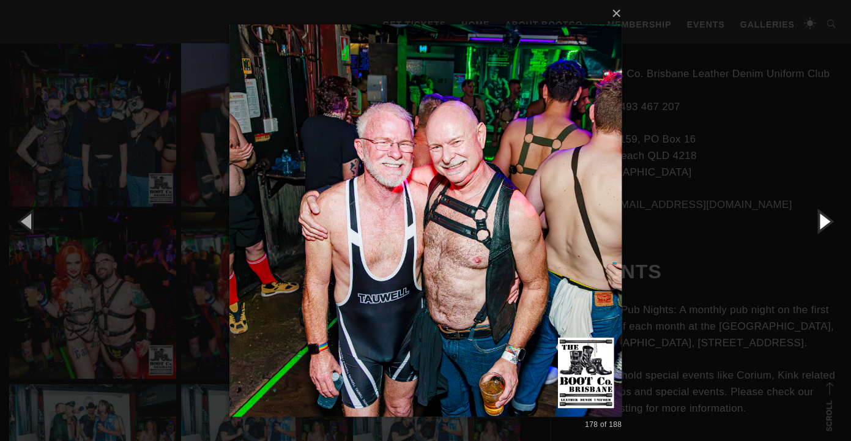
click at [824, 215] on button "button" at bounding box center [823, 220] width 55 height 67
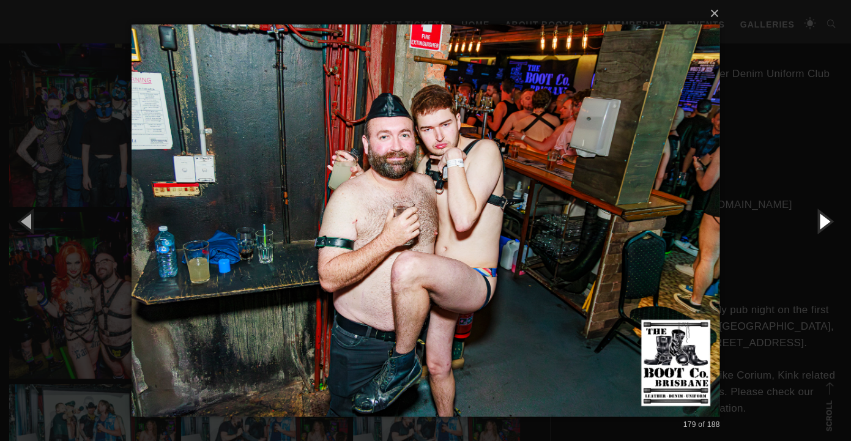
click at [824, 215] on button "button" at bounding box center [823, 220] width 55 height 67
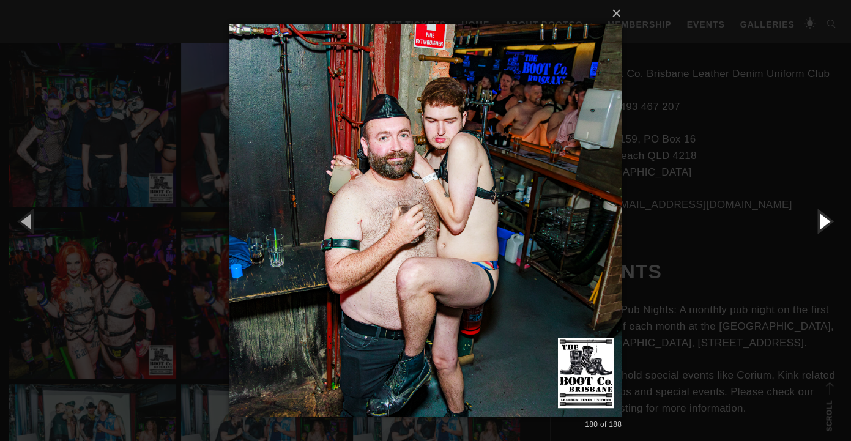
click at [824, 215] on button "button" at bounding box center [823, 220] width 55 height 67
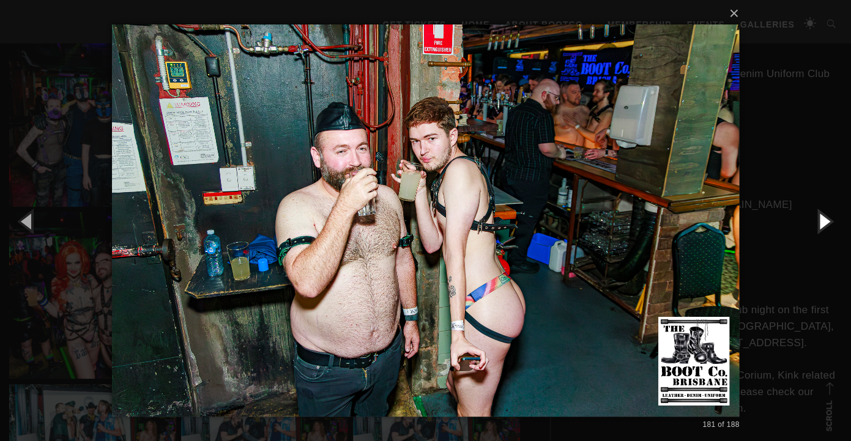
click at [824, 215] on button "button" at bounding box center [823, 220] width 55 height 67
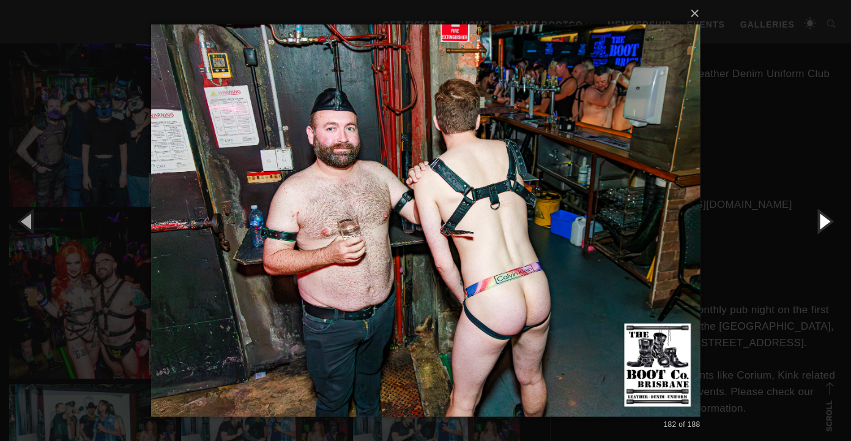
click at [824, 215] on button "button" at bounding box center [823, 220] width 55 height 67
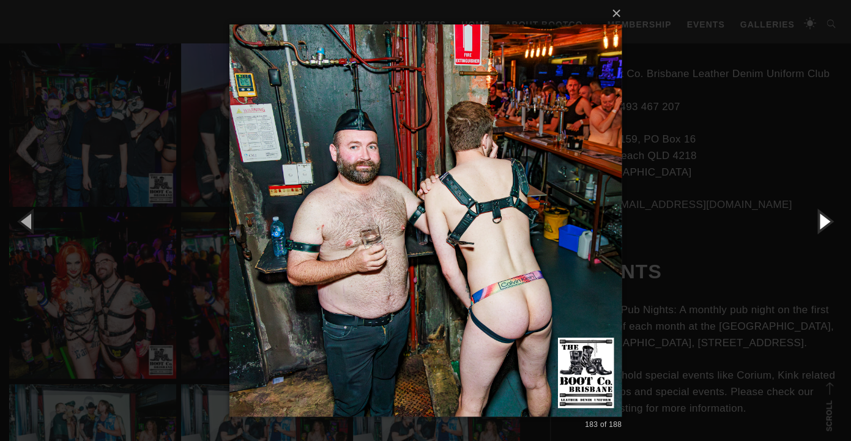
click at [824, 215] on button "button" at bounding box center [823, 220] width 55 height 67
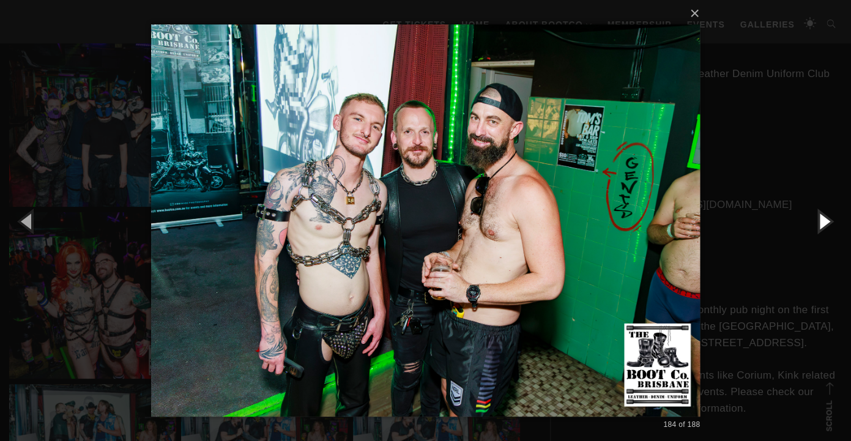
click at [824, 215] on button "button" at bounding box center [823, 220] width 55 height 67
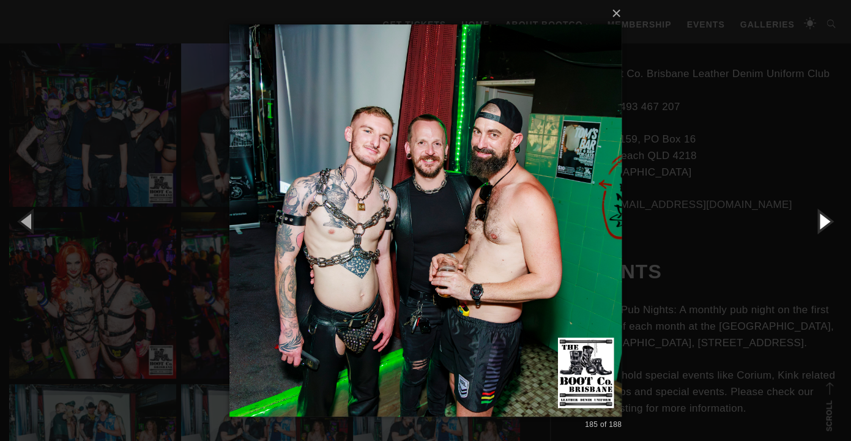
click at [824, 215] on button "button" at bounding box center [823, 220] width 55 height 67
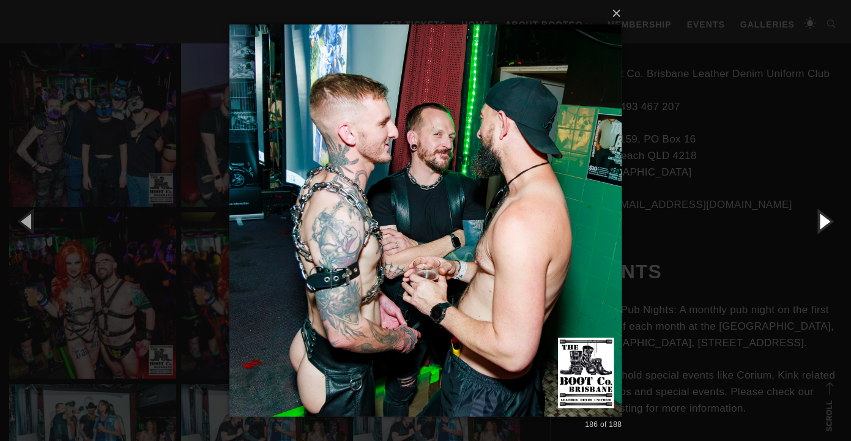
click at [824, 215] on button "button" at bounding box center [823, 220] width 55 height 67
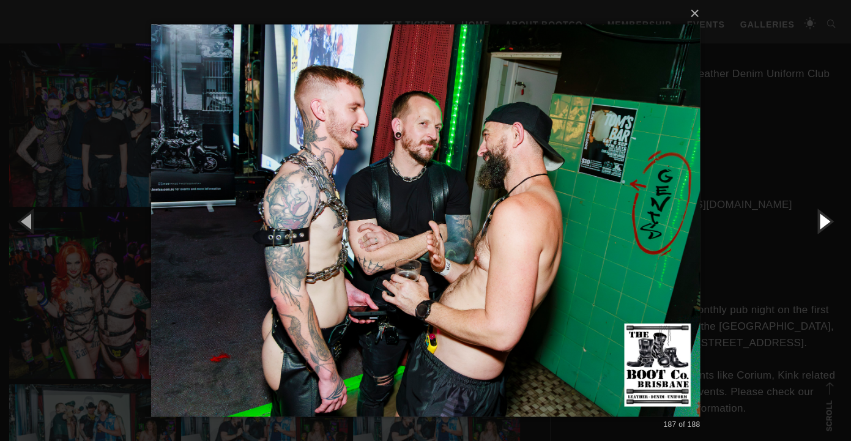
click at [824, 215] on button "button" at bounding box center [823, 220] width 55 height 67
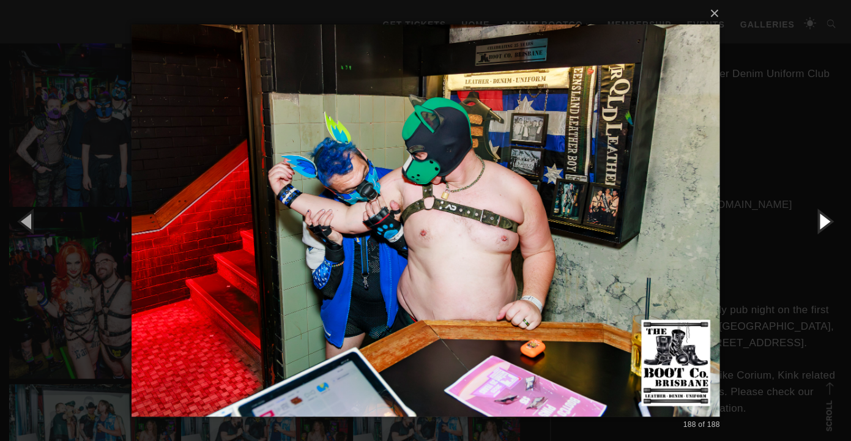
click at [820, 205] on button "button" at bounding box center [823, 220] width 55 height 67
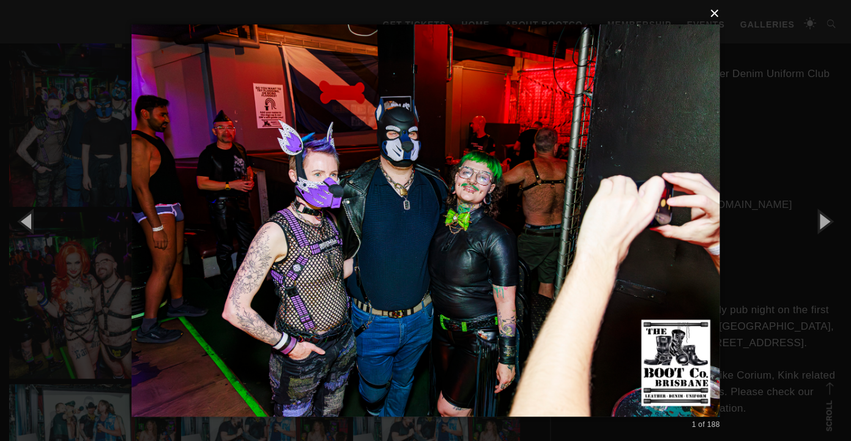
click at [718, 14] on button "×" at bounding box center [429, 13] width 588 height 27
